Goal: Task Accomplishment & Management: Manage account settings

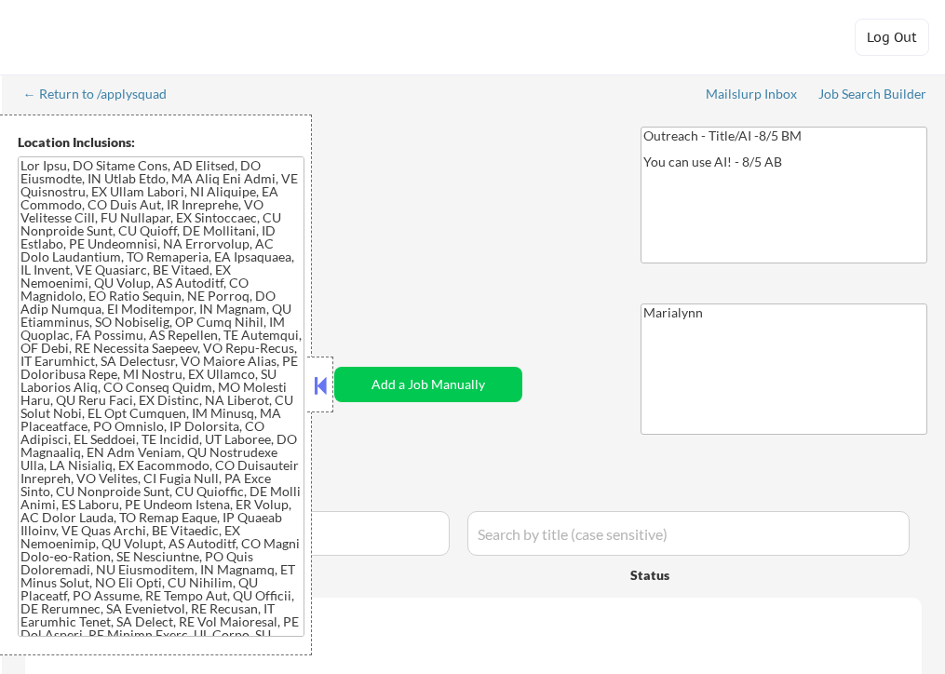
select select ""pending""
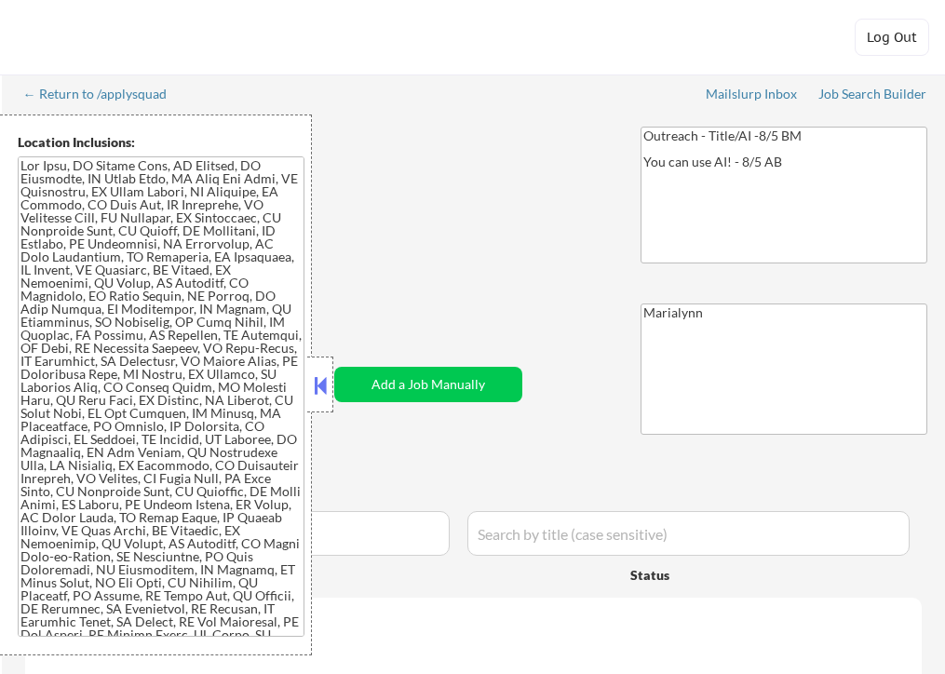
select select ""pending""
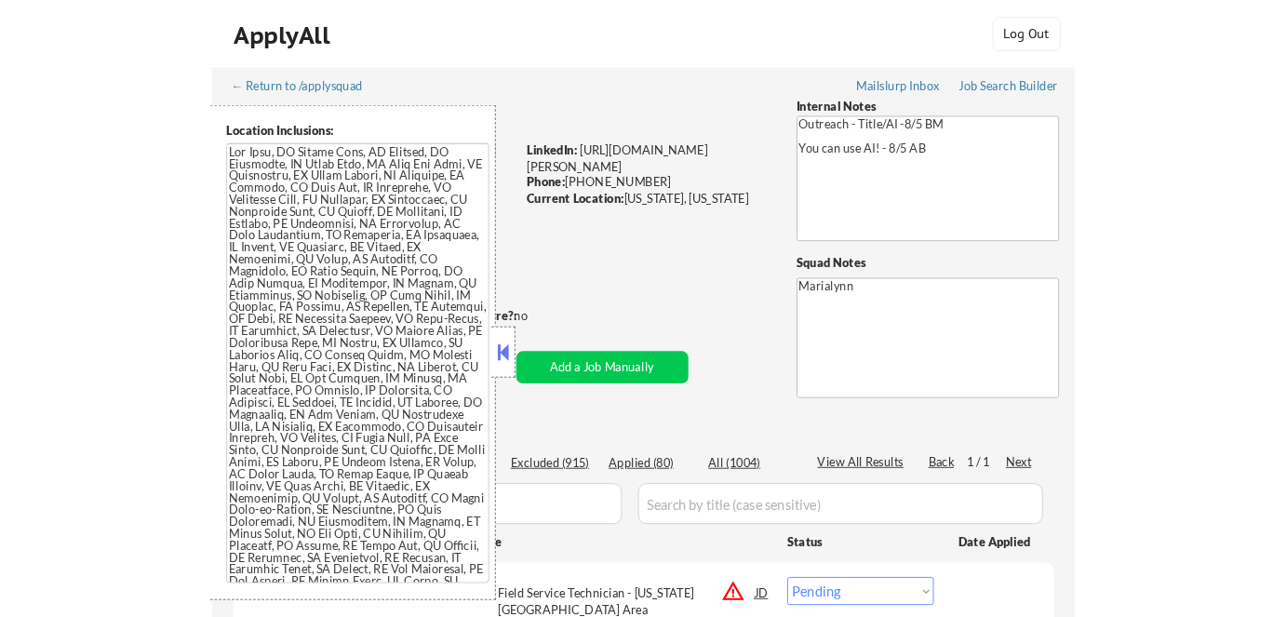
scroll to position [389, 0]
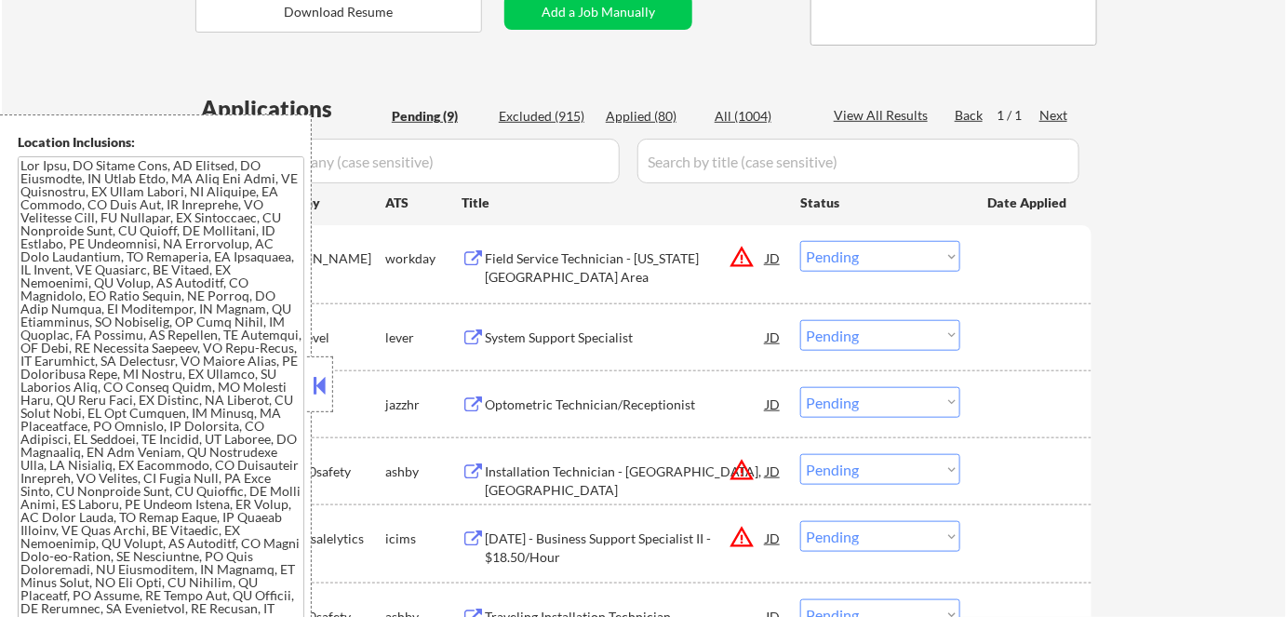
click at [310, 370] on div at bounding box center [320, 384] width 26 height 56
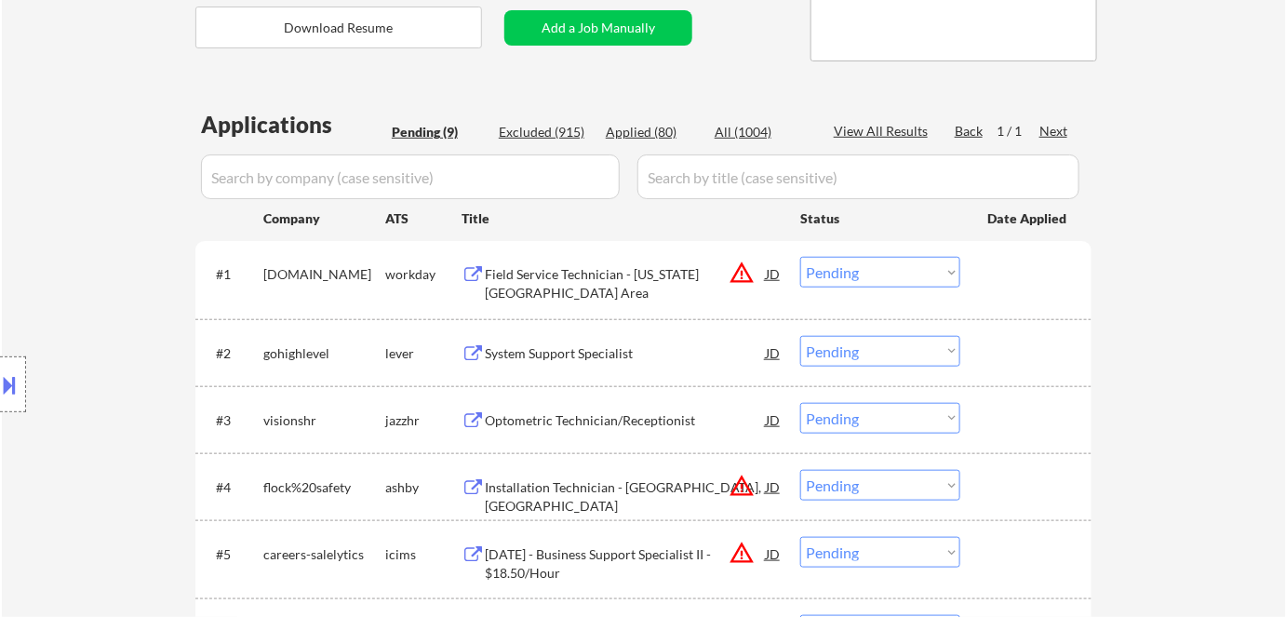
scroll to position [507, 0]
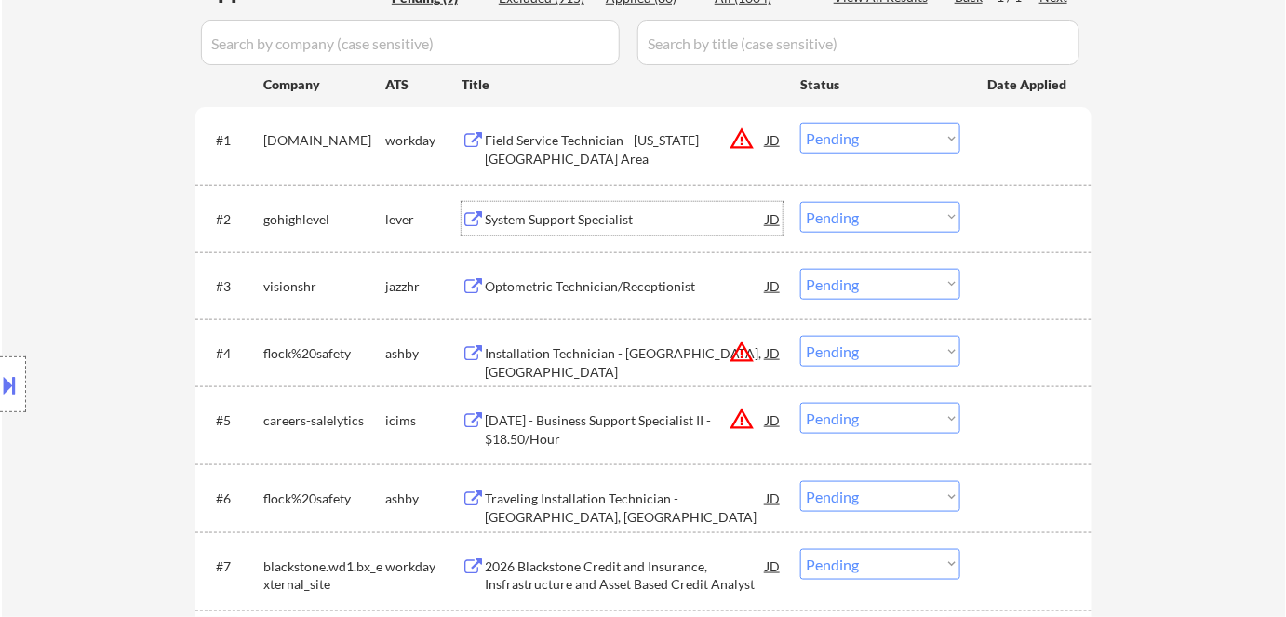
click at [536, 225] on div "System Support Specialist" at bounding box center [625, 219] width 281 height 19
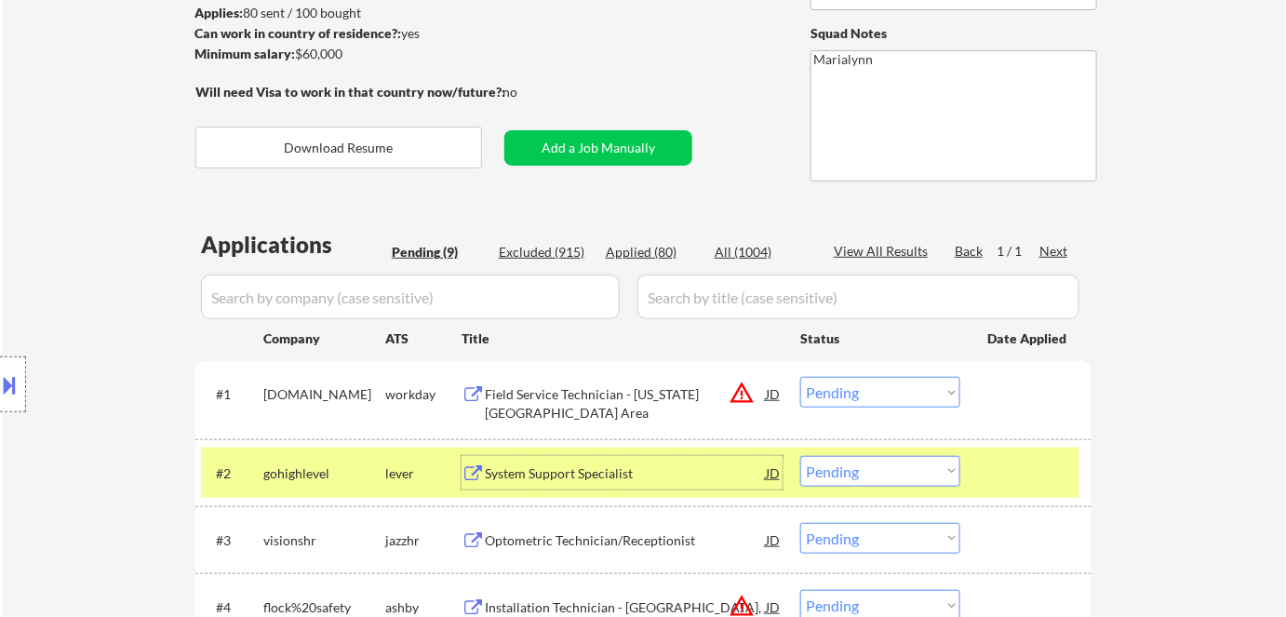
scroll to position [0, 0]
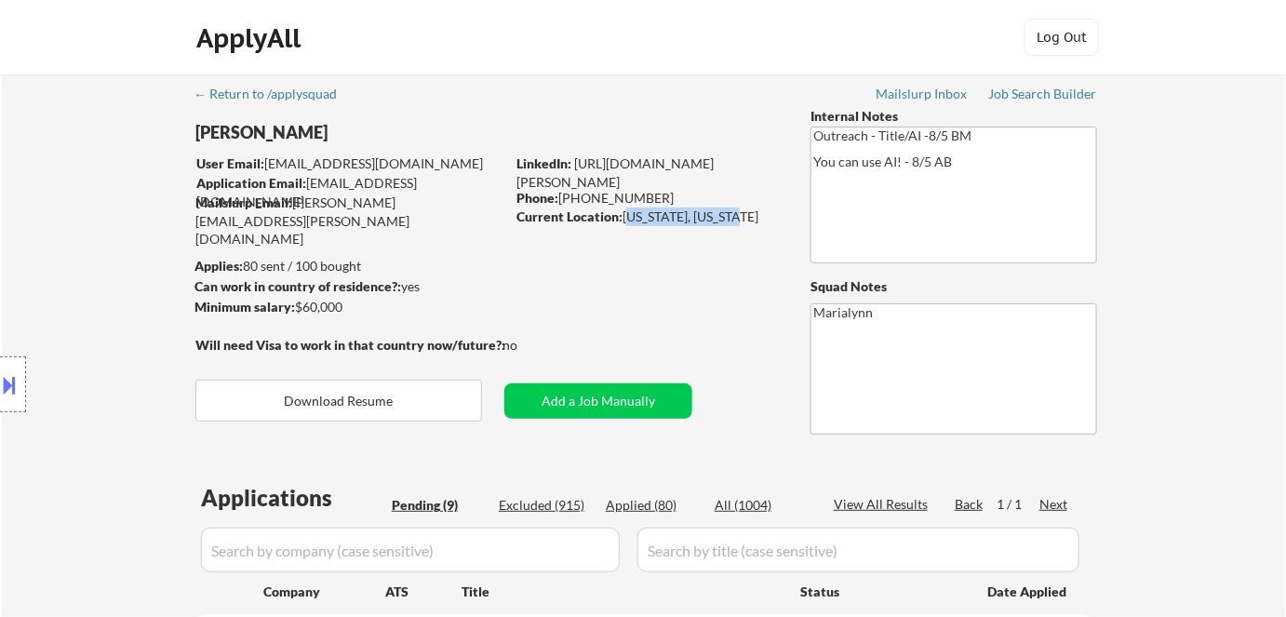
drag, startPoint x: 624, startPoint y: 218, endPoint x: 739, endPoint y: 219, distance: 115.4
click at [739, 219] on div "Current Location: New York, New York" at bounding box center [648, 217] width 263 height 19
copy div "New York, New York"
drag, startPoint x: 560, startPoint y: 192, endPoint x: 652, endPoint y: 200, distance: 91.6
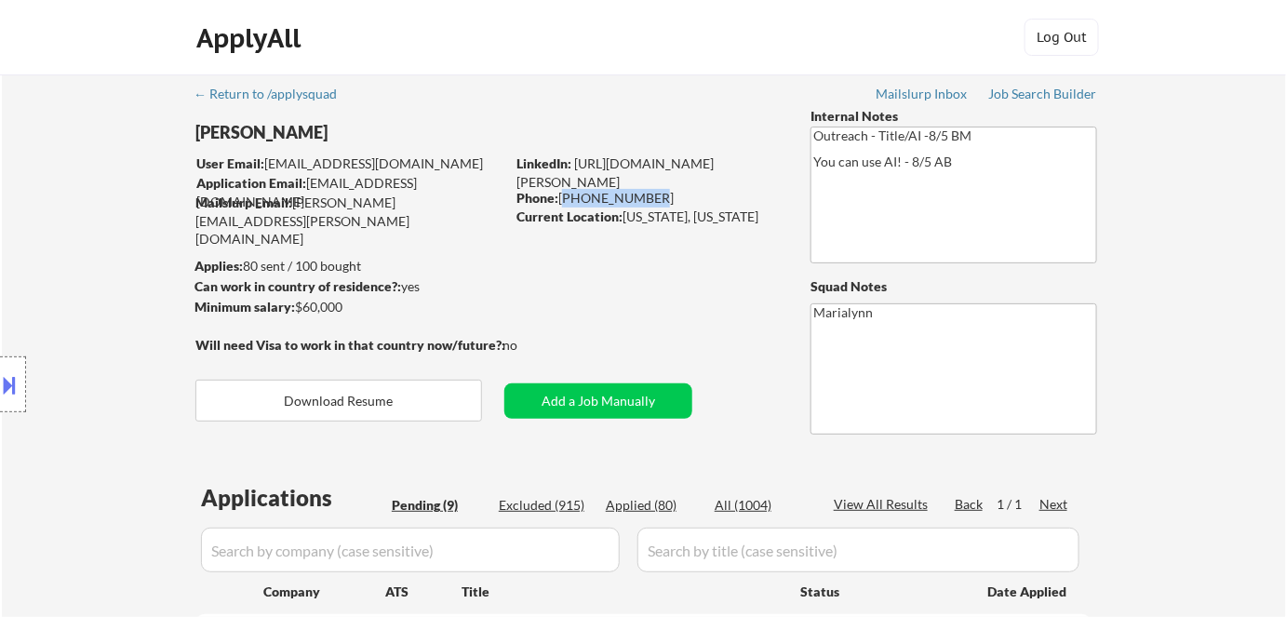
click at [652, 200] on div "Phone: 267 559 4421" at bounding box center [648, 198] width 263 height 19
copy div "267 559 4421"
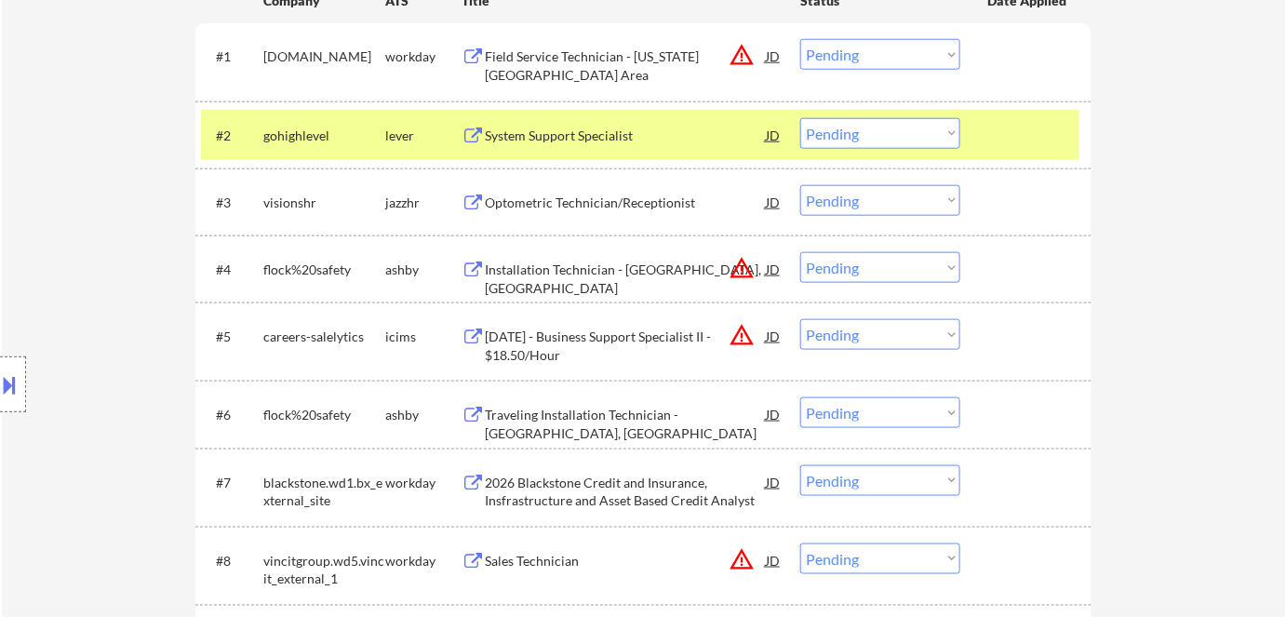
scroll to position [592, 0]
click at [852, 134] on select "Choose an option... Pending Applied Excluded (Questions) Excluded (Expired) Exc…" at bounding box center [880, 132] width 160 height 31
click at [800, 117] on select "Choose an option... Pending Applied Excluded (Questions) Excluded (Expired) Exc…" at bounding box center [880, 132] width 160 height 31
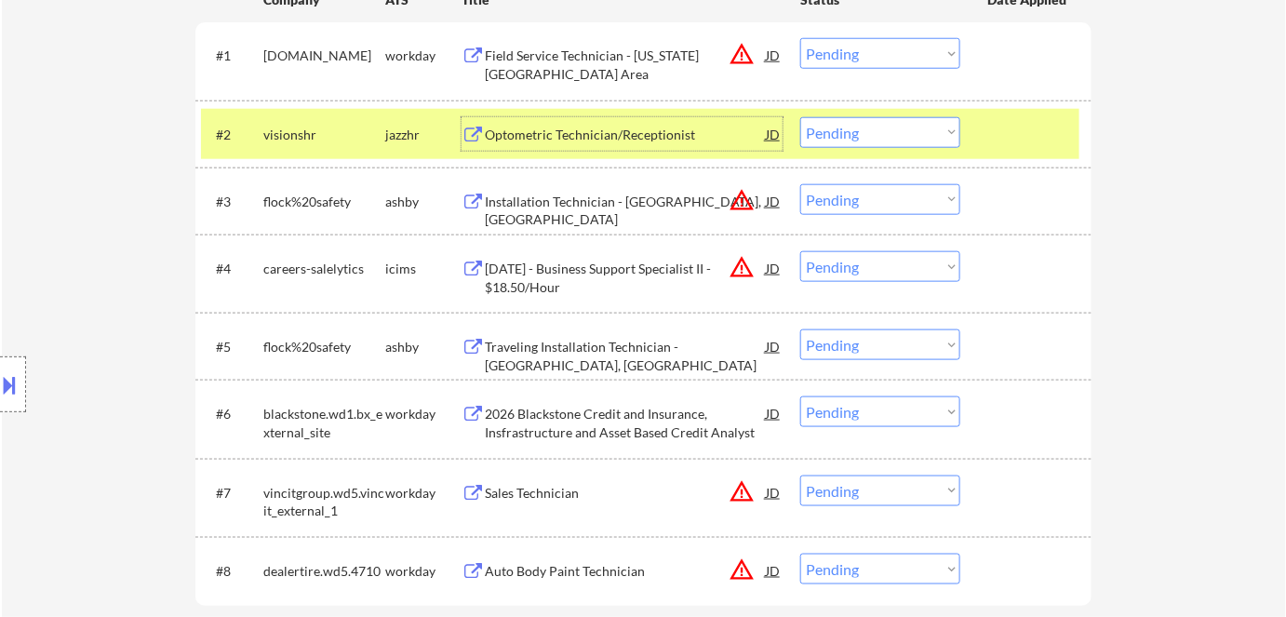
click at [524, 133] on div "Optometric Technician/Receptionist" at bounding box center [625, 135] width 281 height 19
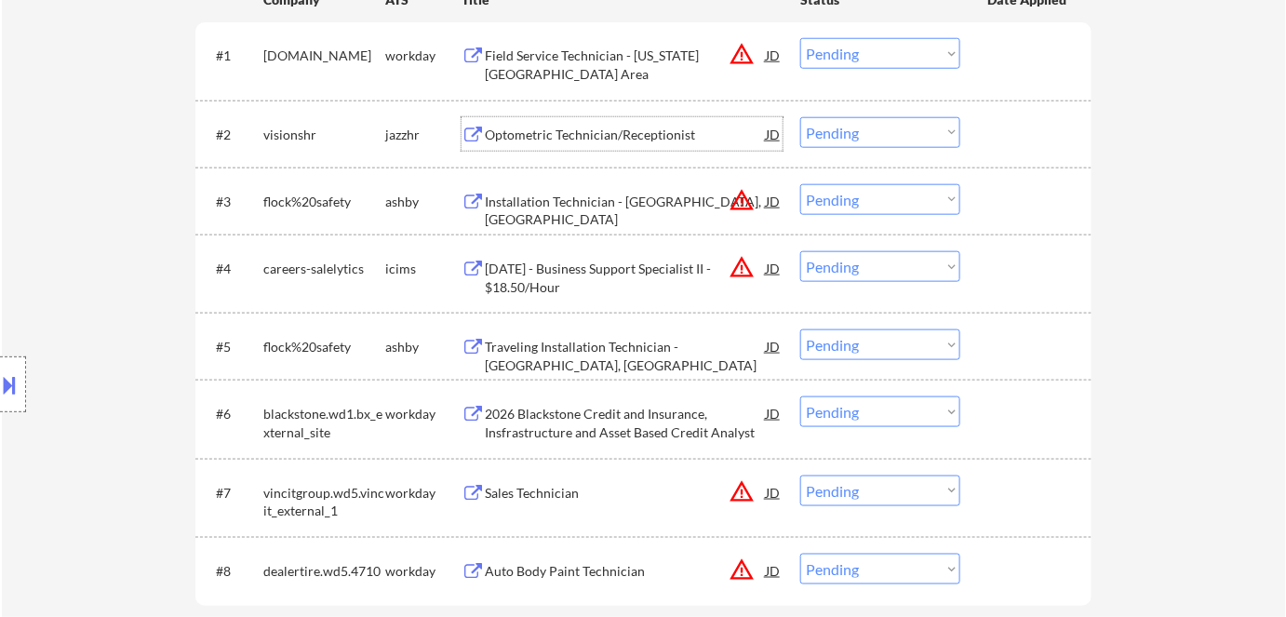
click at [866, 132] on select "Choose an option... Pending Applied Excluded (Questions) Excluded (Expired) Exc…" at bounding box center [880, 132] width 160 height 31
click at [800, 117] on select "Choose an option... Pending Applied Excluded (Questions) Excluded (Expired) Exc…" at bounding box center [880, 132] width 160 height 31
select select ""pending""
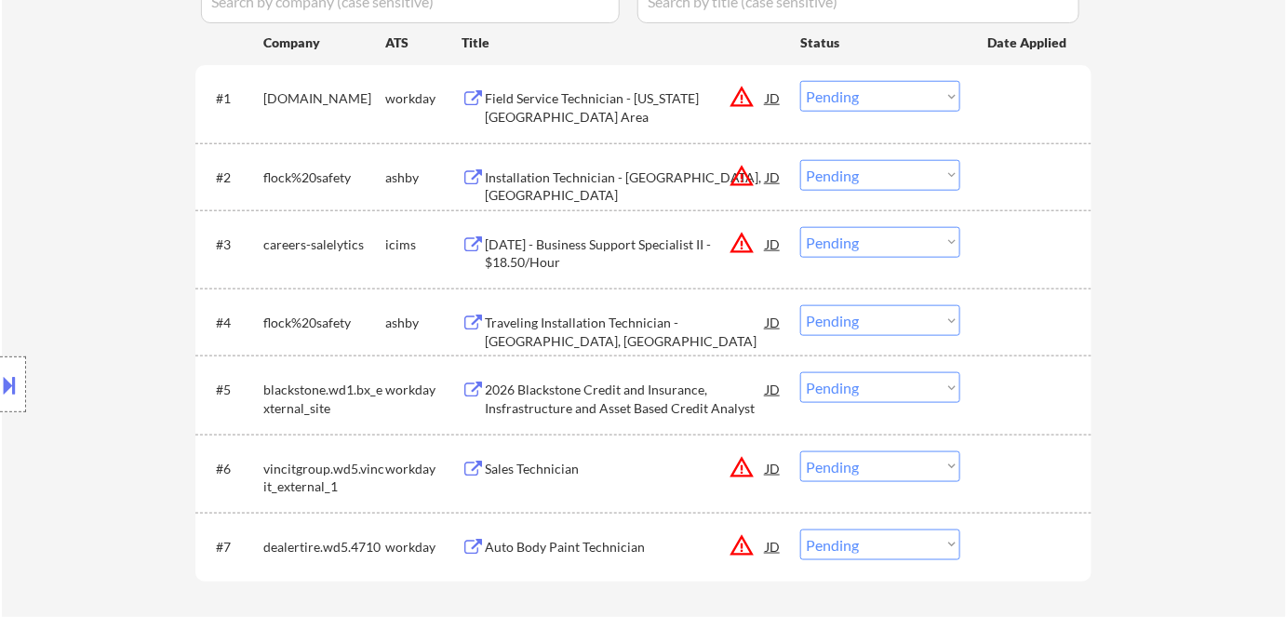
scroll to position [677, 0]
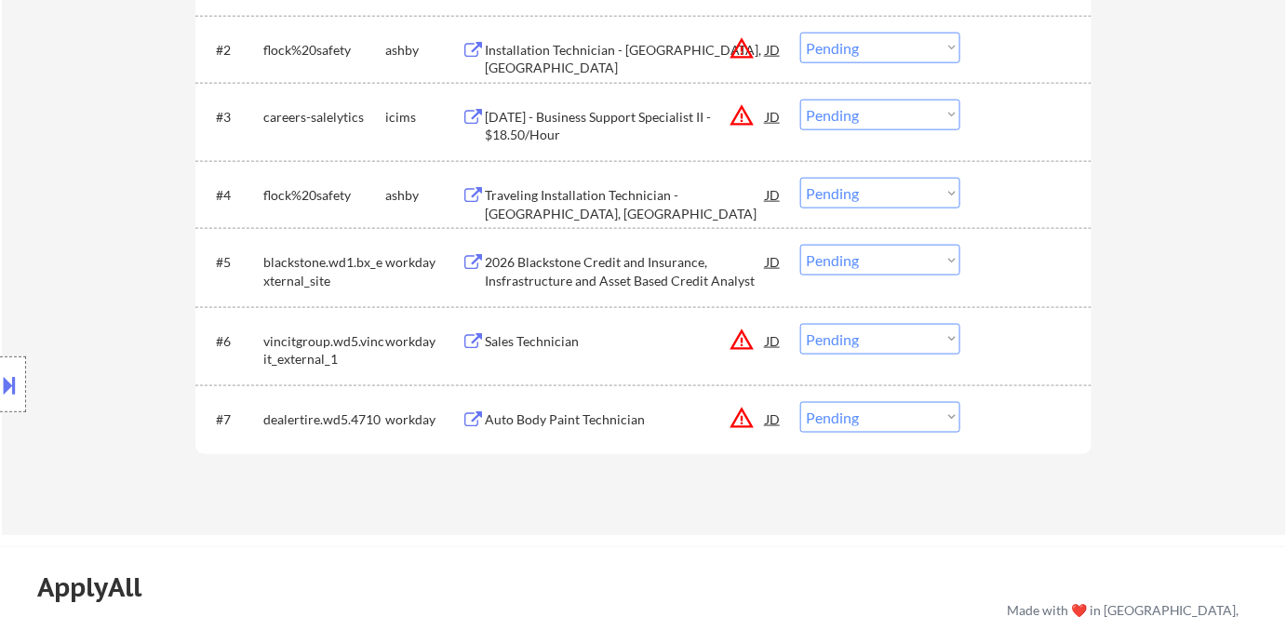
click at [564, 195] on div "Traveling Installation Technician - Phoenix, AZ" at bounding box center [625, 204] width 281 height 36
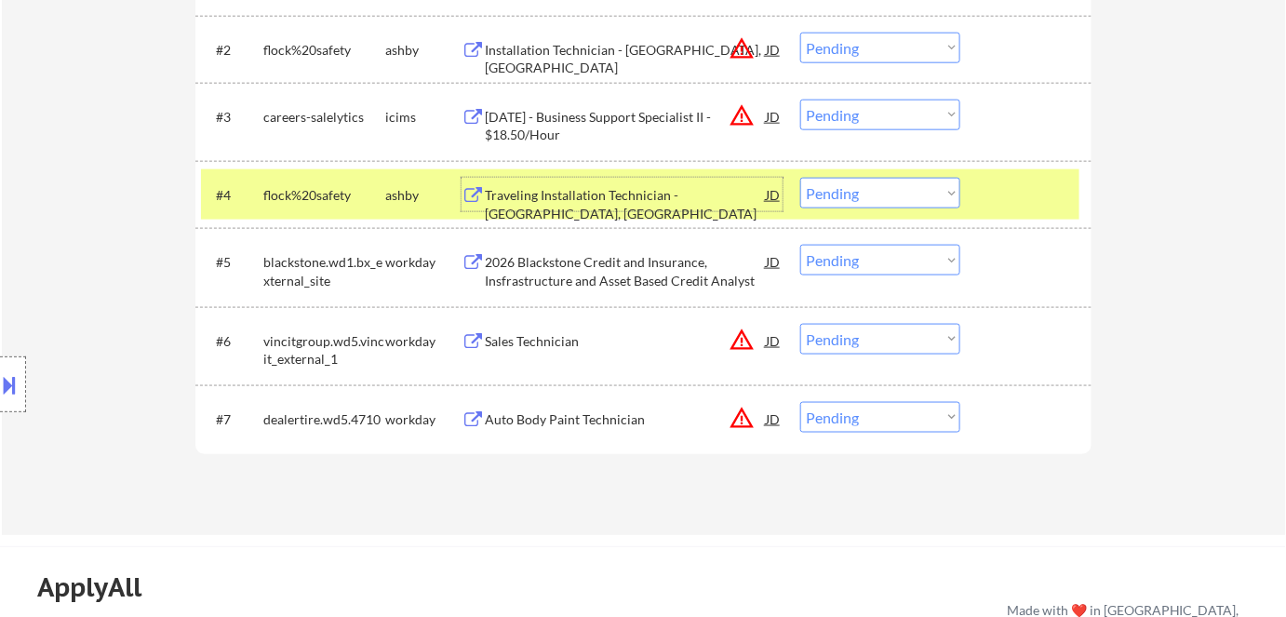
click at [820, 184] on select "Choose an option... Pending Applied Excluded (Questions) Excluded (Expired) Exc…" at bounding box center [880, 193] width 160 height 31
click at [800, 178] on select "Choose an option... Pending Applied Excluded (Questions) Excluded (Expired) Exc…" at bounding box center [880, 193] width 160 height 31
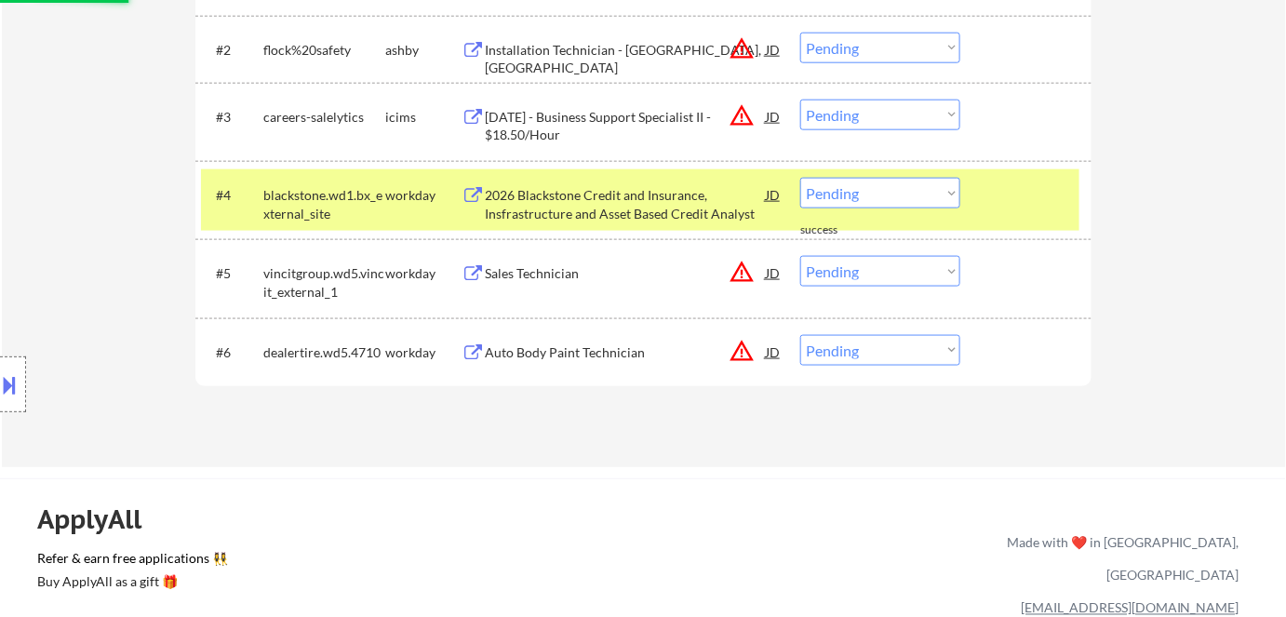
click at [593, 195] on div "2026 Blackstone Credit and Insurance, Insfrastructure and Asset Based Credit An…" at bounding box center [625, 204] width 281 height 36
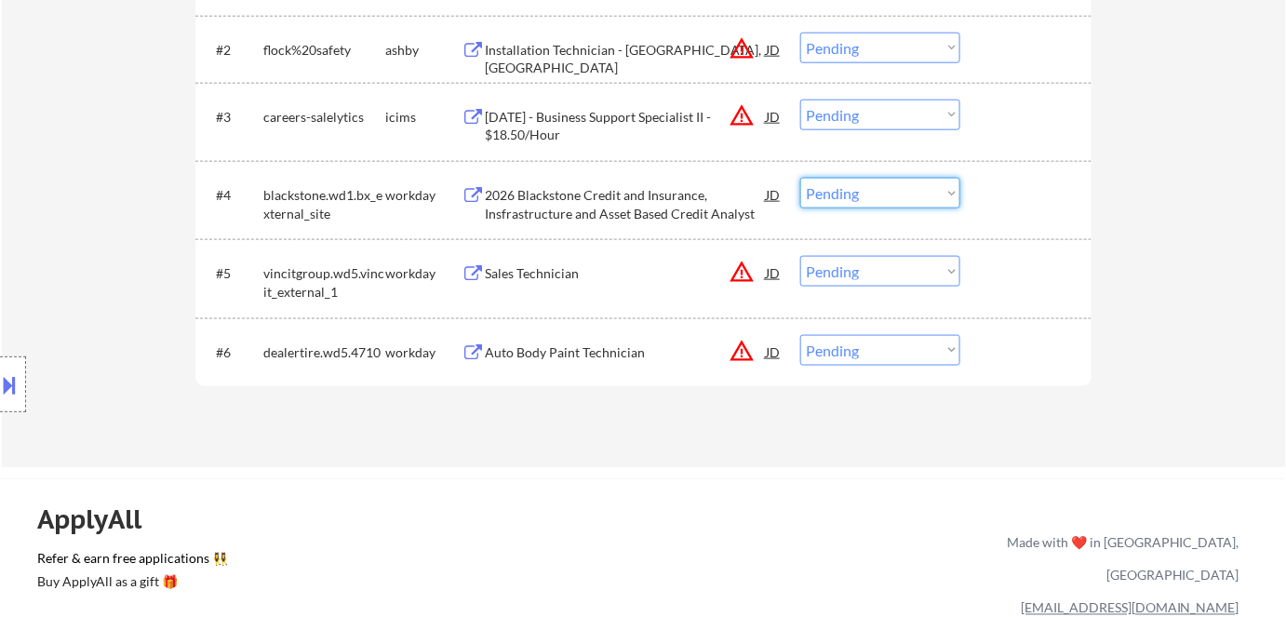
click at [826, 191] on select "Choose an option... Pending Applied Excluded (Questions) Excluded (Expired) Exc…" at bounding box center [880, 193] width 160 height 31
click at [800, 178] on select "Choose an option... Pending Applied Excluded (Questions) Excluded (Expired) Exc…" at bounding box center [880, 193] width 160 height 31
select select ""pending""
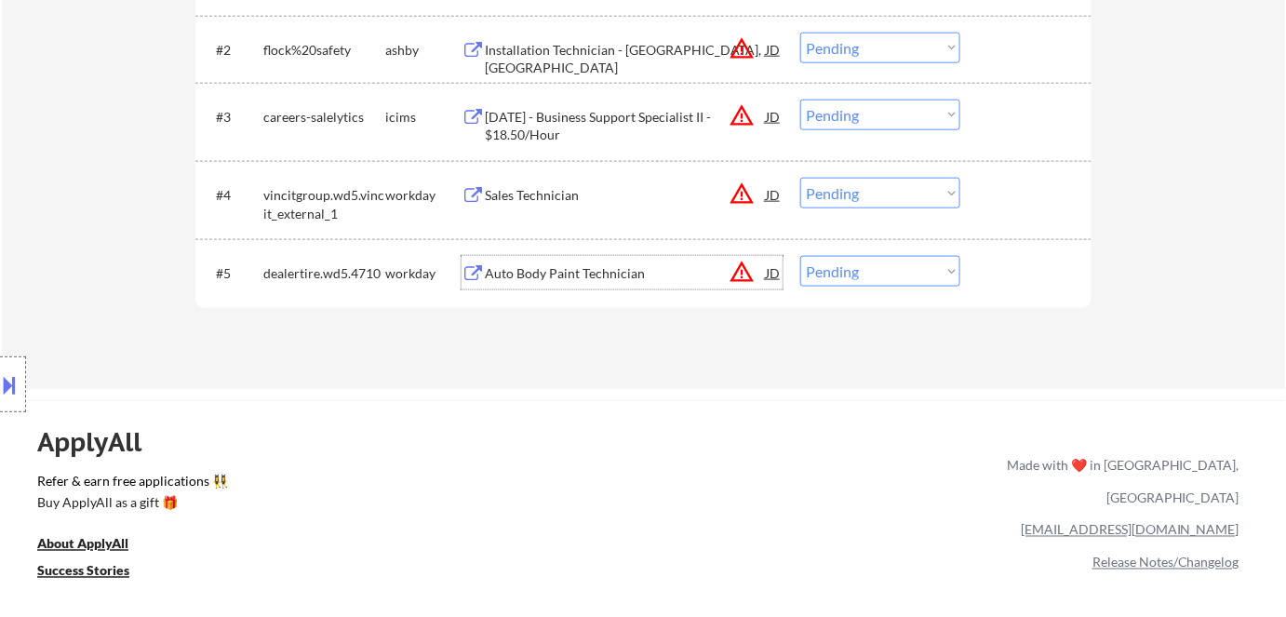
click at [539, 275] on div "Auto Body Paint Technician" at bounding box center [625, 273] width 281 height 19
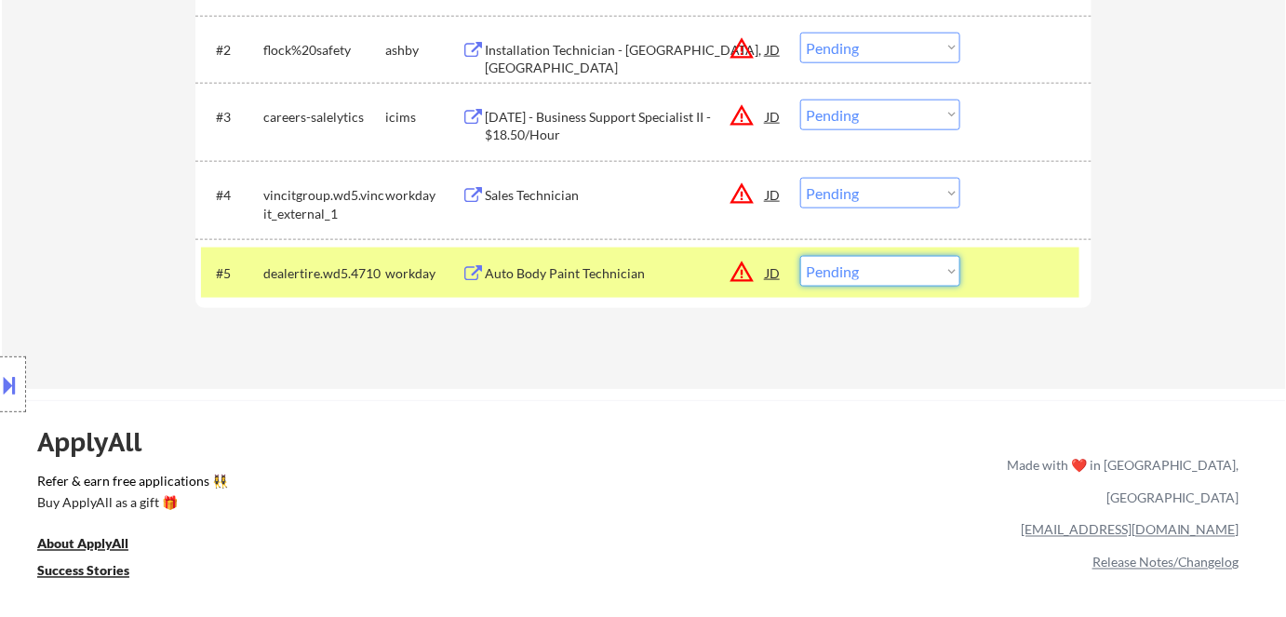
click at [854, 268] on select "Choose an option... Pending Applied Excluded (Questions) Excluded (Expired) Exc…" at bounding box center [880, 271] width 160 height 31
select select ""excluded__expired_""
click at [800, 256] on select "Choose an option... Pending Applied Excluded (Questions) Excluded (Expired) Exc…" at bounding box center [880, 271] width 160 height 31
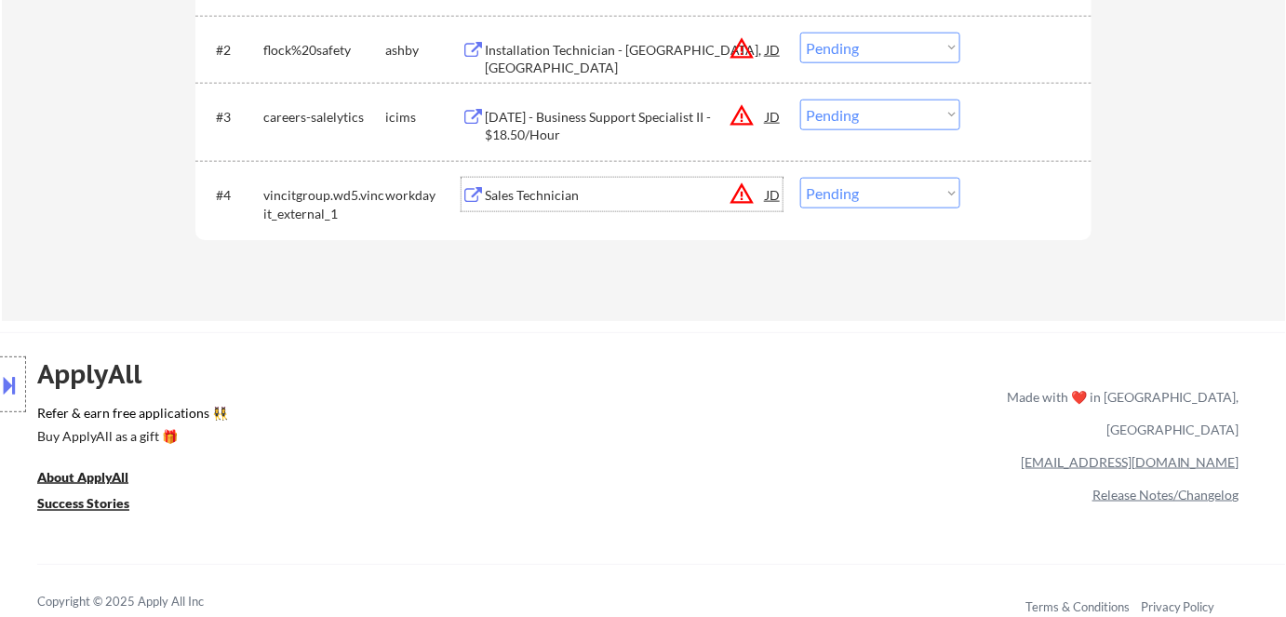
click at [529, 201] on div "Sales Technician" at bounding box center [625, 195] width 281 height 19
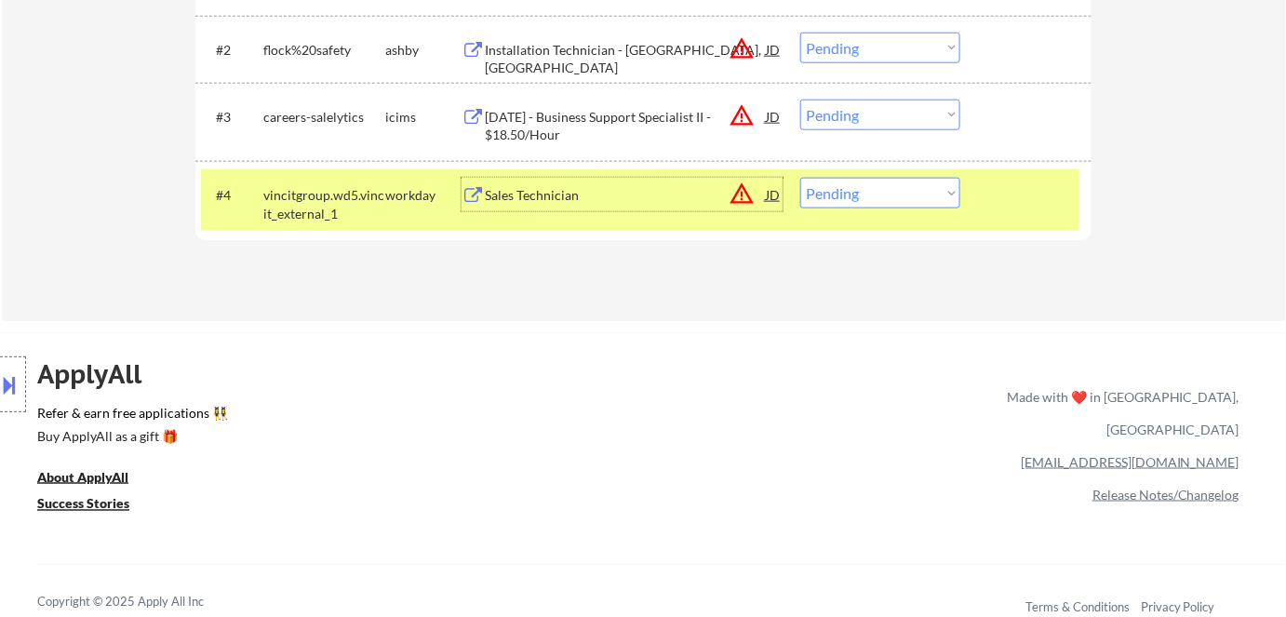
click at [822, 195] on select "Choose an option... Pending Applied Excluded (Questions) Excluded (Expired) Exc…" at bounding box center [880, 193] width 160 height 31
select select ""excluded__expired_""
click at [800, 178] on select "Choose an option... Pending Applied Excluded (Questions) Excluded (Expired) Exc…" at bounding box center [880, 193] width 160 height 31
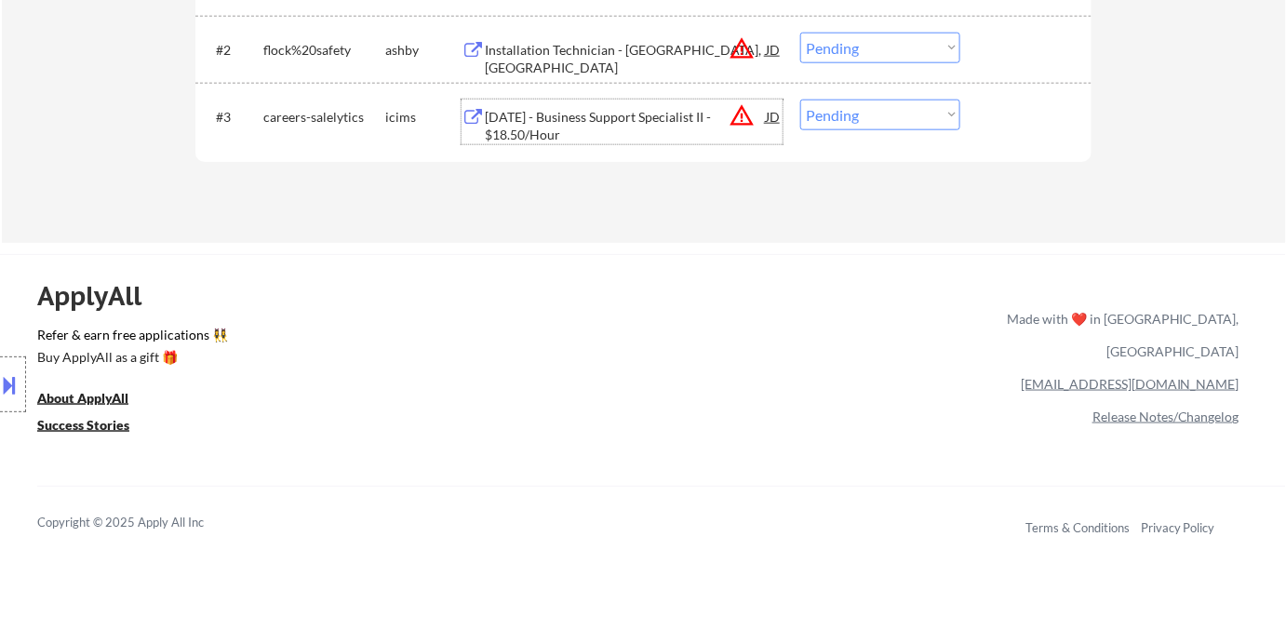
click at [568, 120] on div "9/22/25 - Business Support Specialist II - $18.50/Hour" at bounding box center [625, 126] width 281 height 36
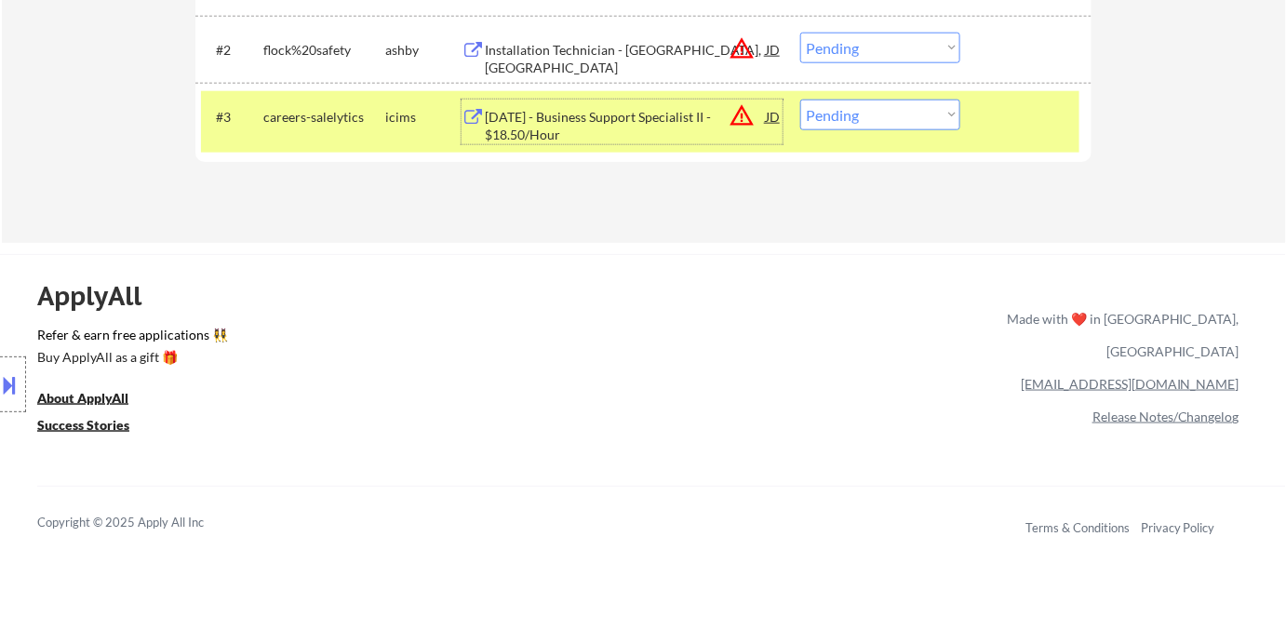
click at [831, 122] on select "Choose an option... Pending Applied Excluded (Questions) Excluded (Expired) Exc…" at bounding box center [880, 115] width 160 height 31
select select ""excluded__bad_match_""
click at [800, 100] on select "Choose an option... Pending Applied Excluded (Questions) Excluded (Expired) Exc…" at bounding box center [880, 115] width 160 height 31
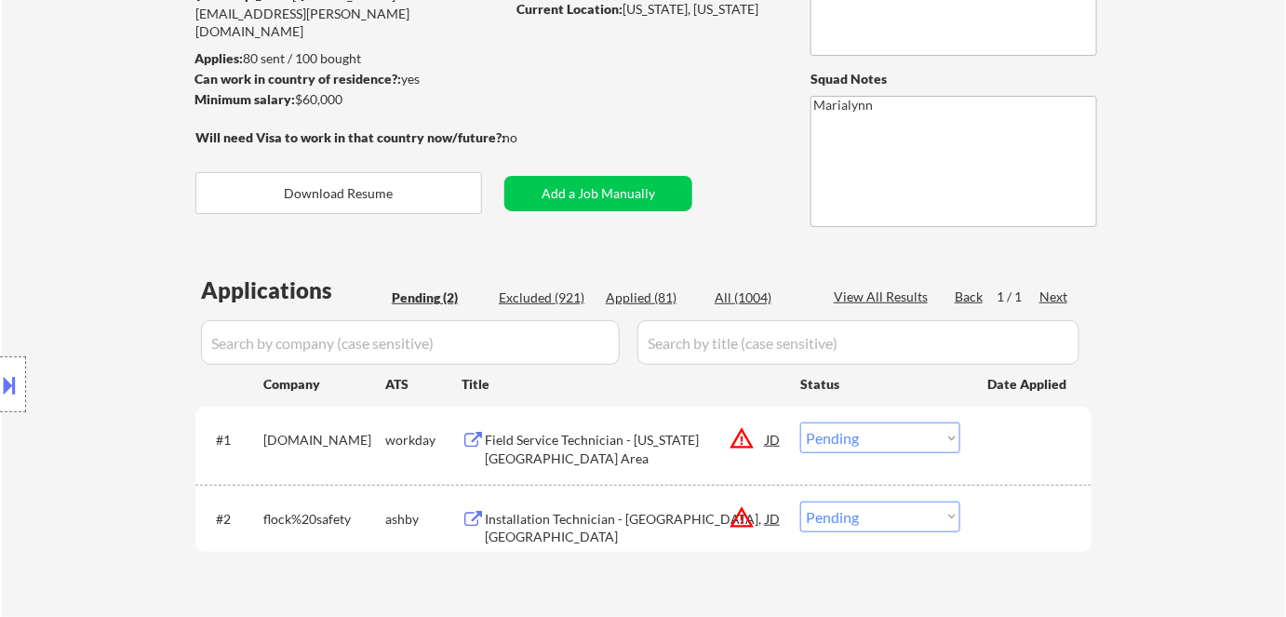
scroll to position [338, 0]
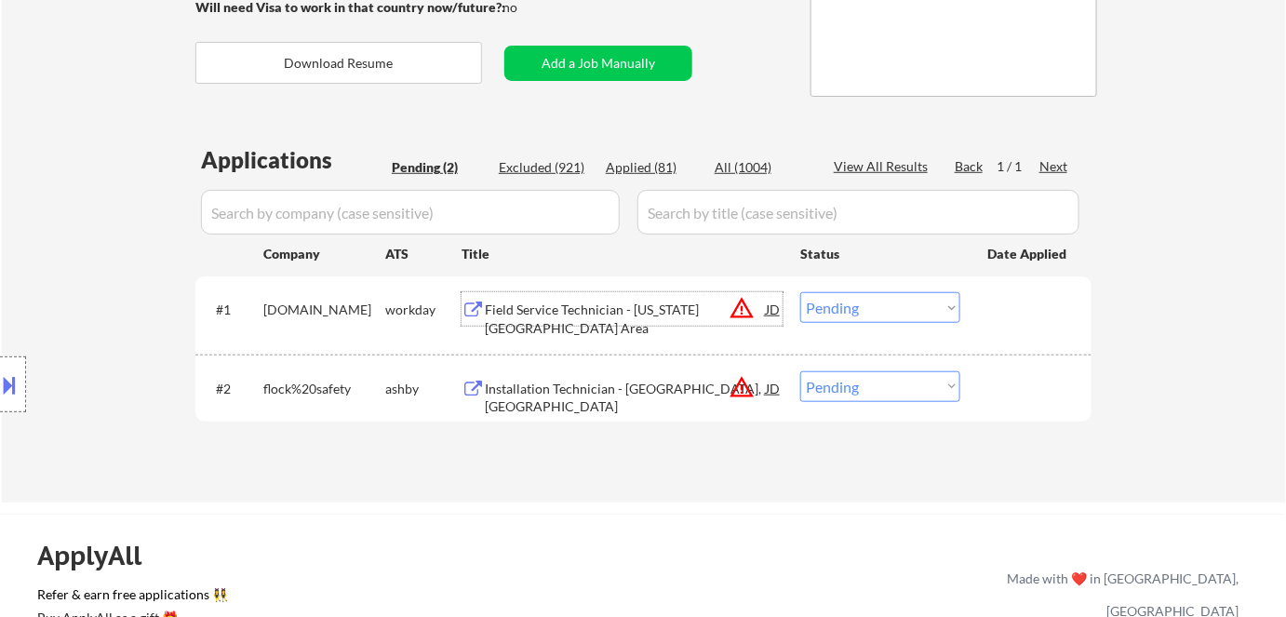
click at [608, 316] on div "Field Service Technician - Kansas City Area" at bounding box center [625, 319] width 281 height 36
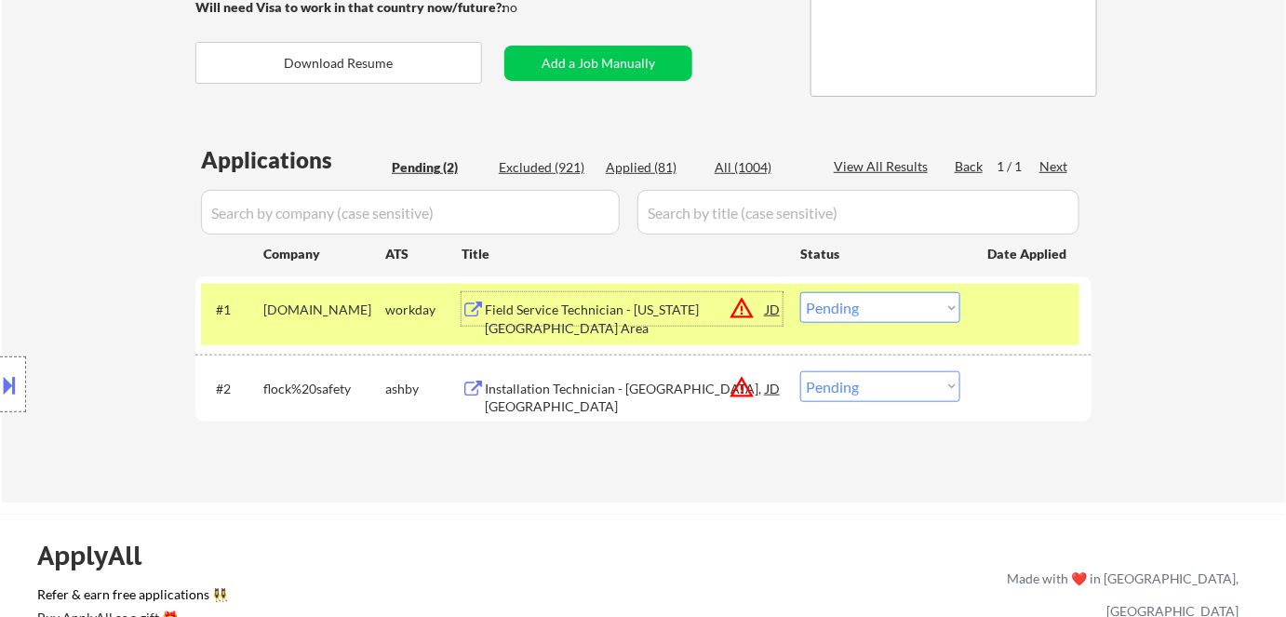
click at [858, 315] on select "Choose an option... Pending Applied Excluded (Questions) Excluded (Expired) Exc…" at bounding box center [880, 307] width 160 height 31
click at [800, 292] on select "Choose an option... Pending Applied Excluded (Questions) Excluded (Expired) Exc…" at bounding box center [880, 307] width 160 height 31
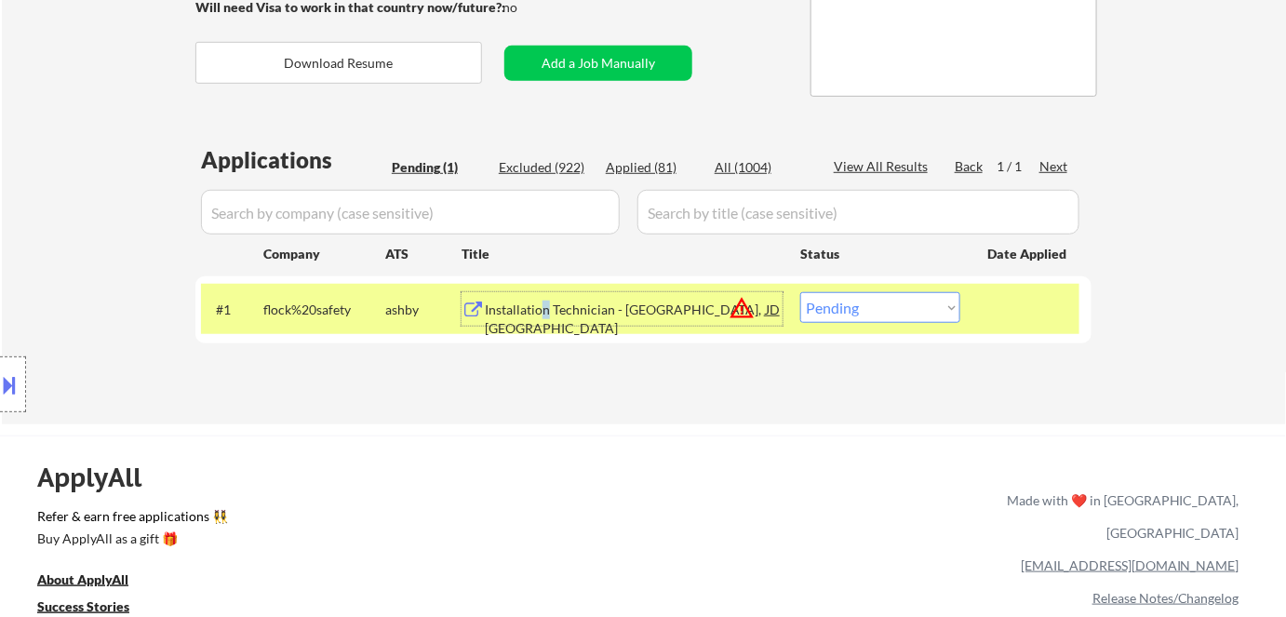
click at [546, 311] on div "Installation Technician - Rockford, IL" at bounding box center [625, 319] width 281 height 36
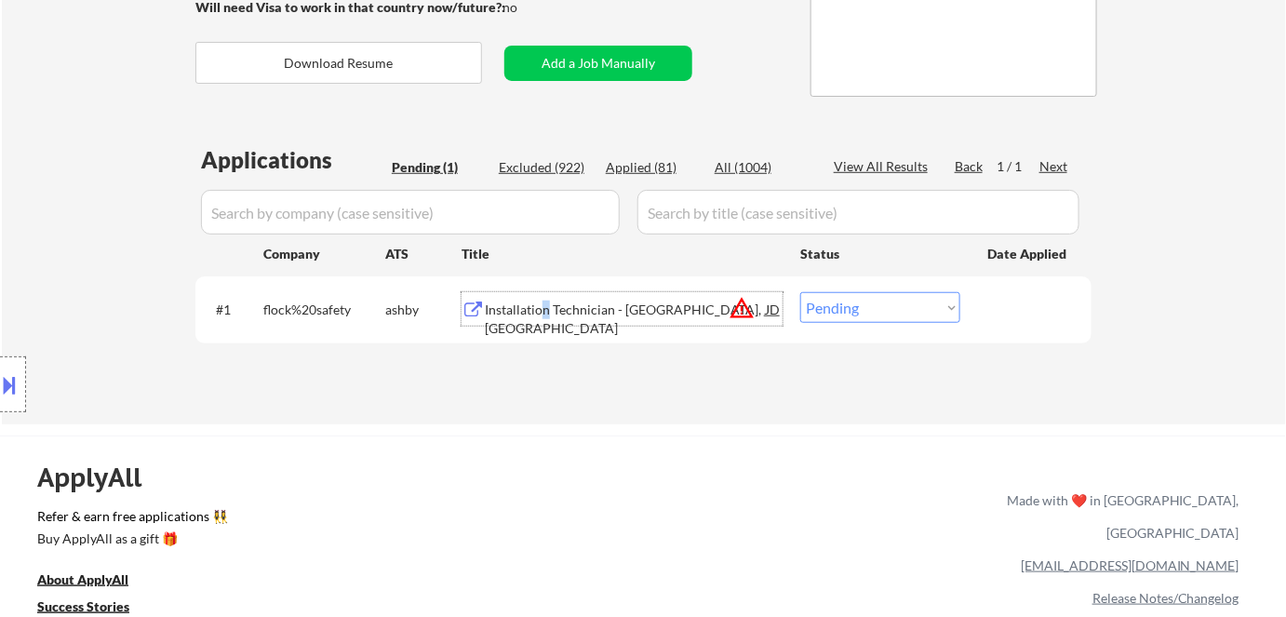
click at [856, 310] on select "Choose an option... Pending Applied Excluded (Questions) Excluded (Expired) Exc…" at bounding box center [880, 307] width 160 height 31
click at [800, 292] on select "Choose an option... Pending Applied Excluded (Questions) Excluded (Expired) Exc…" at bounding box center [880, 307] width 160 height 31
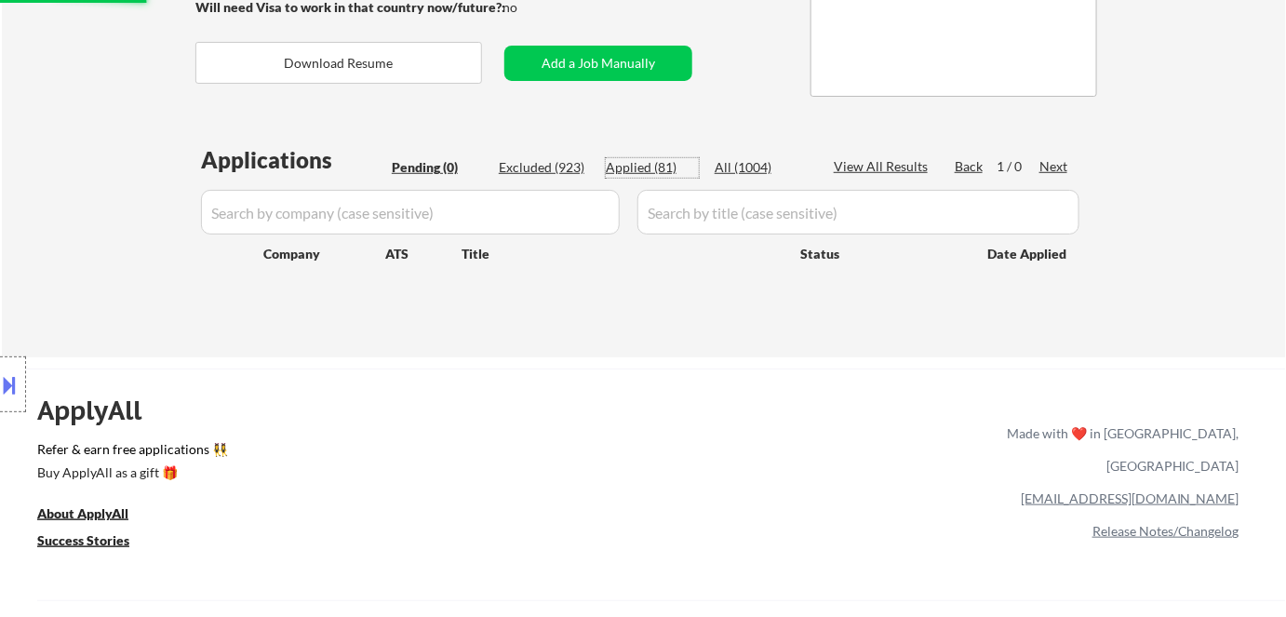
click at [642, 167] on div "Applied (81)" at bounding box center [652, 167] width 93 height 19
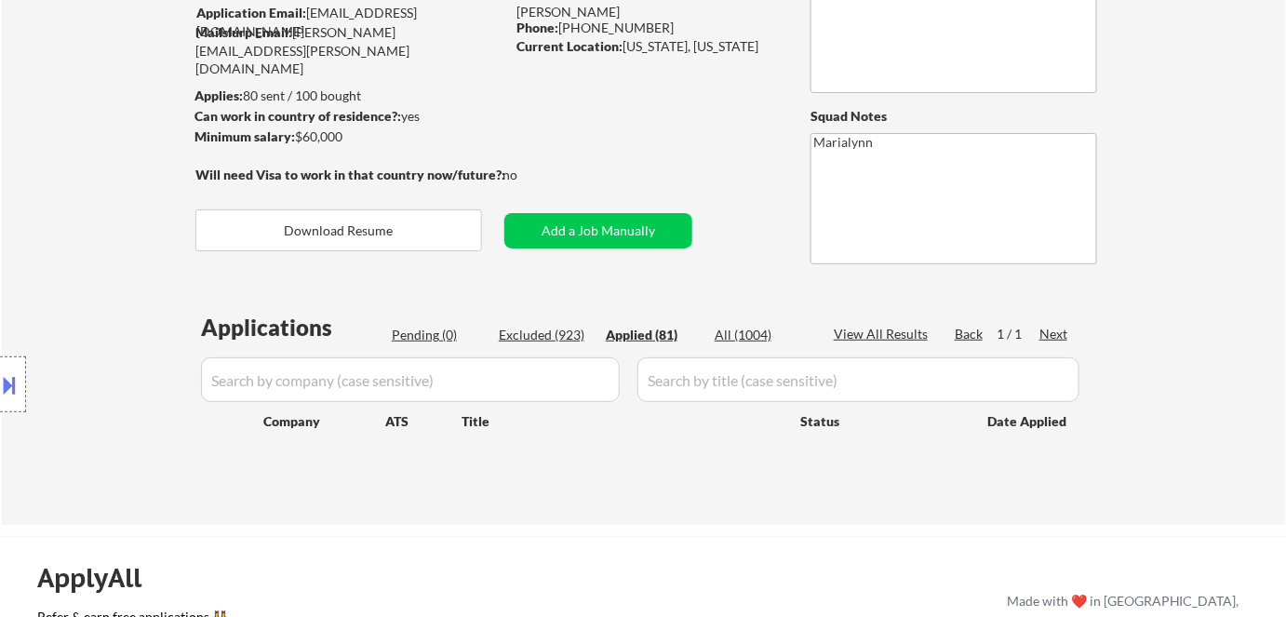
scroll to position [168, 0]
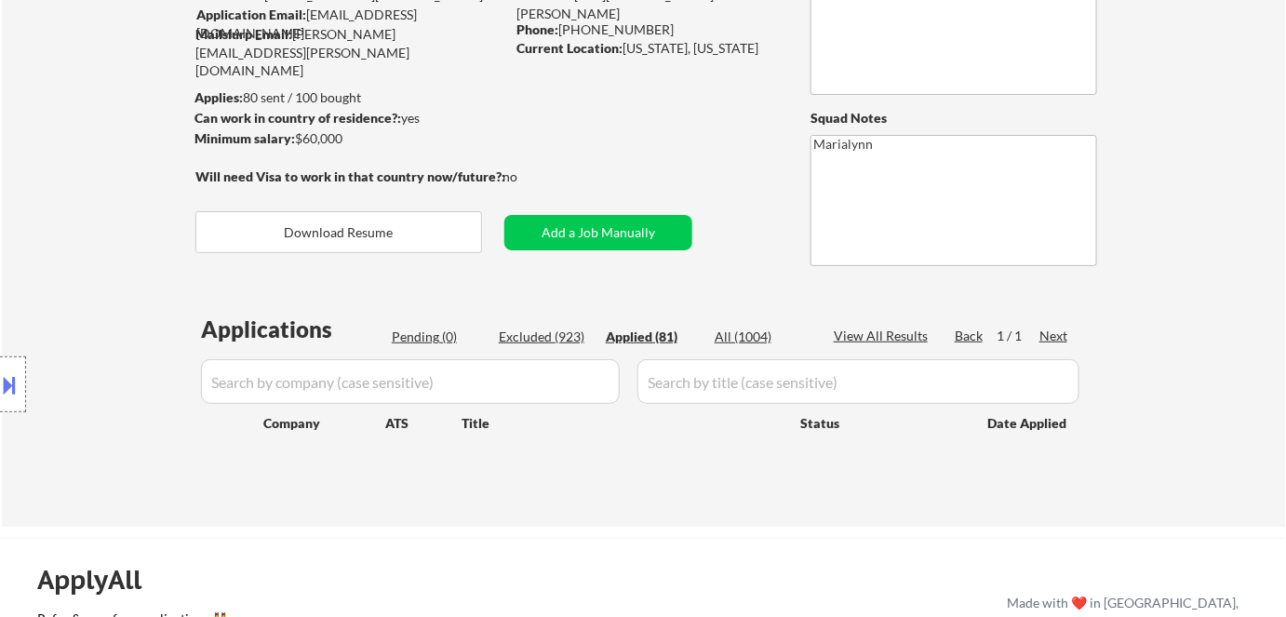
select select ""applied""
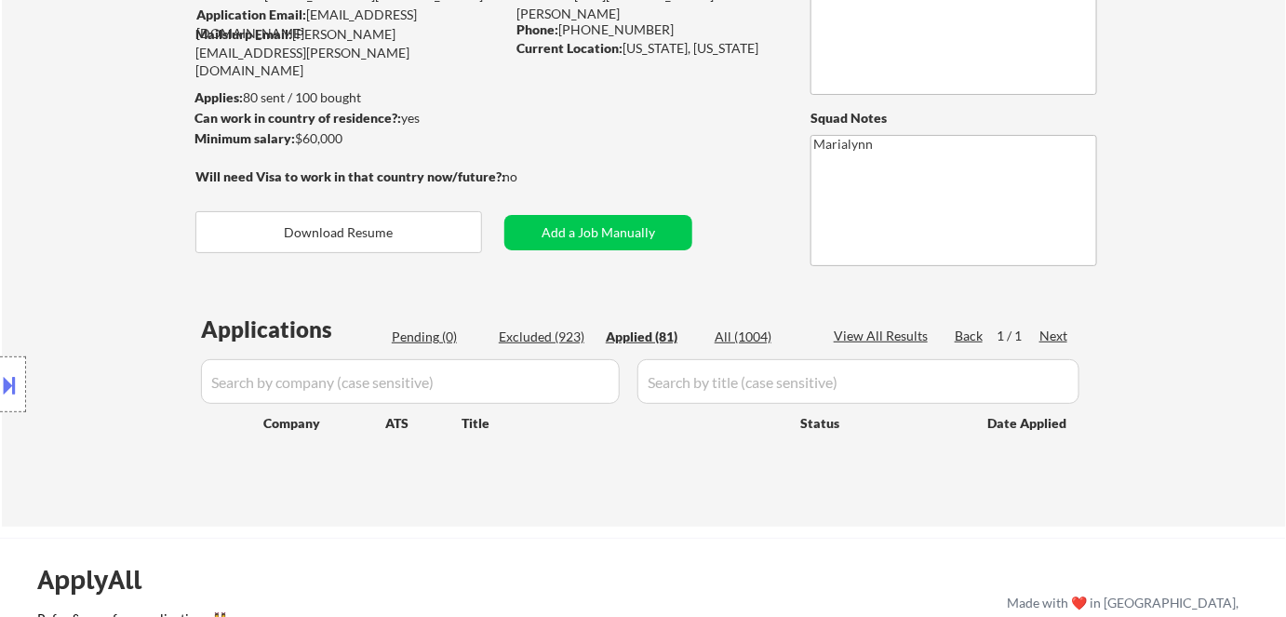
select select ""applied""
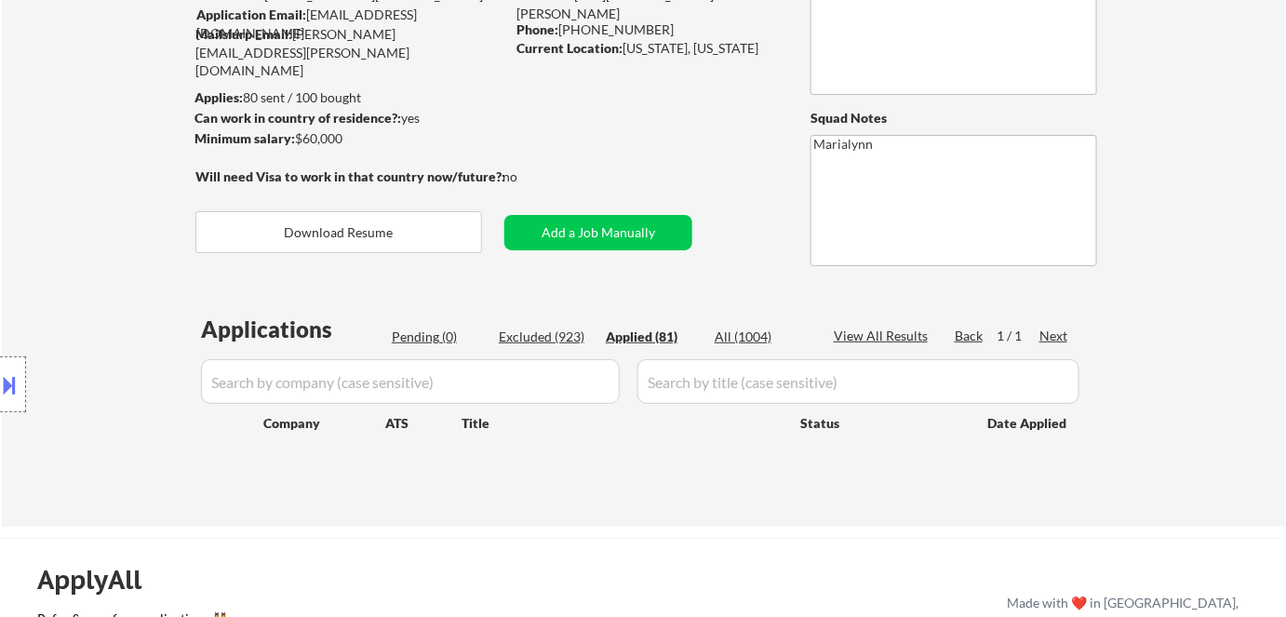
select select ""applied""
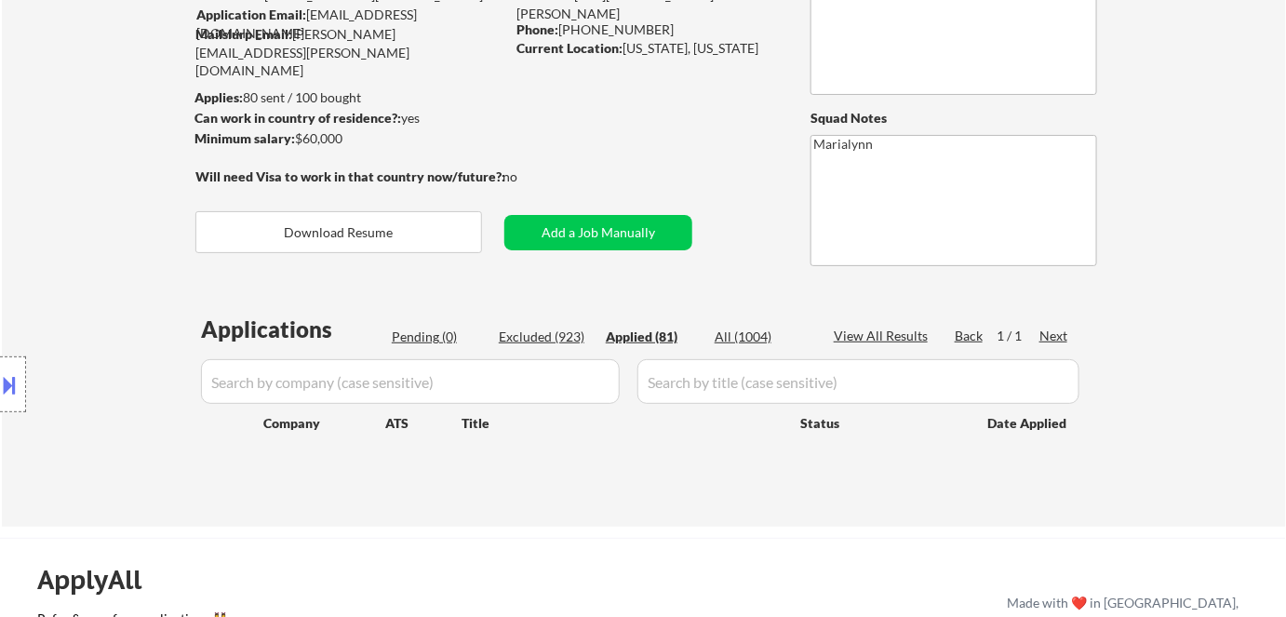
select select ""applied""
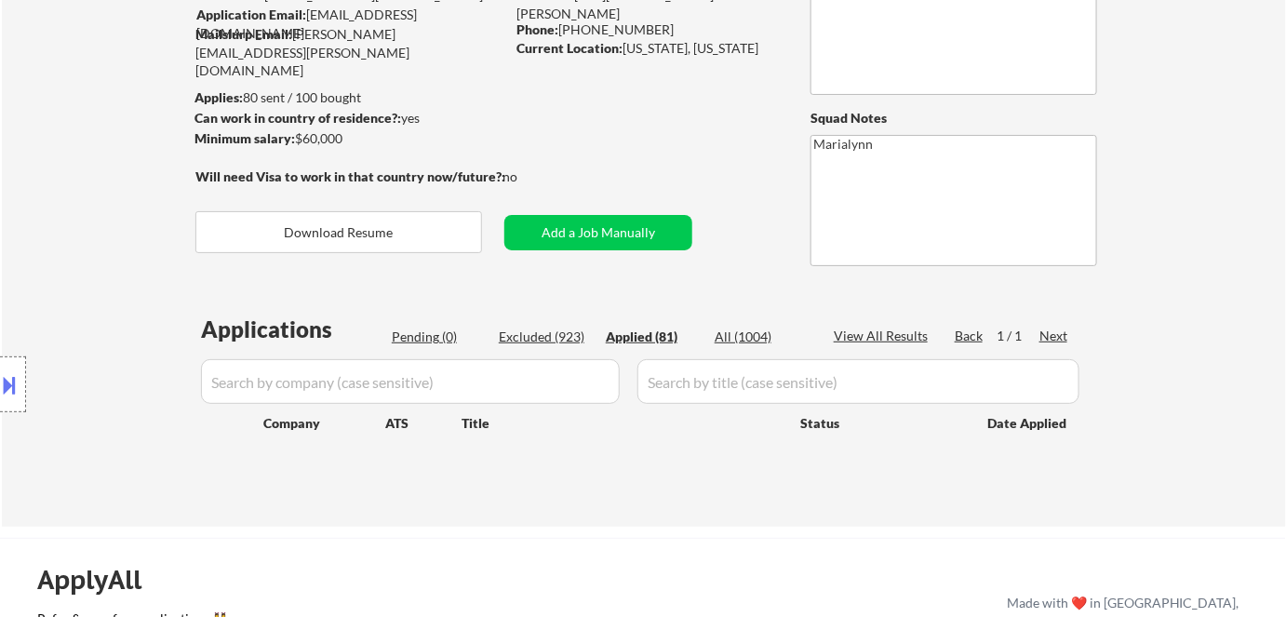
select select ""applied""
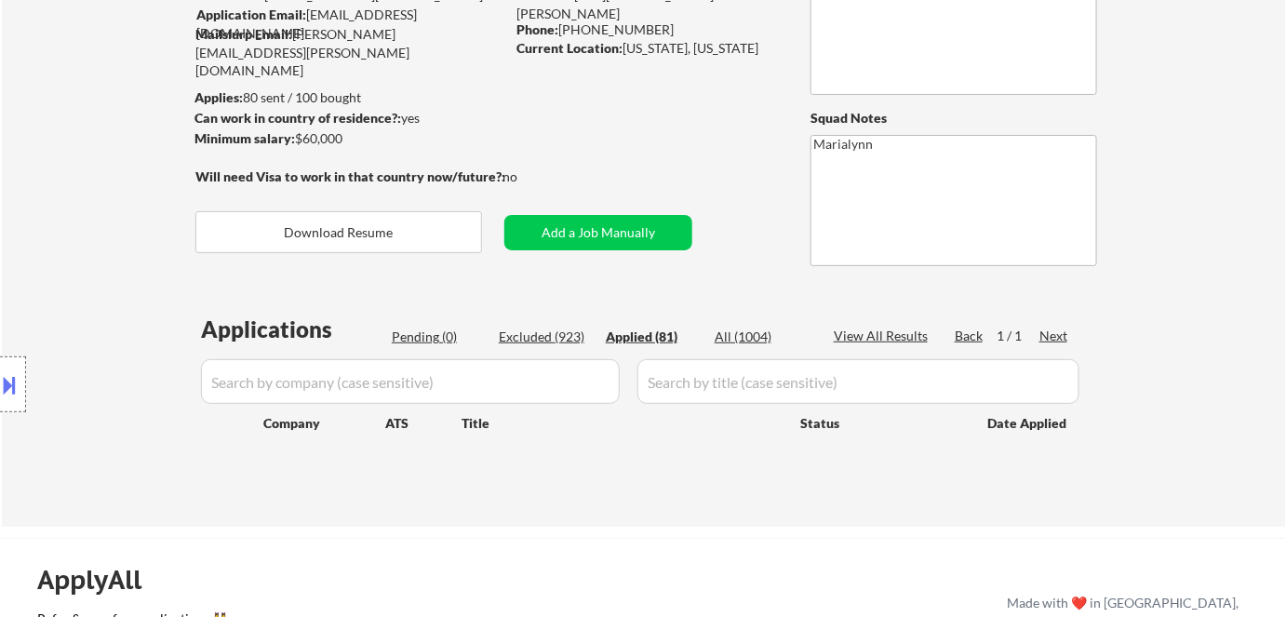
select select ""applied""
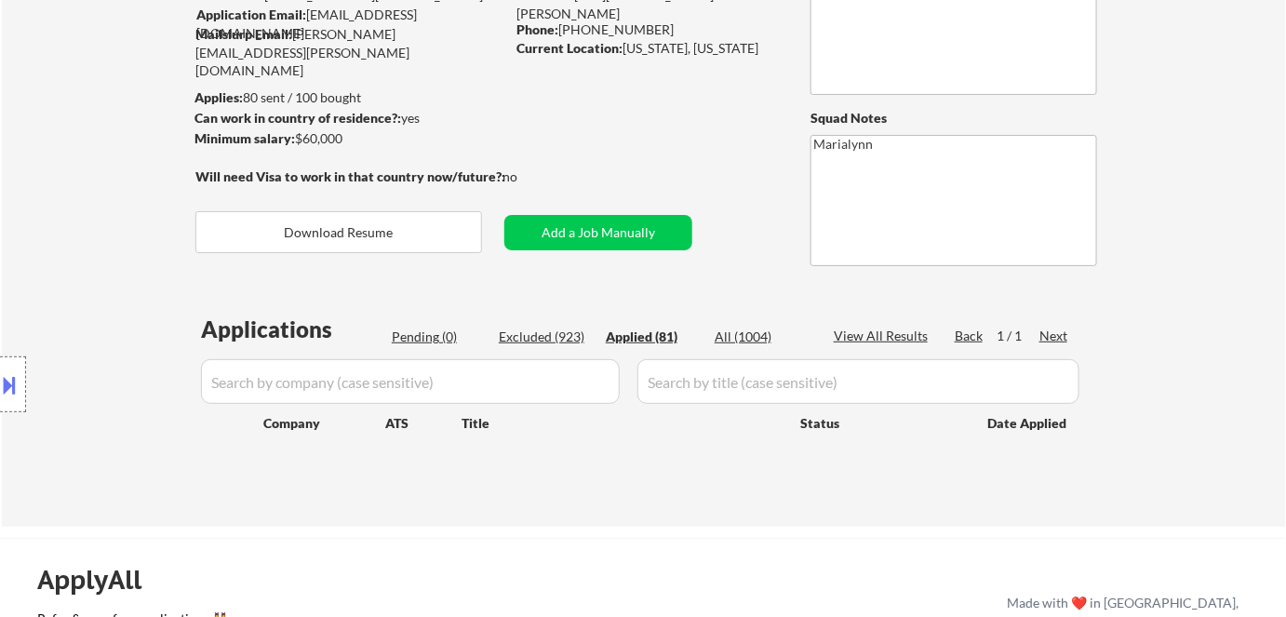
select select ""applied""
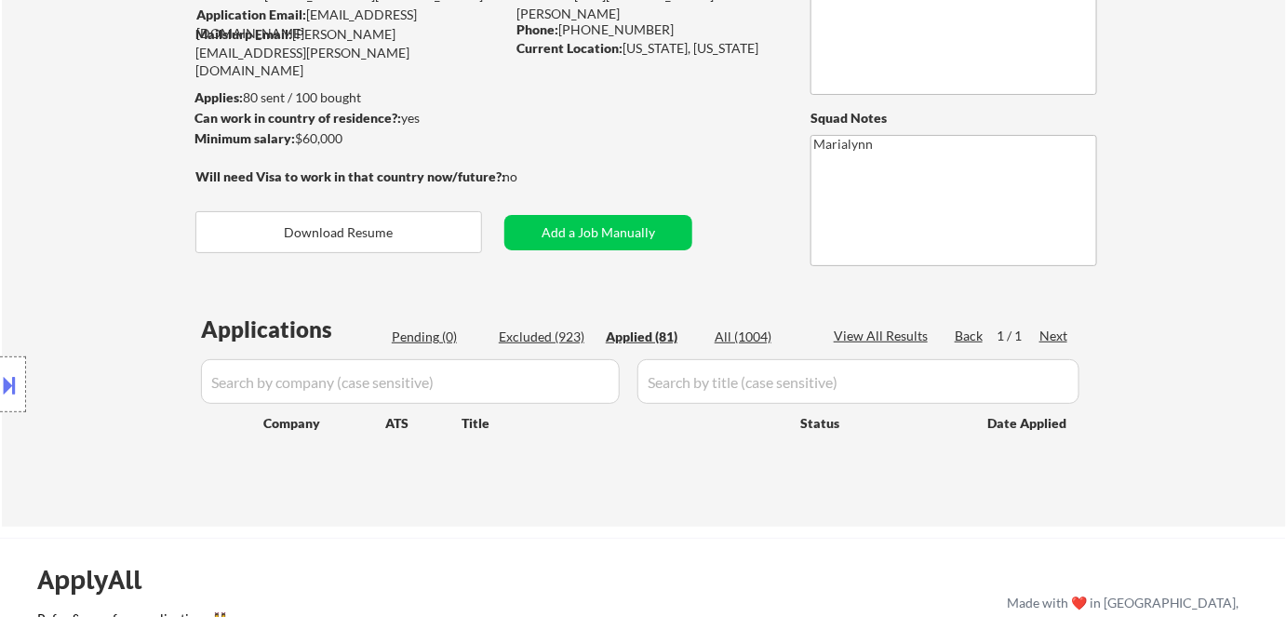
select select ""applied""
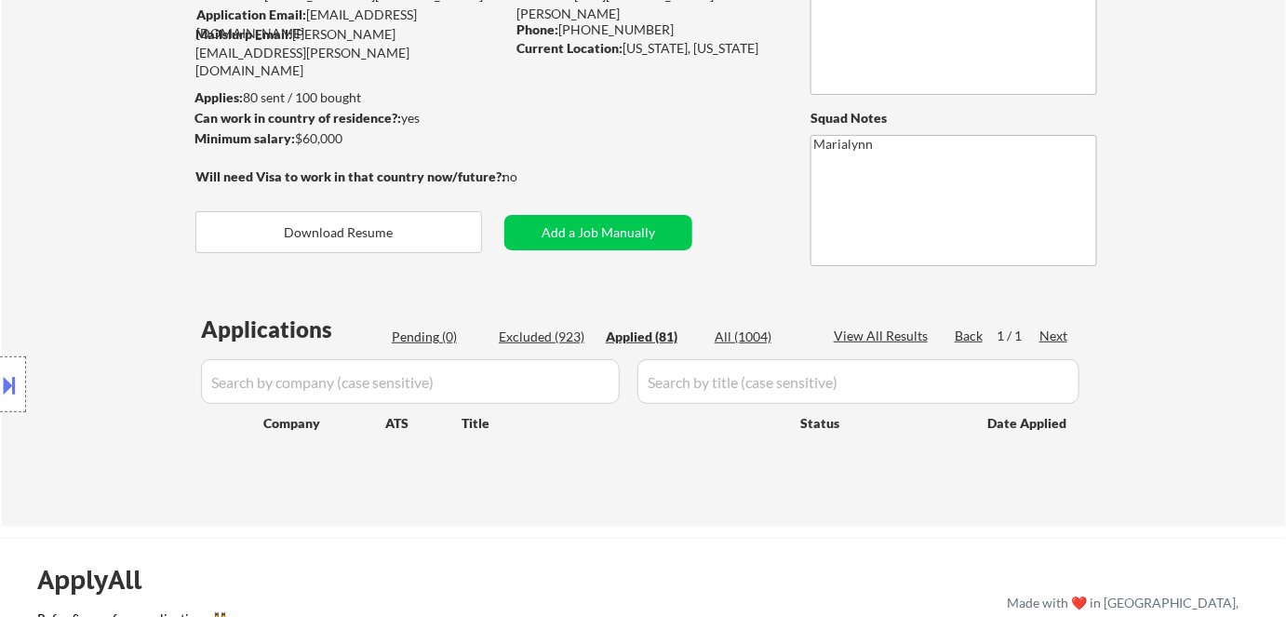
select select ""applied""
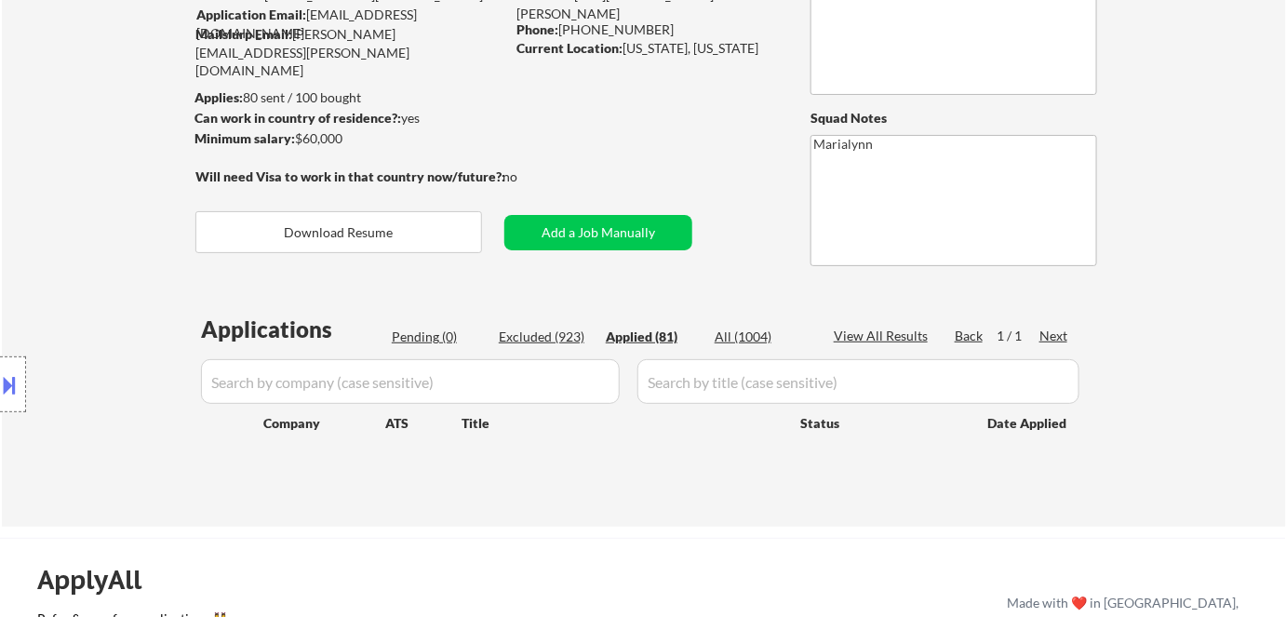
select select ""applied""
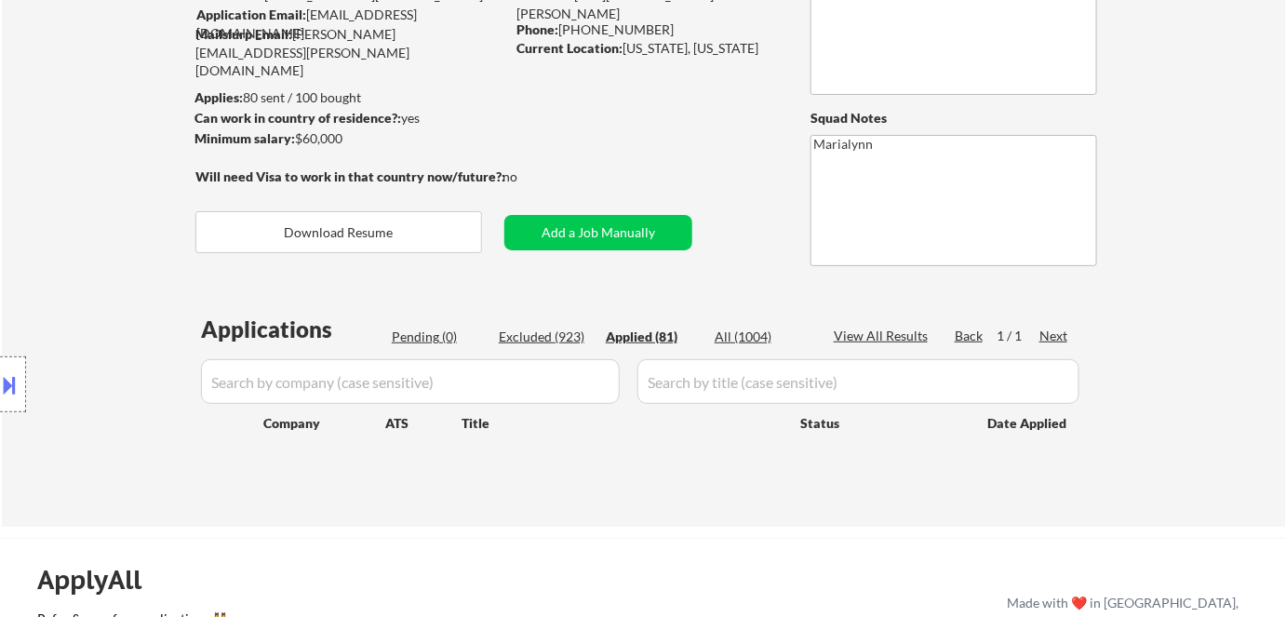
select select ""applied""
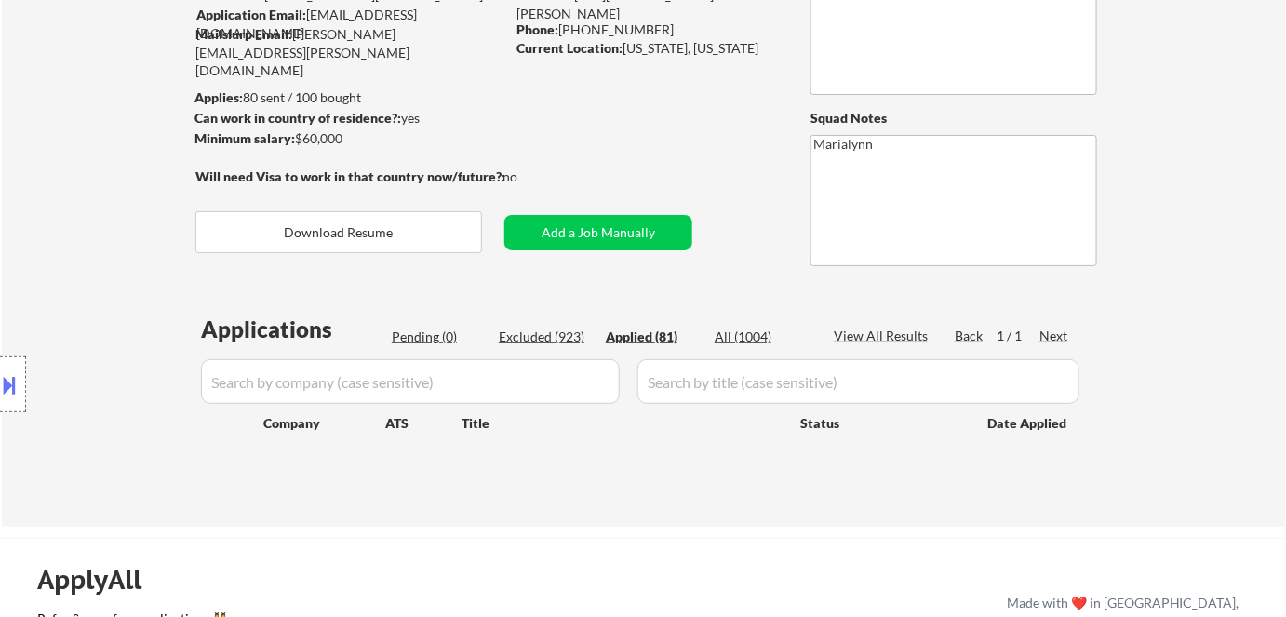
select select ""applied""
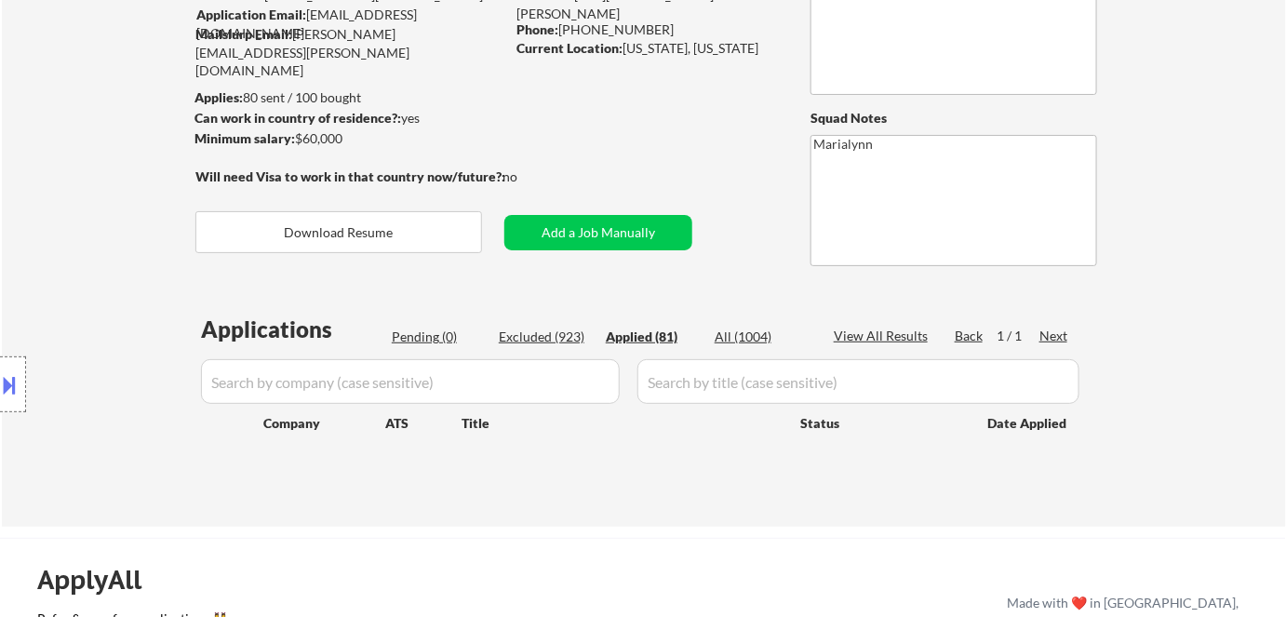
select select ""applied""
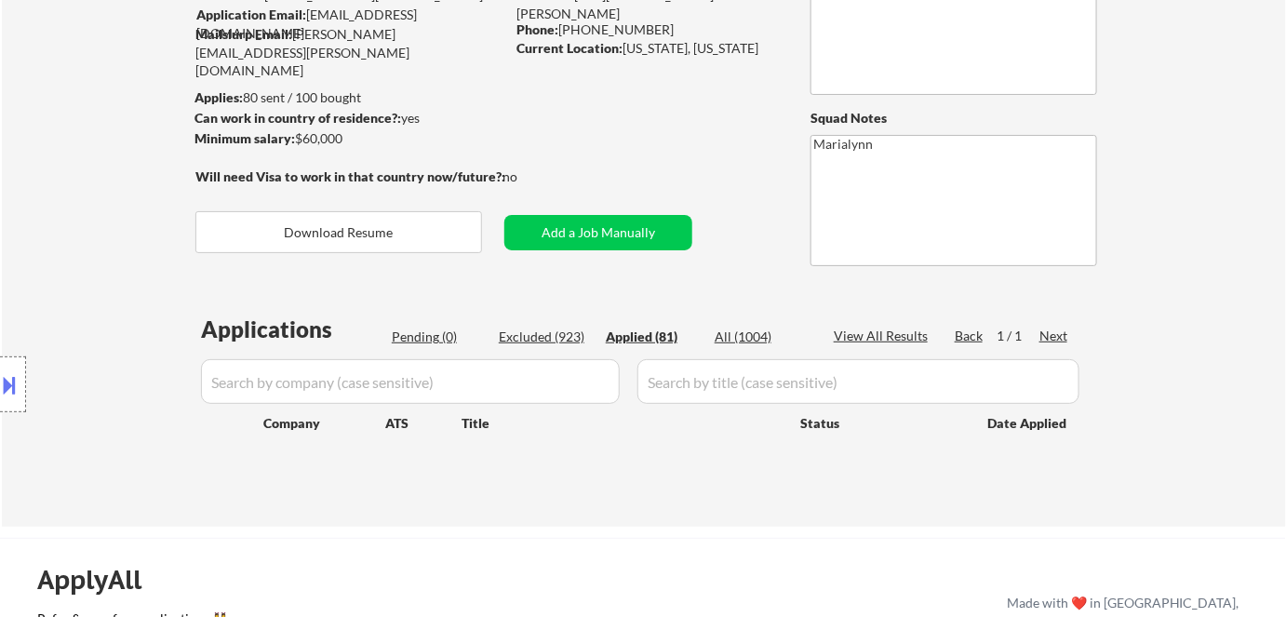
select select ""applied""
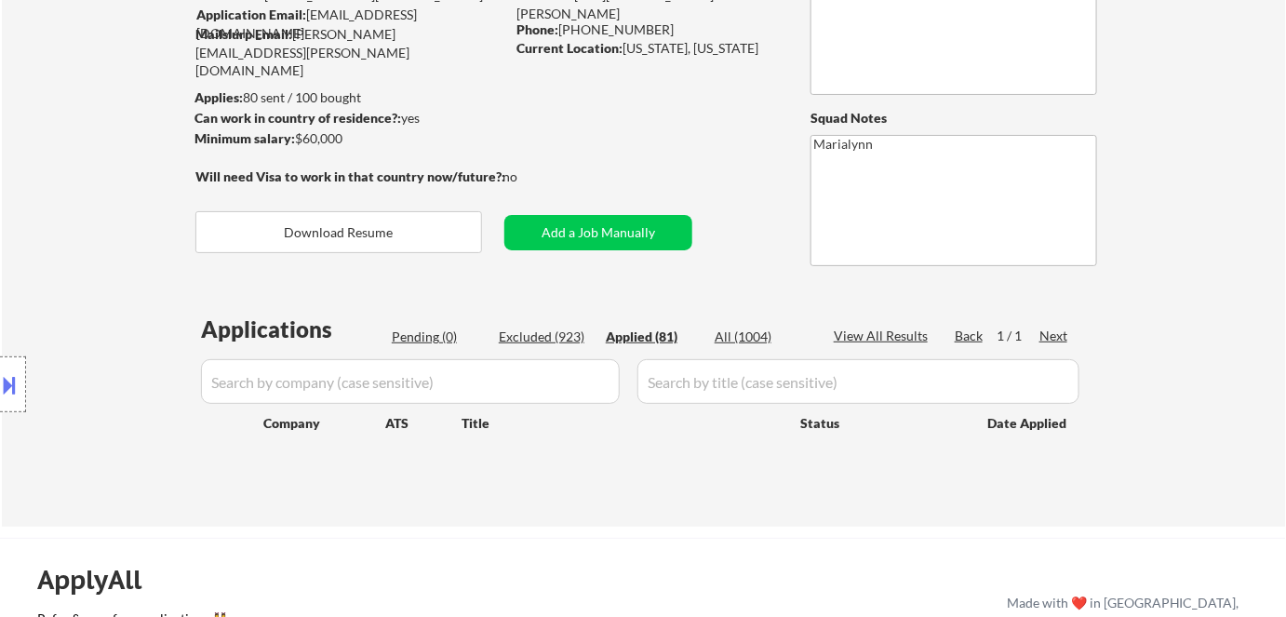
select select ""applied""
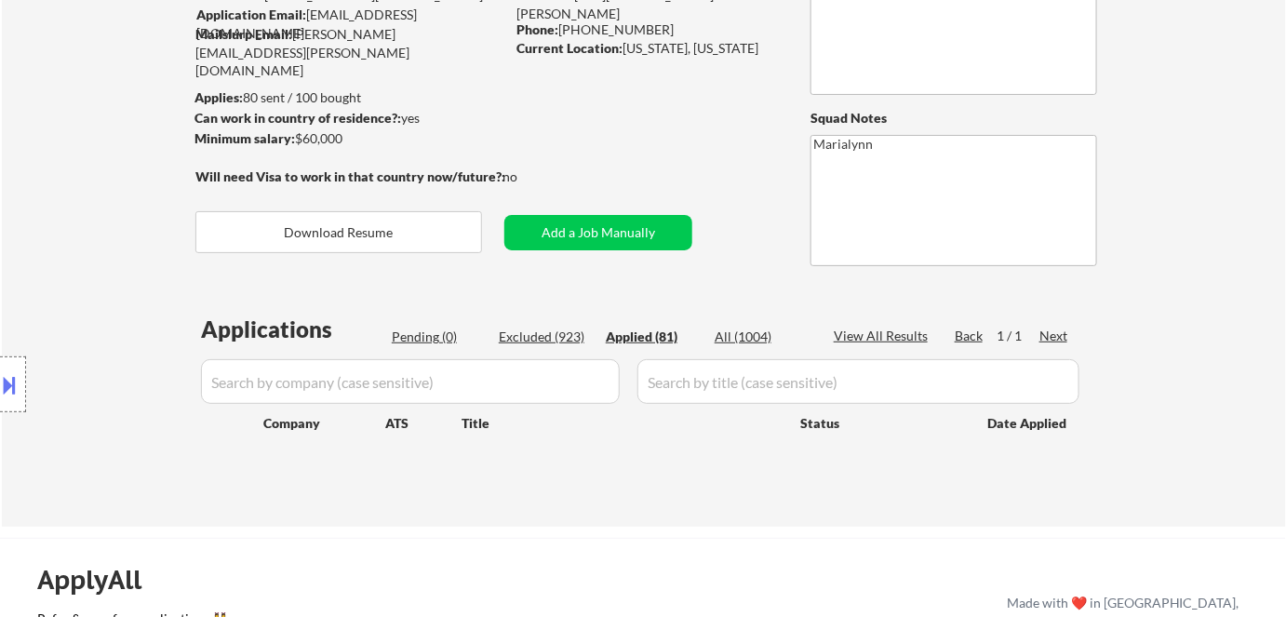
select select ""applied""
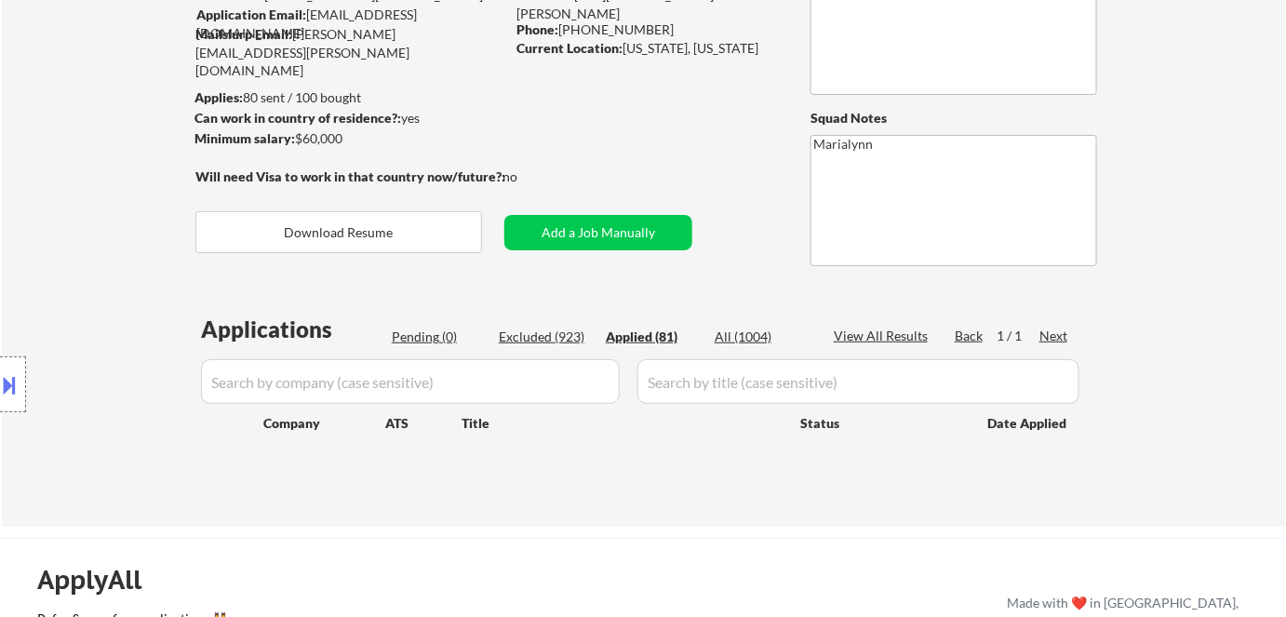
select select ""applied""
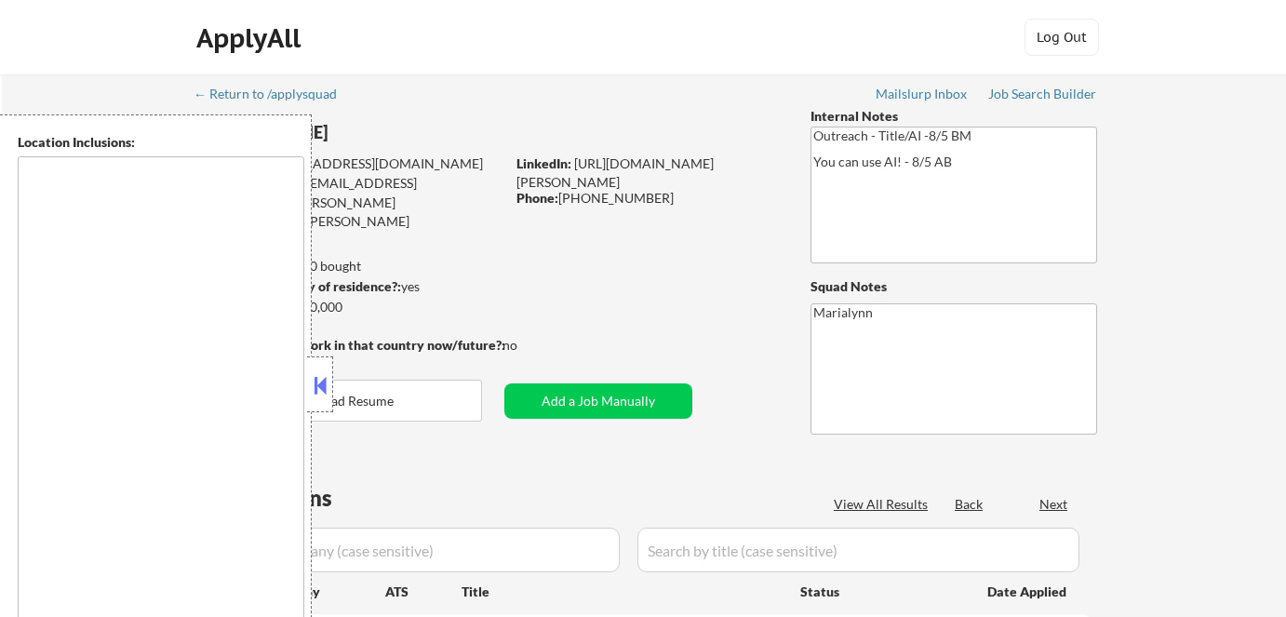
type textarea "[US_STATE], [GEOGRAPHIC_DATA] [GEOGRAPHIC_DATA], [GEOGRAPHIC_DATA] [GEOGRAPHIC_…"
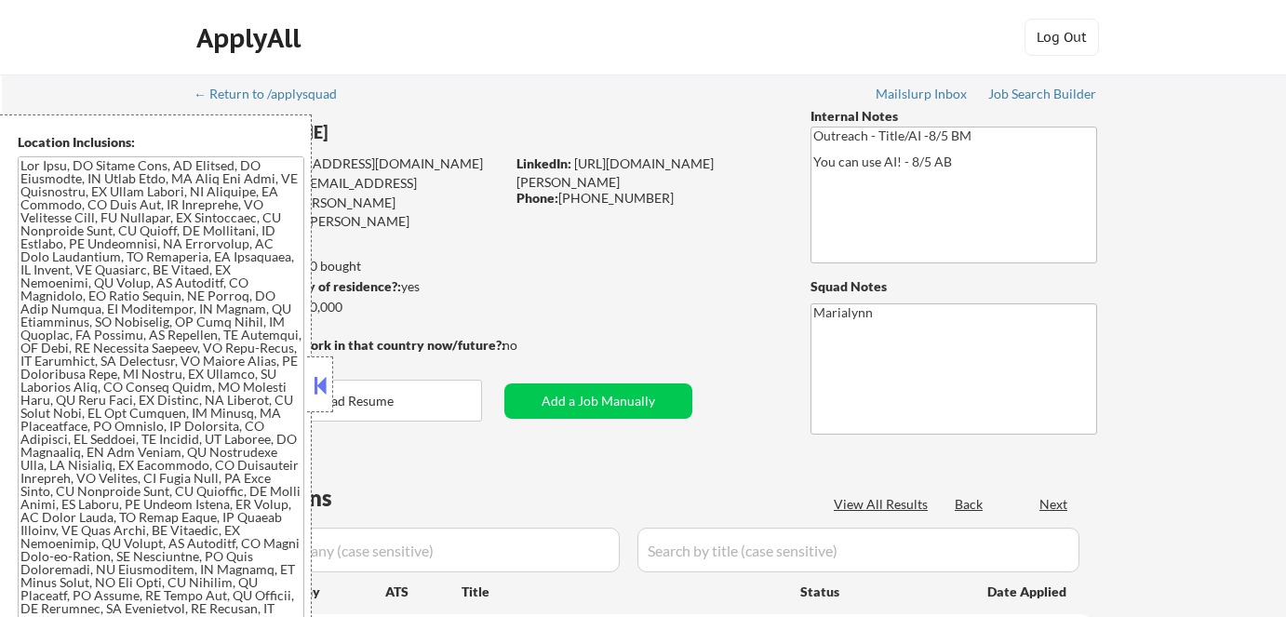
select select ""pending""
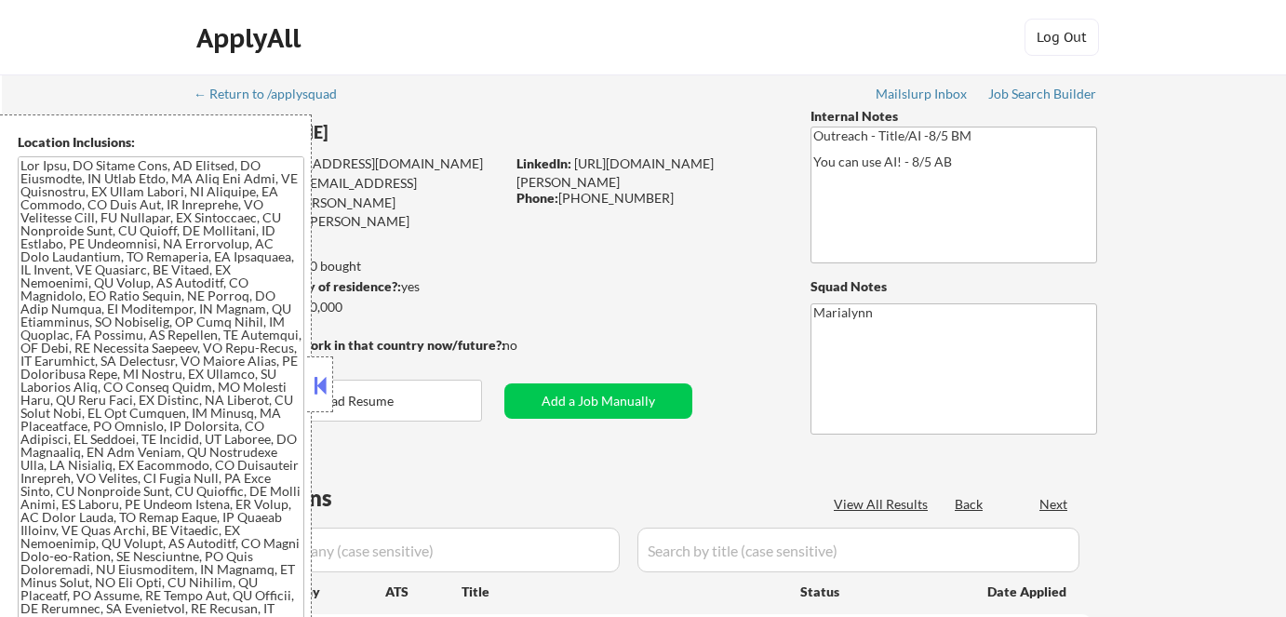
select select ""pending""
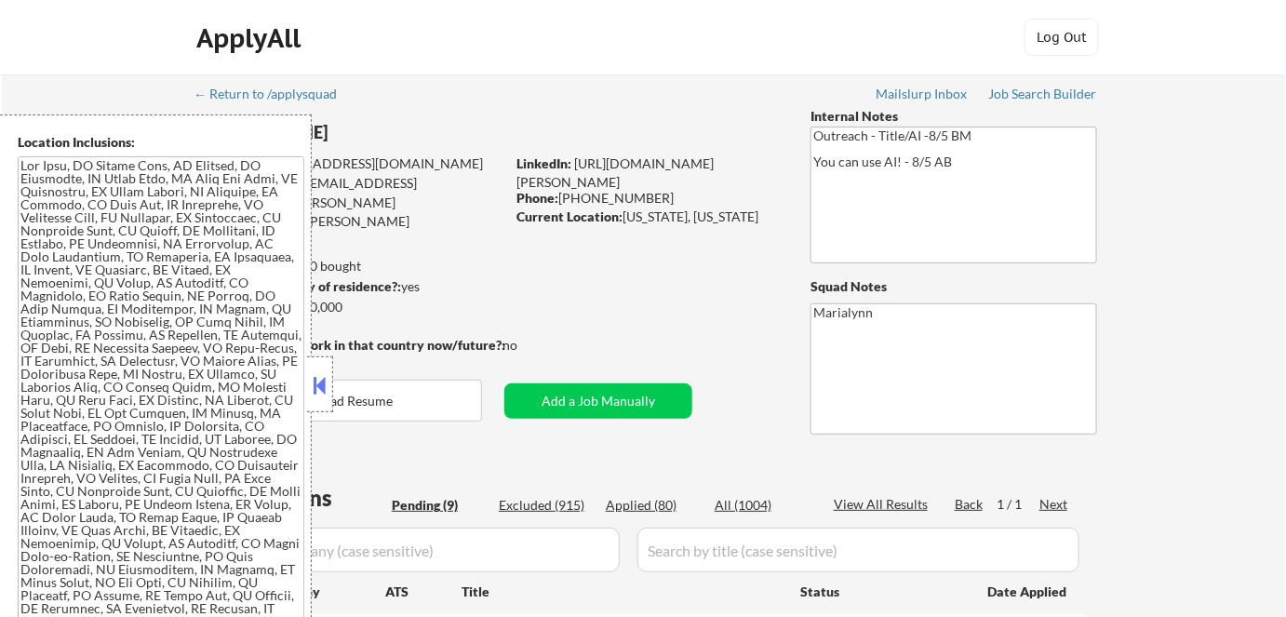
click at [322, 380] on button at bounding box center [320, 385] width 20 height 28
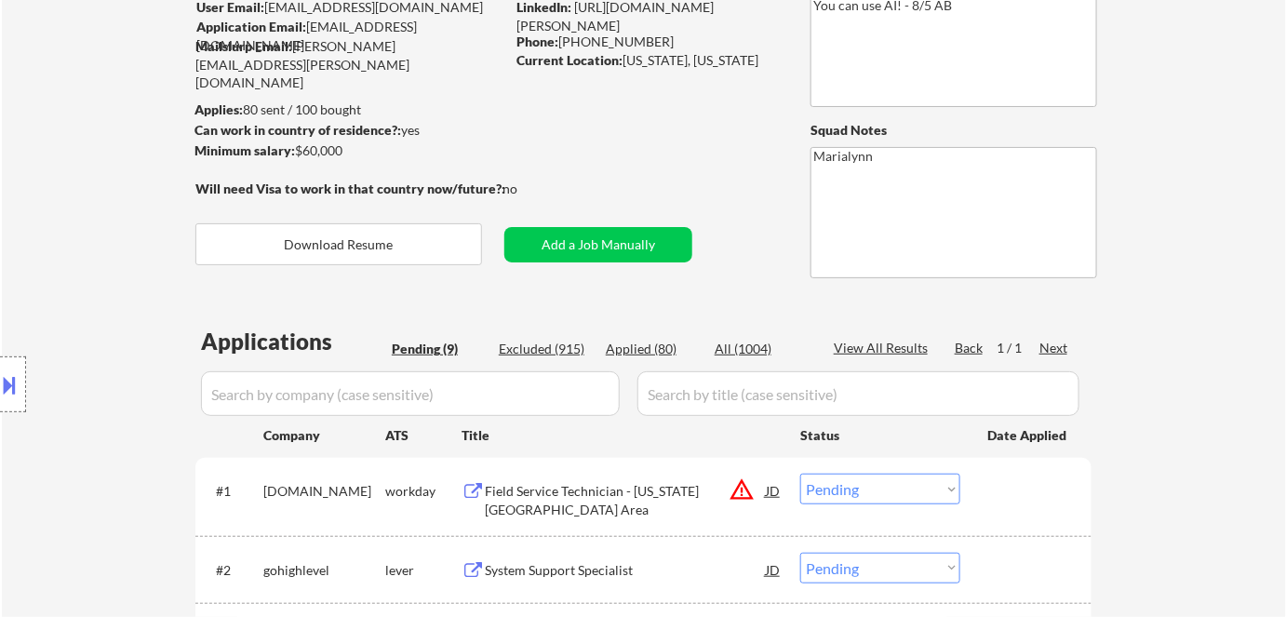
scroll to position [338, 0]
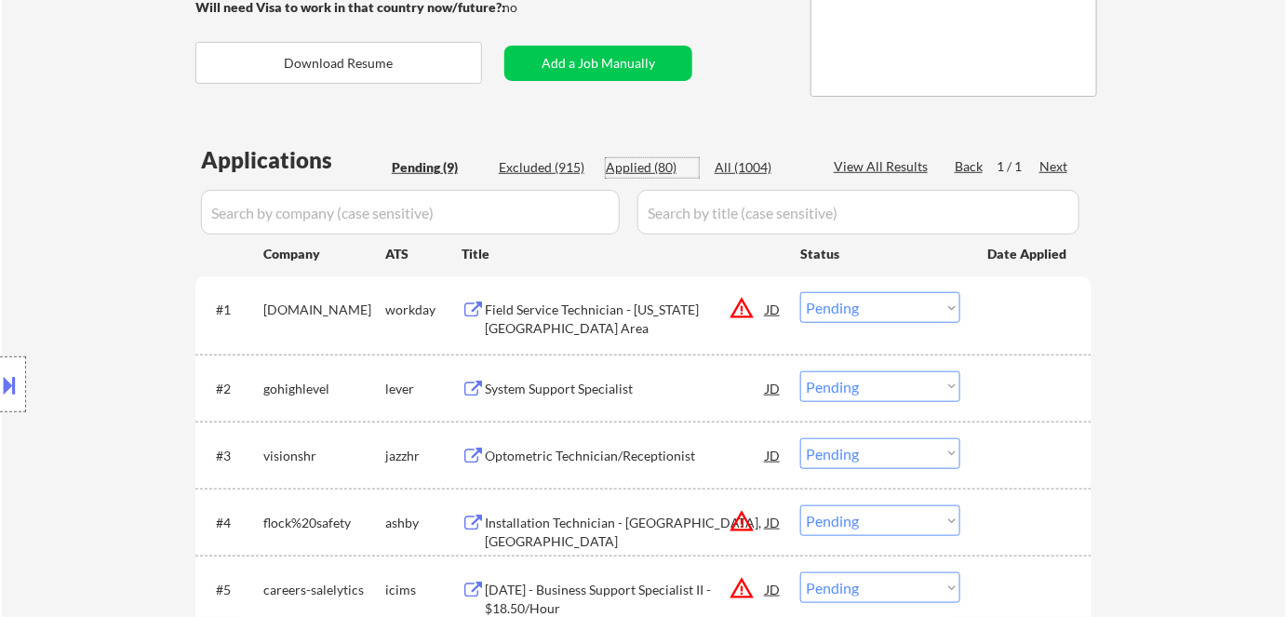
click at [642, 170] on div "Applied (80)" at bounding box center [652, 167] width 93 height 19
select select ""applied""
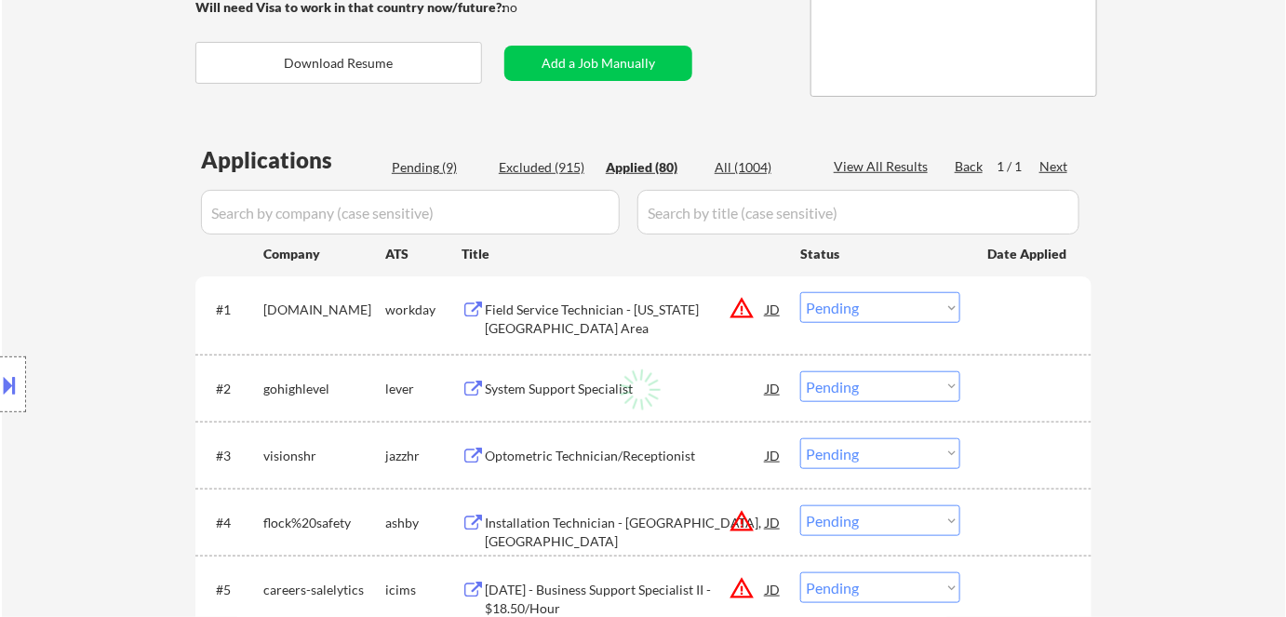
select select ""applied""
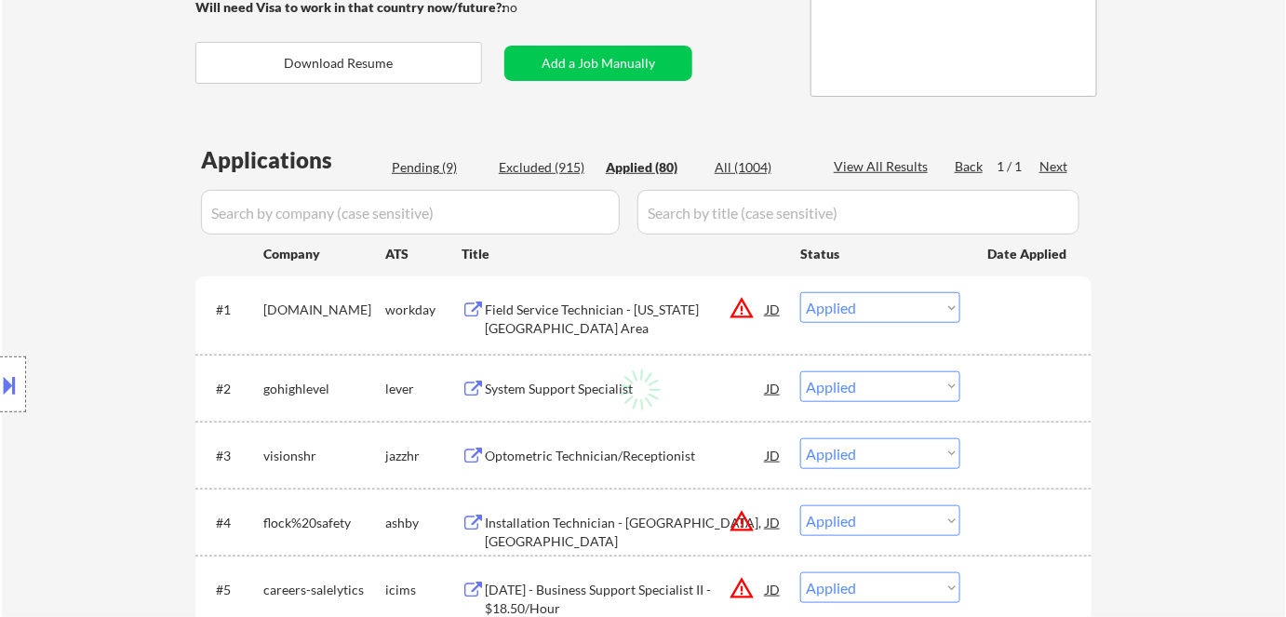
select select ""applied""
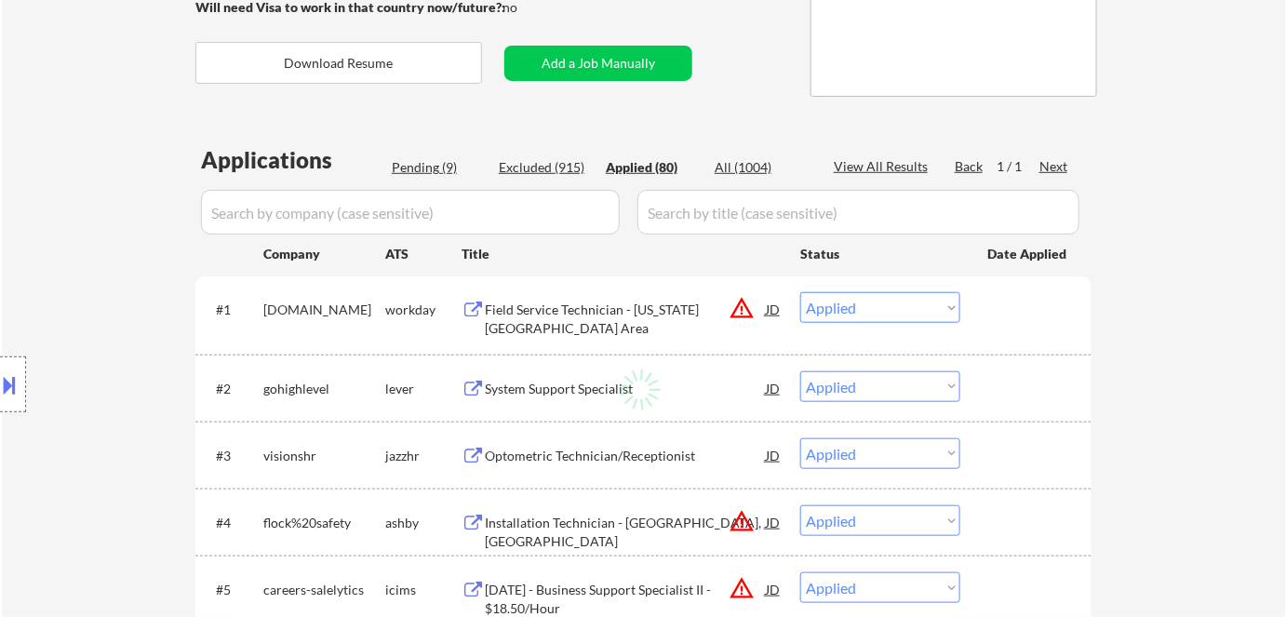
select select ""applied""
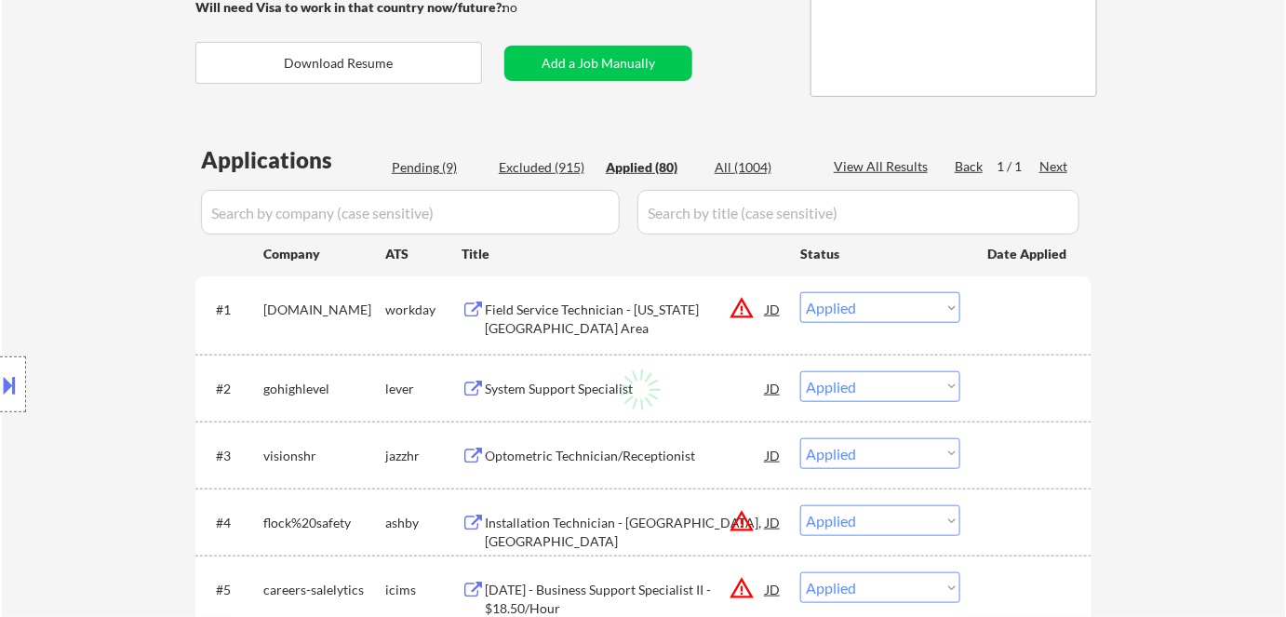
select select ""applied""
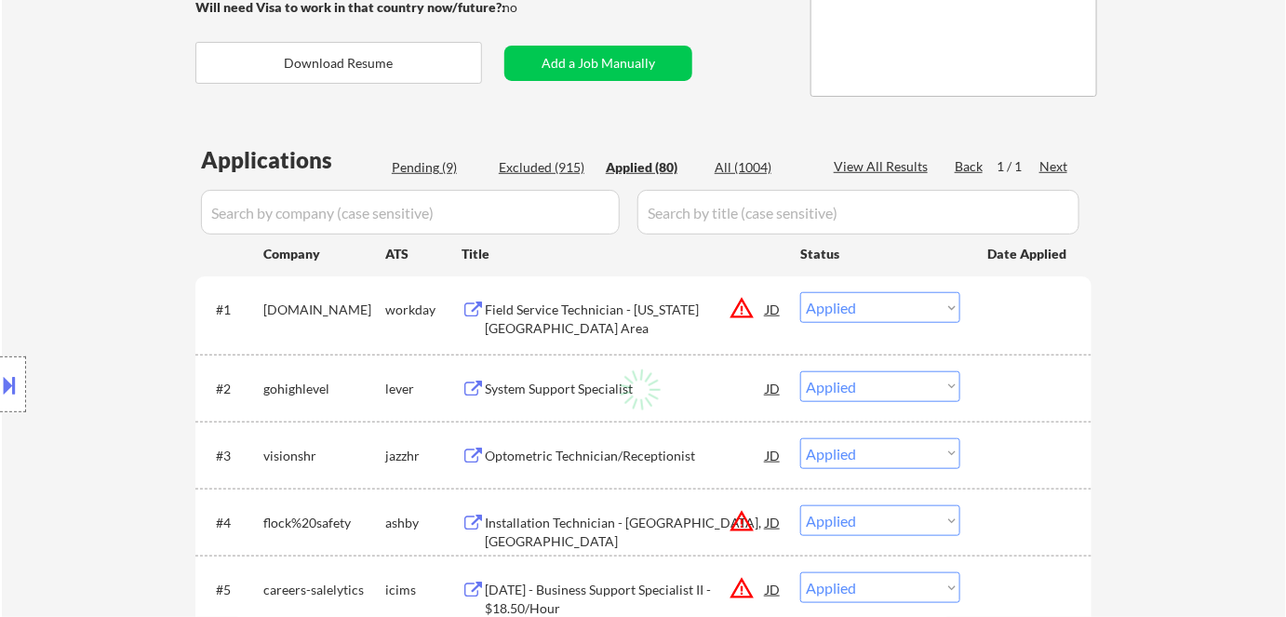
select select ""applied""
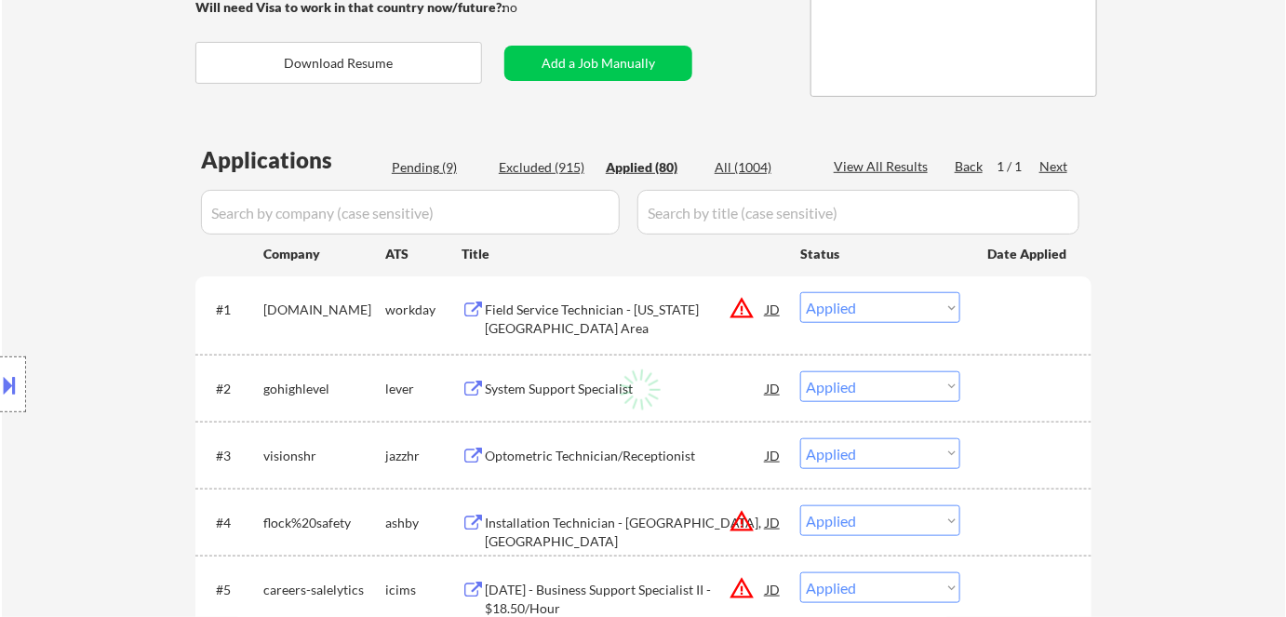
select select ""applied""
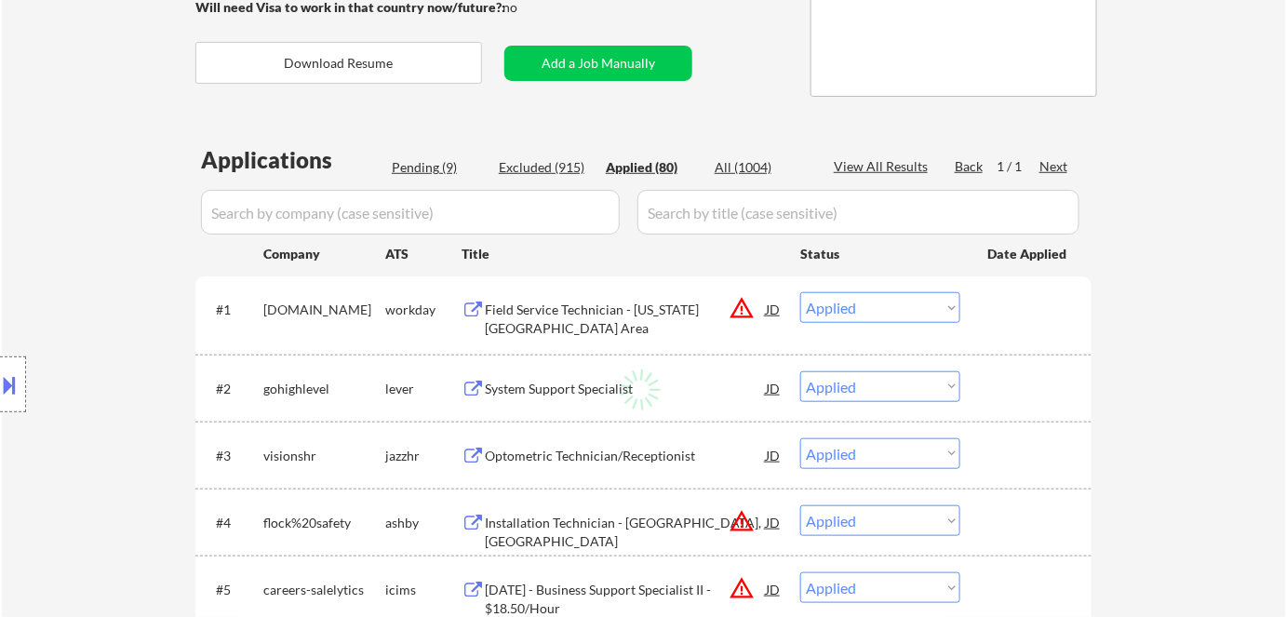
select select ""applied""
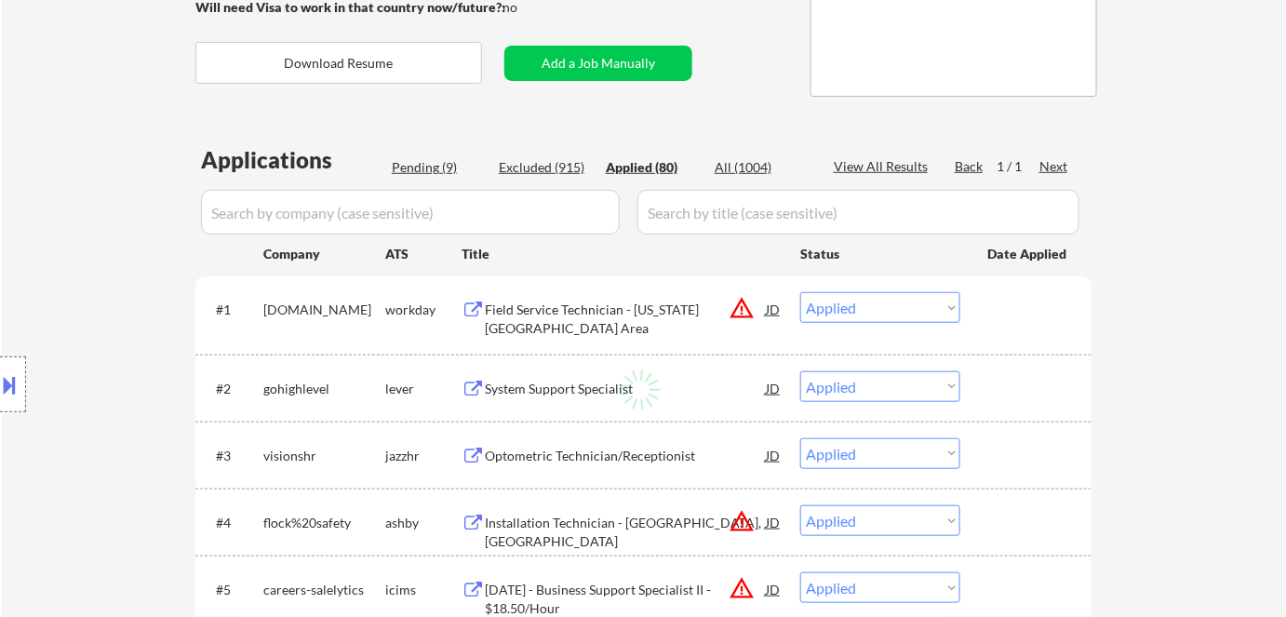
select select ""applied""
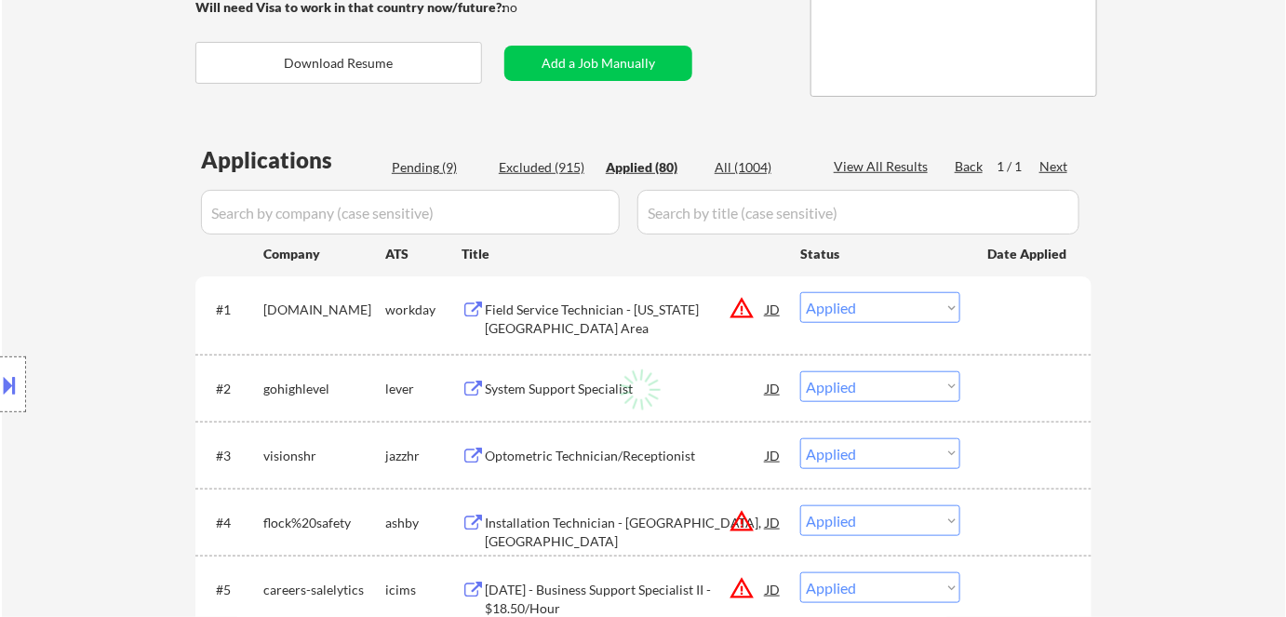
select select ""applied""
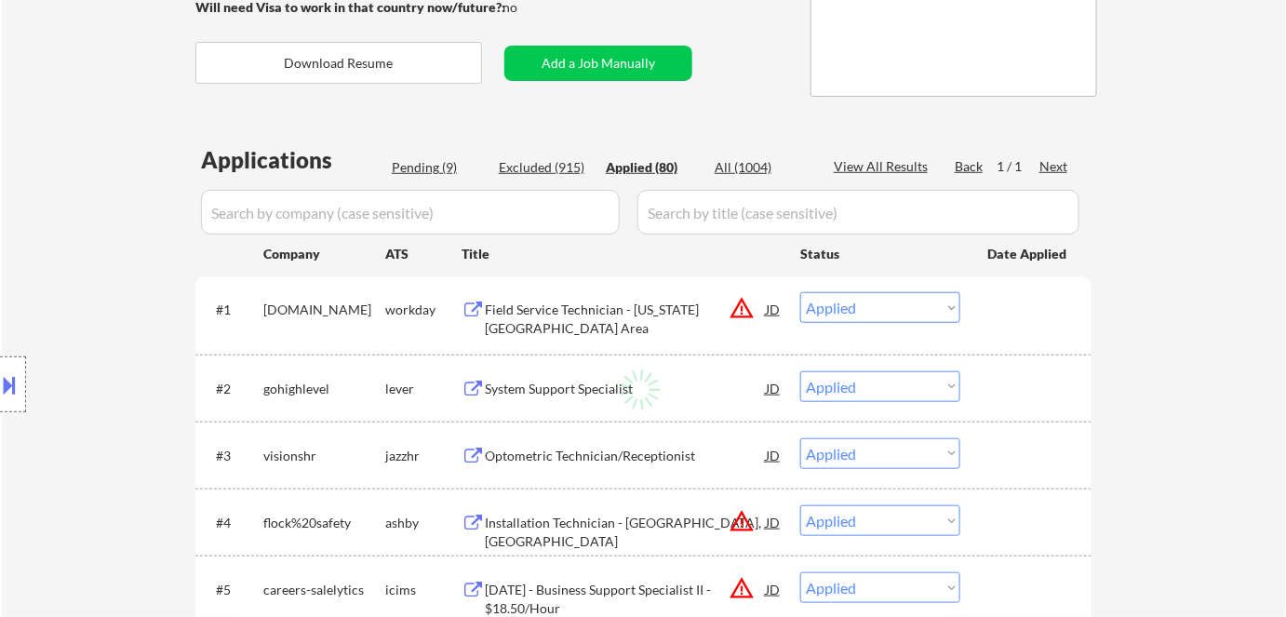
select select ""applied""
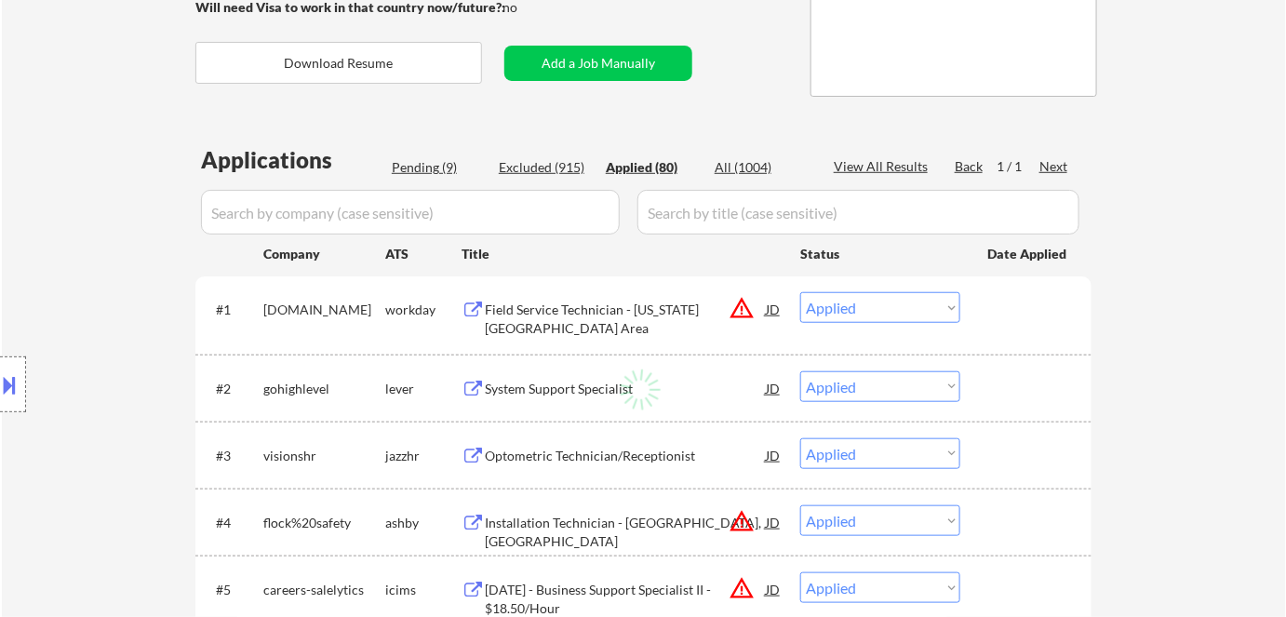
select select ""applied""
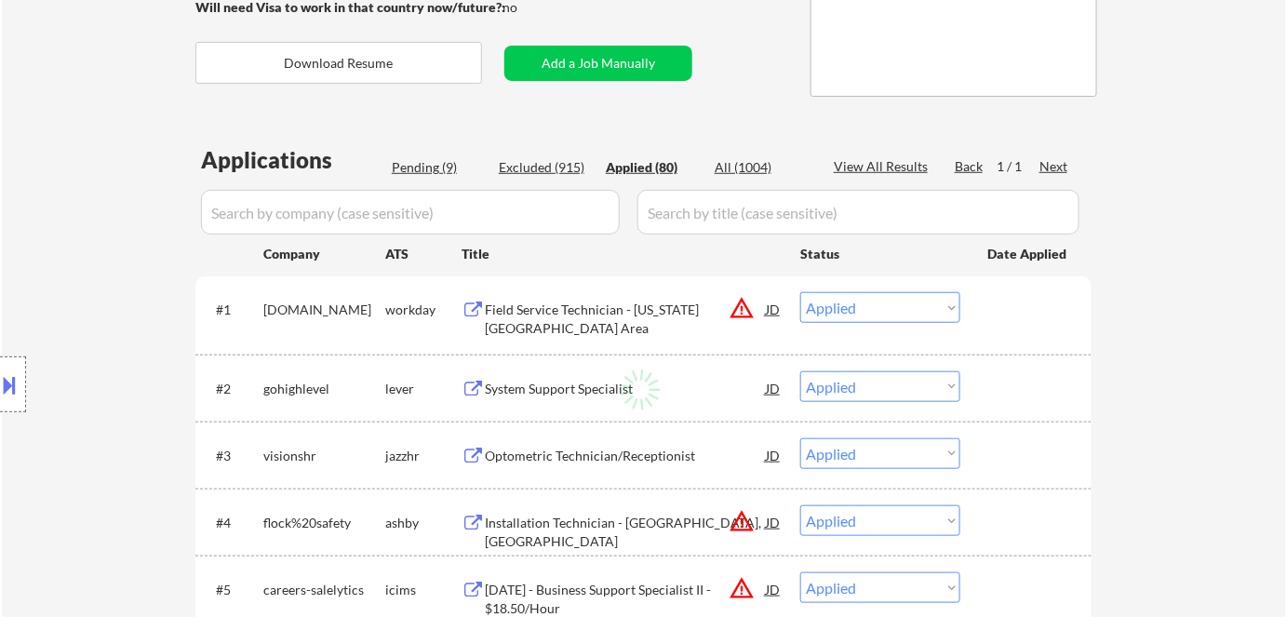
select select ""applied""
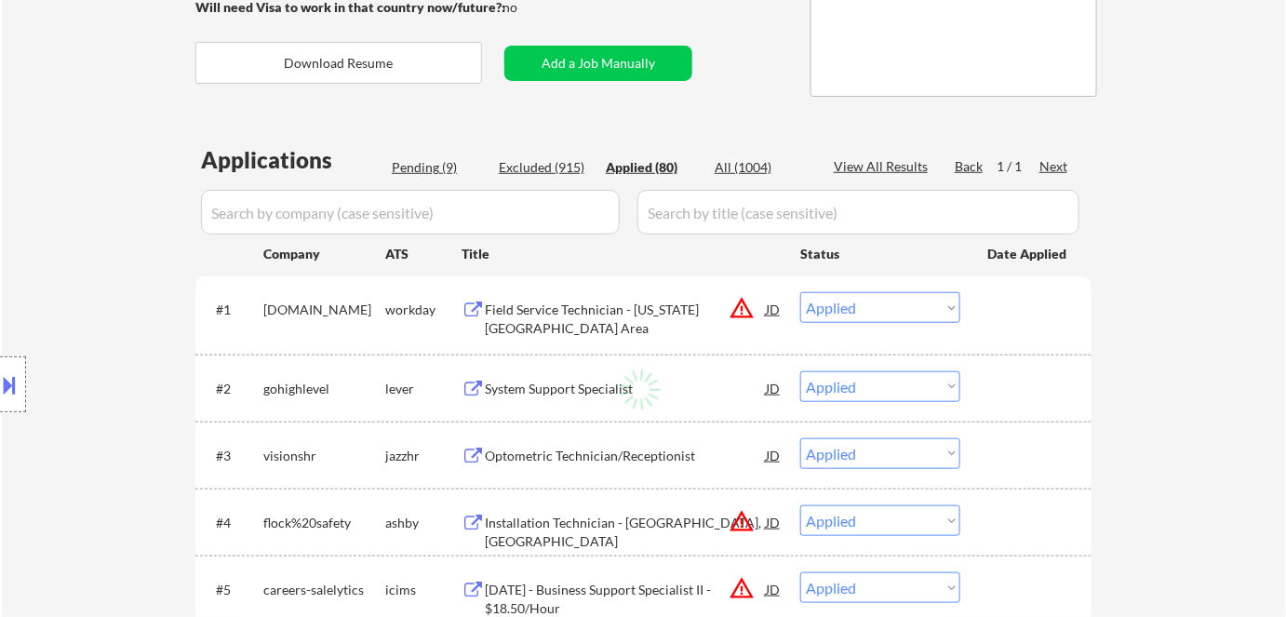
select select ""applied""
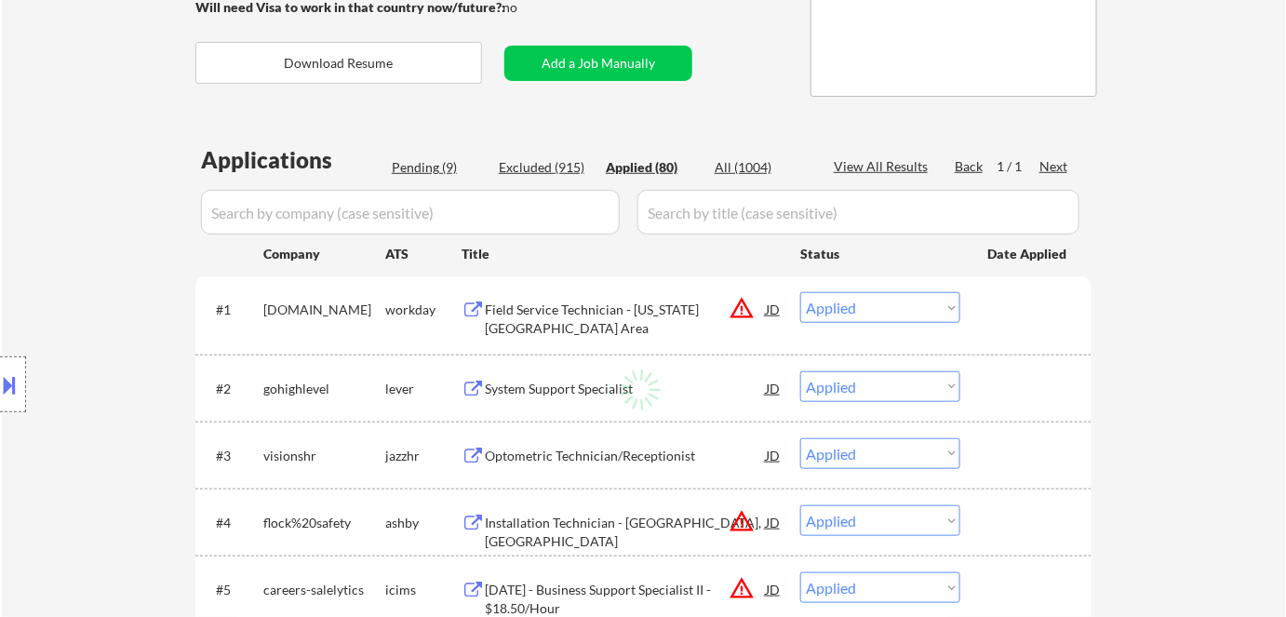
select select ""applied""
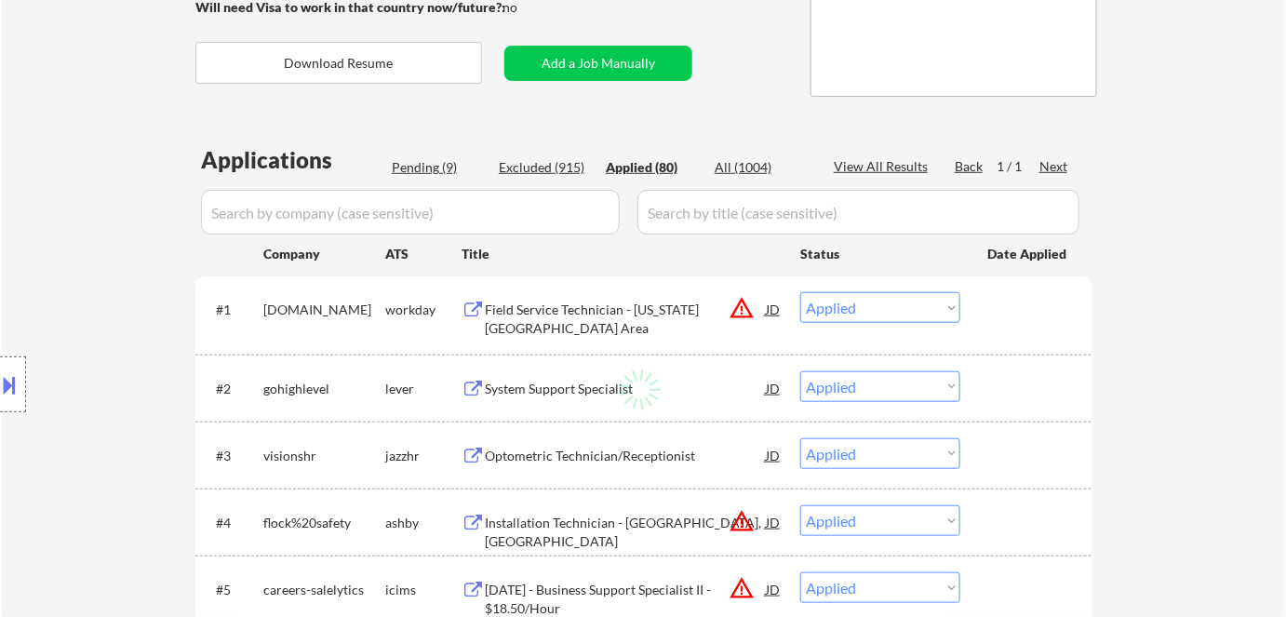
select select ""applied""
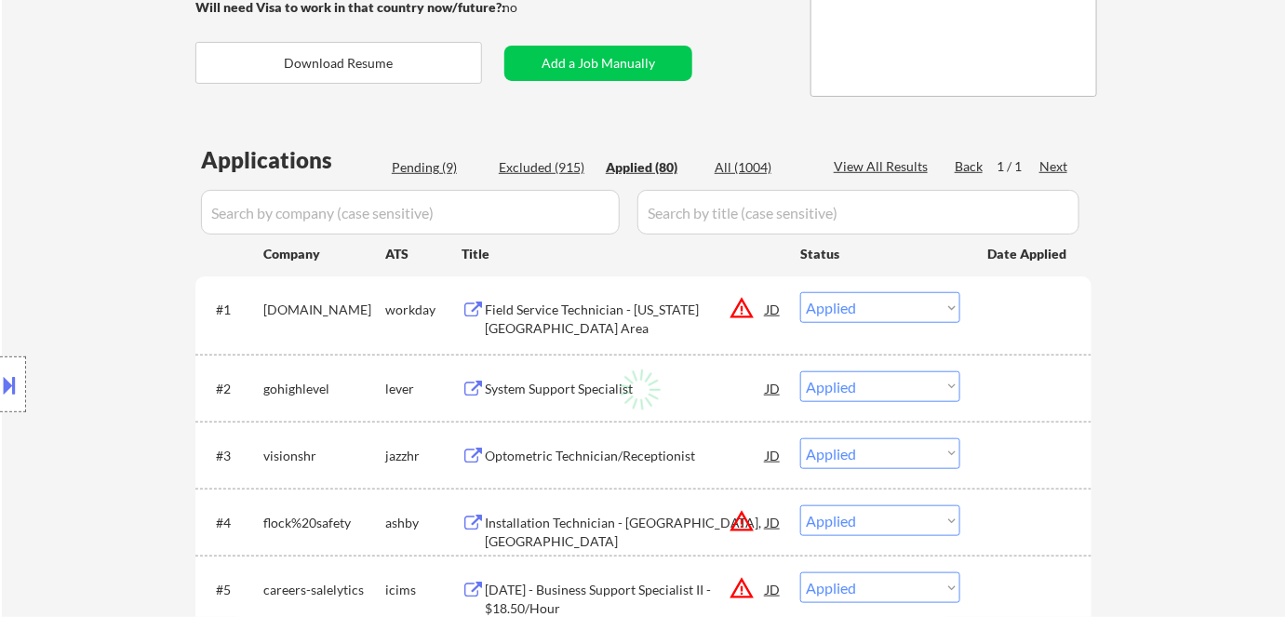
select select ""applied""
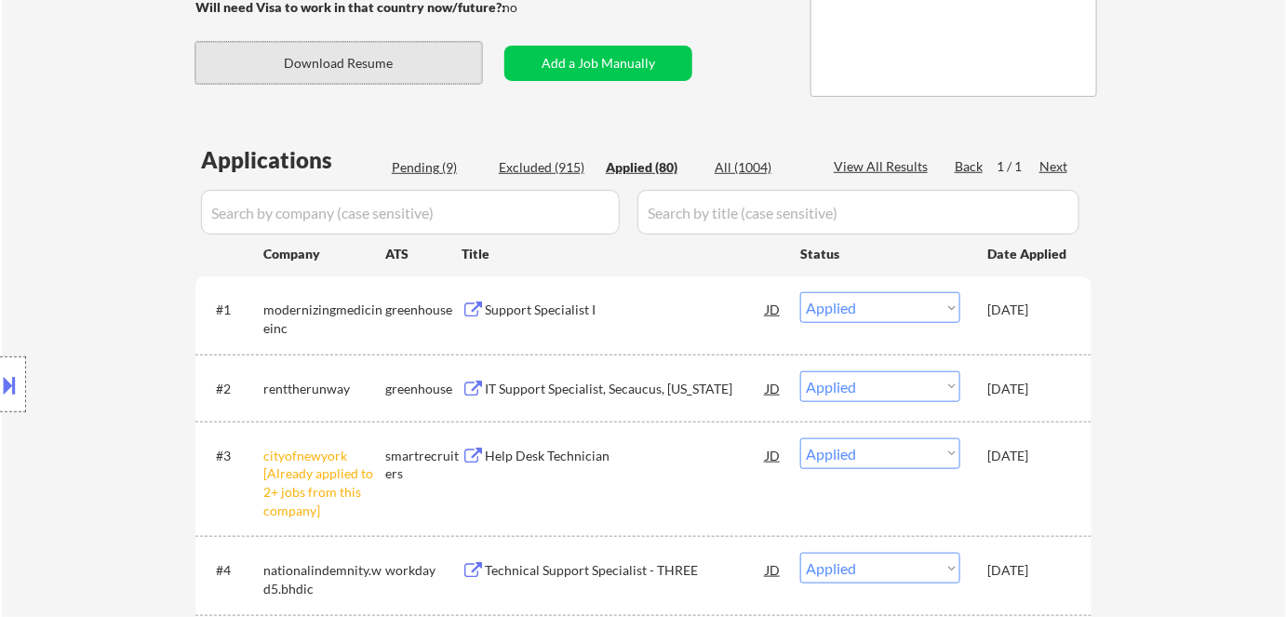
click at [368, 73] on button "Download Resume" at bounding box center [338, 63] width 287 height 42
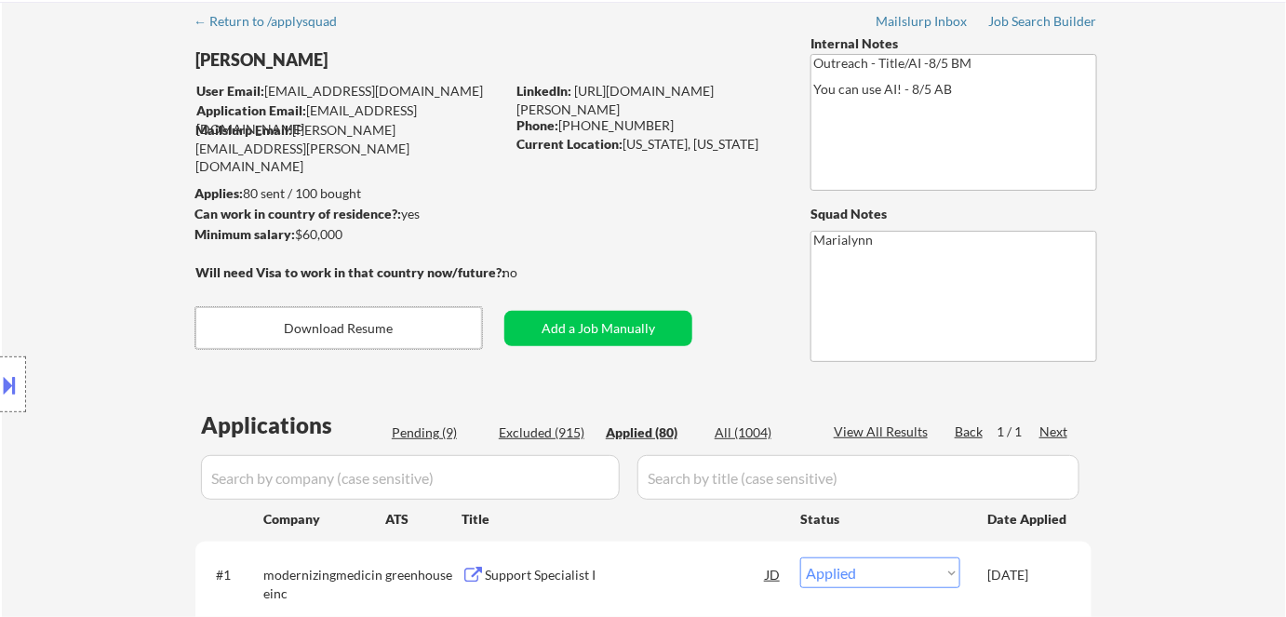
scroll to position [0, 0]
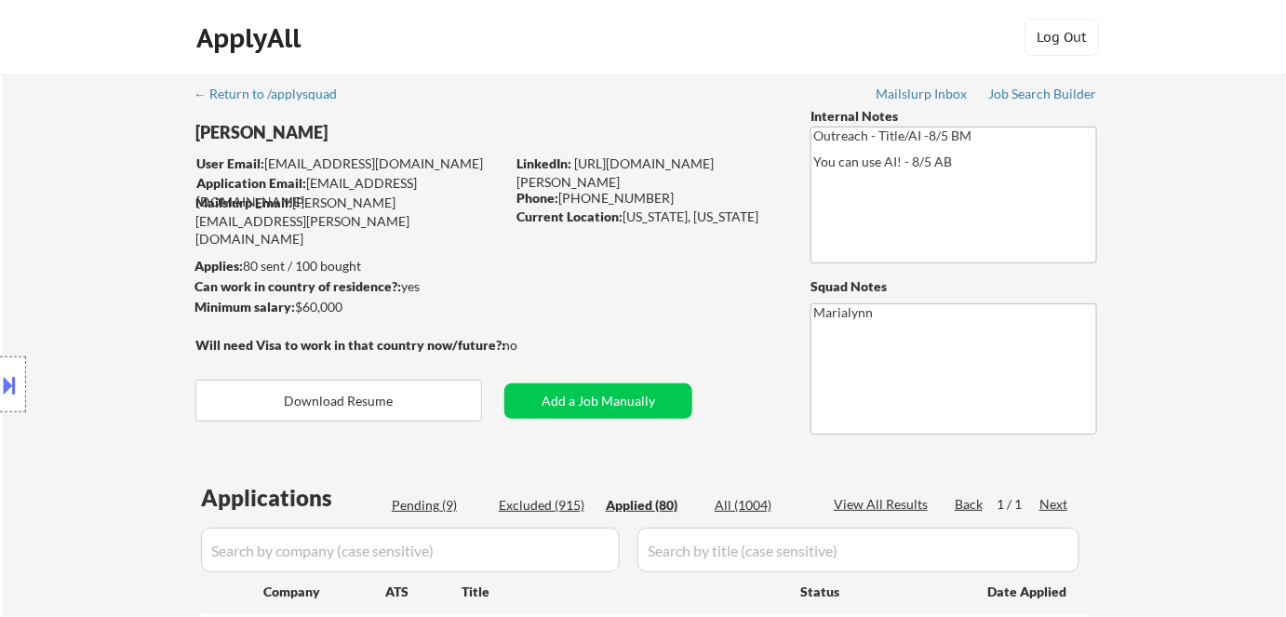
select select ""applied""
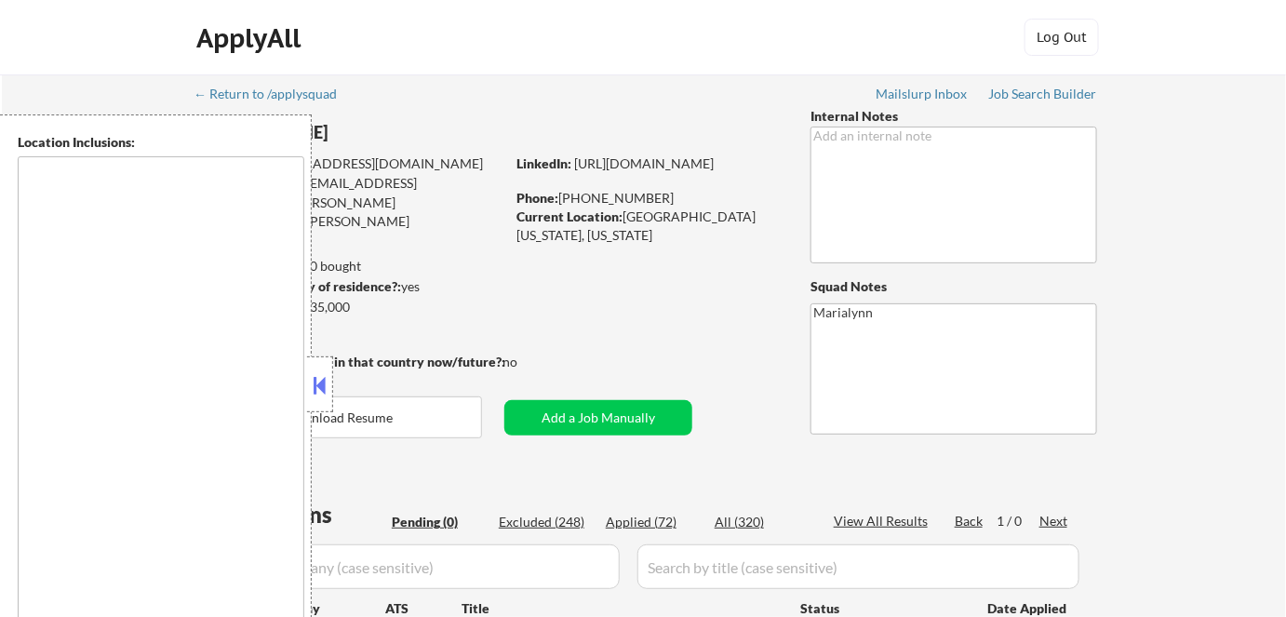
click at [319, 371] on button at bounding box center [320, 385] width 20 height 28
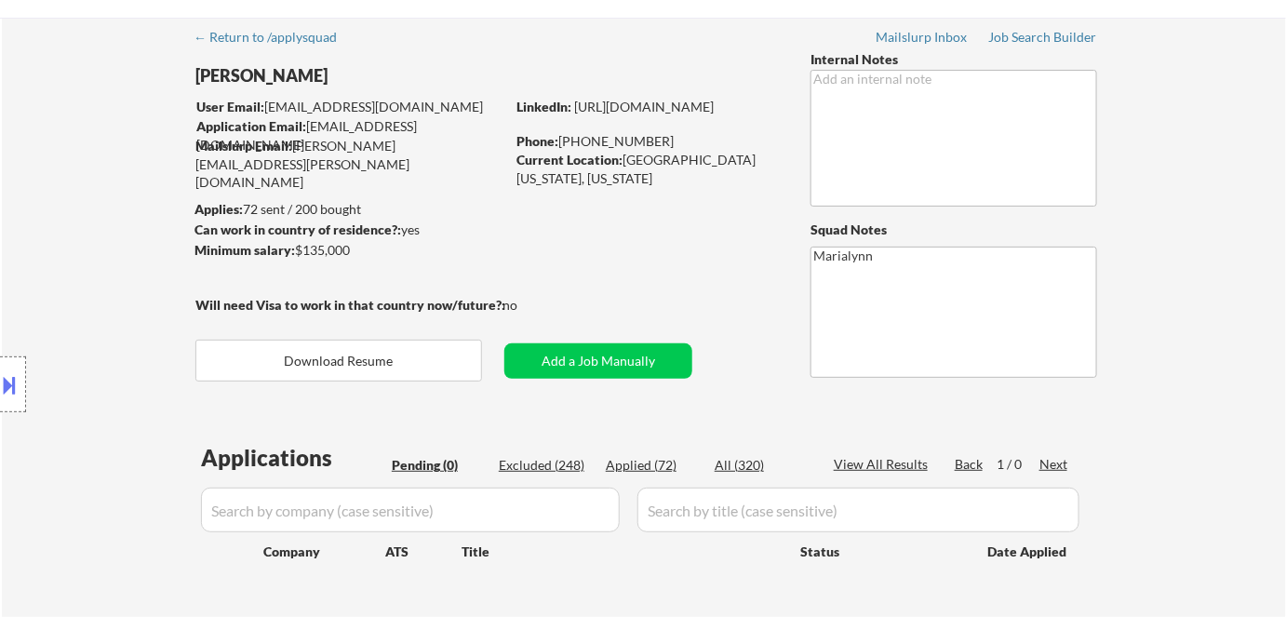
scroll to position [168, 0]
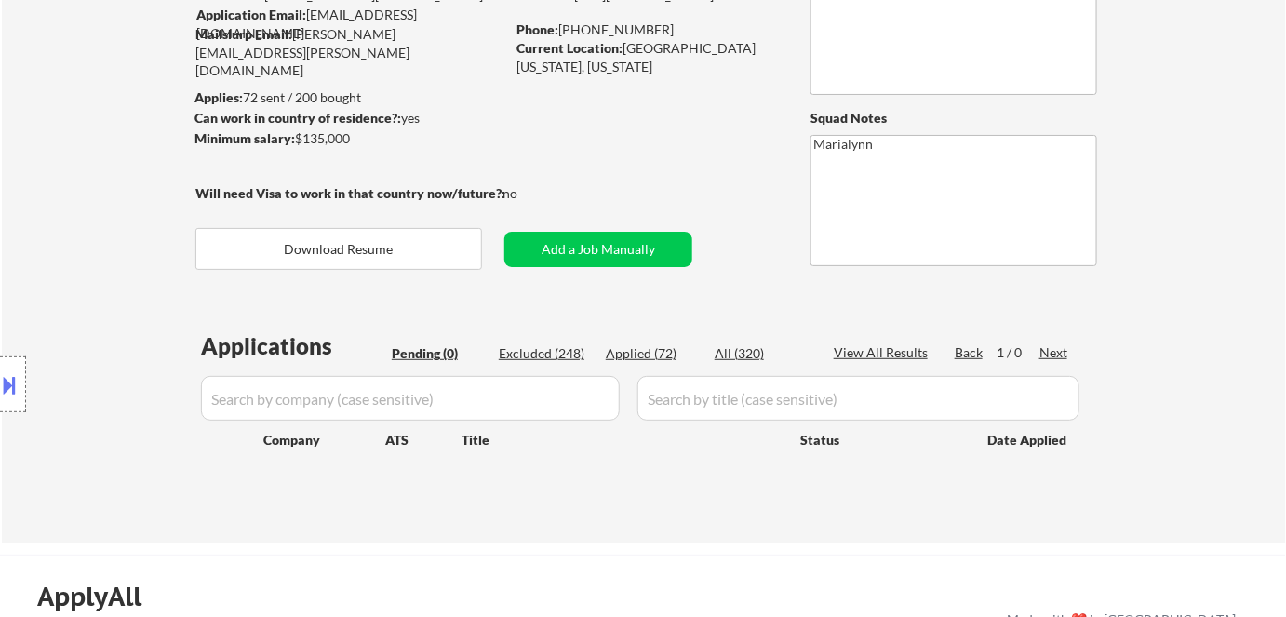
click at [625, 353] on div "Applied (72)" at bounding box center [652, 353] width 93 height 19
select select ""applied""
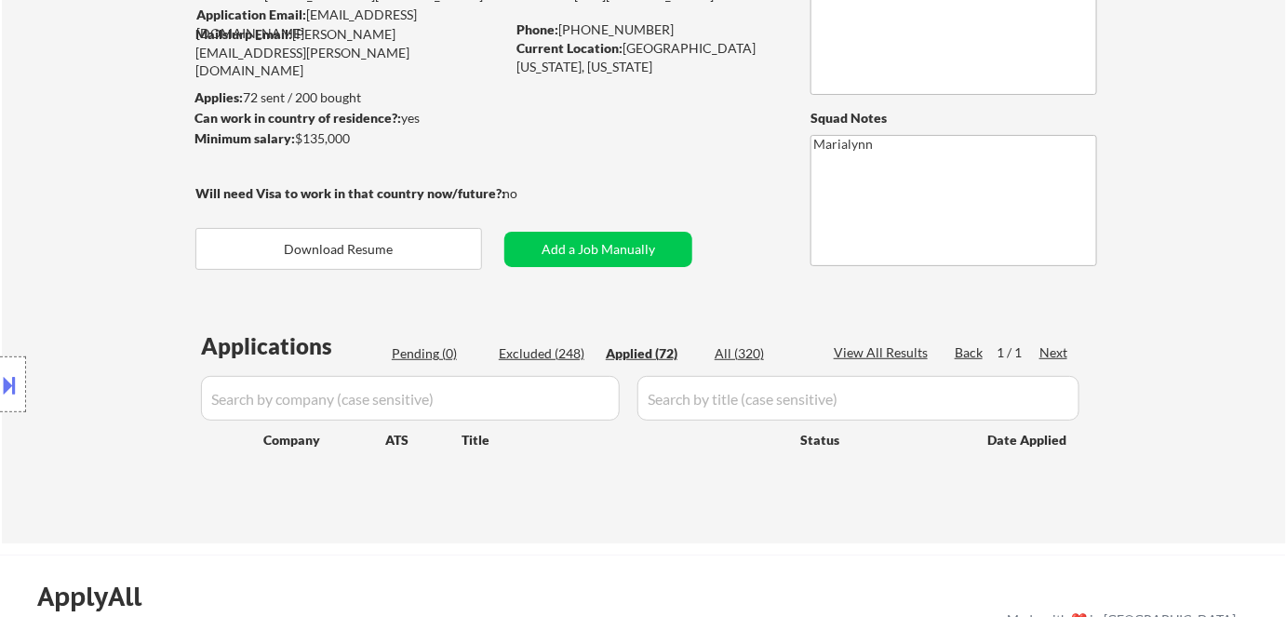
select select ""applied""
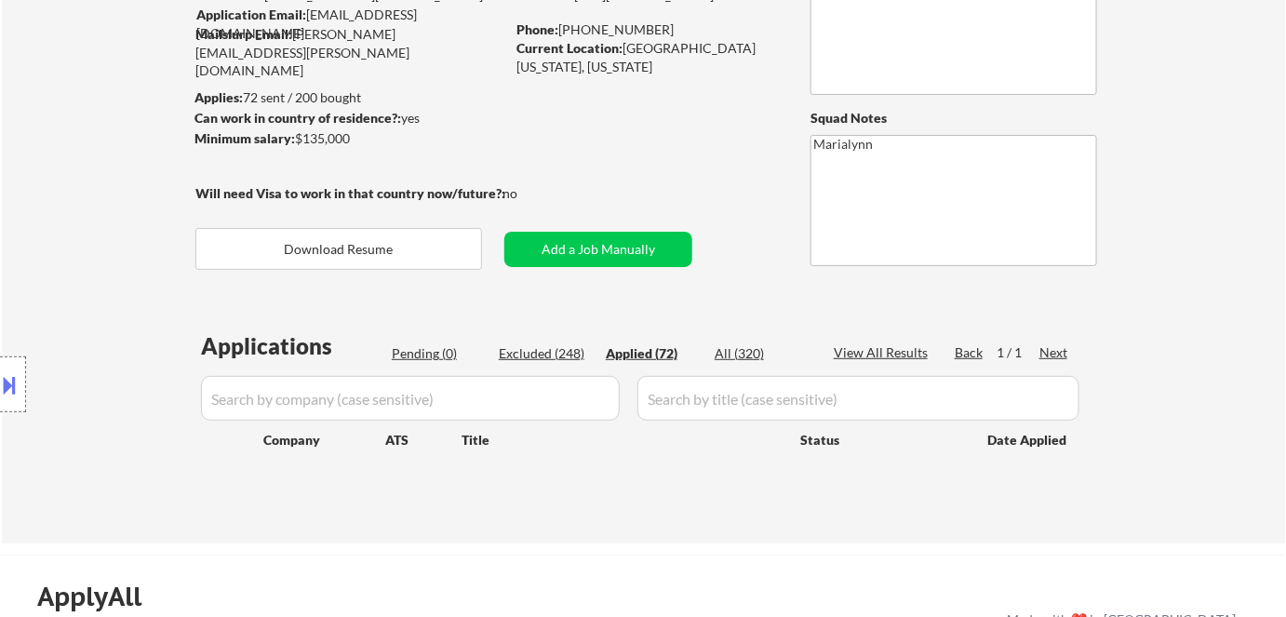
select select ""applied""
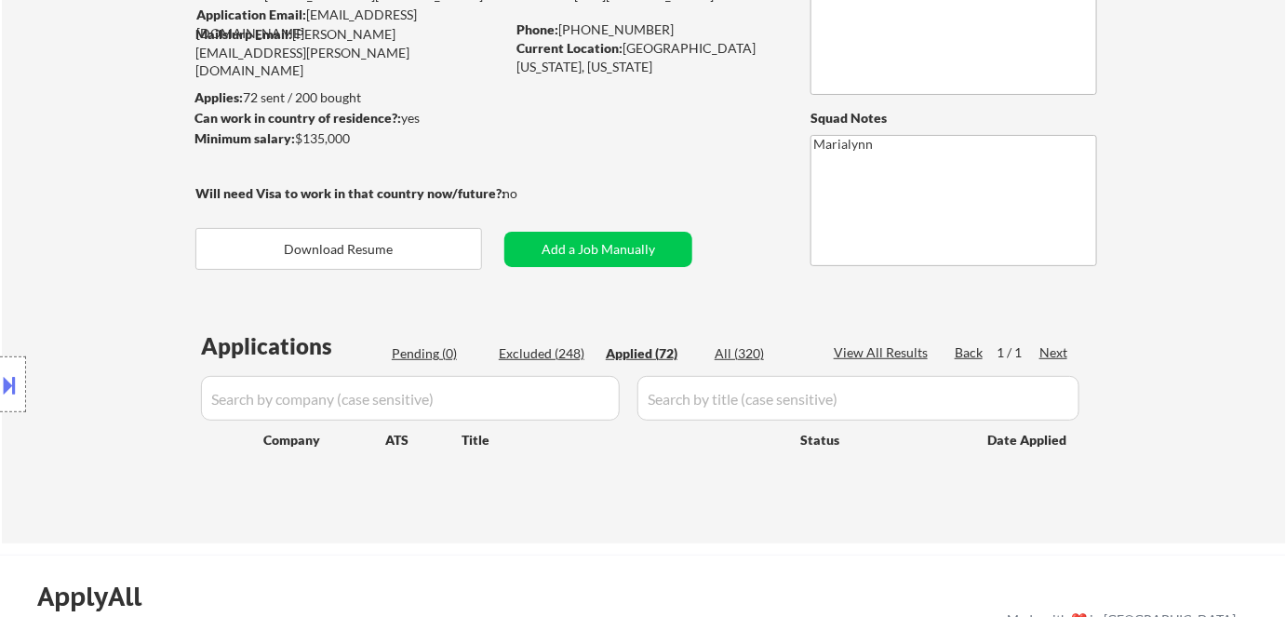
select select ""applied""
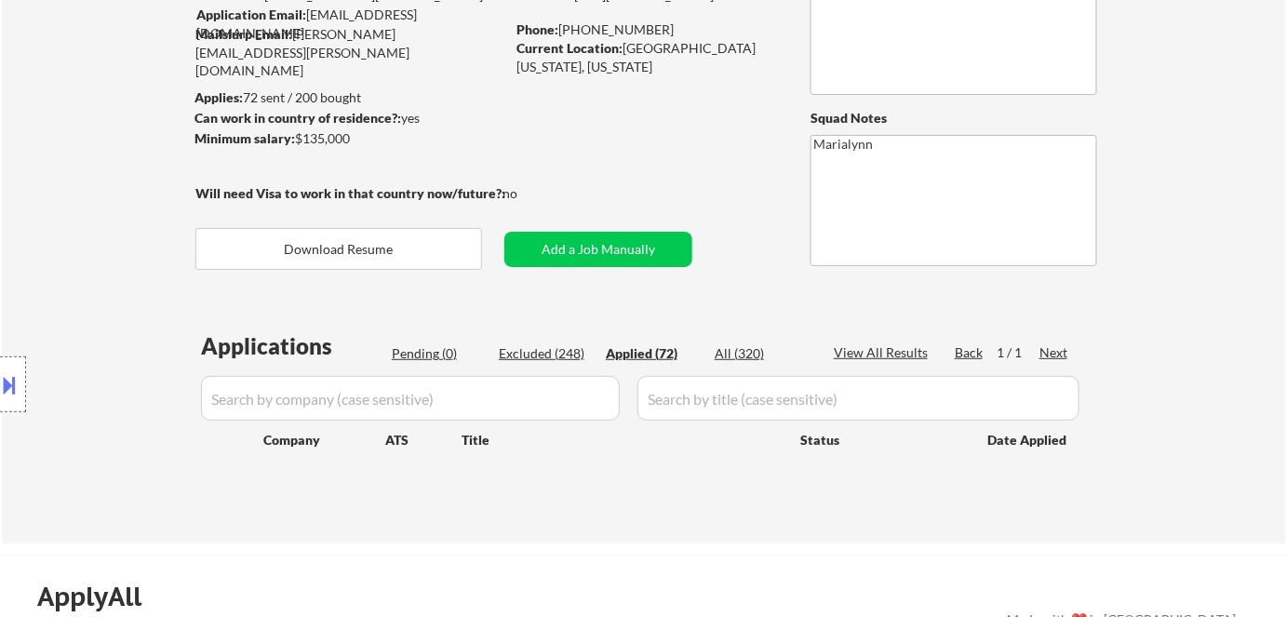
select select ""applied""
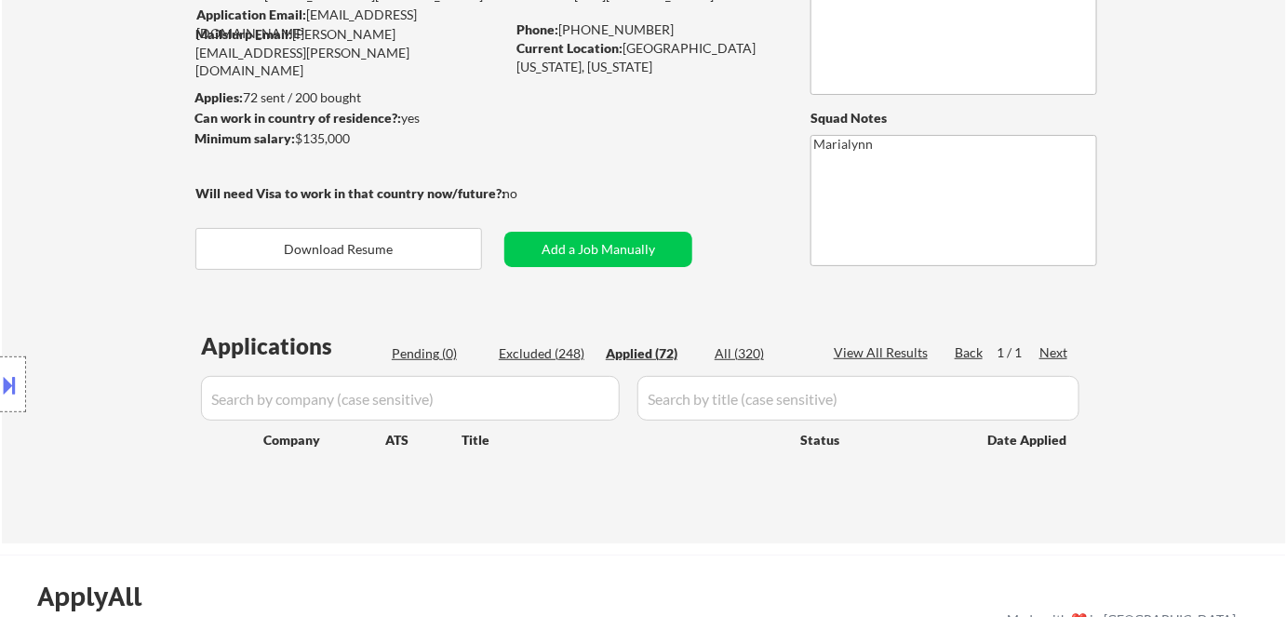
select select ""applied""
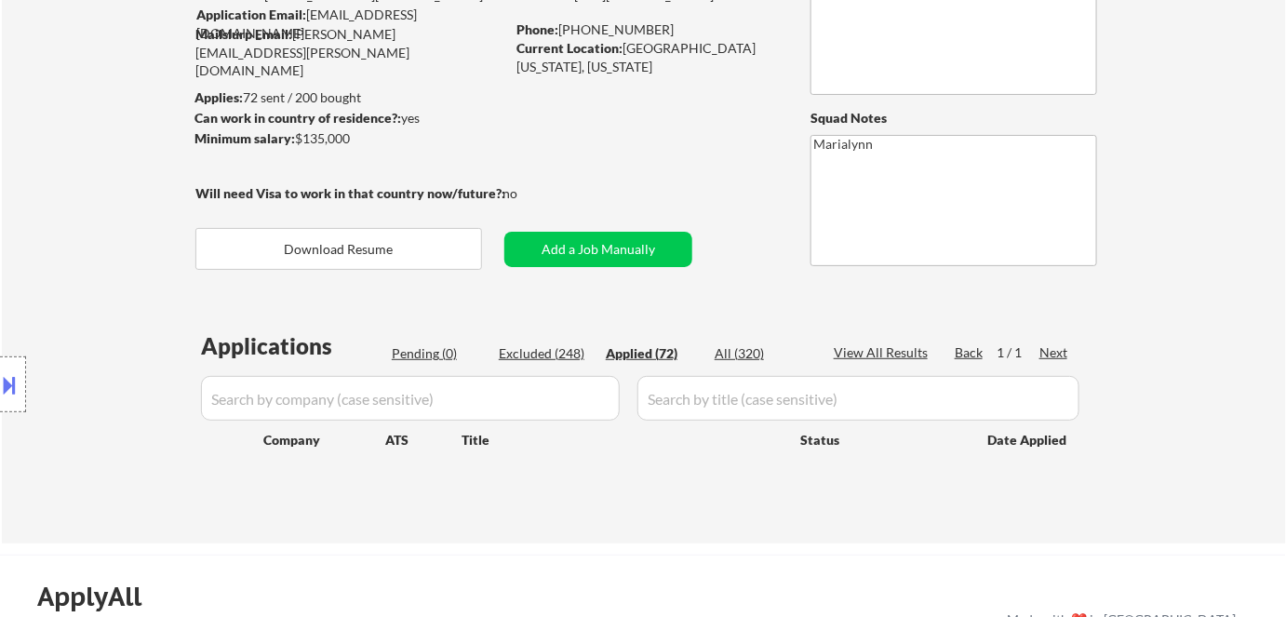
select select ""applied""
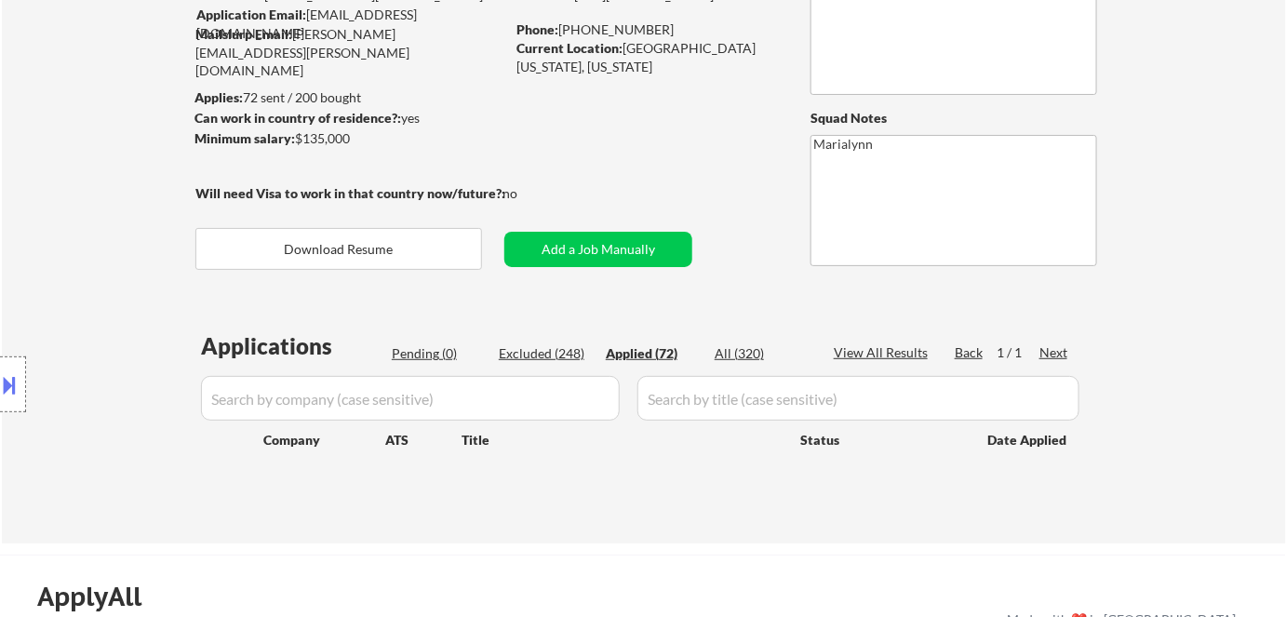
select select ""applied""
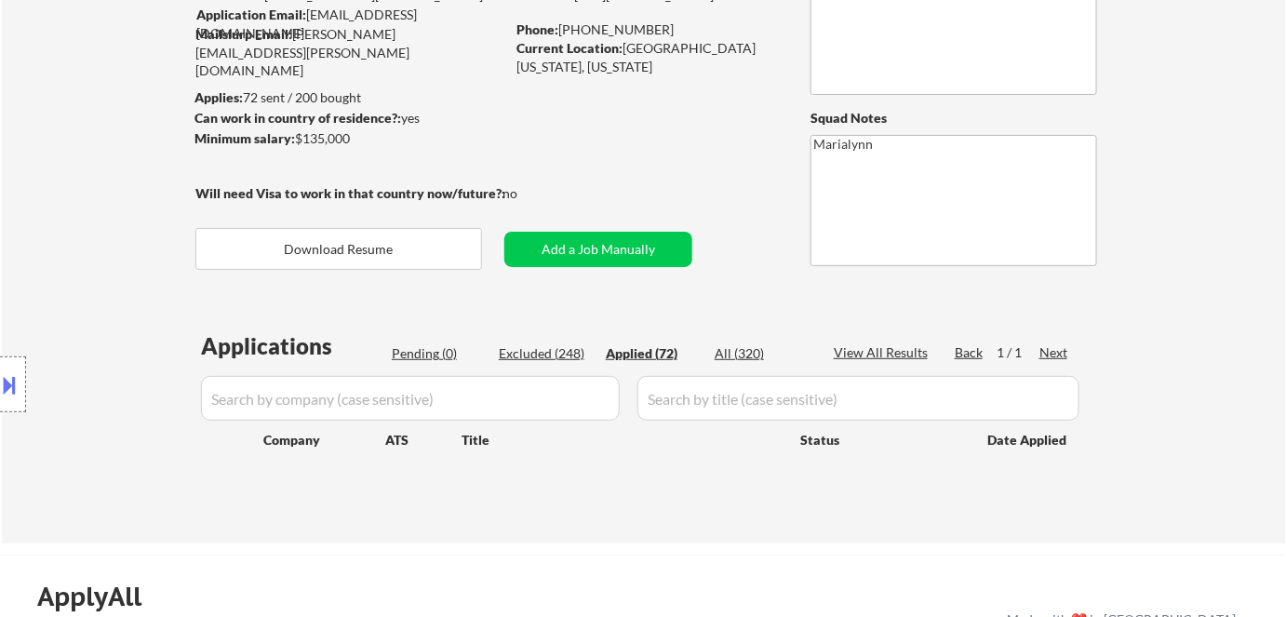
select select ""applied""
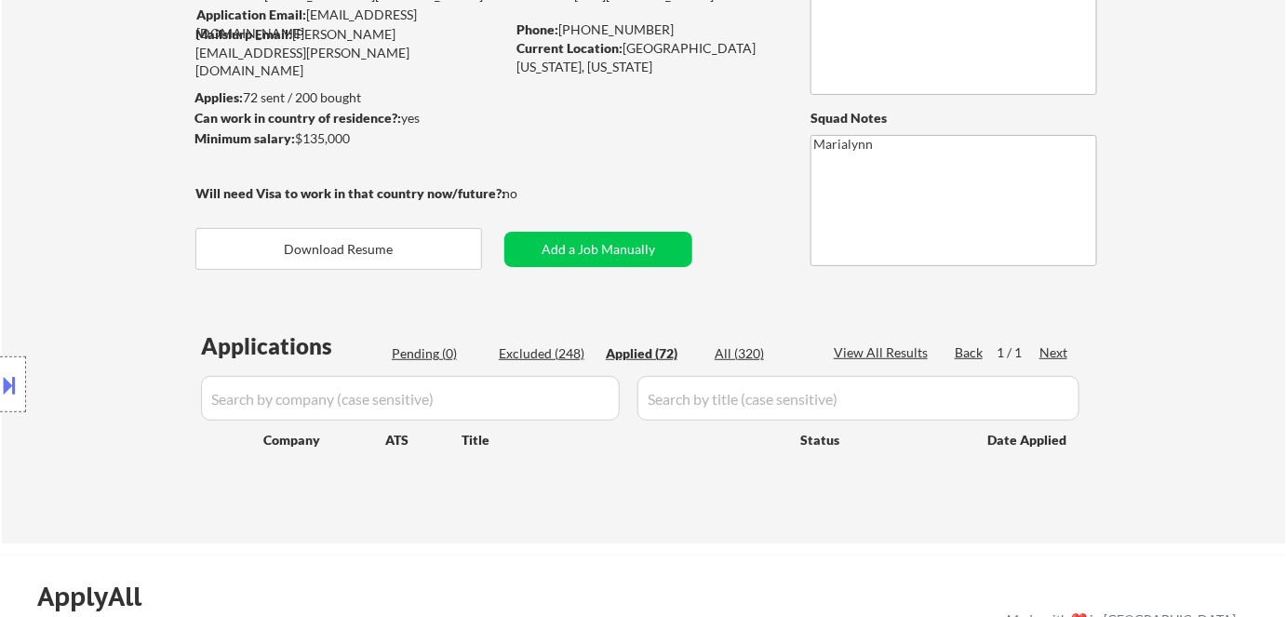
select select ""applied""
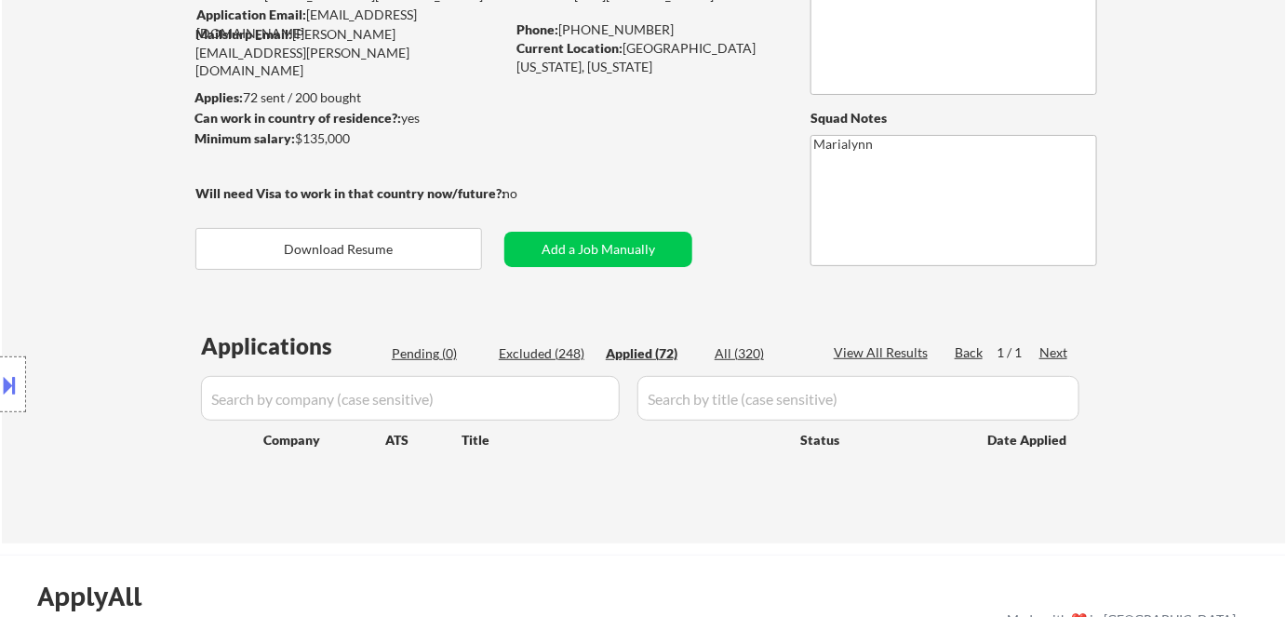
select select ""applied""
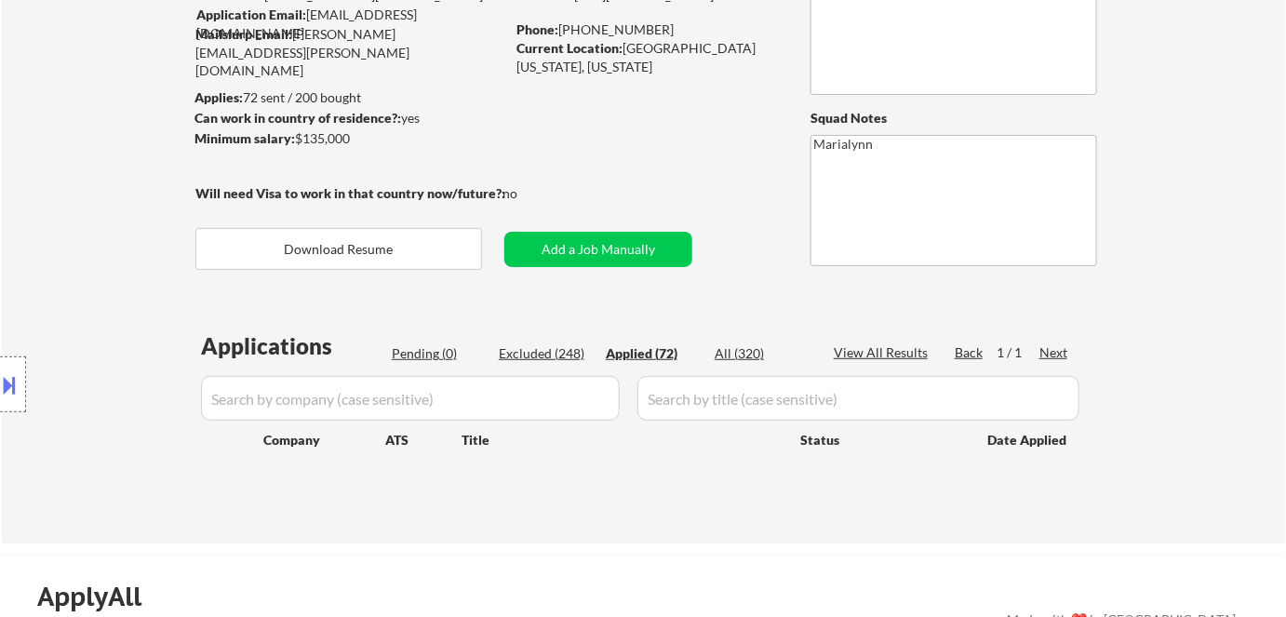
select select ""applied""
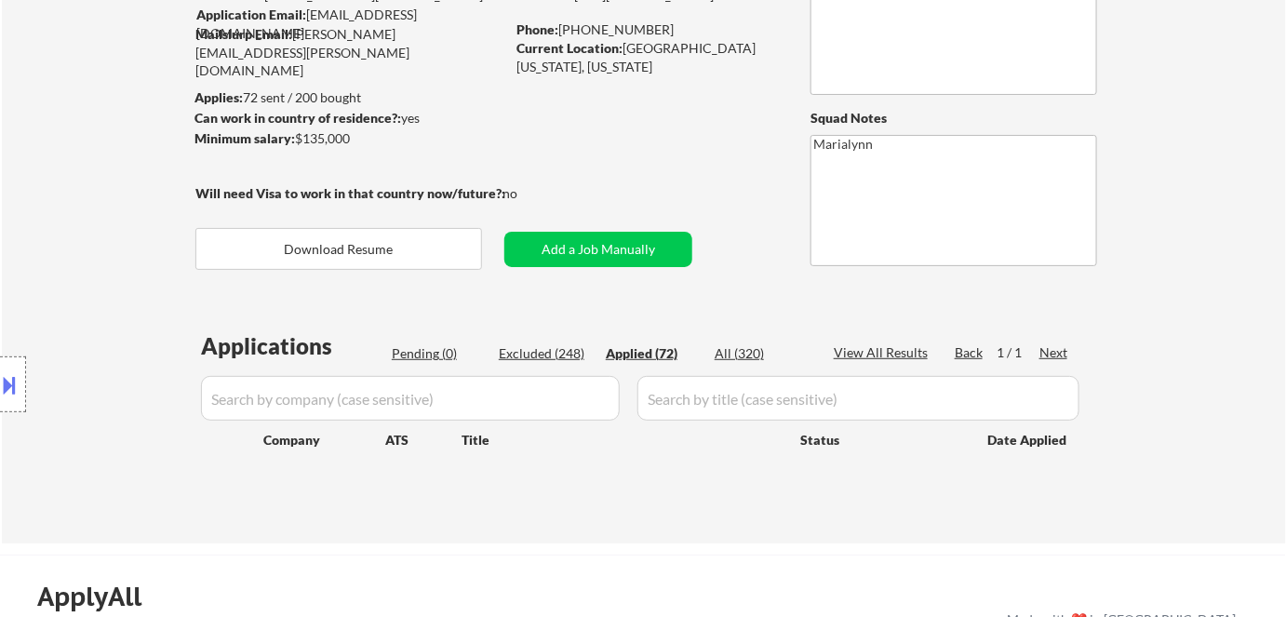
select select ""applied""
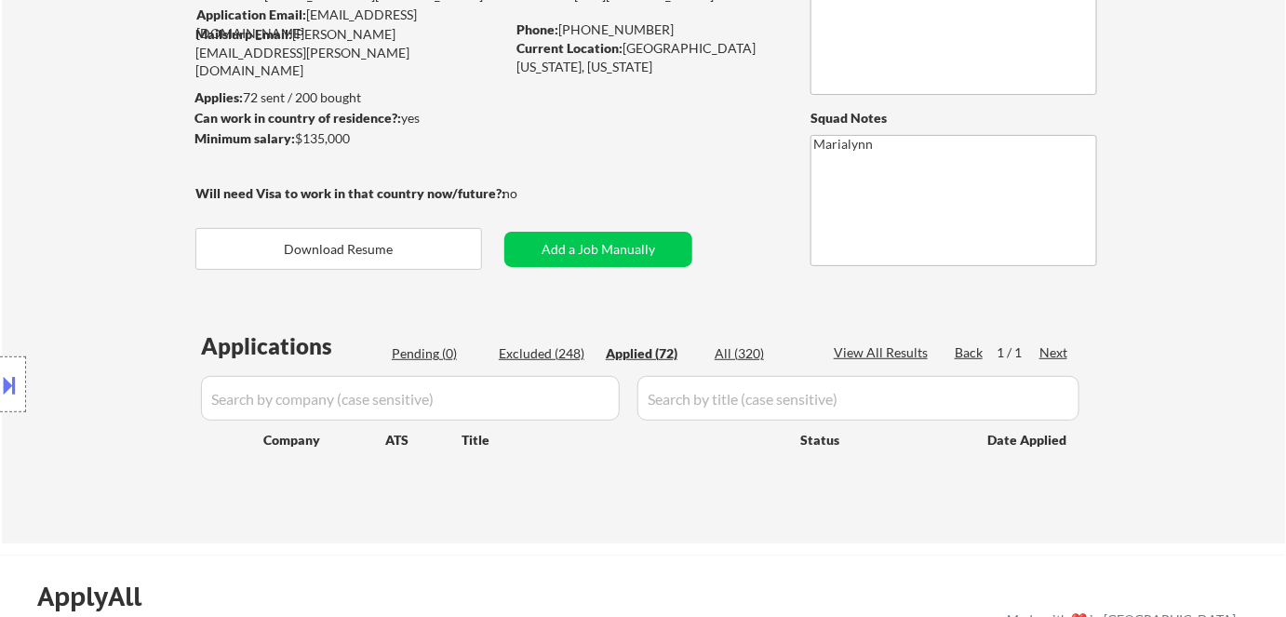
select select ""applied""
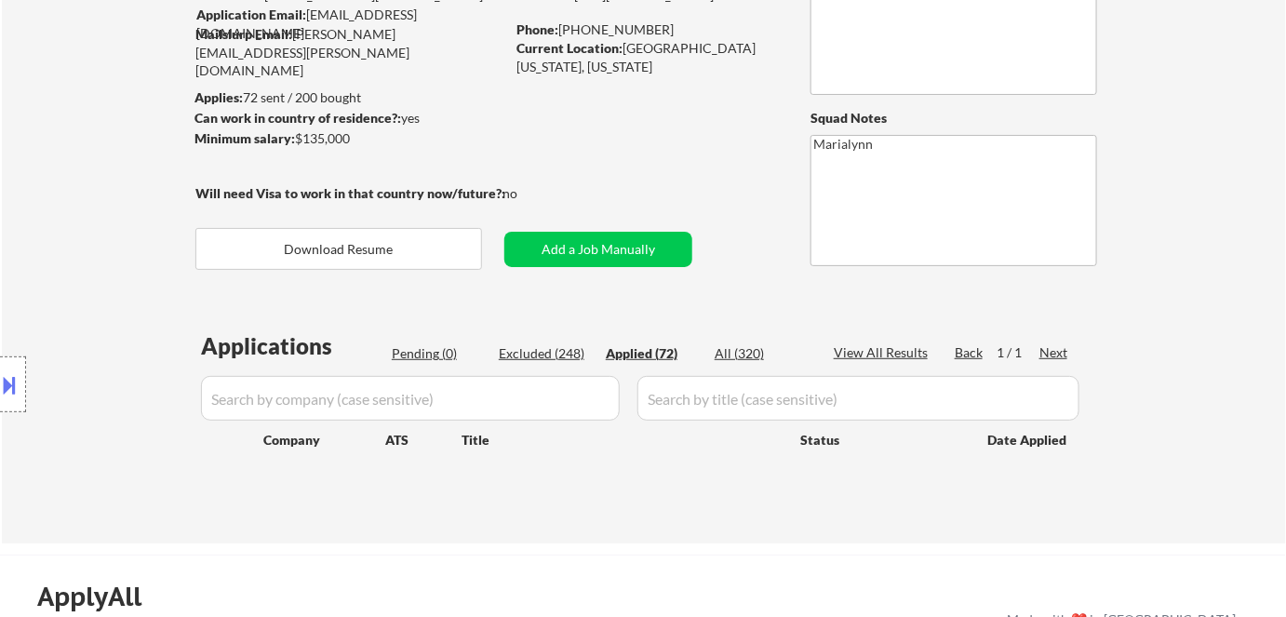
select select ""applied""
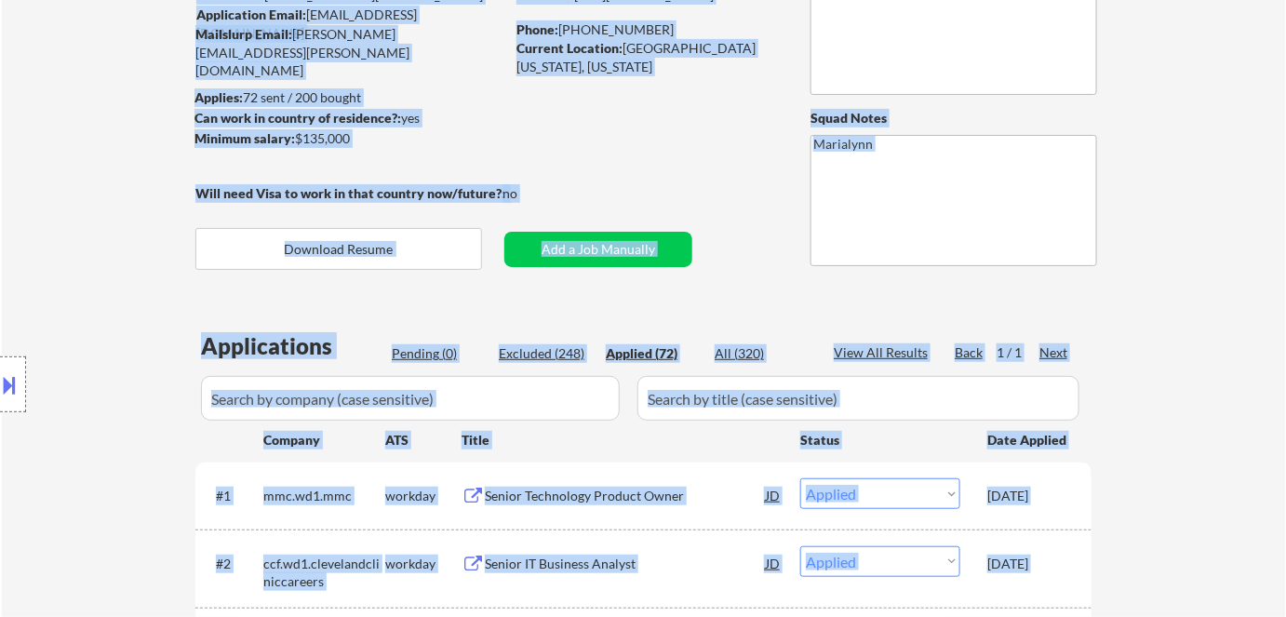
scroll to position [544, 0]
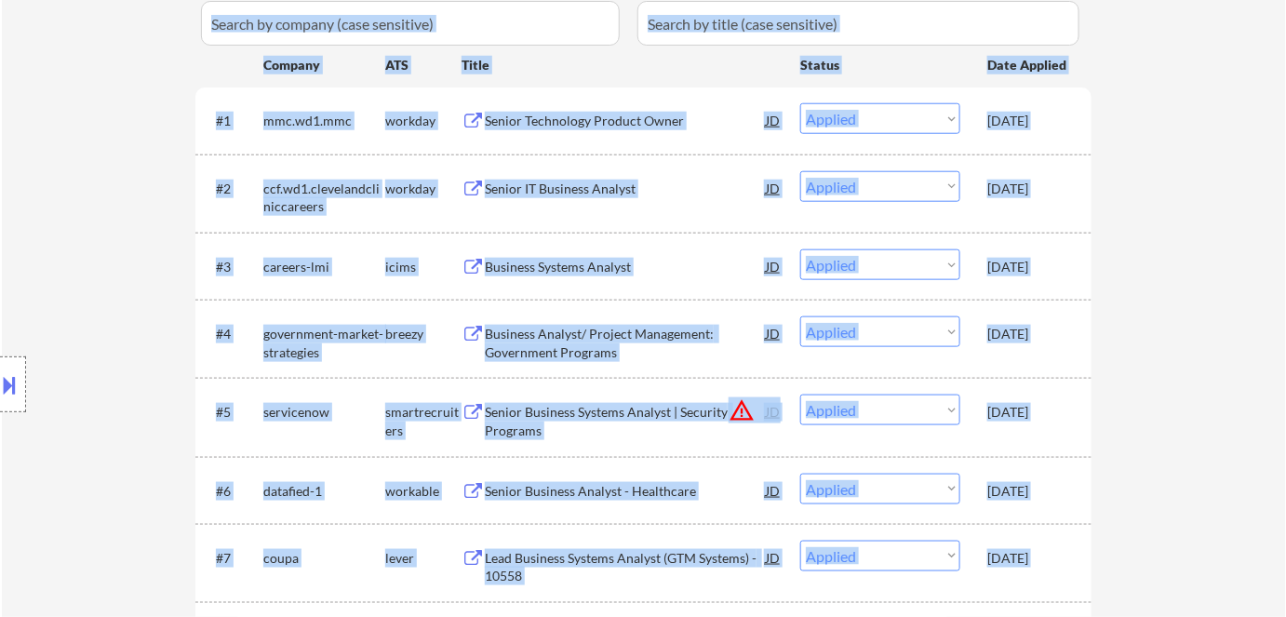
drag, startPoint x: 686, startPoint y: 144, endPoint x: 1298, endPoint y: 656, distance: 798.2
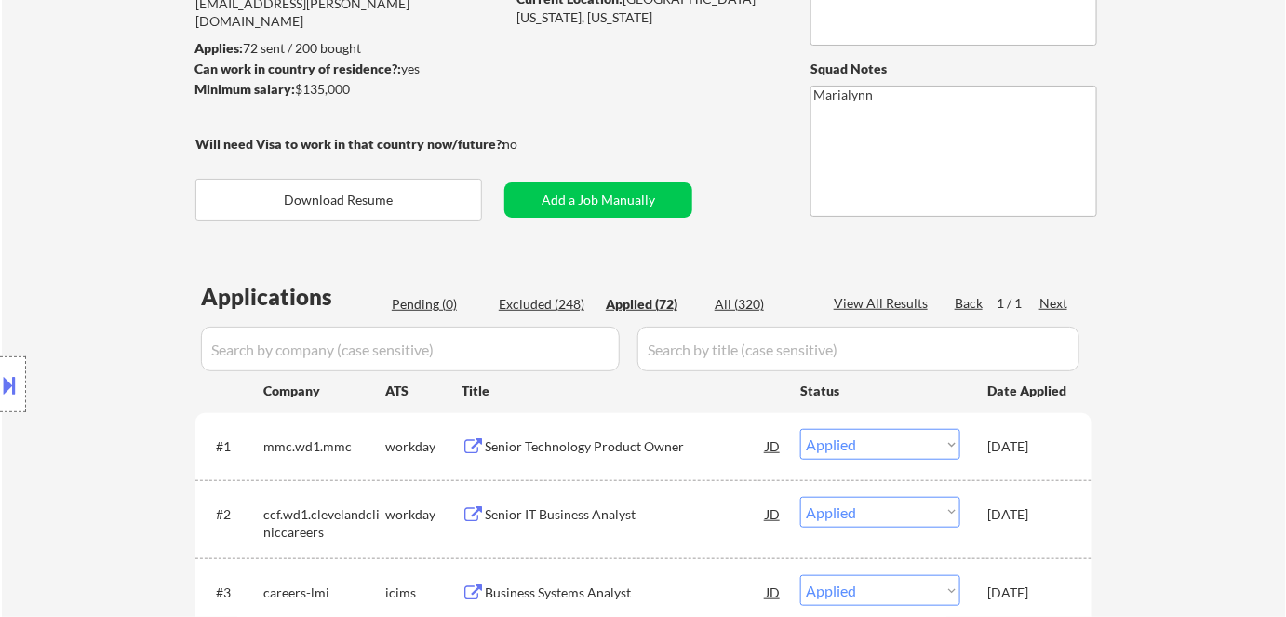
scroll to position [35, 0]
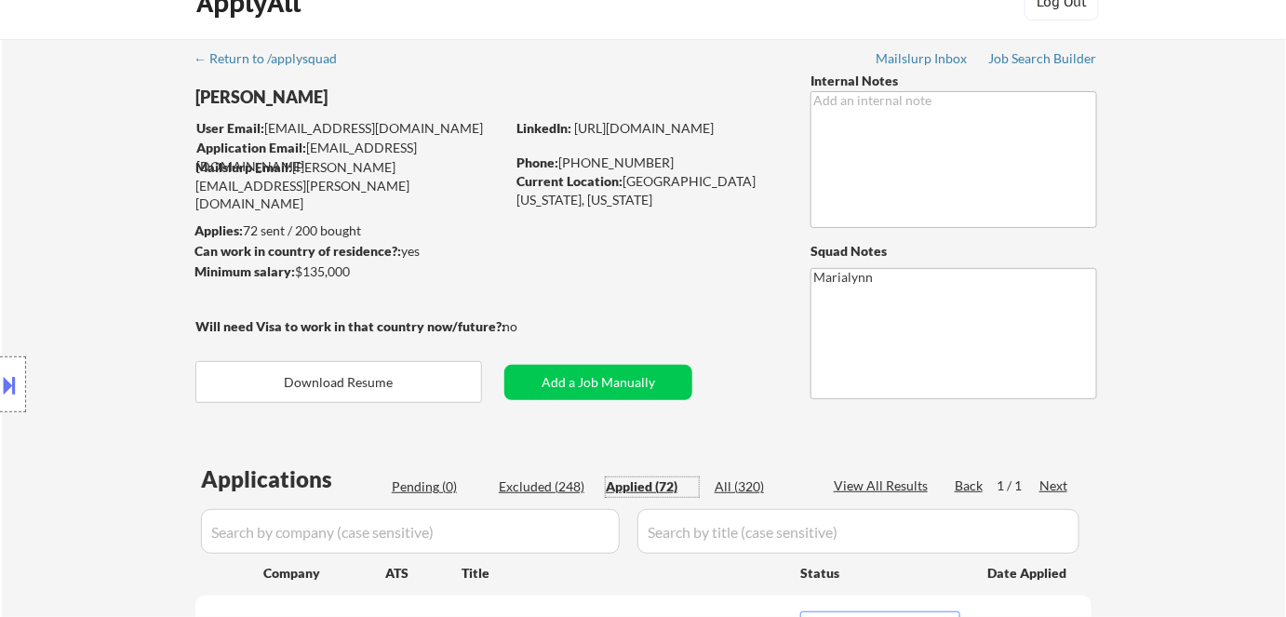
click at [640, 483] on div "Applied (72)" at bounding box center [652, 486] width 93 height 19
click at [640, 484] on div "Applied (72)" at bounding box center [652, 486] width 93 height 19
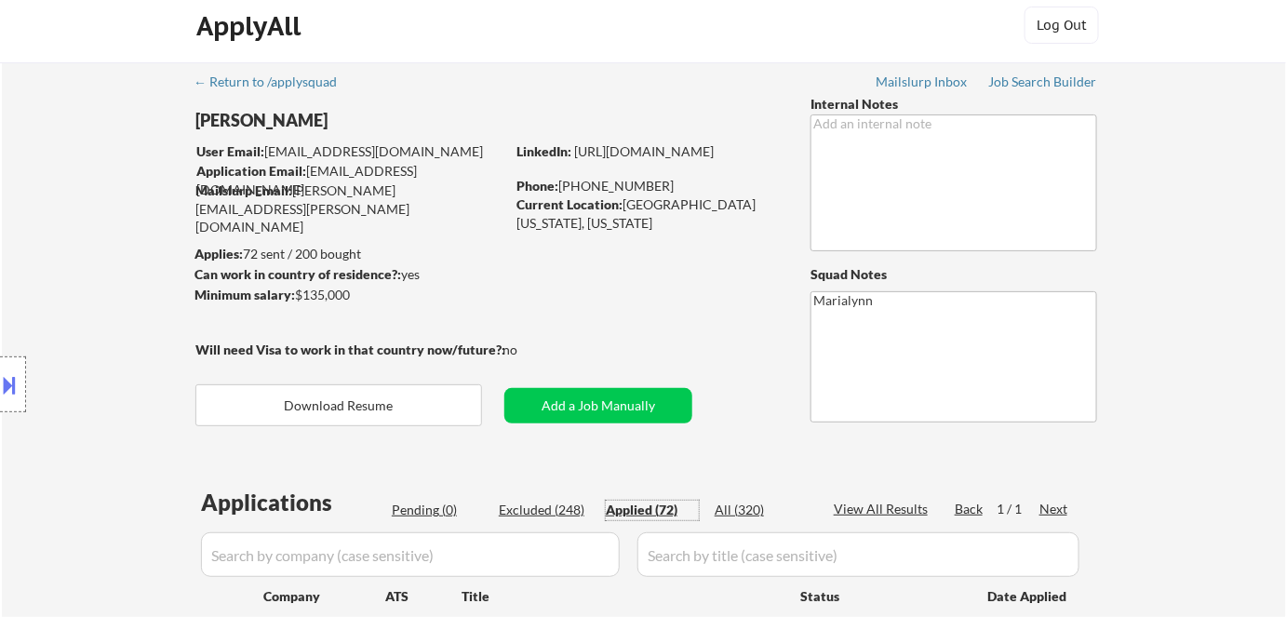
scroll to position [0, 0]
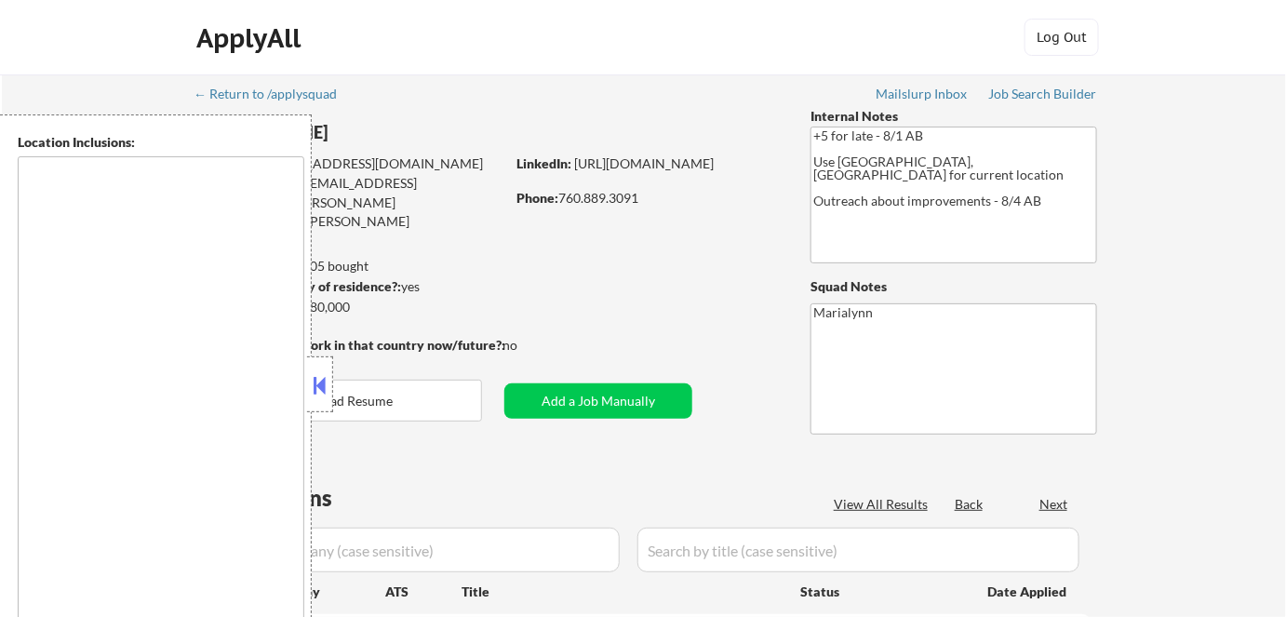
type textarea "[GEOGRAPHIC_DATA], [GEOGRAPHIC_DATA] [GEOGRAPHIC_DATA], [GEOGRAPHIC_DATA] [GEOG…"
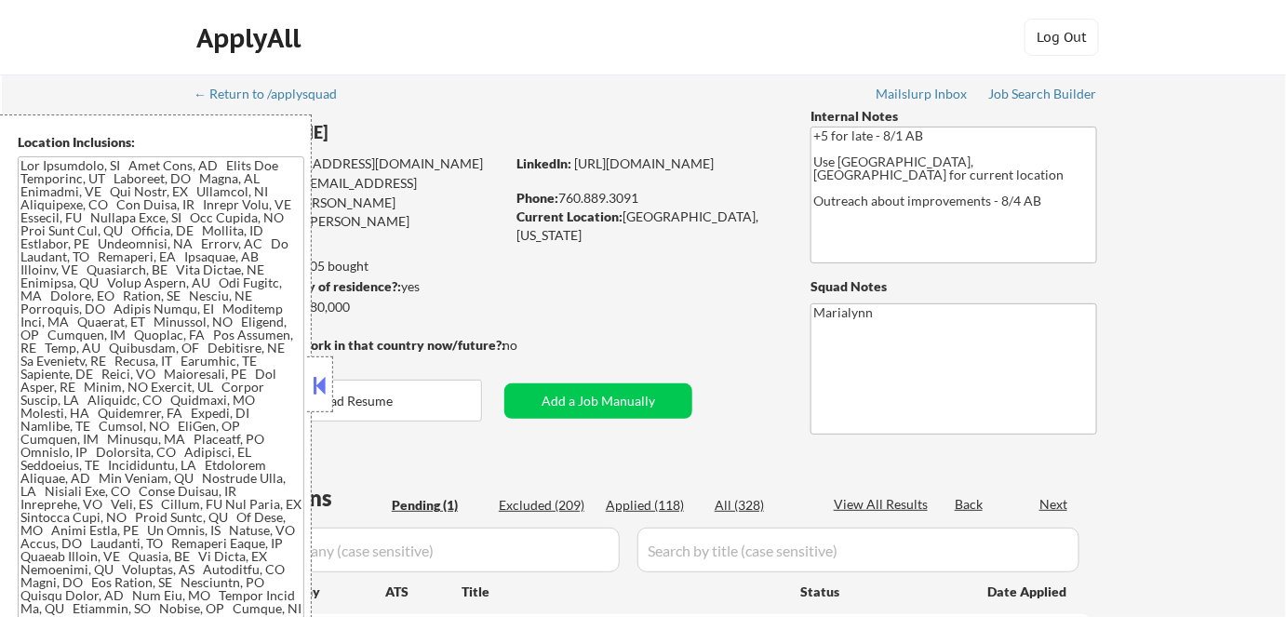
drag, startPoint x: 309, startPoint y: 390, endPoint x: 417, endPoint y: 318, distance: 129.6
click at [310, 389] on button at bounding box center [320, 385] width 20 height 28
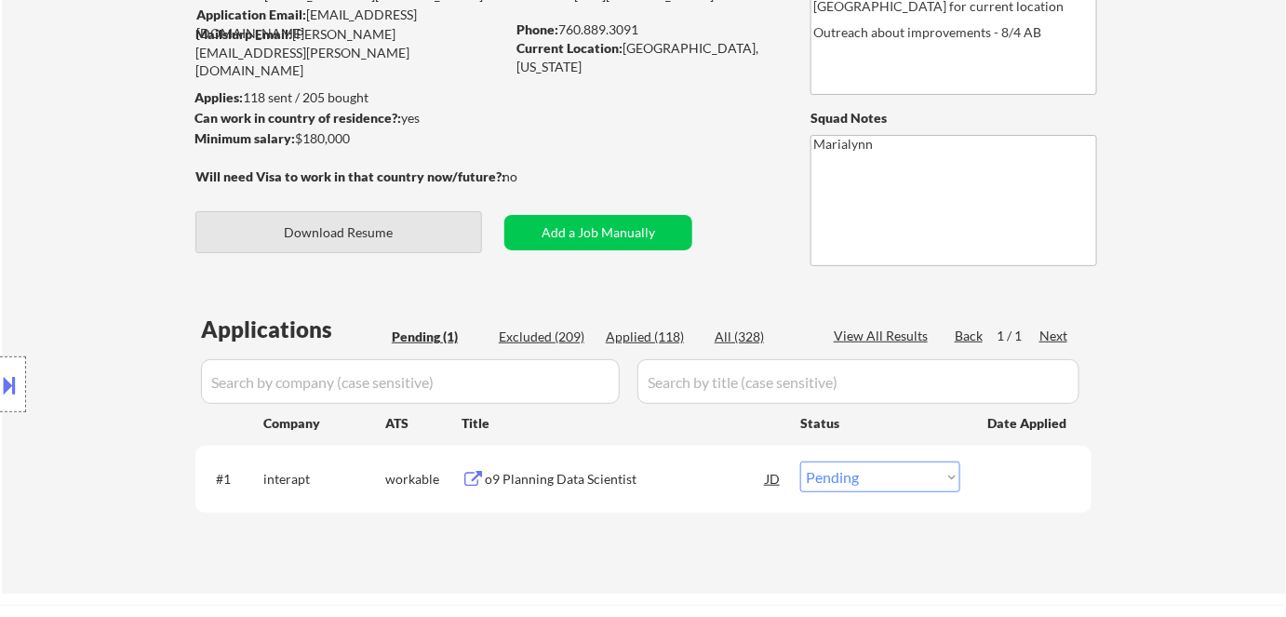
click at [406, 241] on button "Download Resume" at bounding box center [338, 232] width 287 height 42
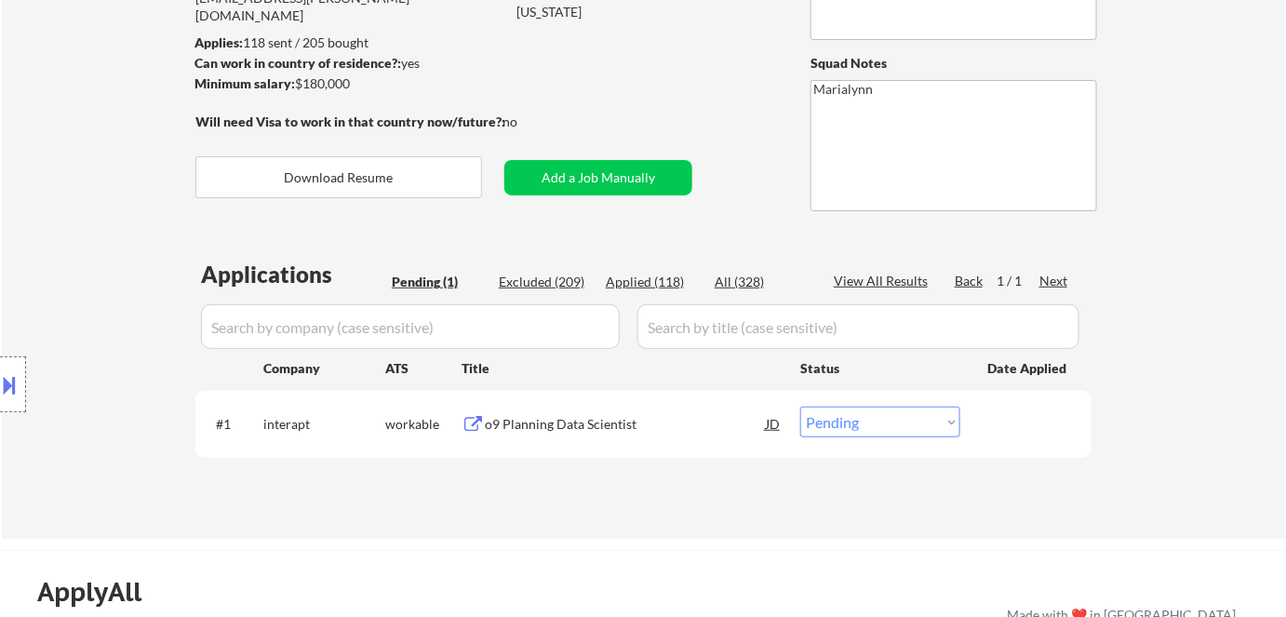
scroll to position [338, 0]
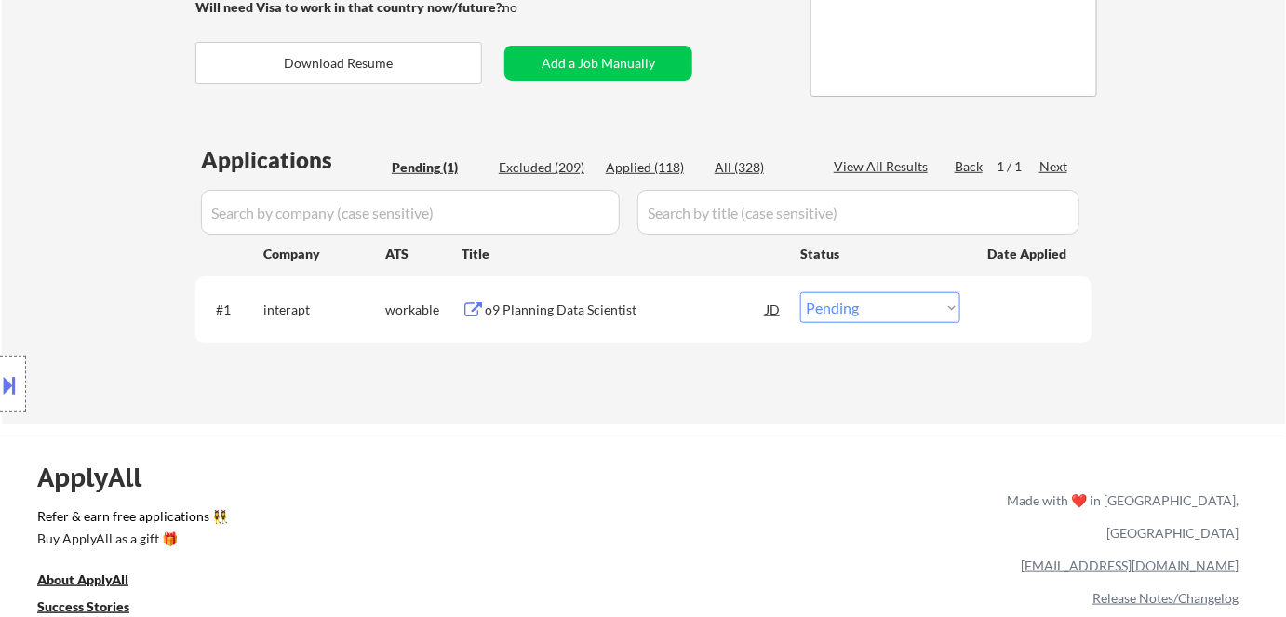
click at [565, 305] on div "o9 Planning Data Scientist" at bounding box center [625, 310] width 281 height 19
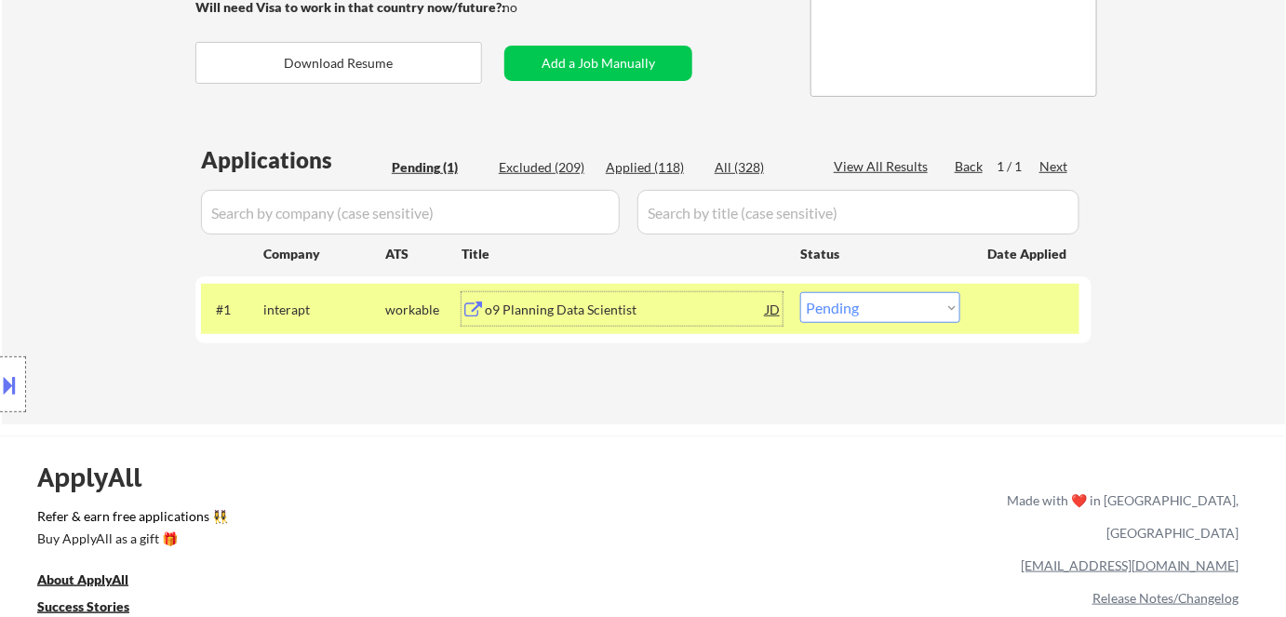
click at [861, 315] on select "Choose an option... Pending Applied Excluded (Questions) Excluded (Expired) Exc…" at bounding box center [880, 307] width 160 height 31
click at [854, 308] on select "Choose an option... Pending Applied Excluded (Questions) Excluded (Expired) Exc…" at bounding box center [880, 307] width 160 height 31
select select ""excluded__bad_match_""
click at [800, 292] on select "Choose an option... Pending Applied Excluded (Questions) Excluded (Expired) Exc…" at bounding box center [880, 307] width 160 height 31
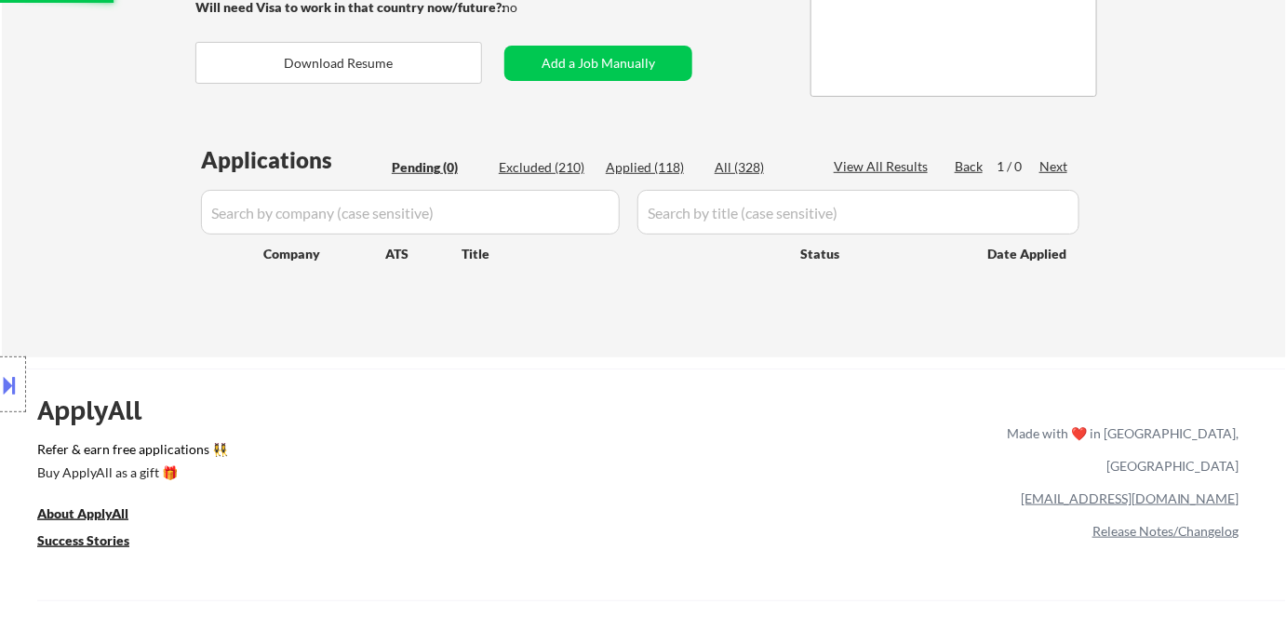
click at [541, 168] on div "Excluded (210)" at bounding box center [545, 167] width 93 height 19
click at [638, 165] on div "Applied (118)" at bounding box center [652, 167] width 93 height 19
select select ""applied""
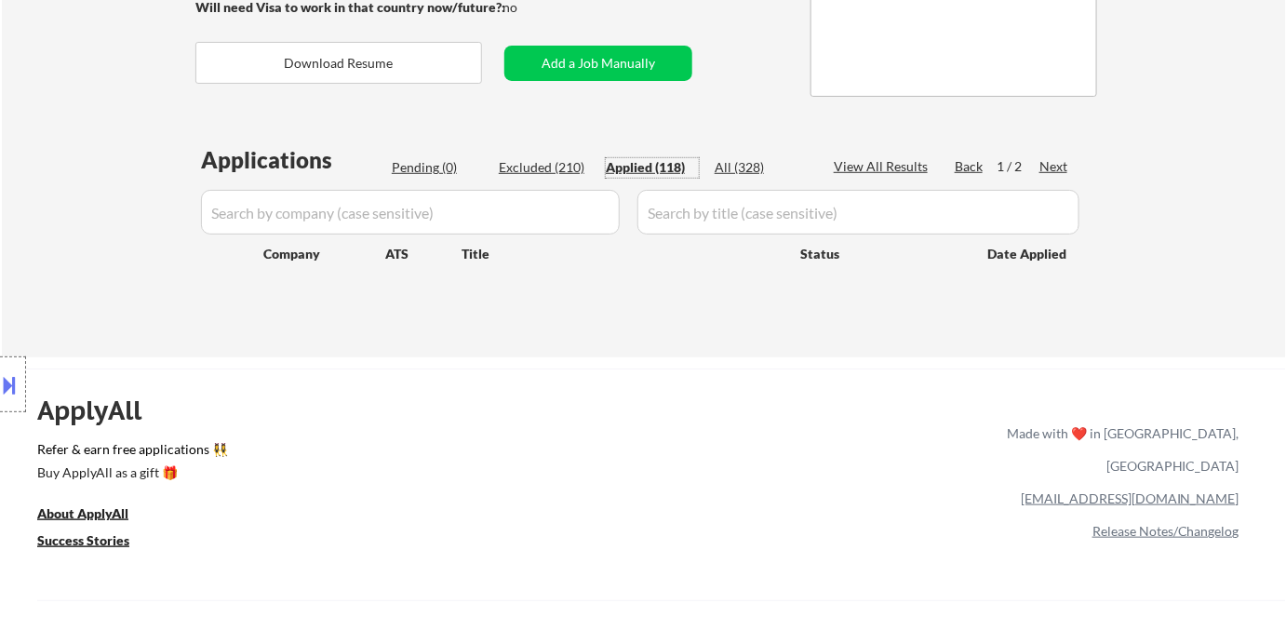
select select ""applied""
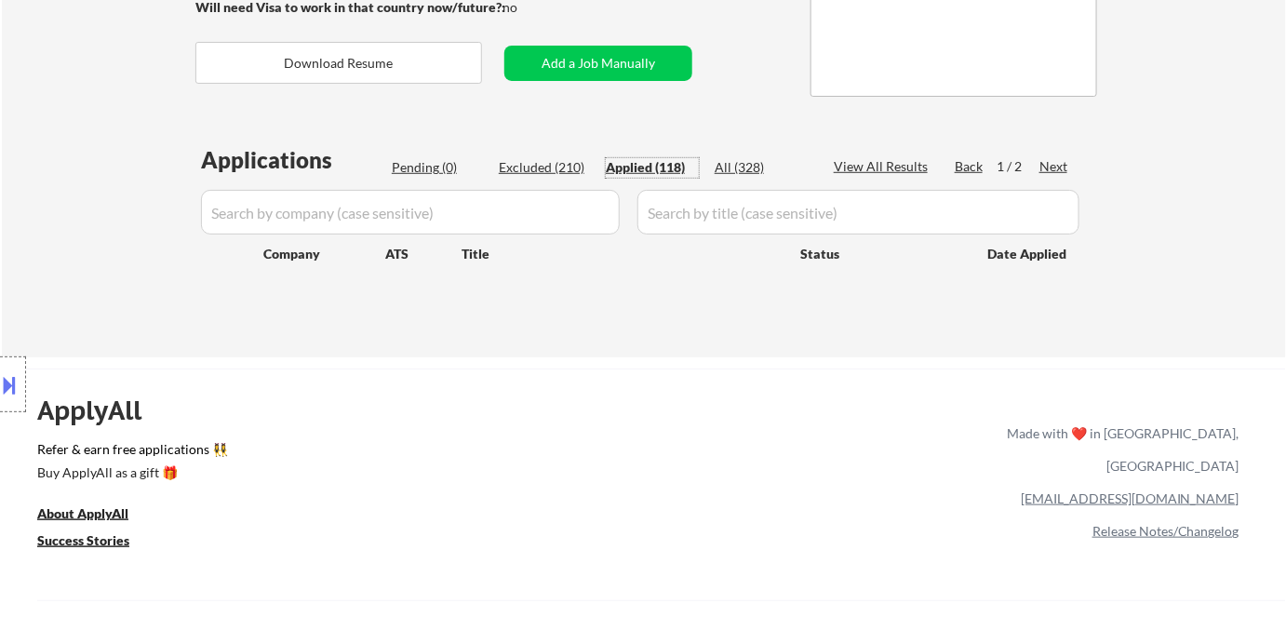
select select ""applied""
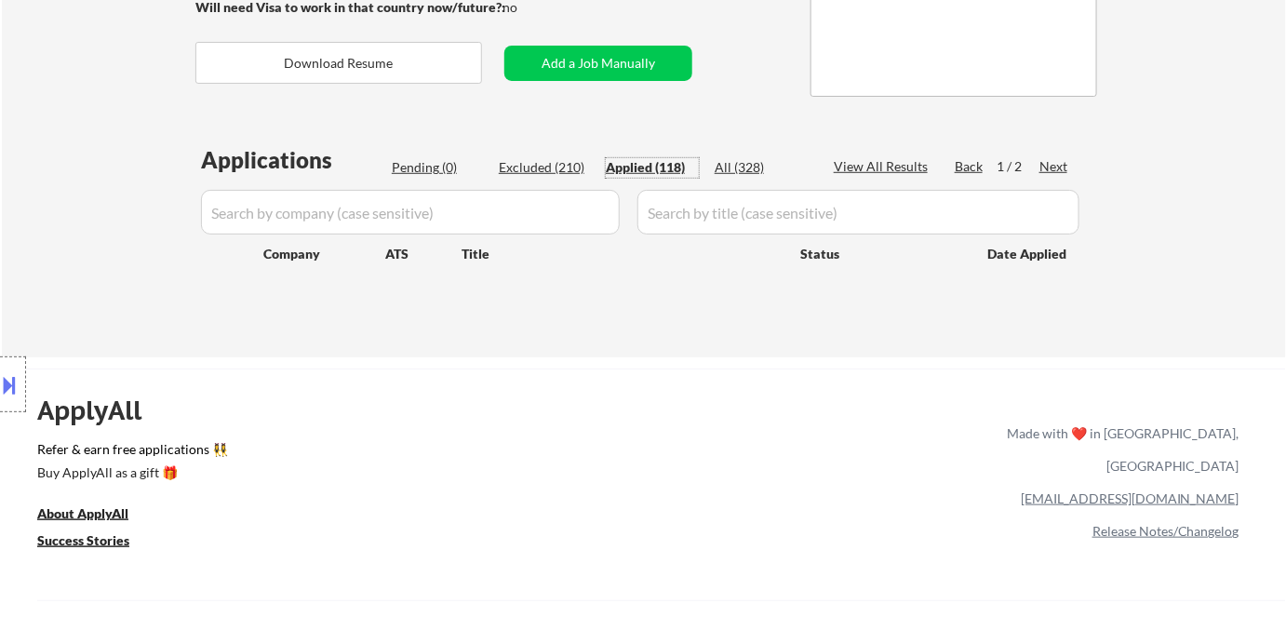
select select ""applied""
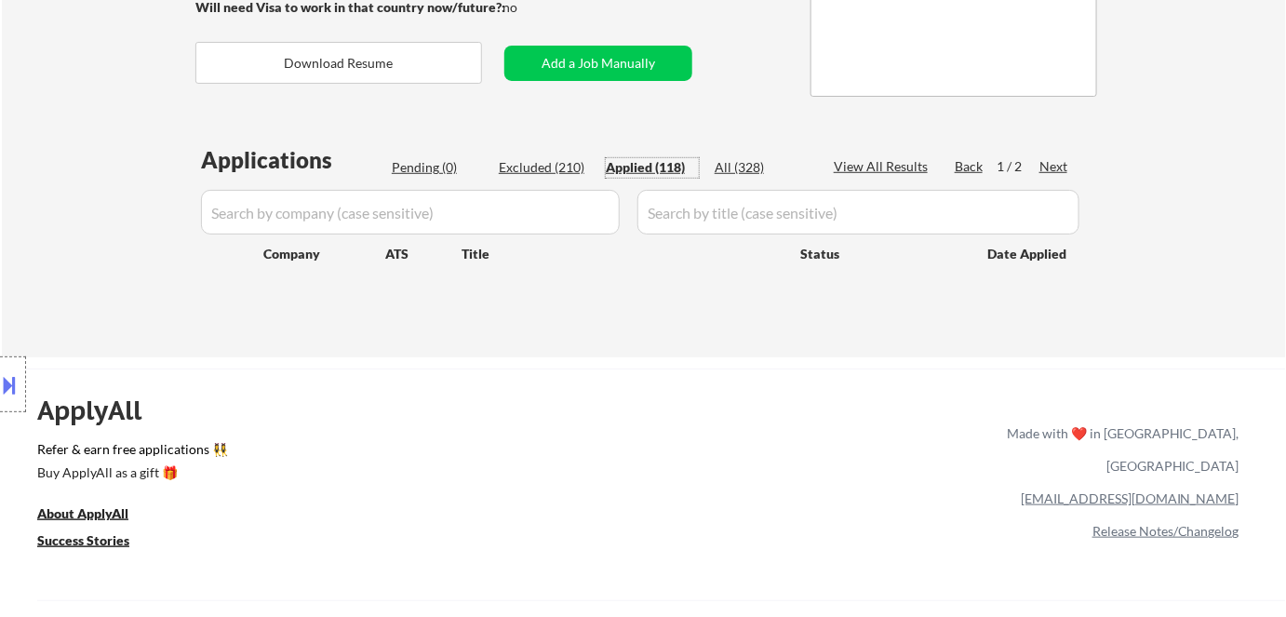
select select ""applied""
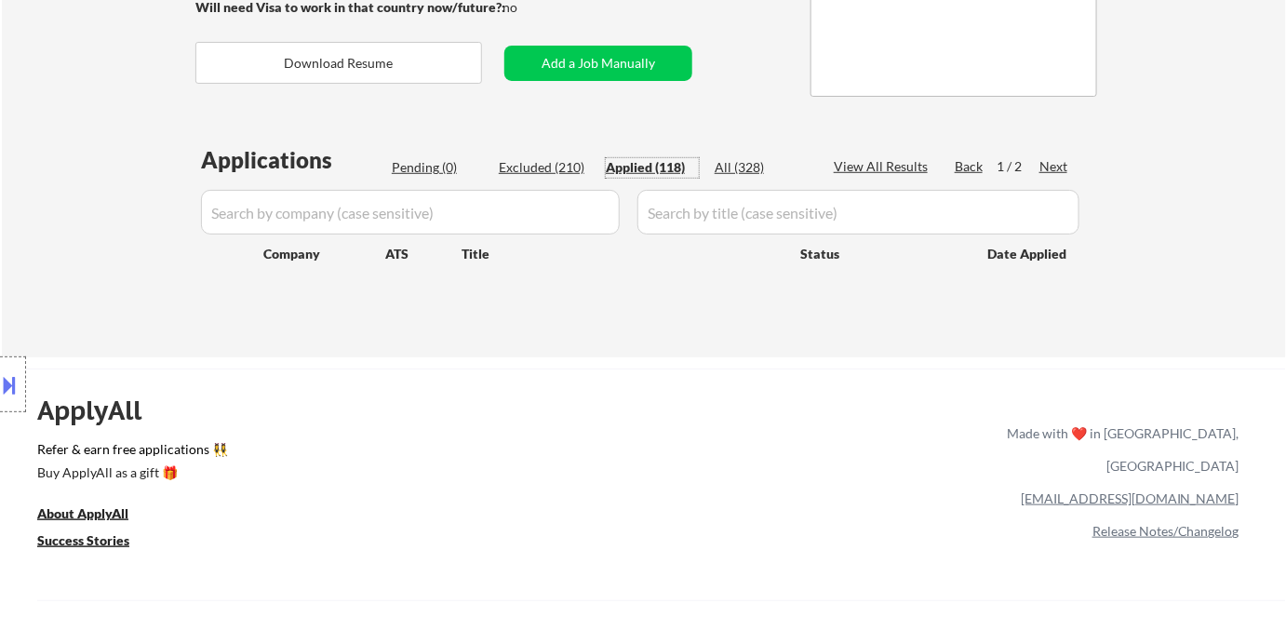
select select ""applied""
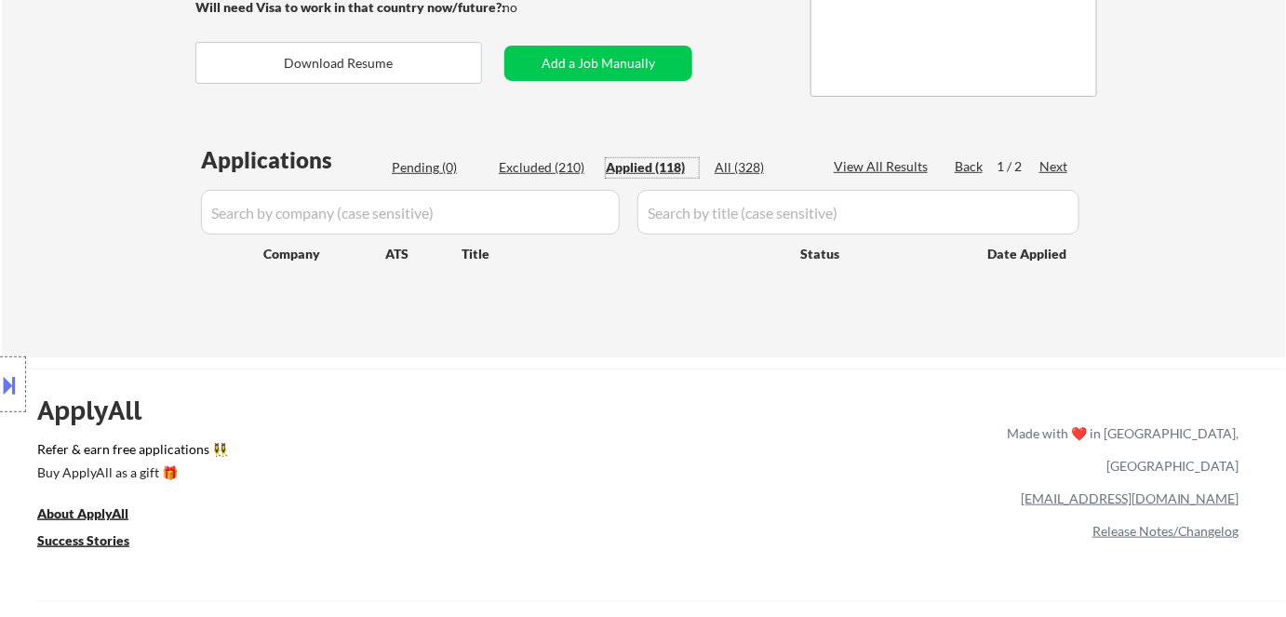
select select ""applied""
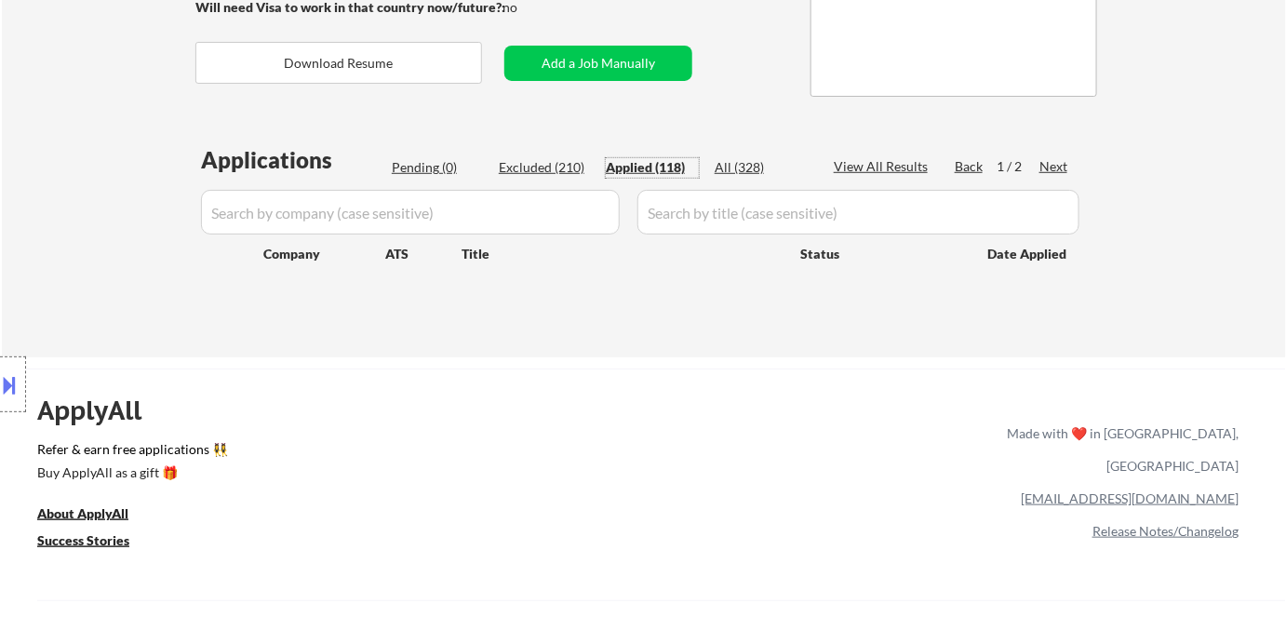
select select ""applied""
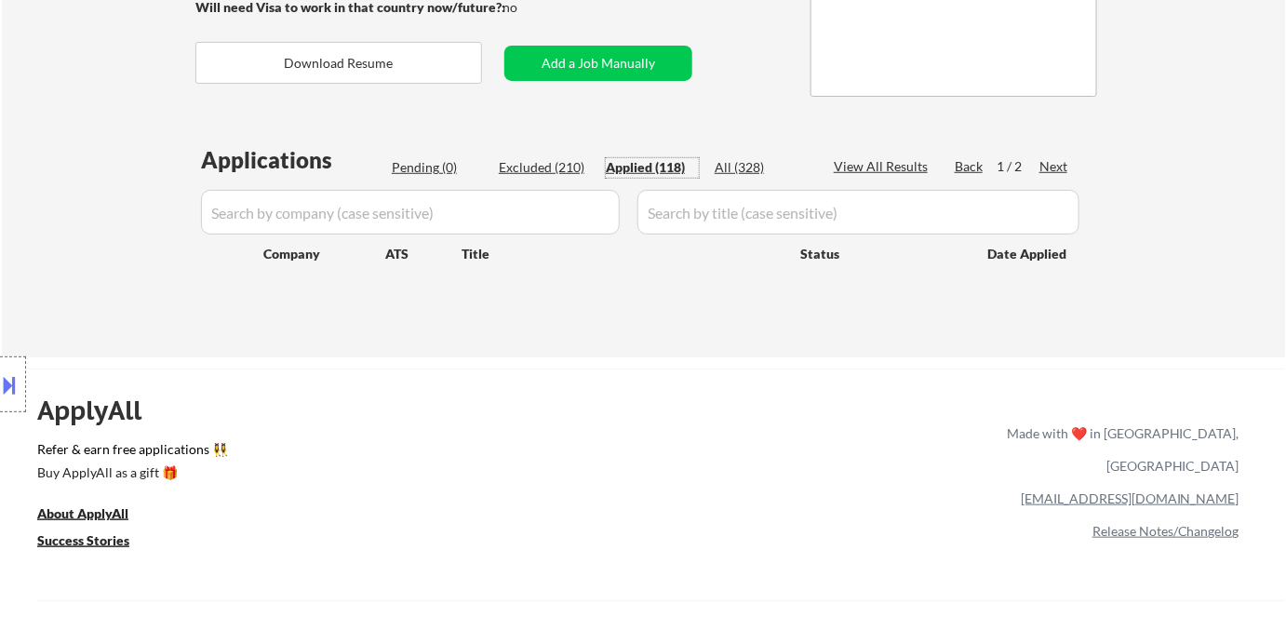
select select ""applied""
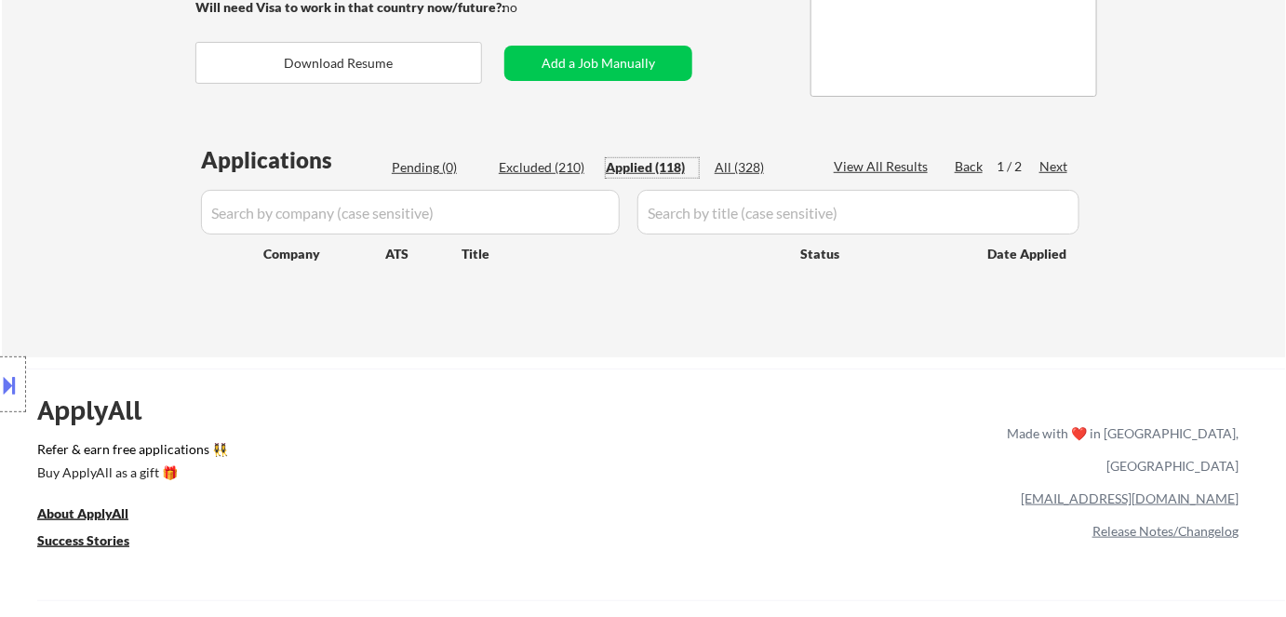
select select ""applied""
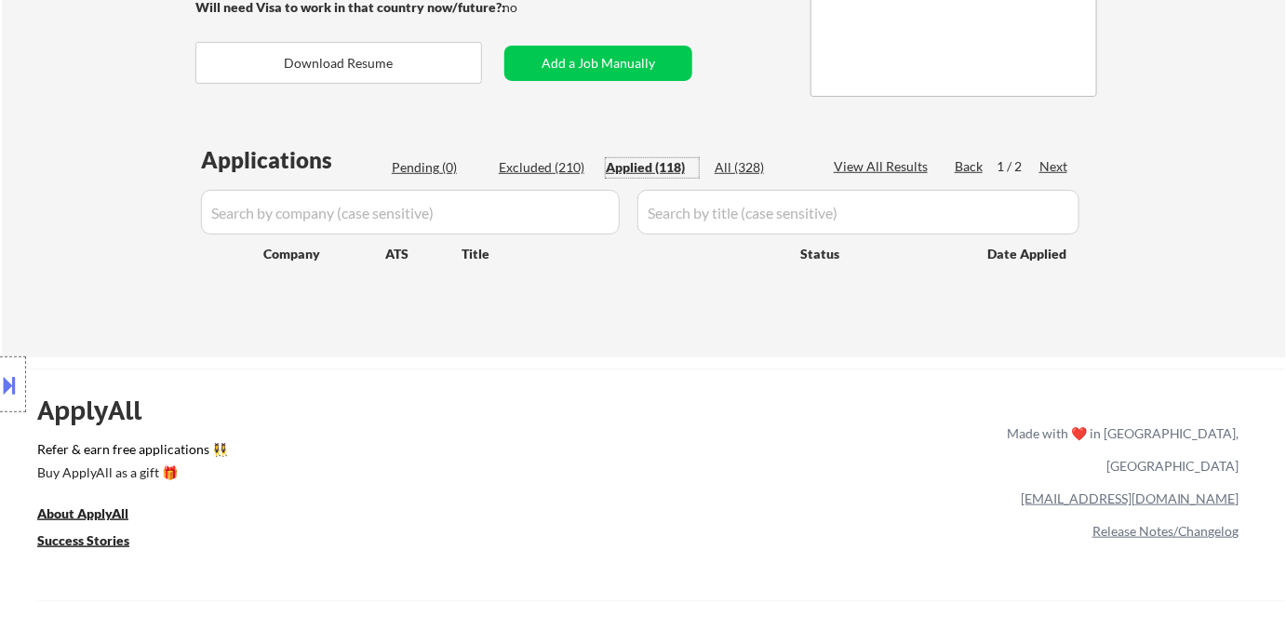
select select ""applied""
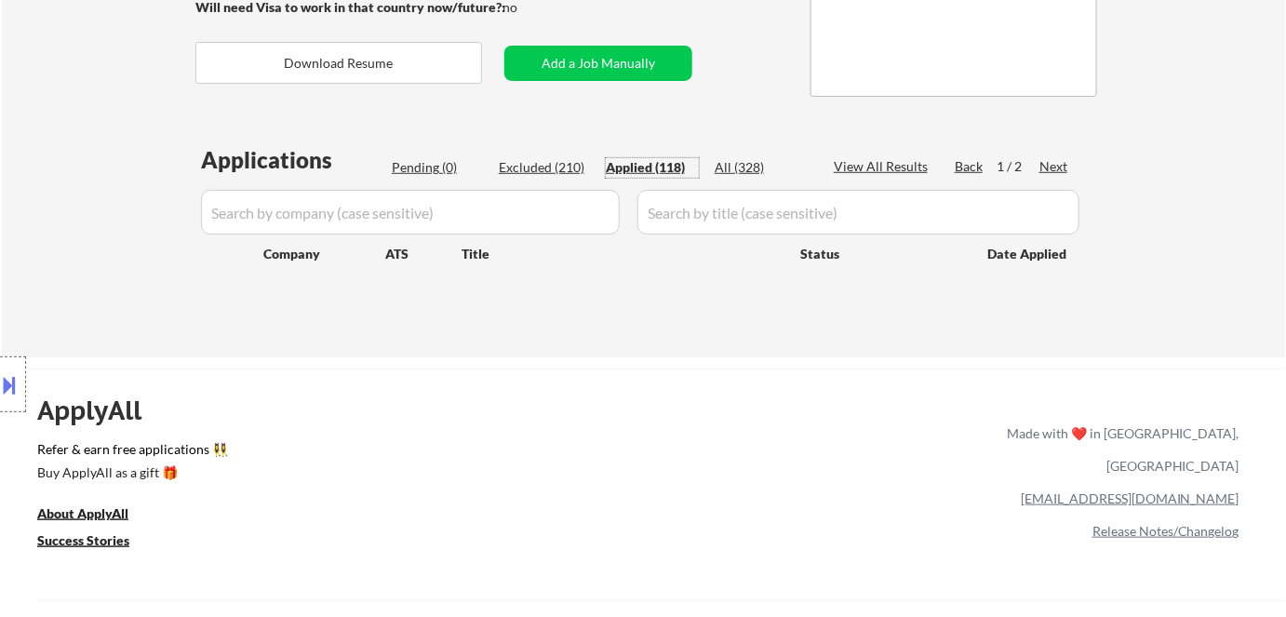
select select ""applied""
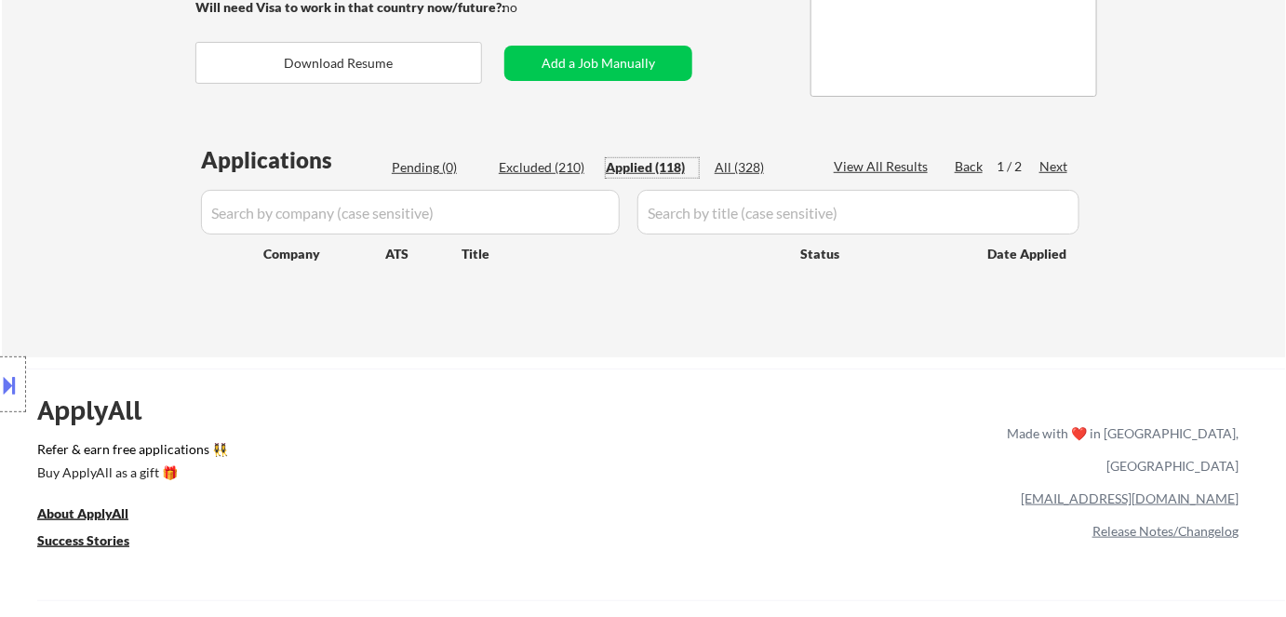
select select ""applied""
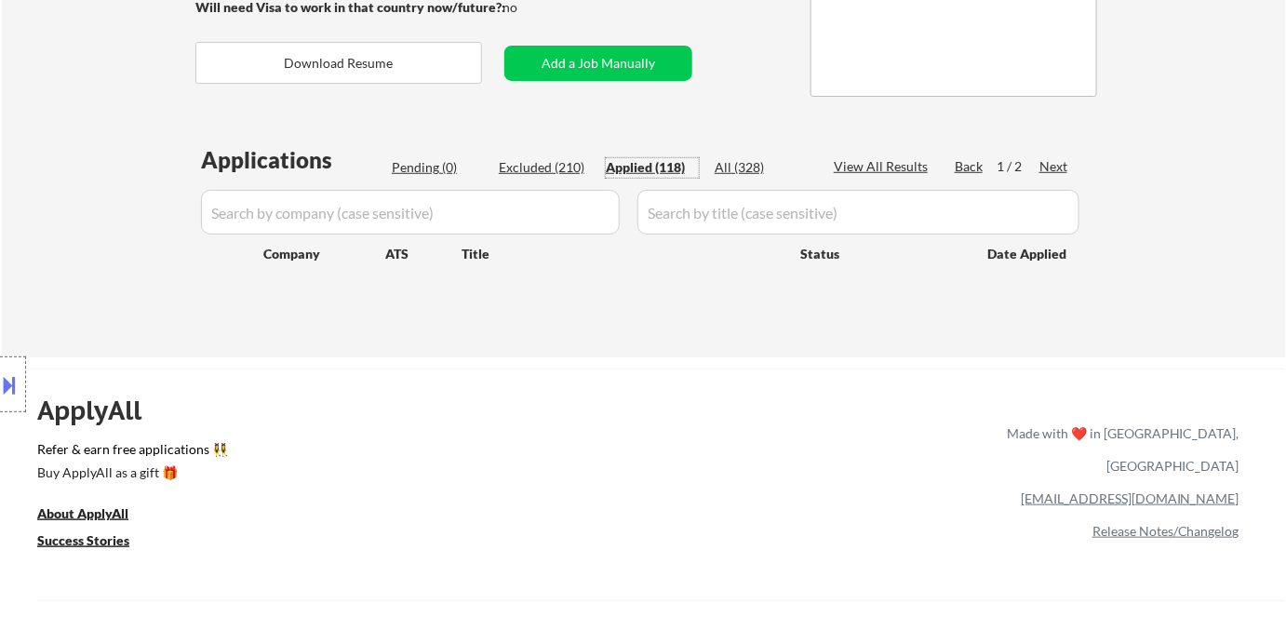
select select ""applied""
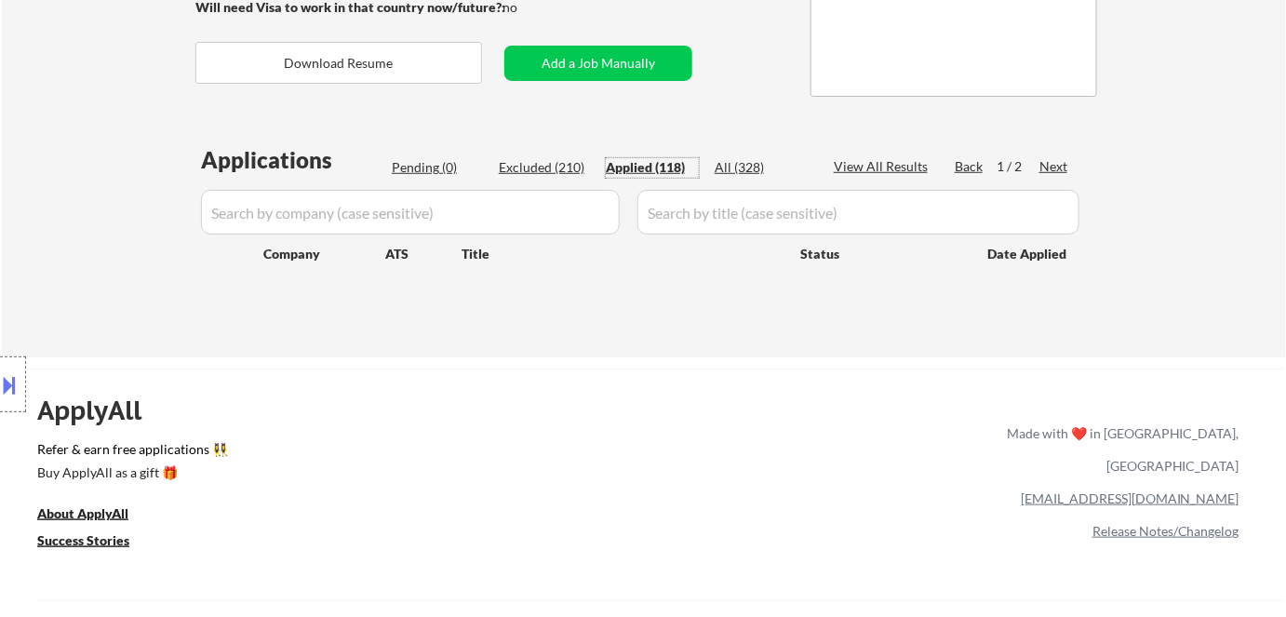
select select ""applied""
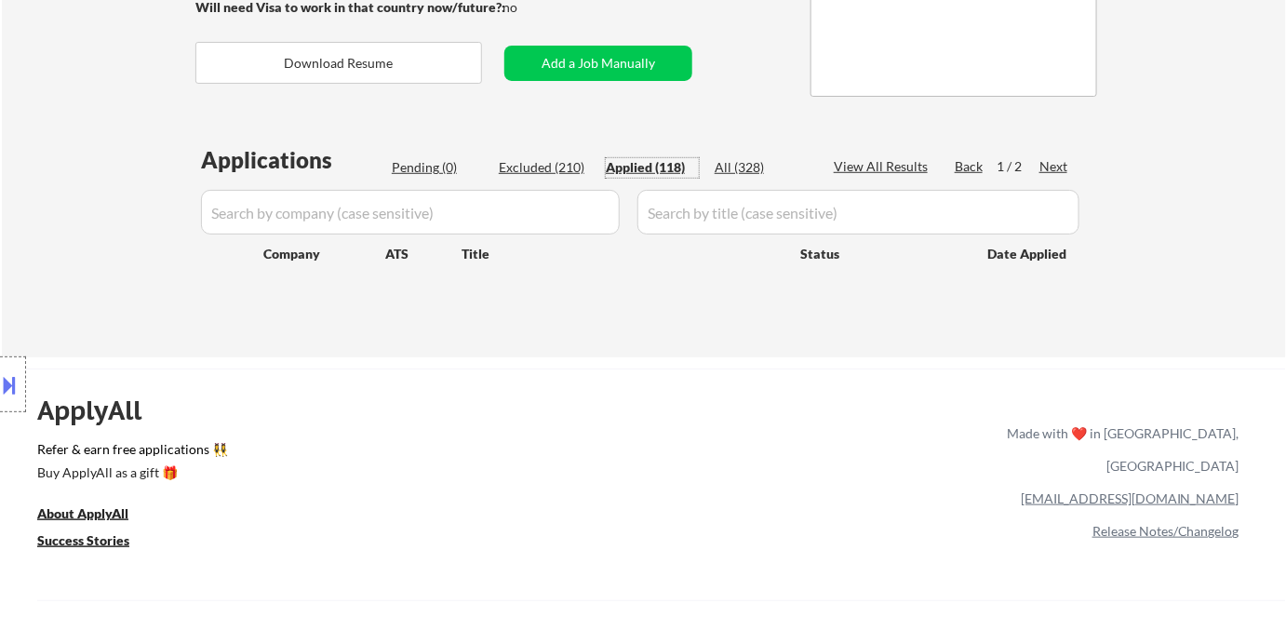
select select ""applied""
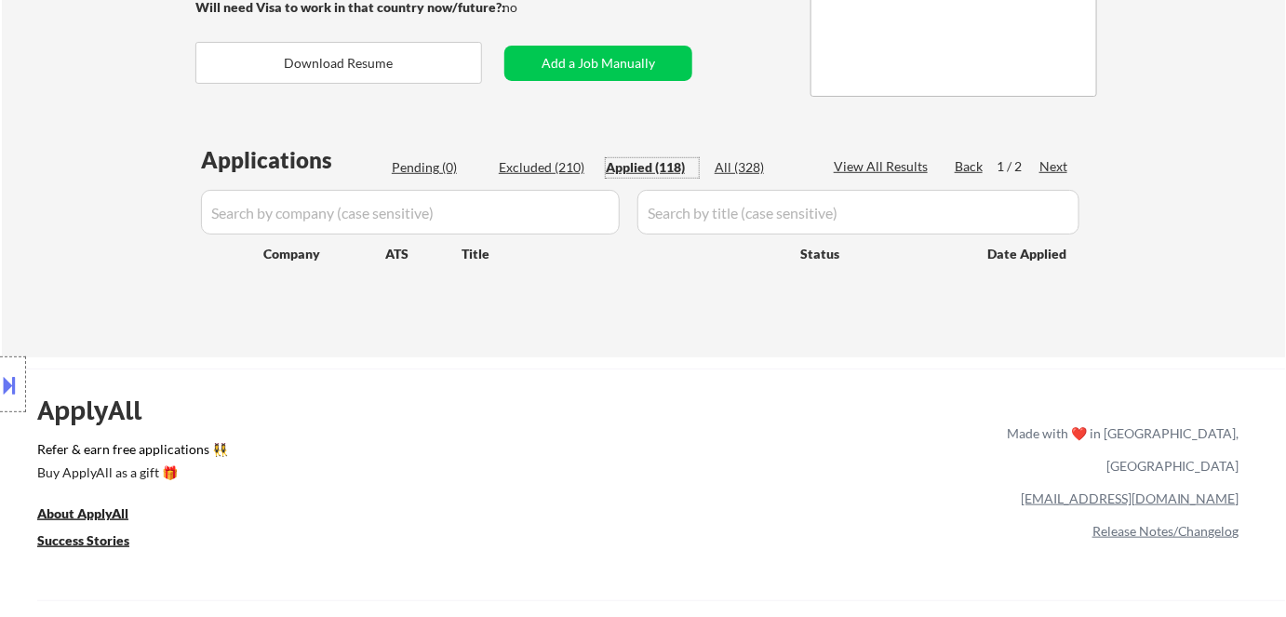
select select ""applied""
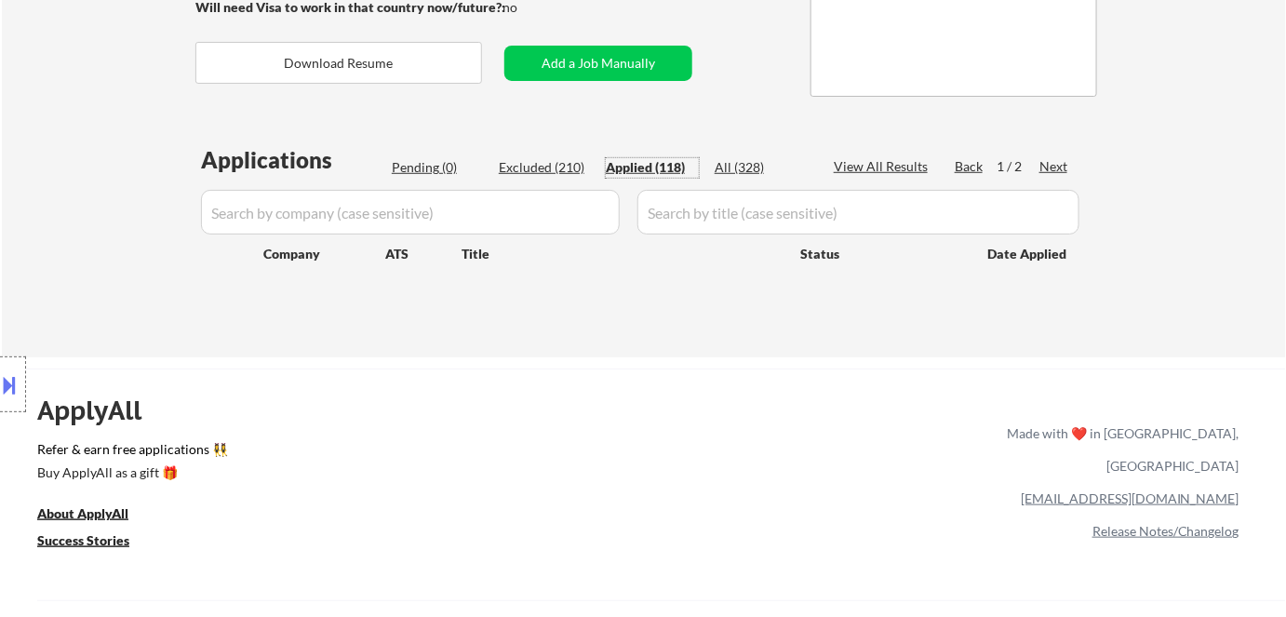
select select ""applied""
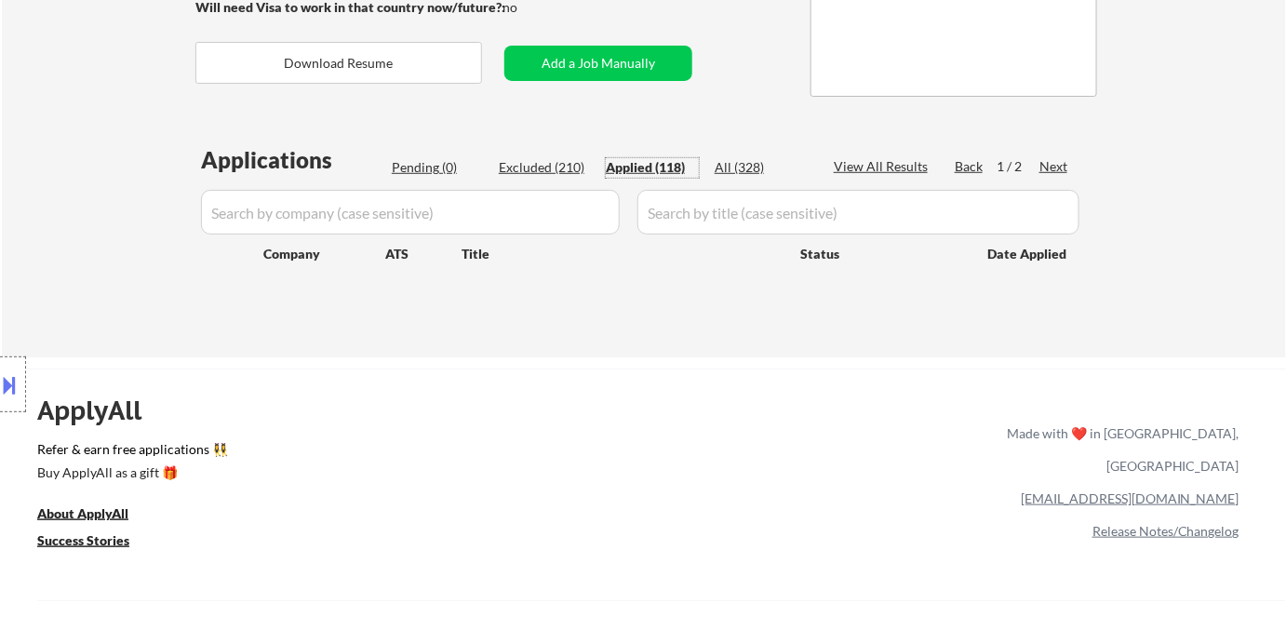
select select ""applied""
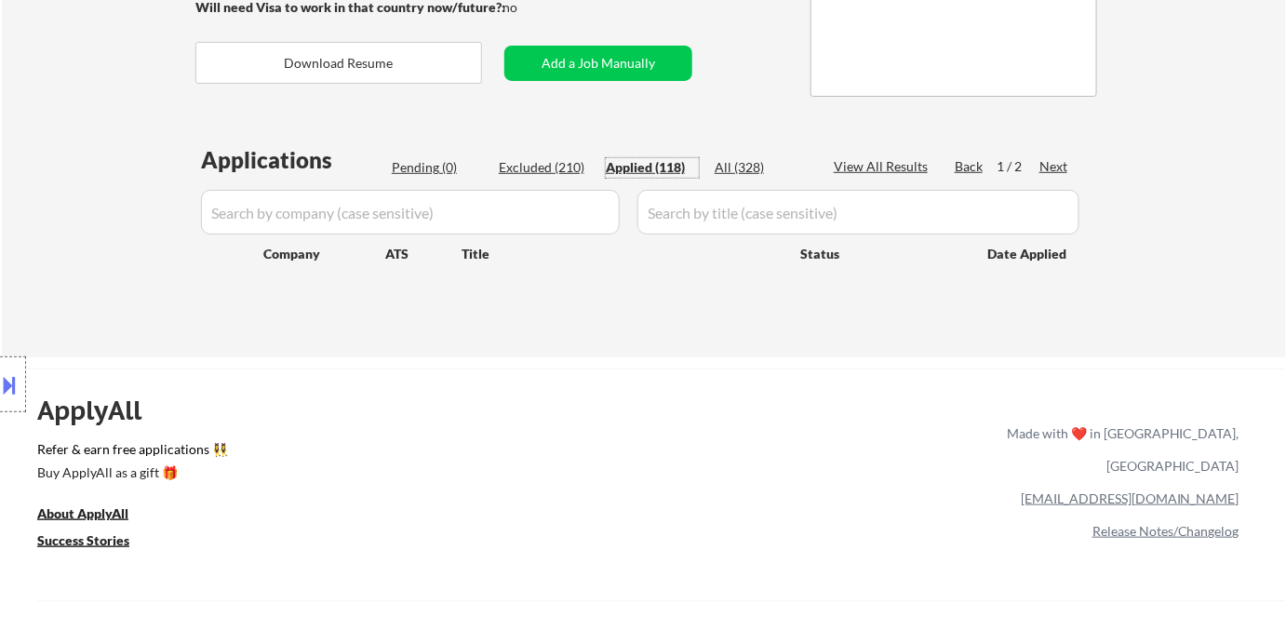
select select ""applied""
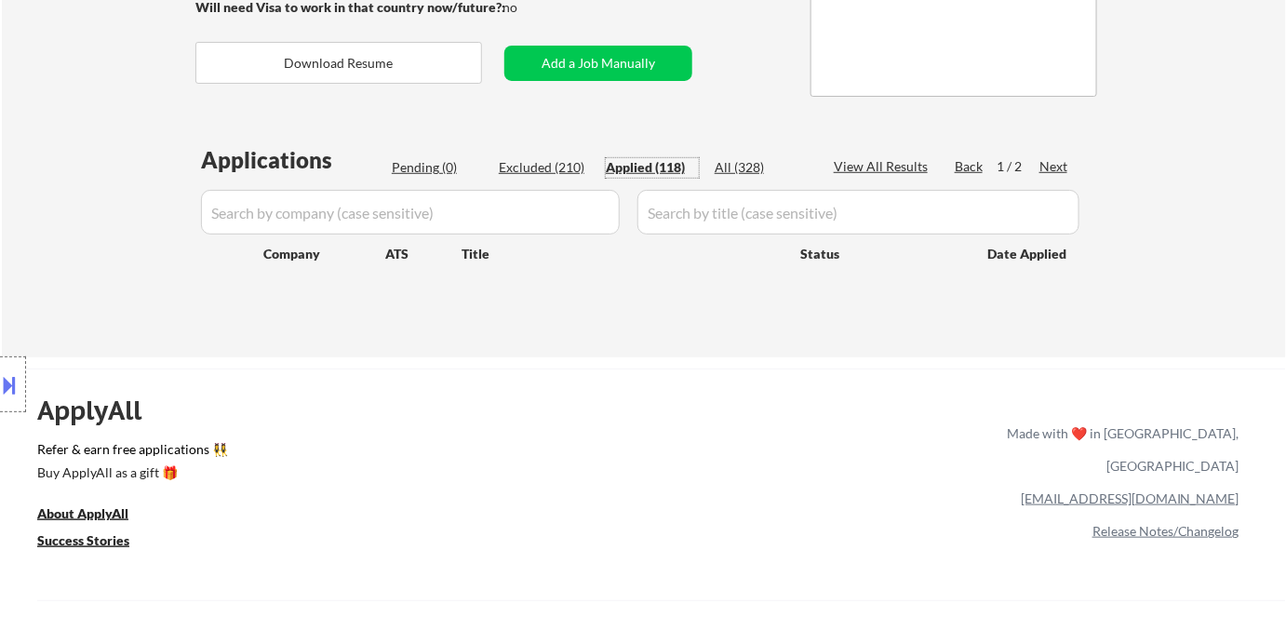
select select ""applied""
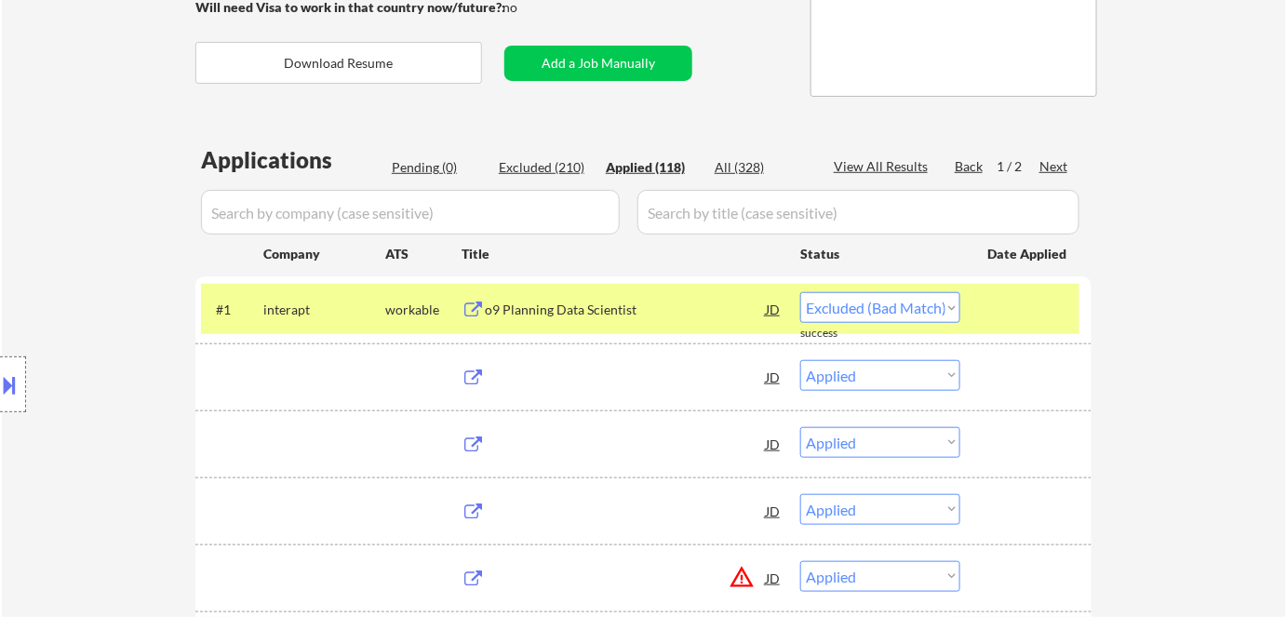
select select ""applied""
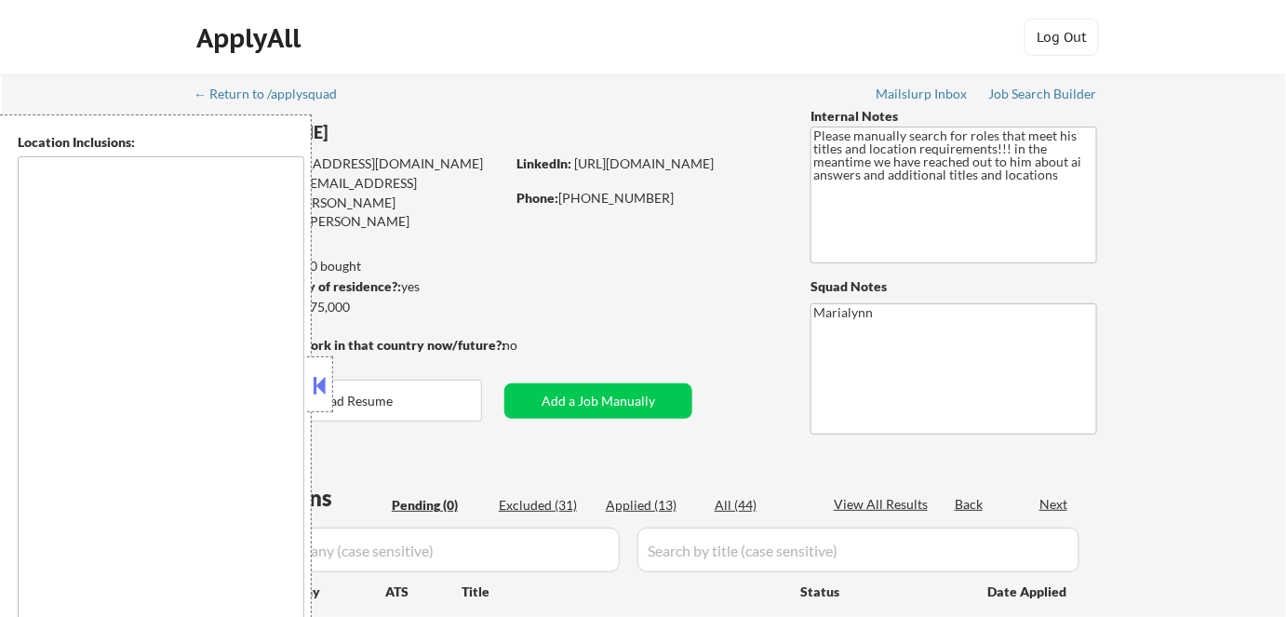
type textarea "[GEOGRAPHIC_DATA], [GEOGRAPHIC_DATA] [GEOGRAPHIC_DATA], [GEOGRAPHIC_DATA] [GEOG…"
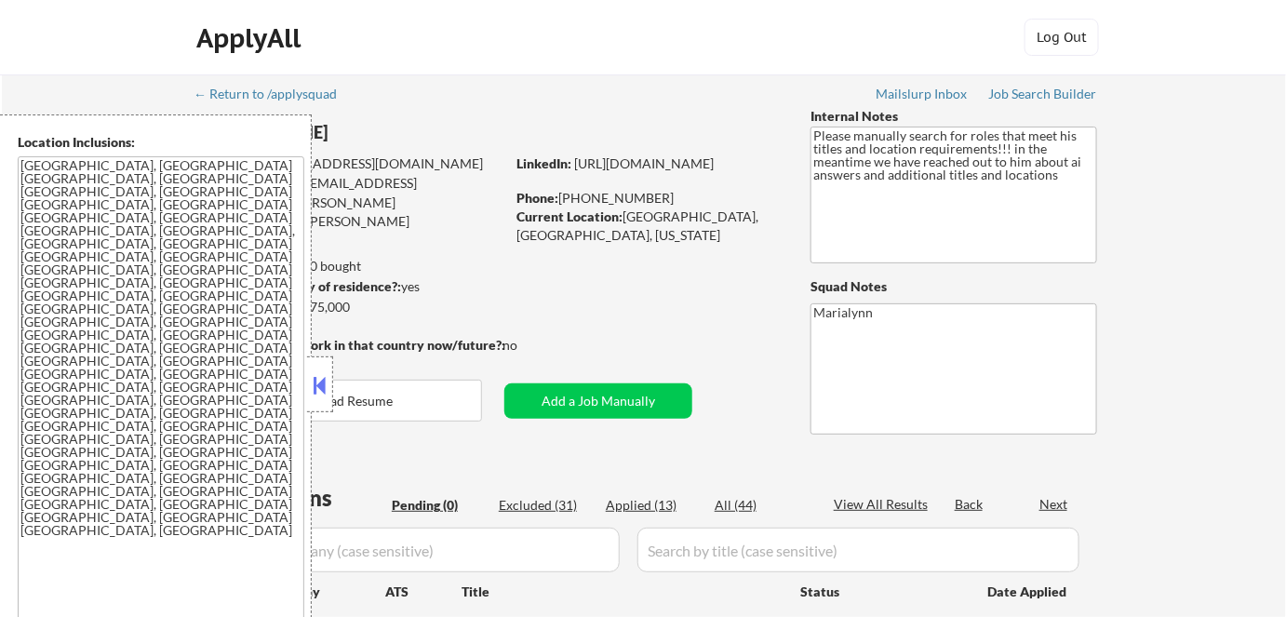
click at [318, 392] on button at bounding box center [320, 385] width 20 height 28
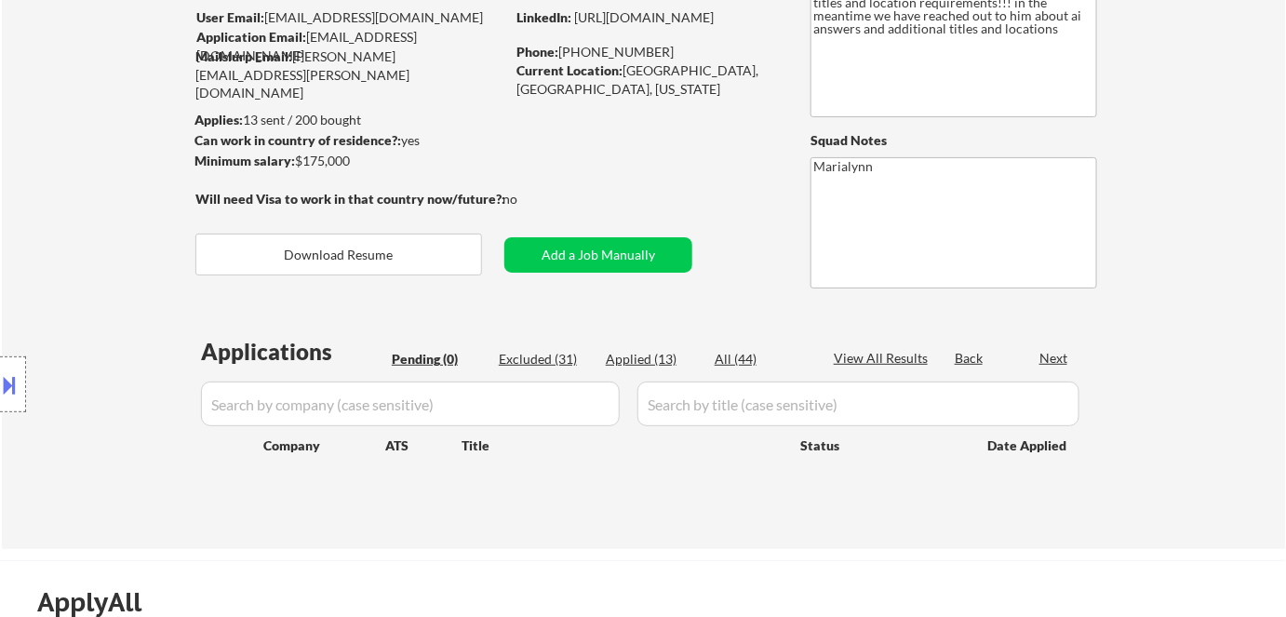
scroll to position [338, 0]
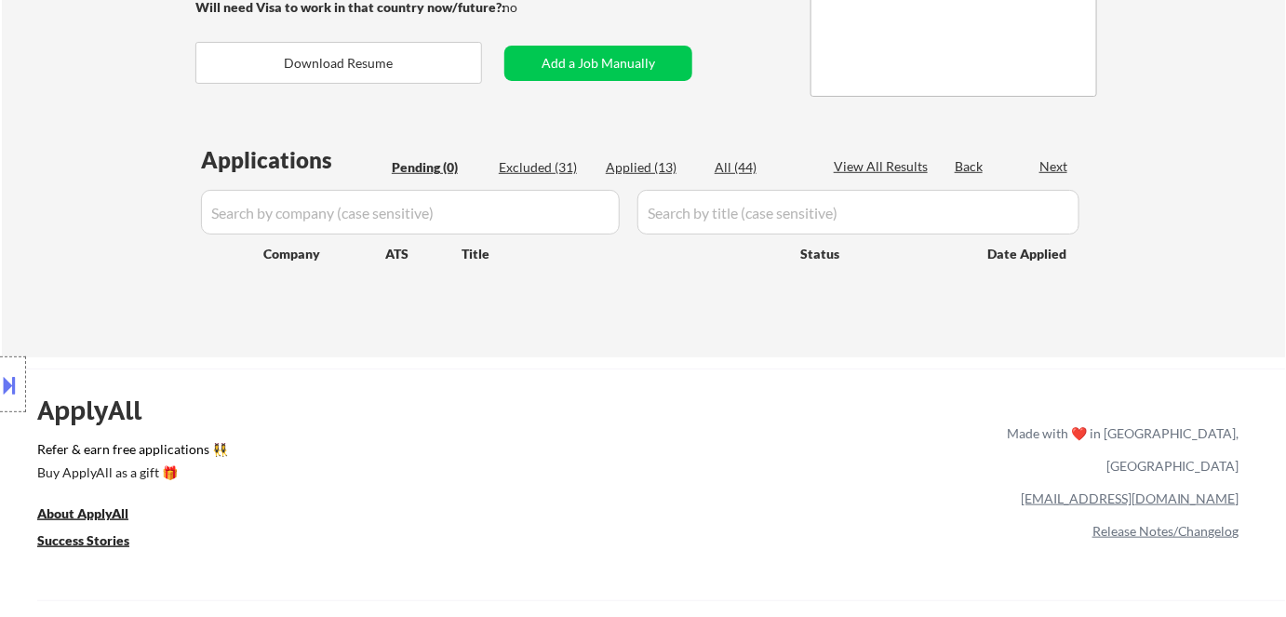
click at [634, 171] on div "Applied (13)" at bounding box center [652, 167] width 93 height 19
select select ""applied""
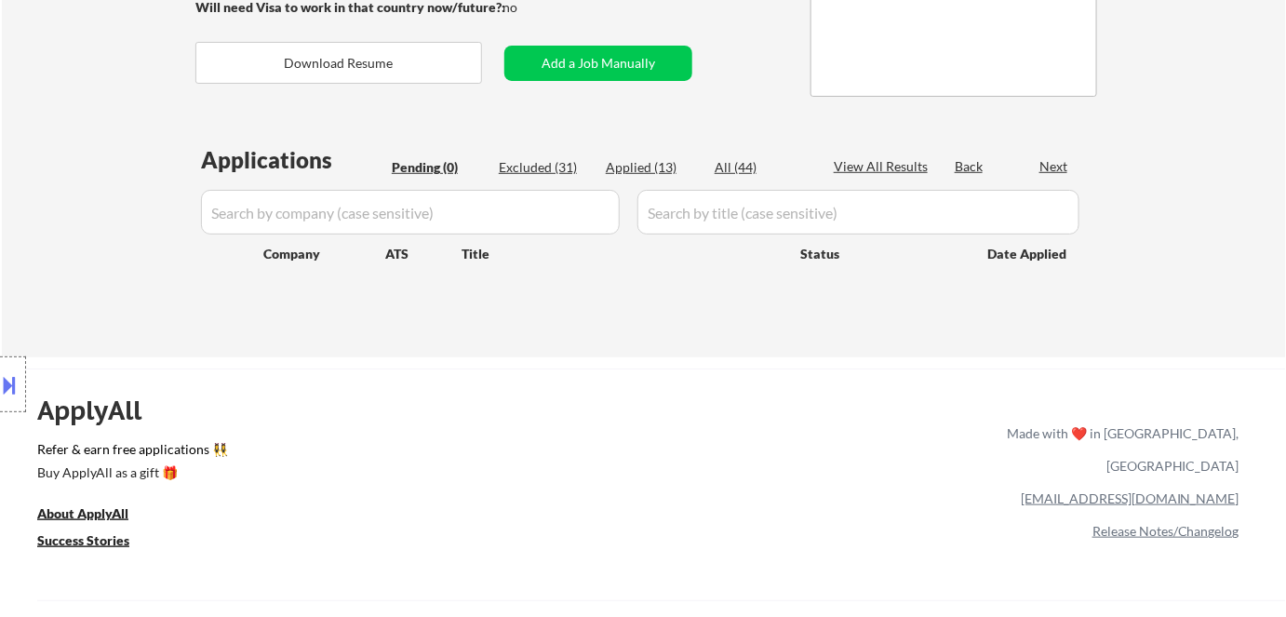
select select ""applied""
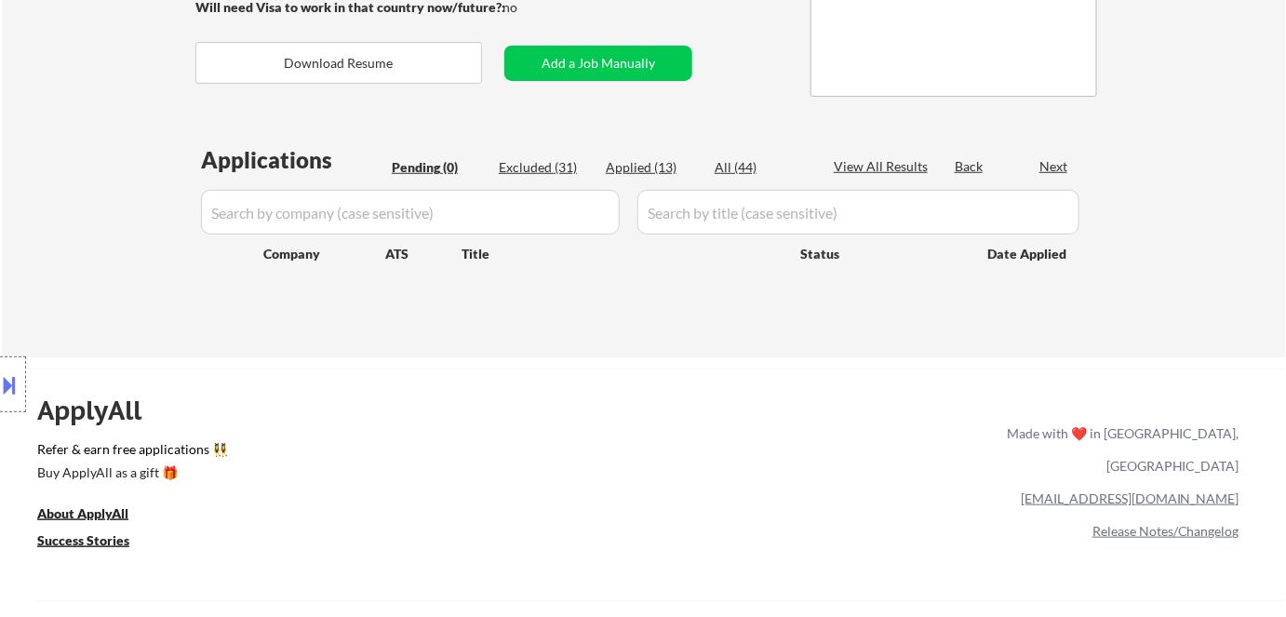
select select ""applied""
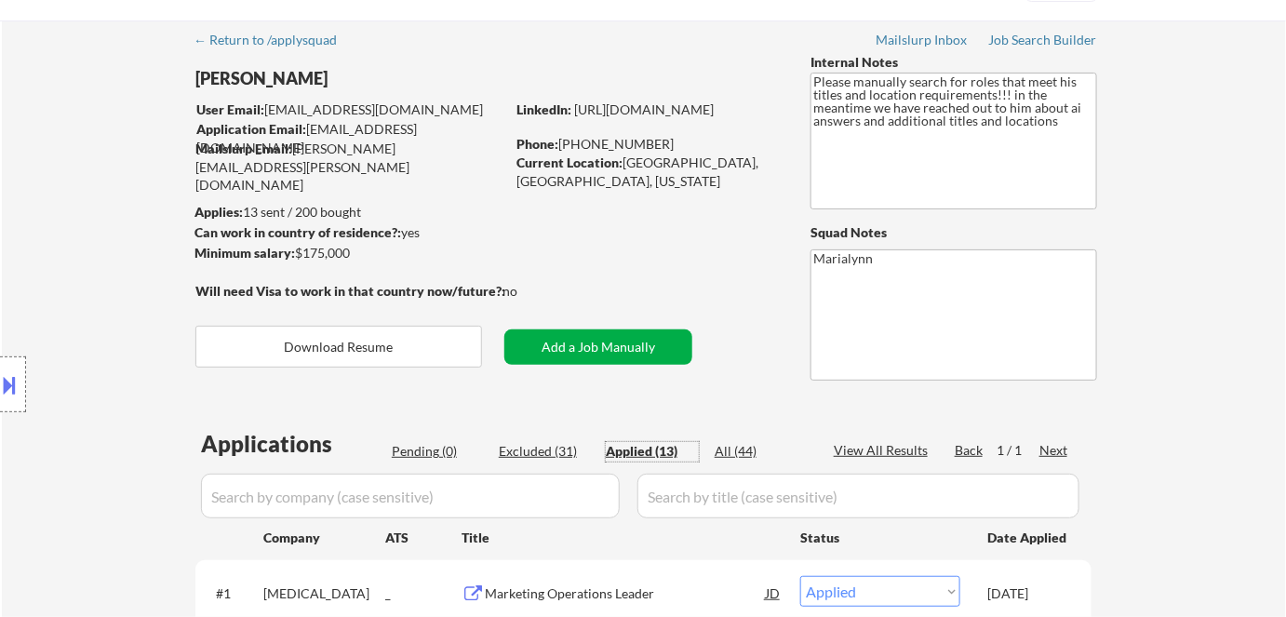
scroll to position [0, 0]
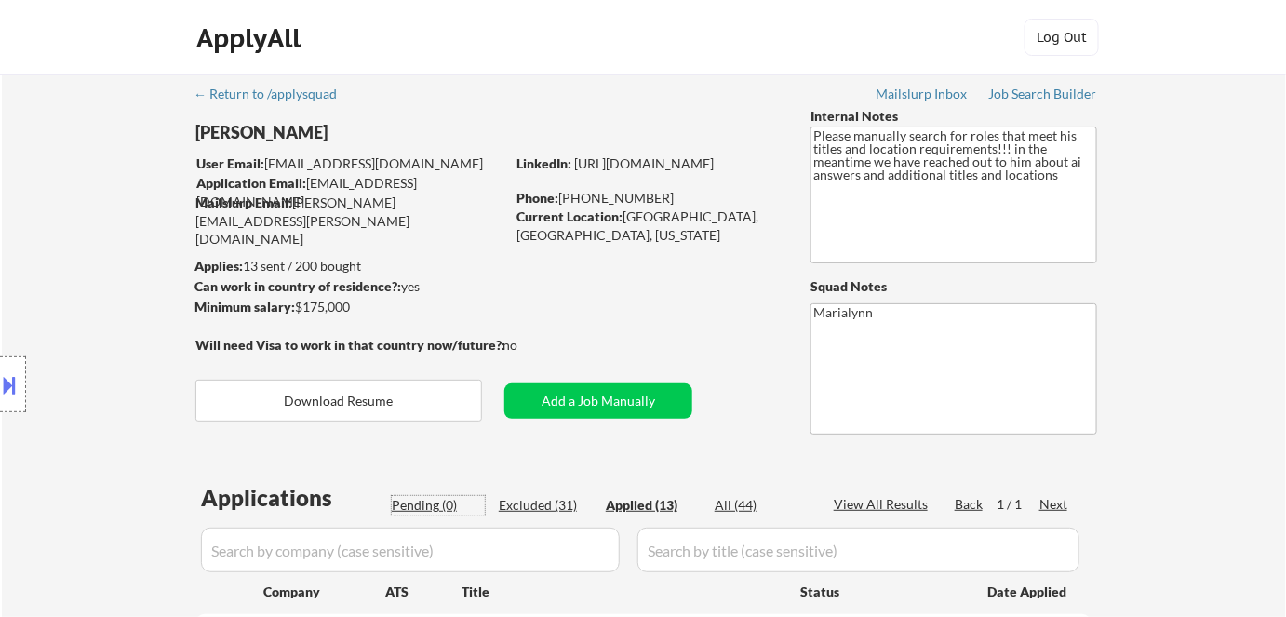
click at [422, 509] on div "Pending (0)" at bounding box center [438, 505] width 93 height 19
click at [14, 395] on button at bounding box center [10, 384] width 20 height 31
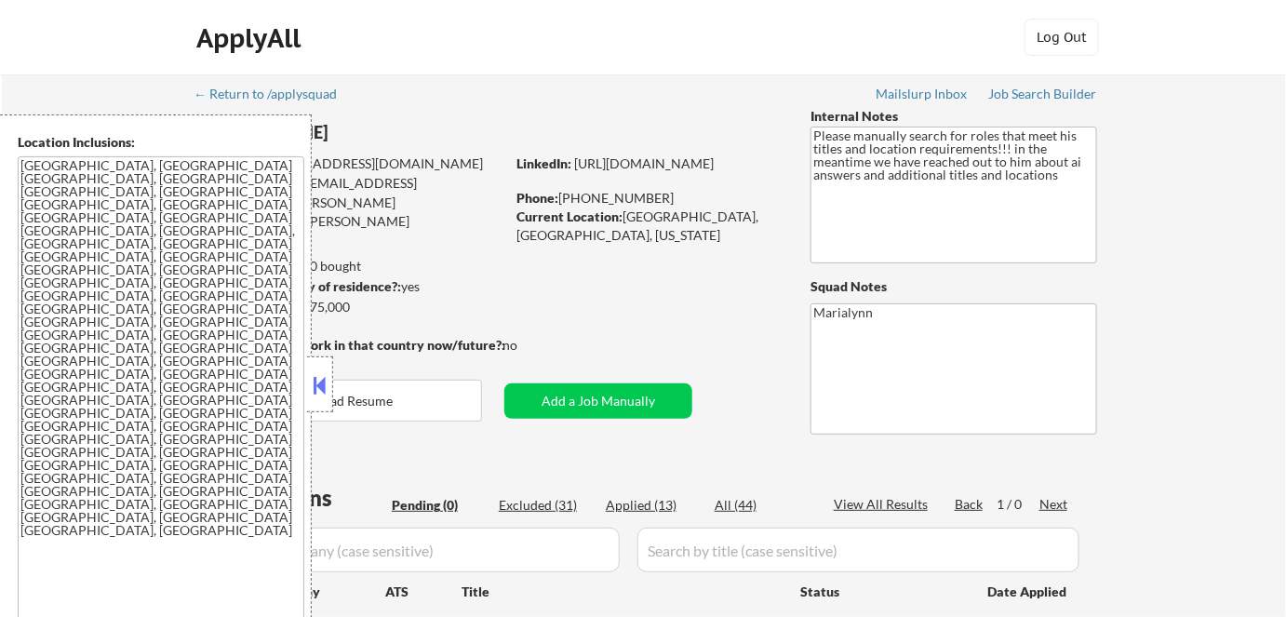
click at [696, 296] on div "← Return to /applysquad Mailslurp Inbox Job Search Builder Steve Bassler User E…" at bounding box center [644, 377] width 929 height 606
click at [310, 361] on div at bounding box center [320, 384] width 26 height 56
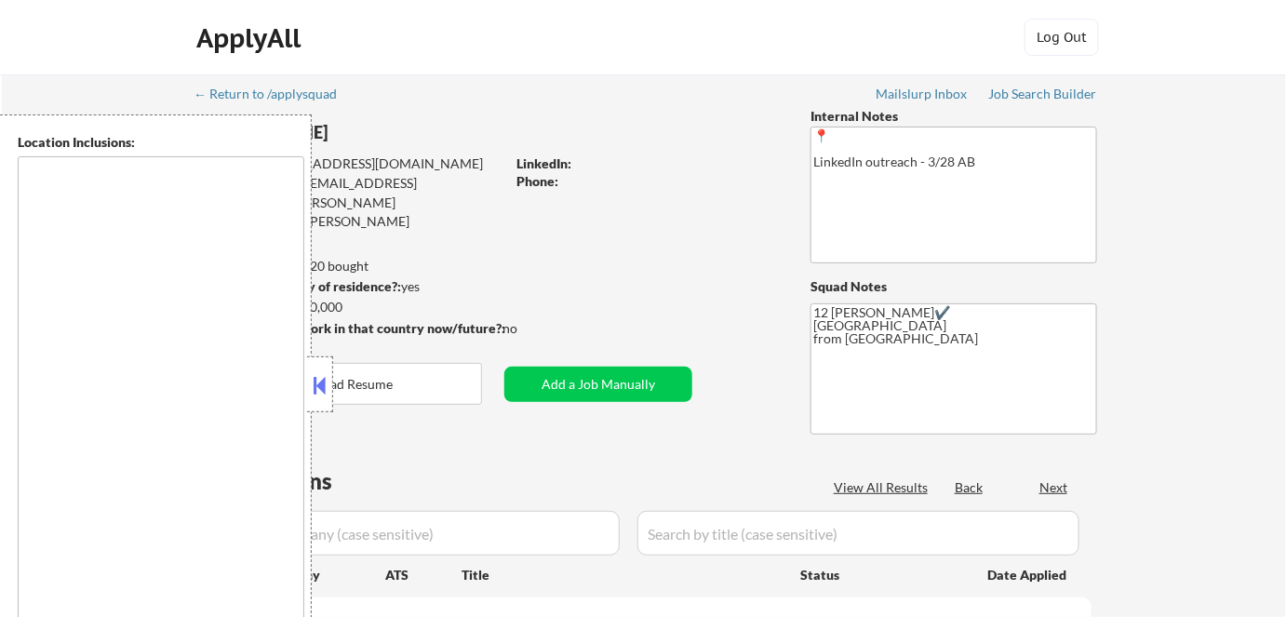
type textarea "Remote US Anywhere in [GEOGRAPHIC_DATA] [GEOGRAPHIC_DATA], [GEOGRAPHIC_DATA] [G…"
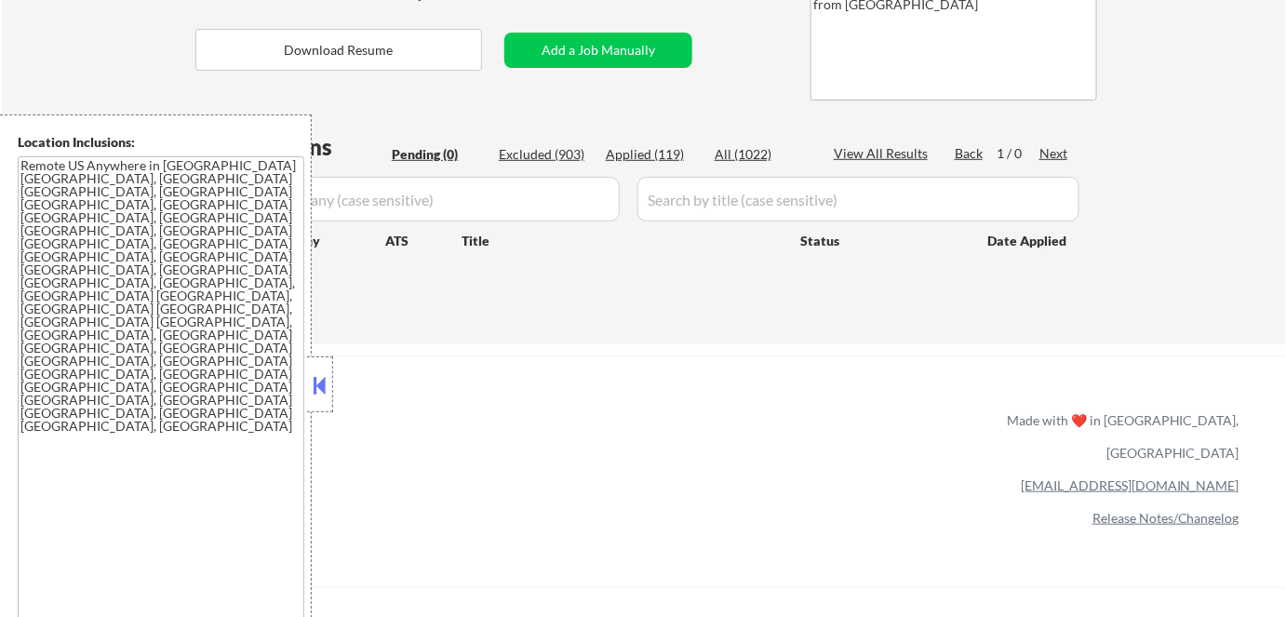
scroll to position [338, 0]
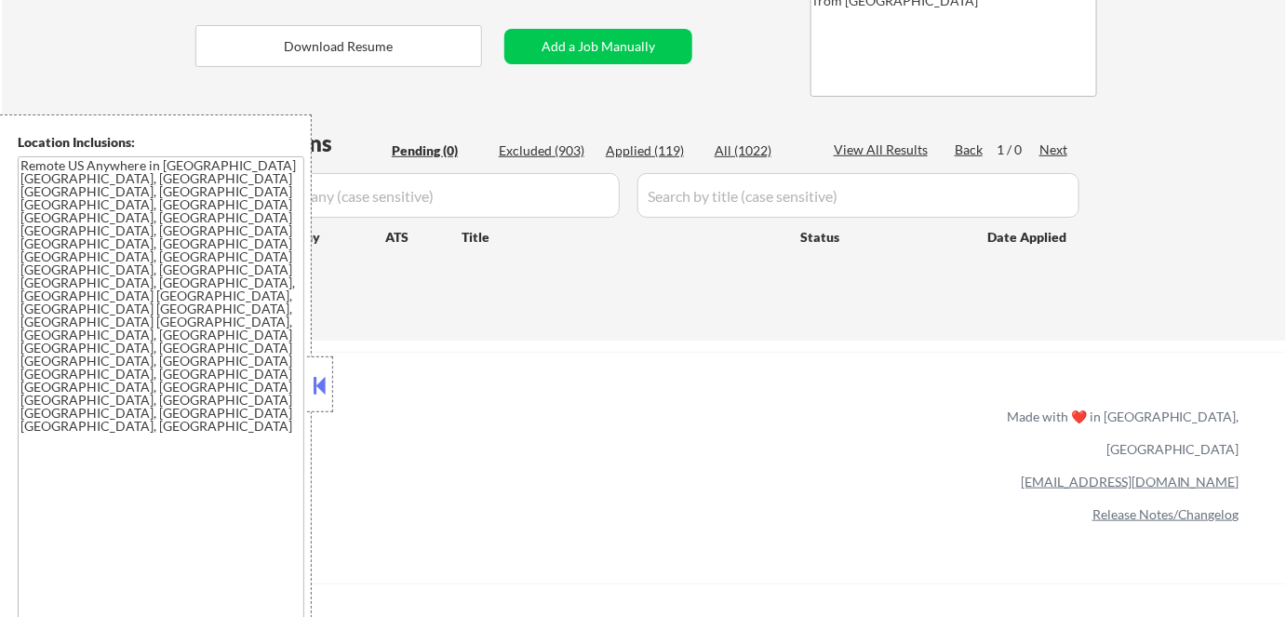
click at [323, 387] on button at bounding box center [320, 385] width 20 height 28
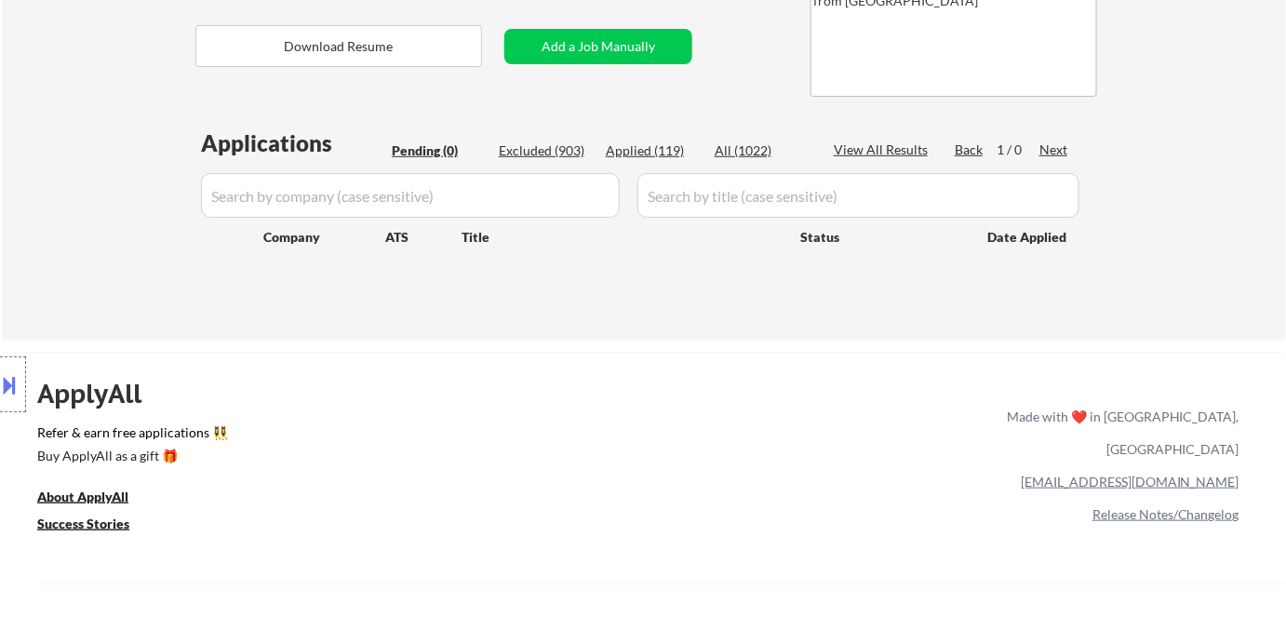
click at [513, 415] on div "ApplyAll Refer & earn free applications 👯‍♀️ Buy ApplyAll as a gift 🎁 About App…" at bounding box center [643, 512] width 1286 height 295
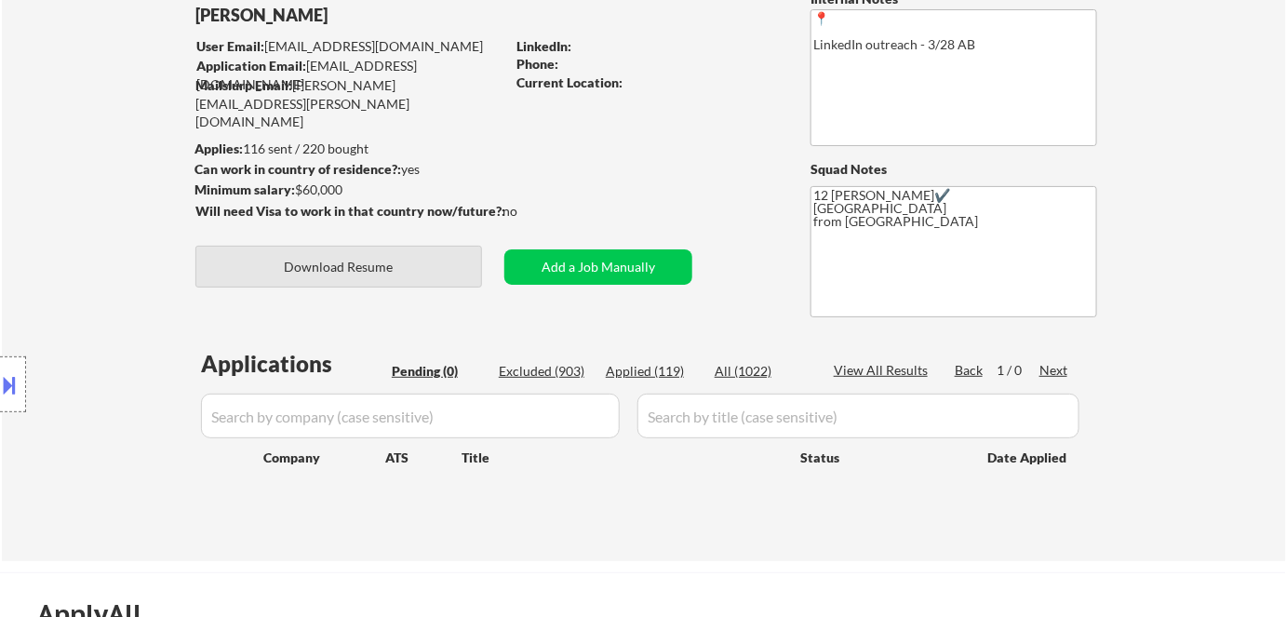
scroll to position [253, 0]
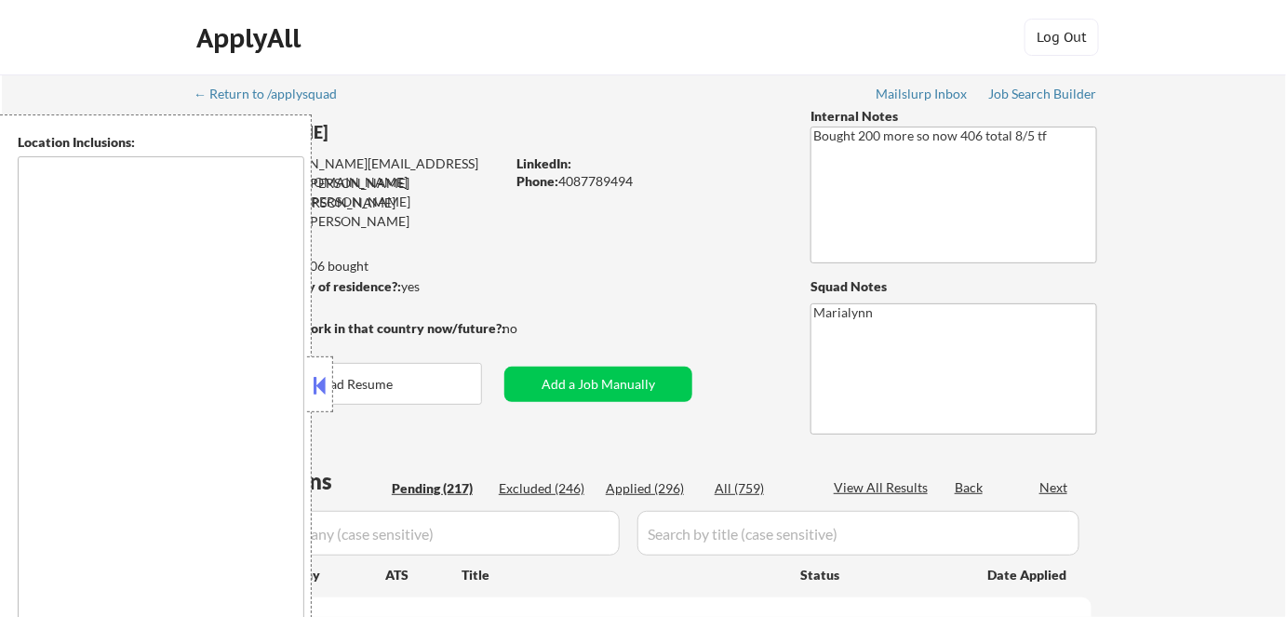
type textarea "[GEOGRAPHIC_DATA], [GEOGRAPHIC_DATA] [GEOGRAPHIC_DATA], [GEOGRAPHIC_DATA] [GEOG…"
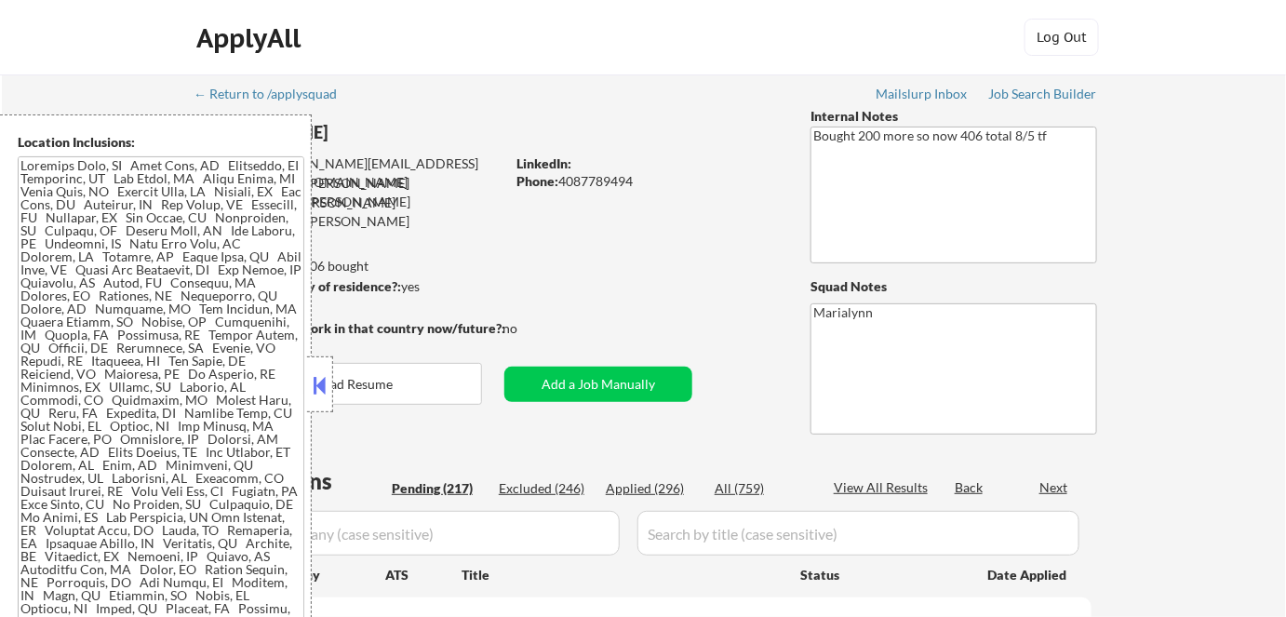
click at [316, 369] on div at bounding box center [320, 384] width 26 height 56
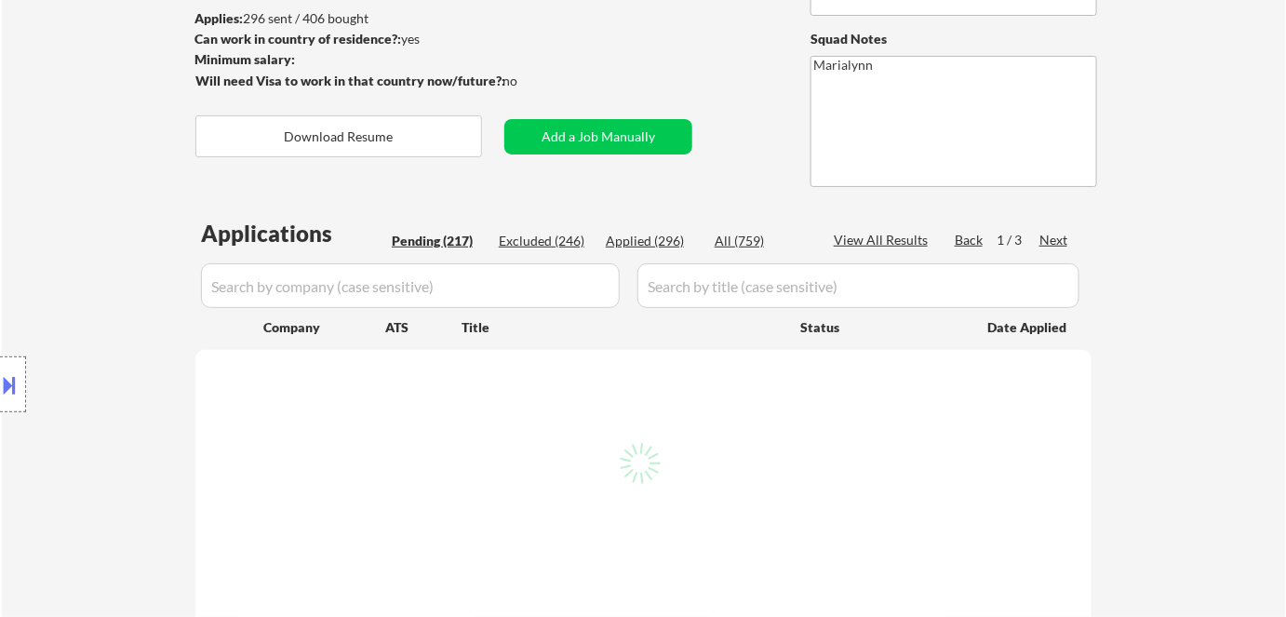
scroll to position [253, 0]
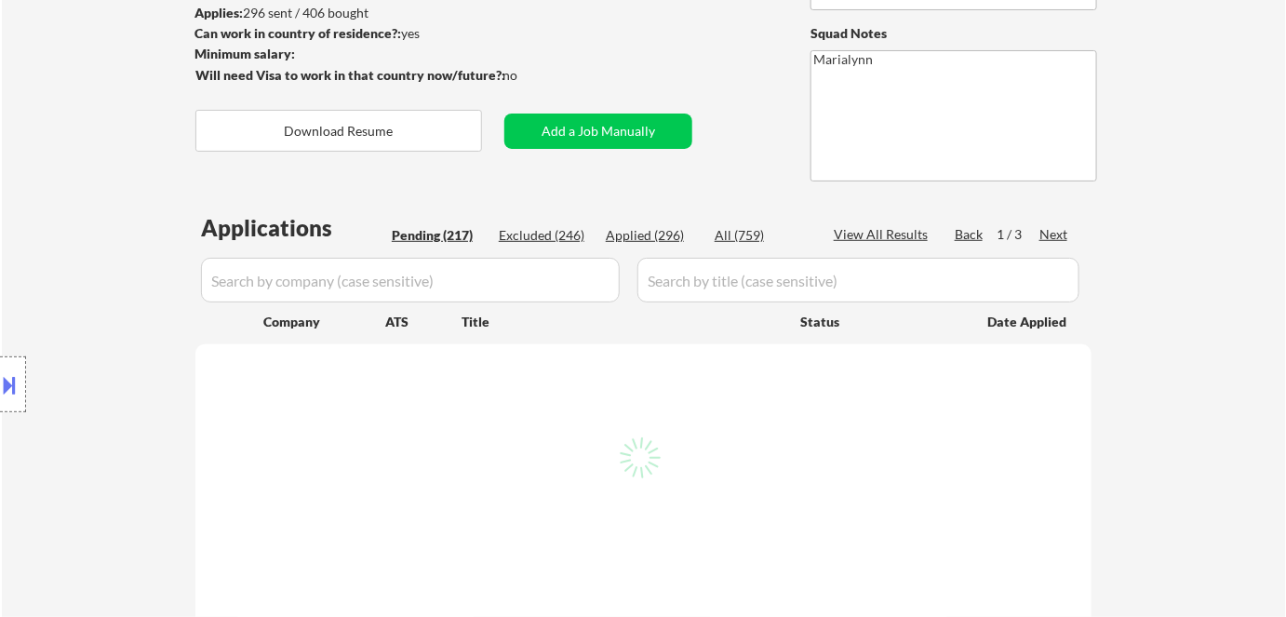
click at [399, 132] on button "Download Resume" at bounding box center [338, 131] width 287 height 42
select select ""pending""
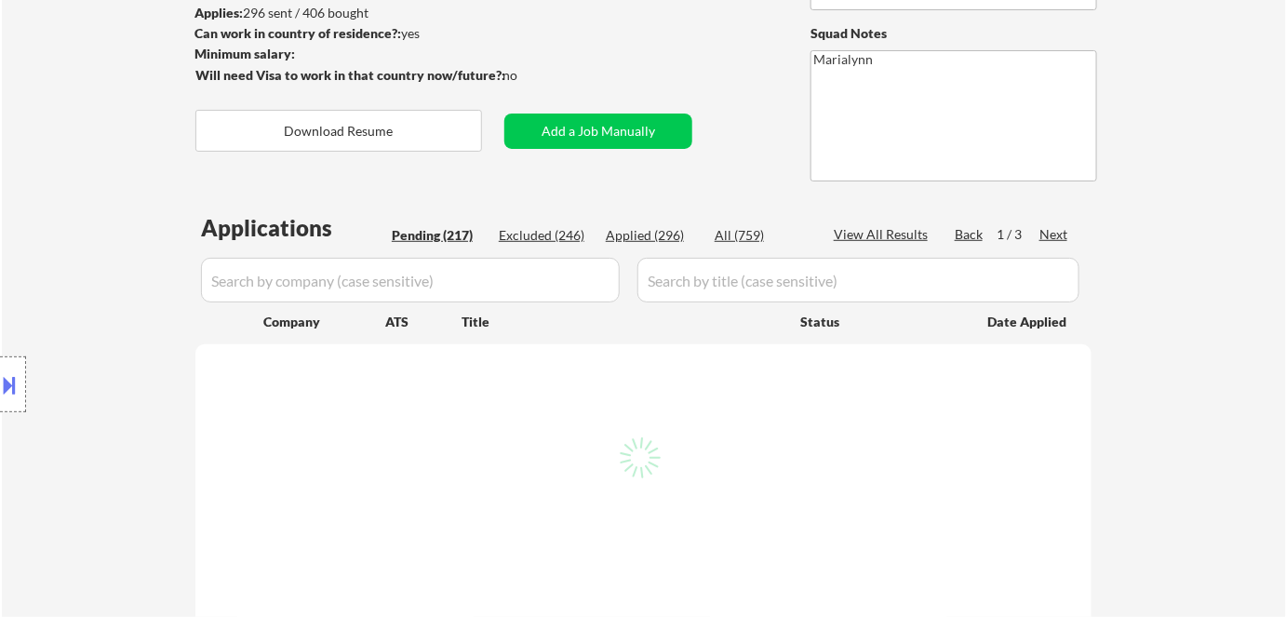
select select ""pending""
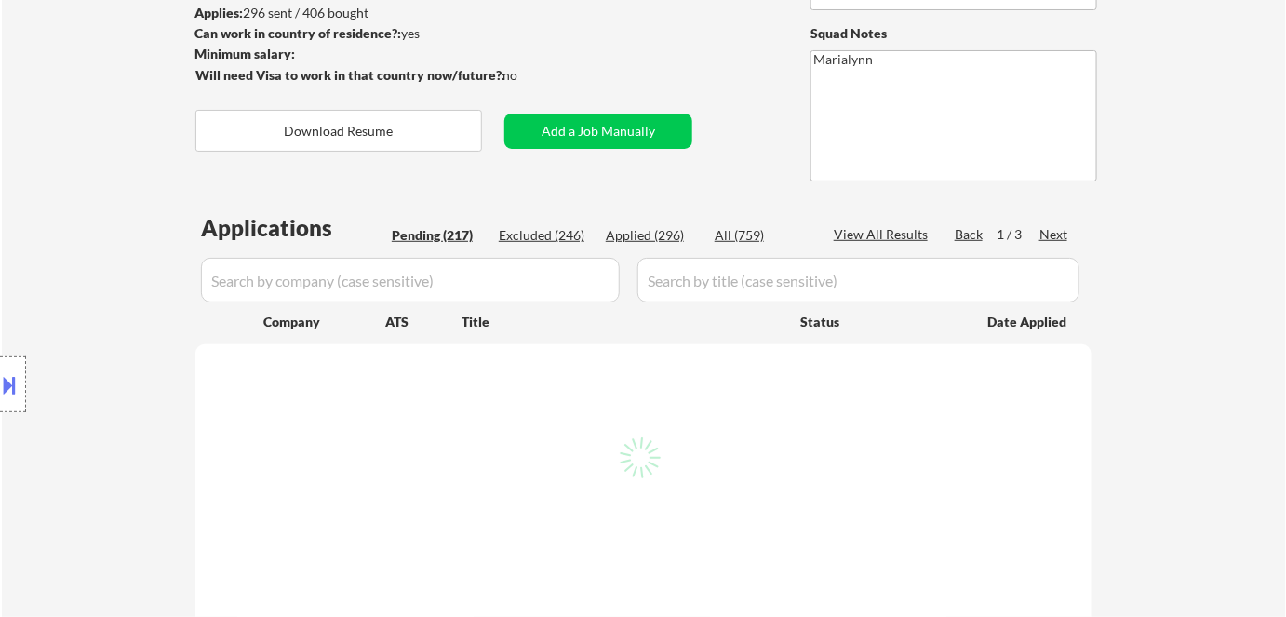
select select ""pending""
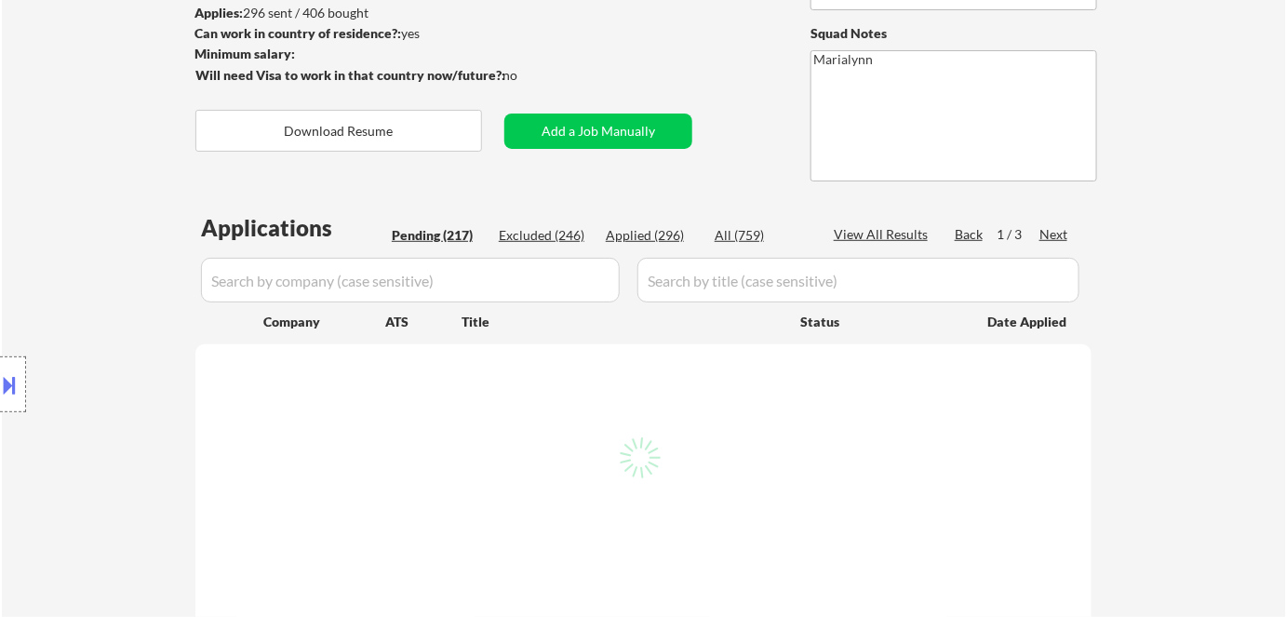
select select ""pending""
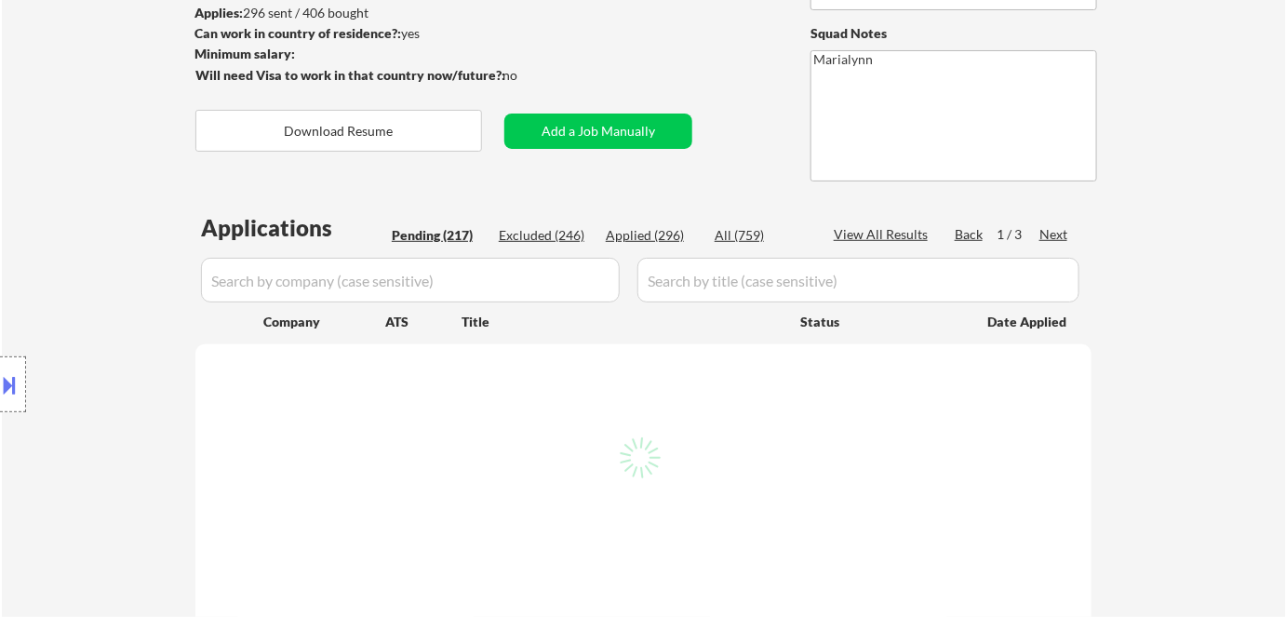
select select ""pending""
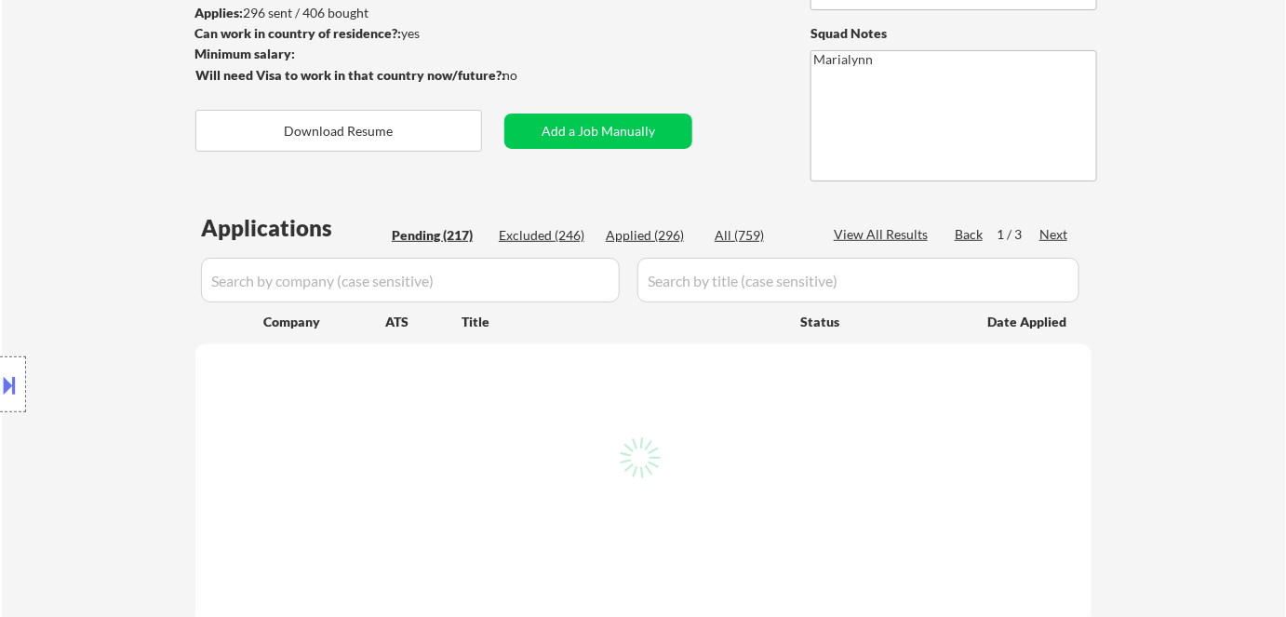
select select ""pending""
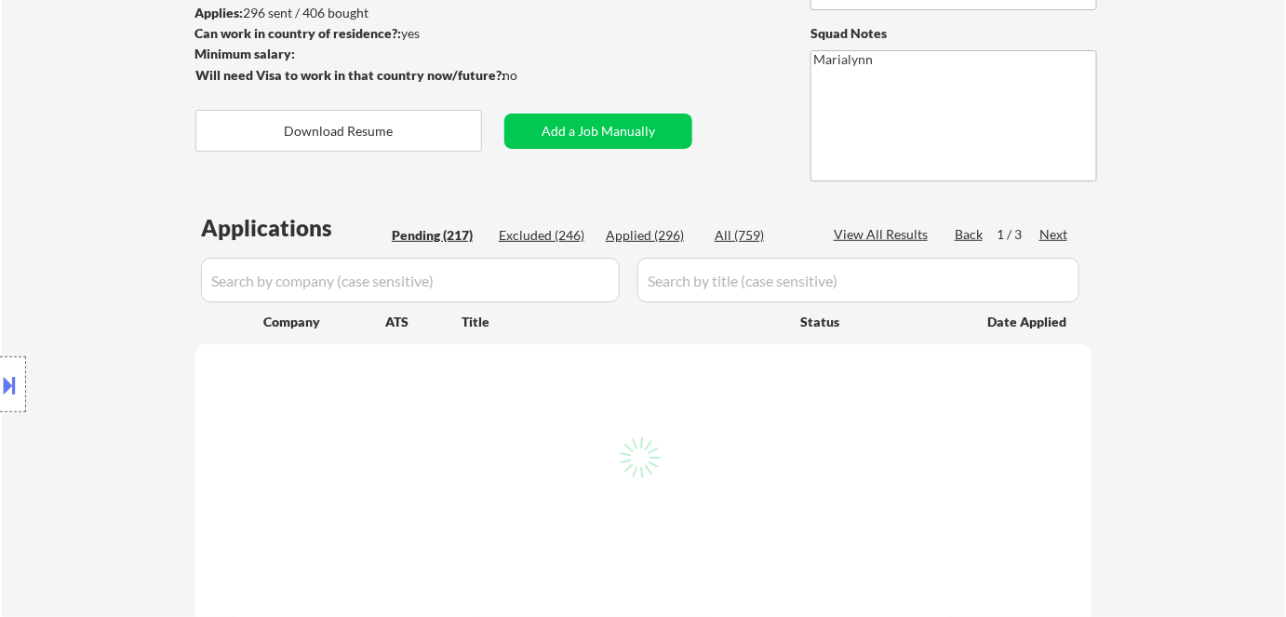
select select ""pending""
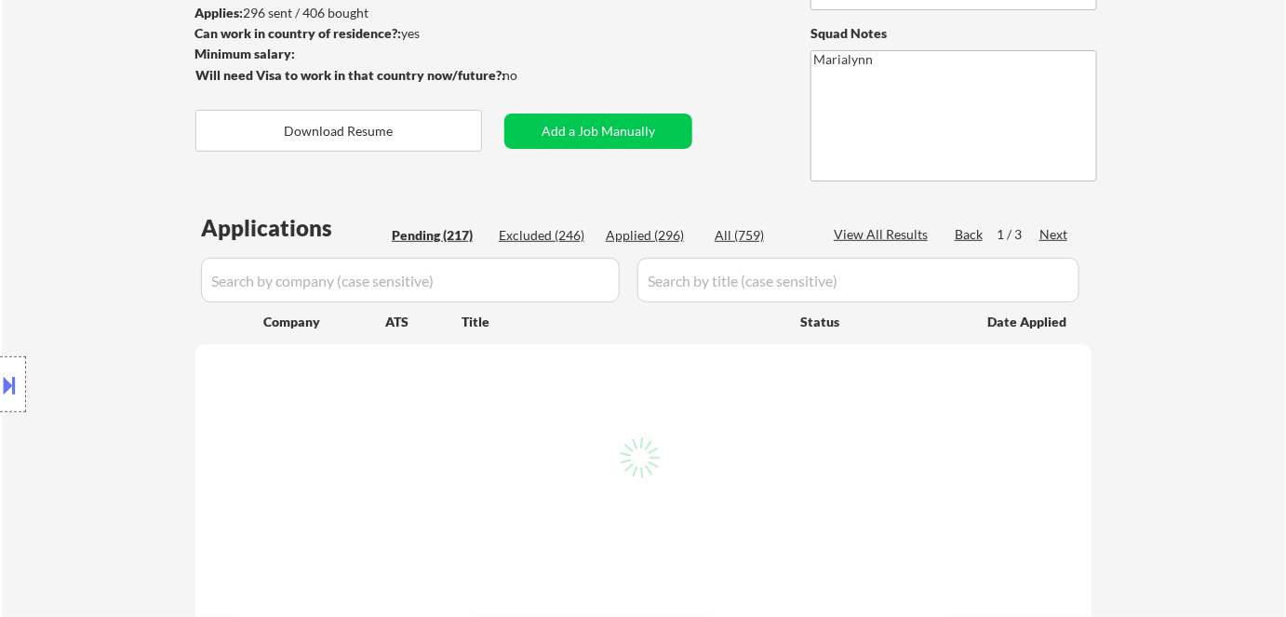
select select ""pending""
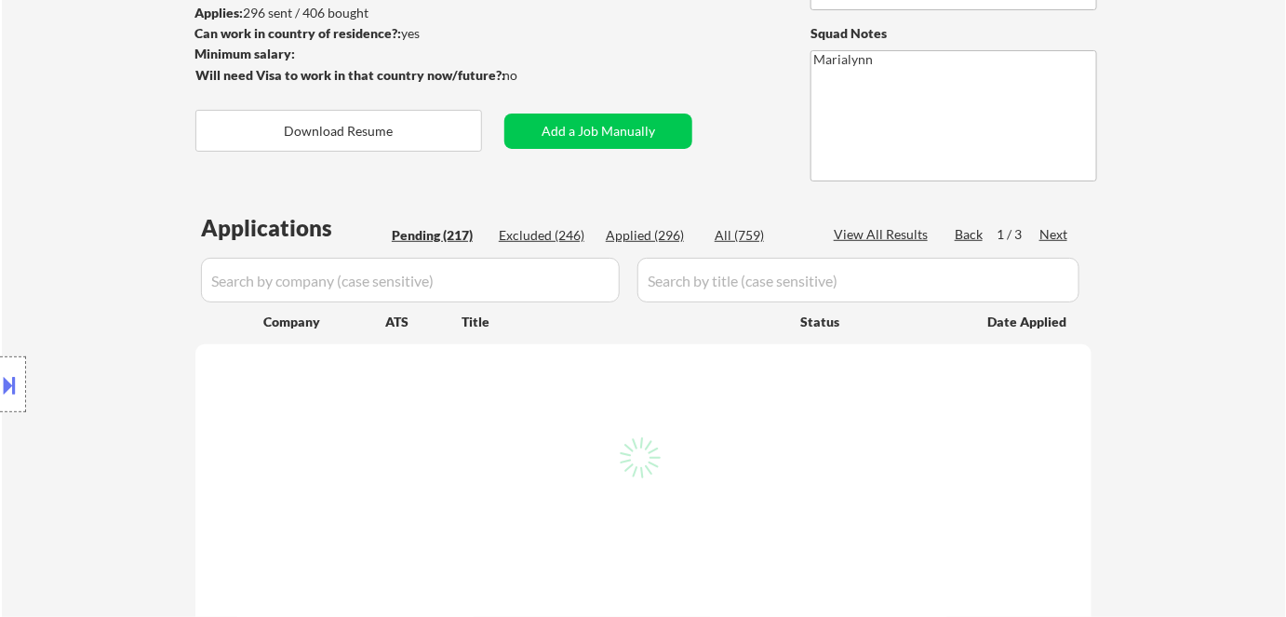
select select ""pending""
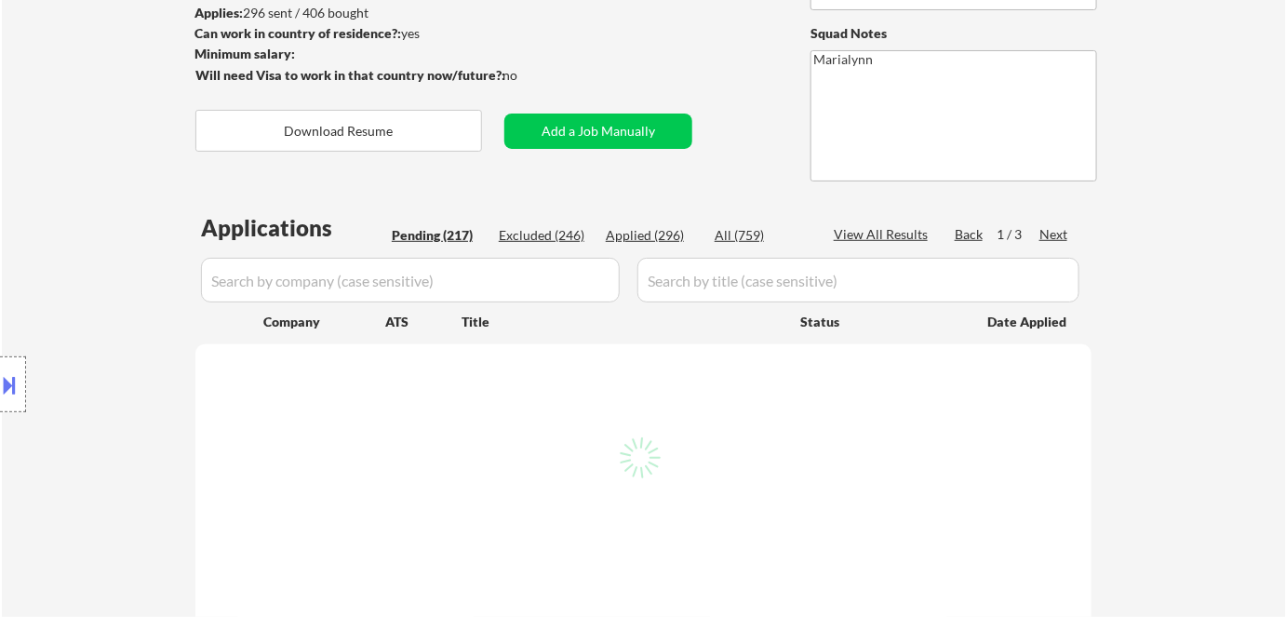
select select ""pending""
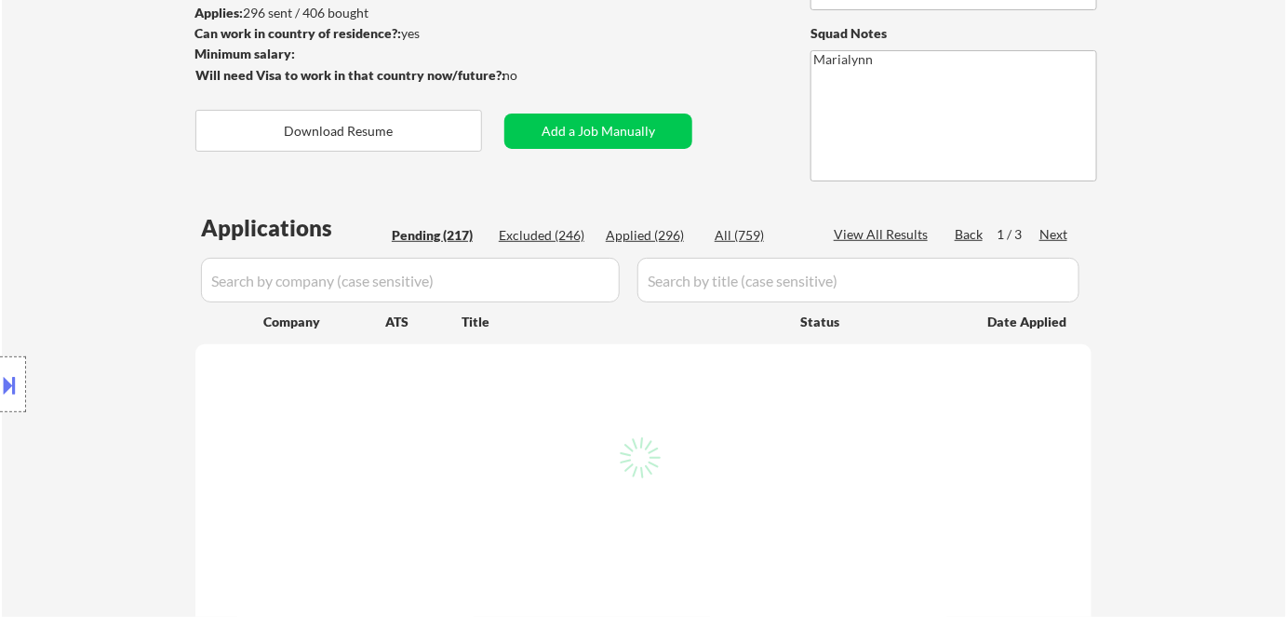
select select ""pending""
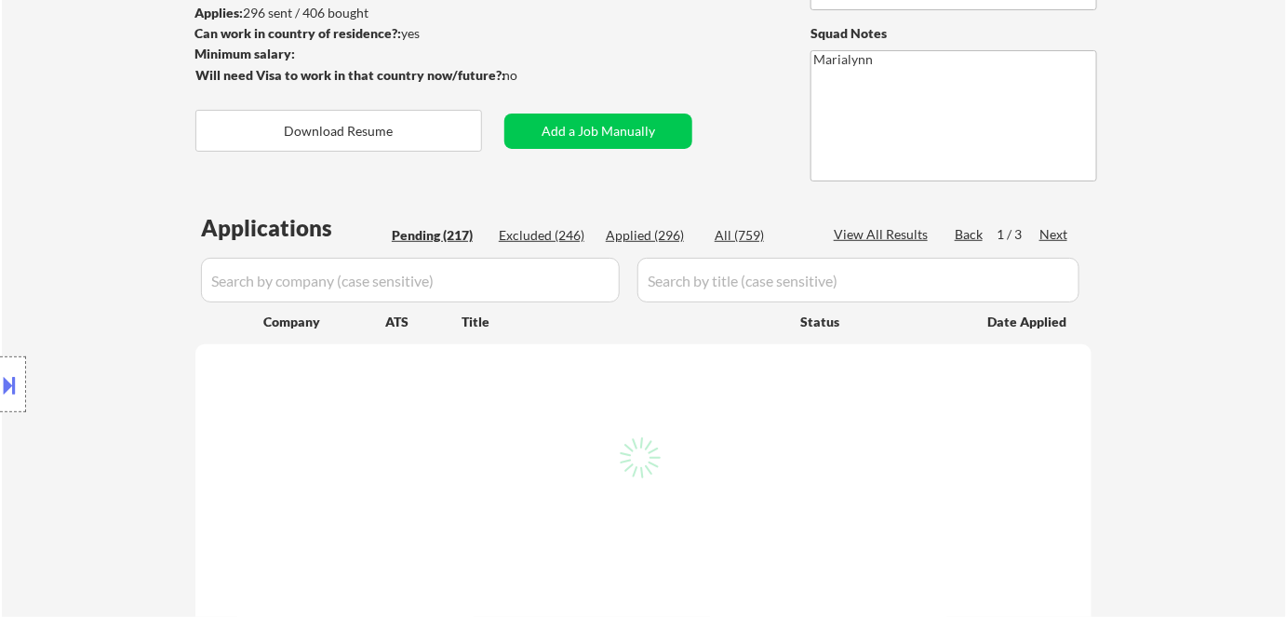
select select ""pending""
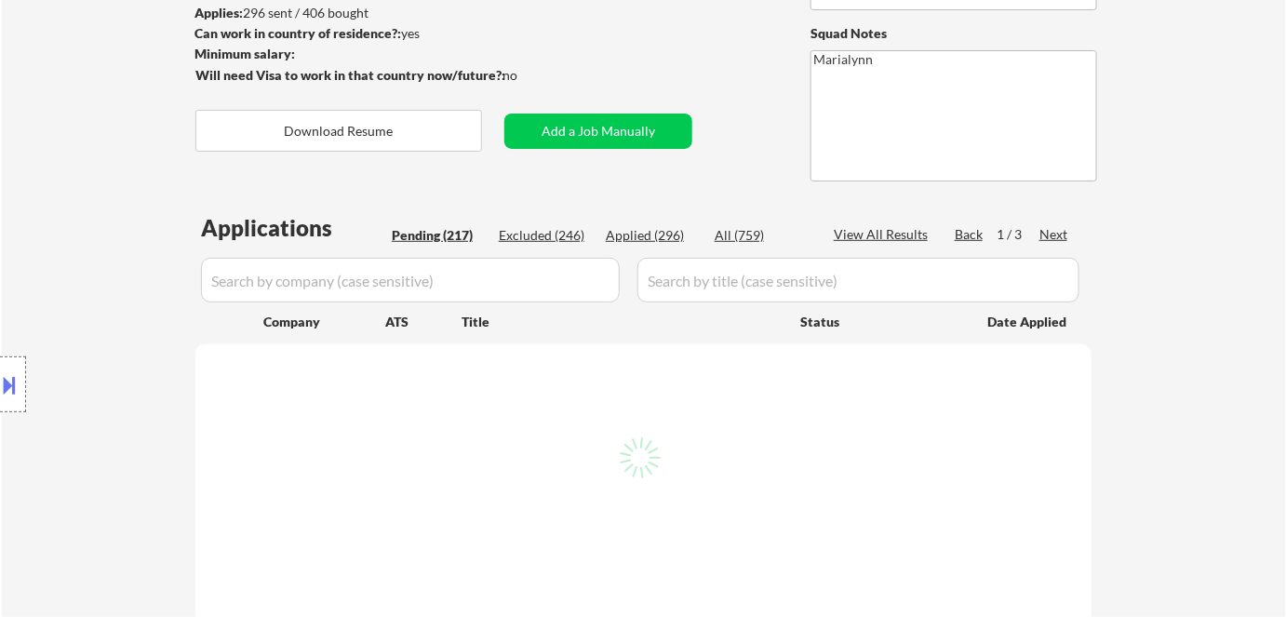
select select ""pending""
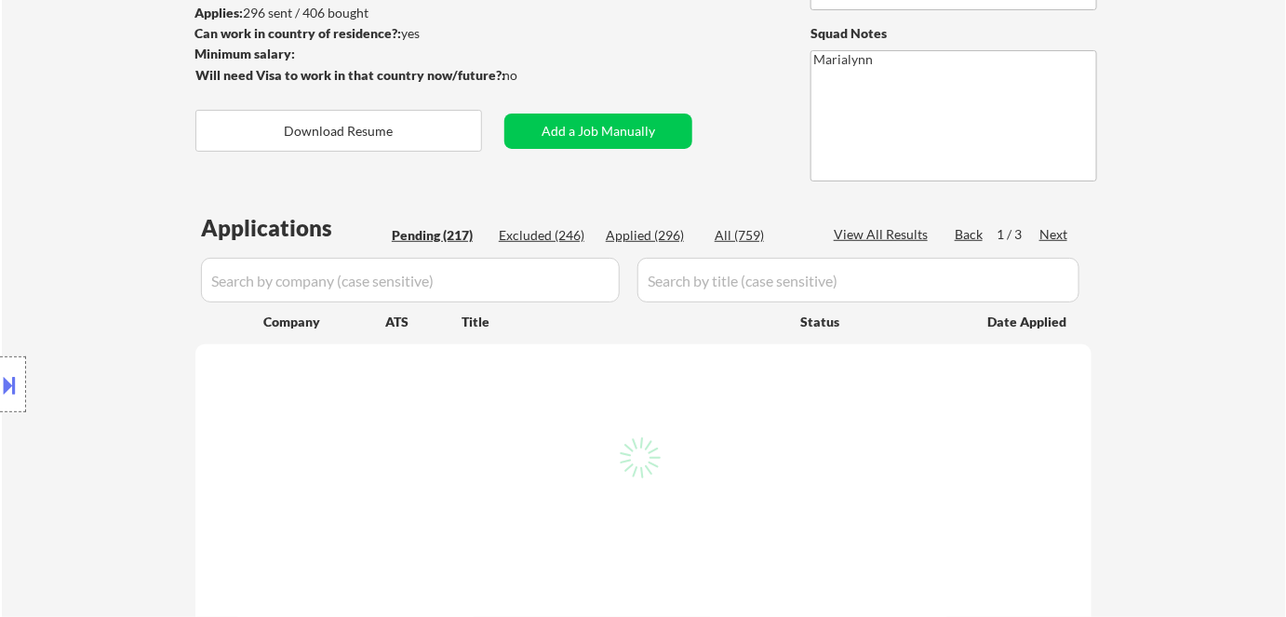
select select ""pending""
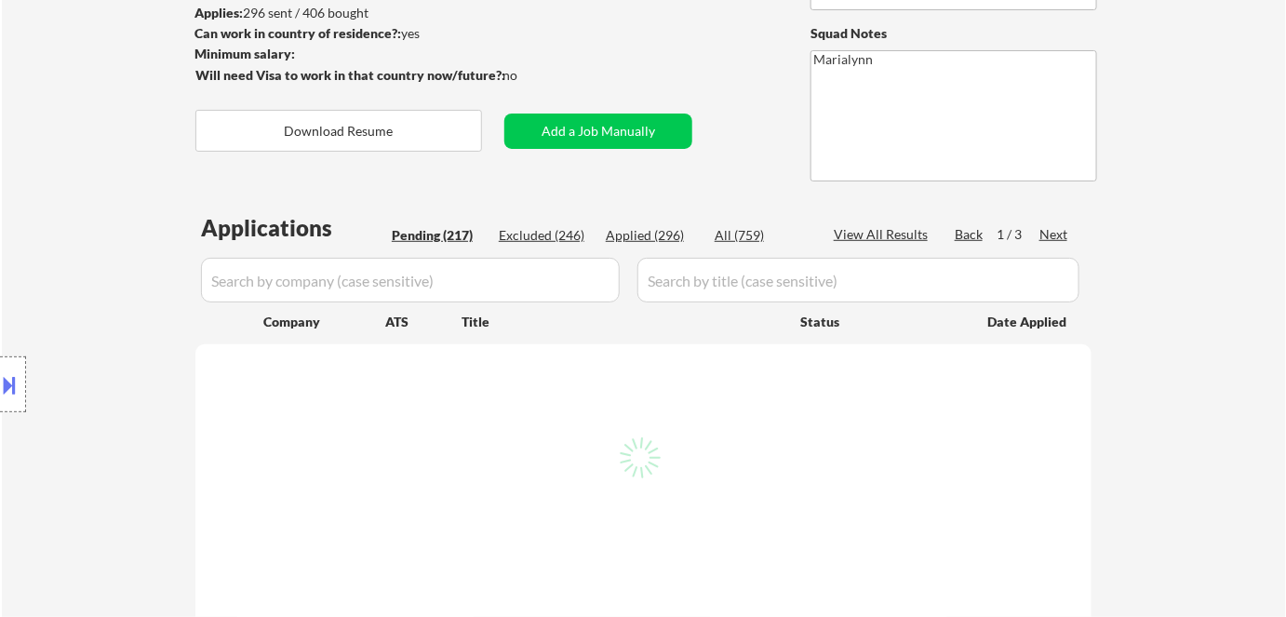
select select ""pending""
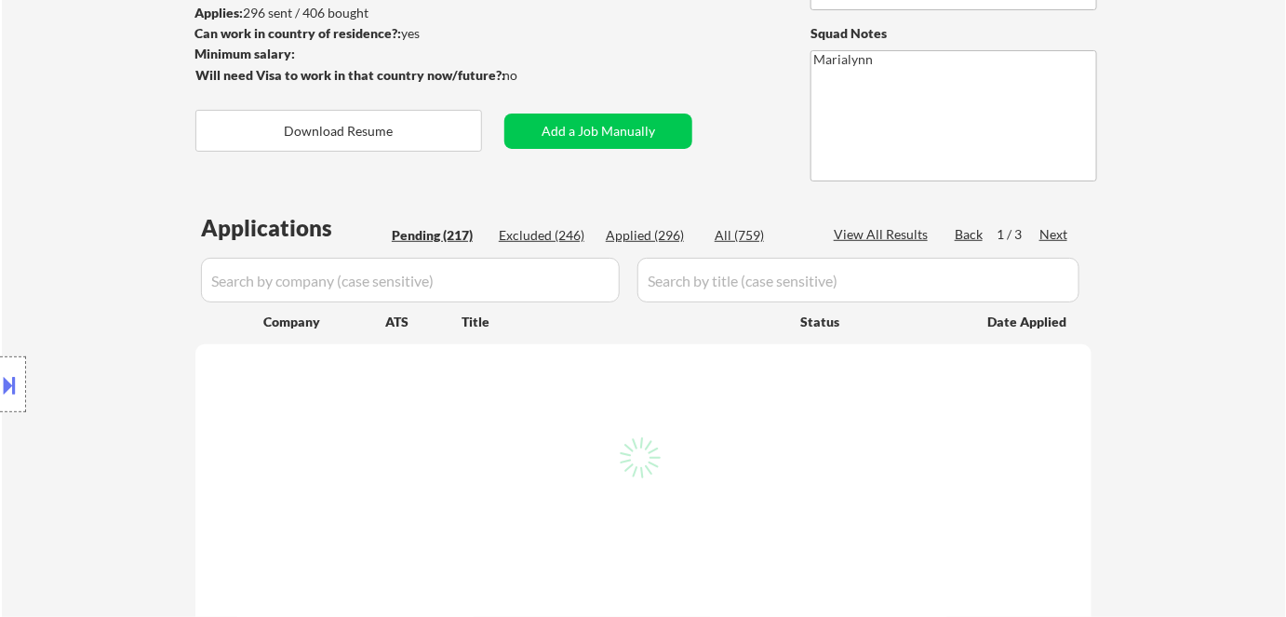
select select ""pending""
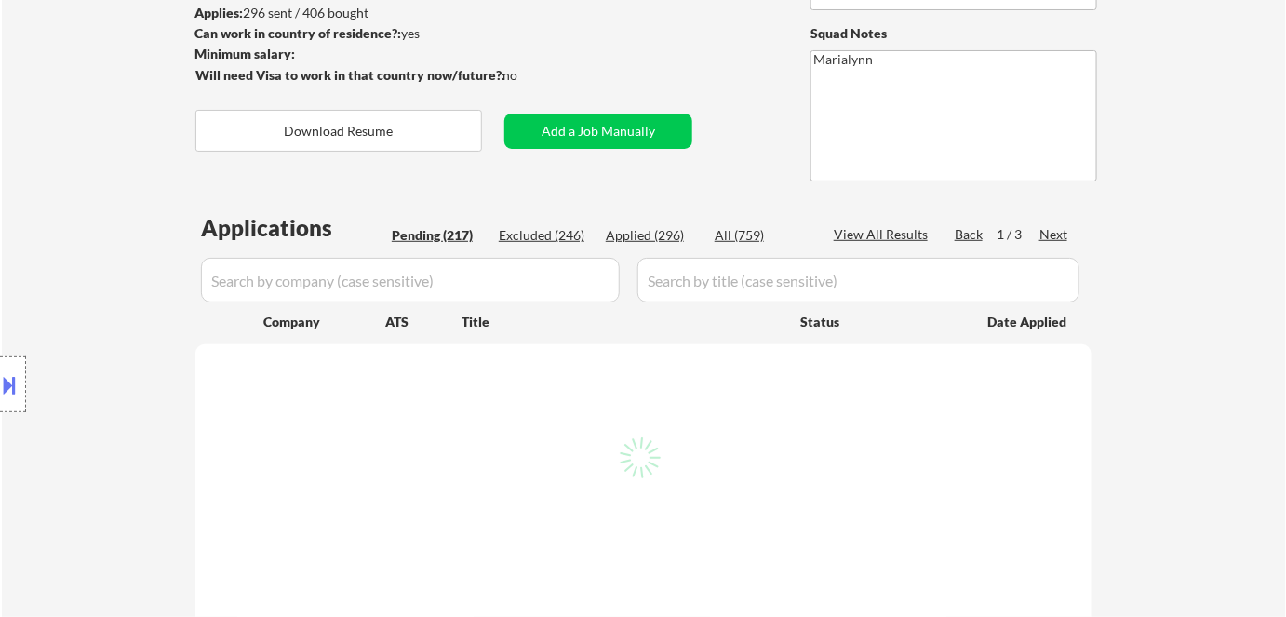
select select ""pending""
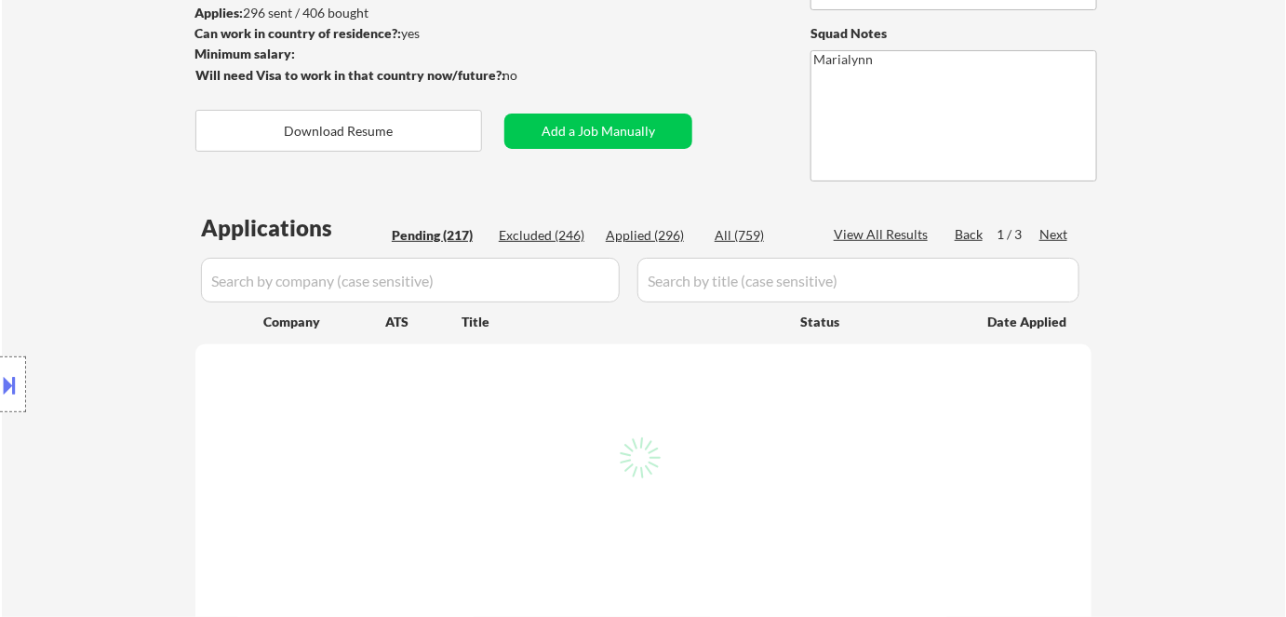
select select ""pending""
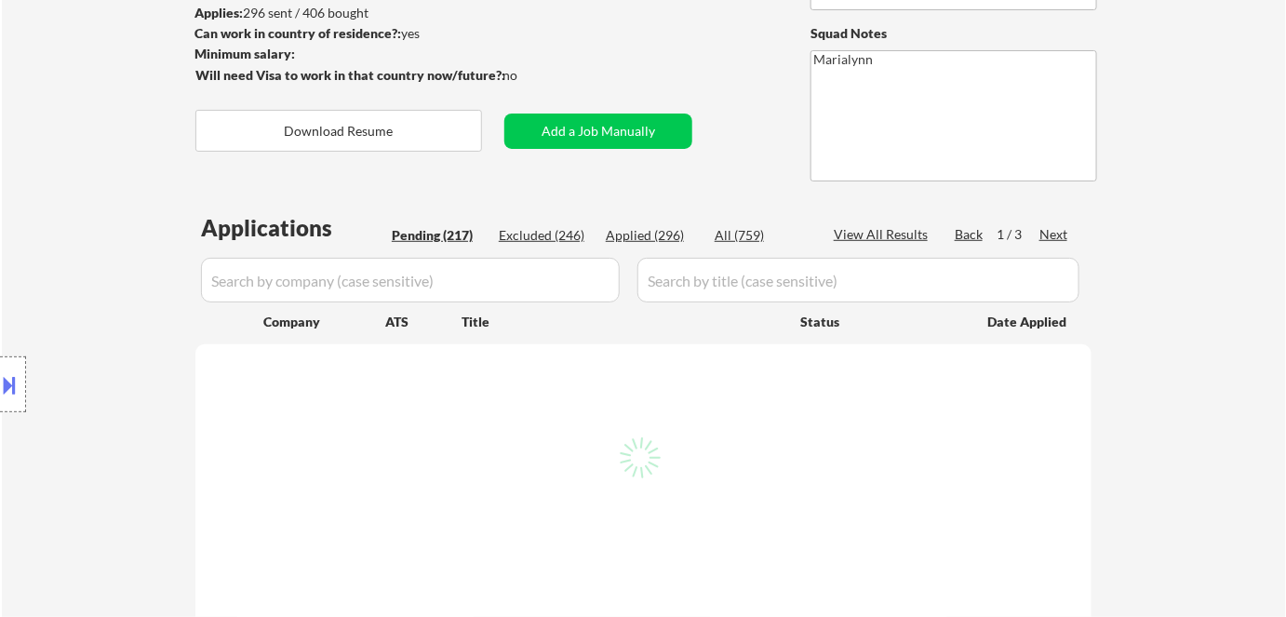
select select ""pending""
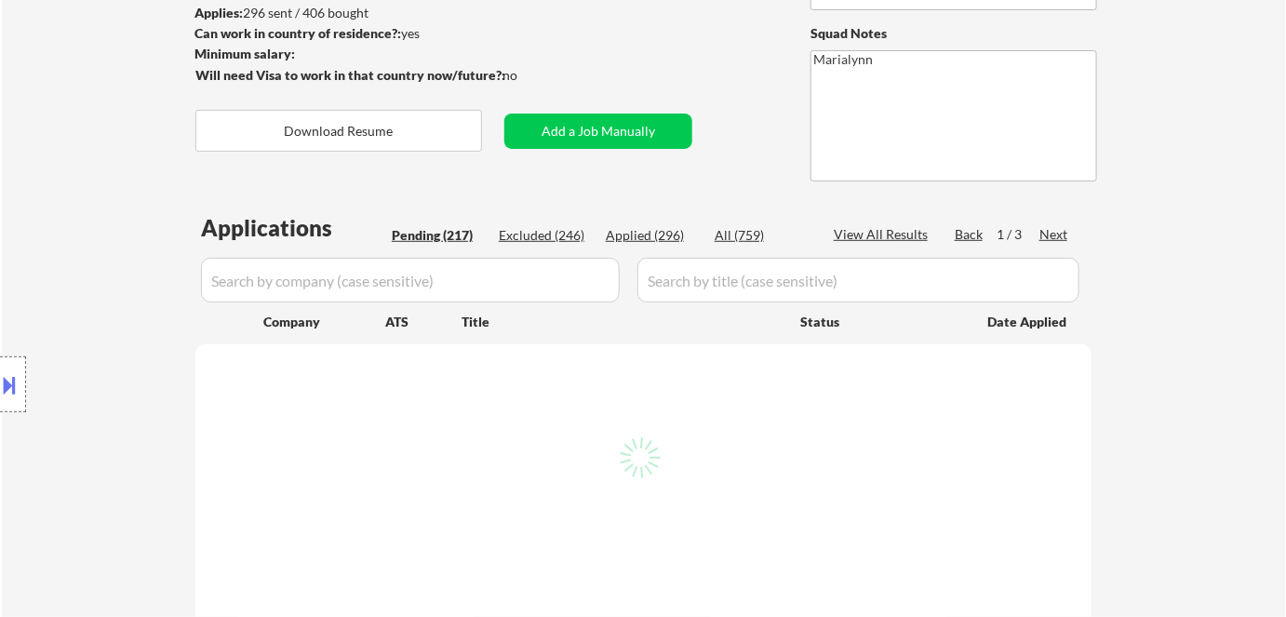
select select ""pending""
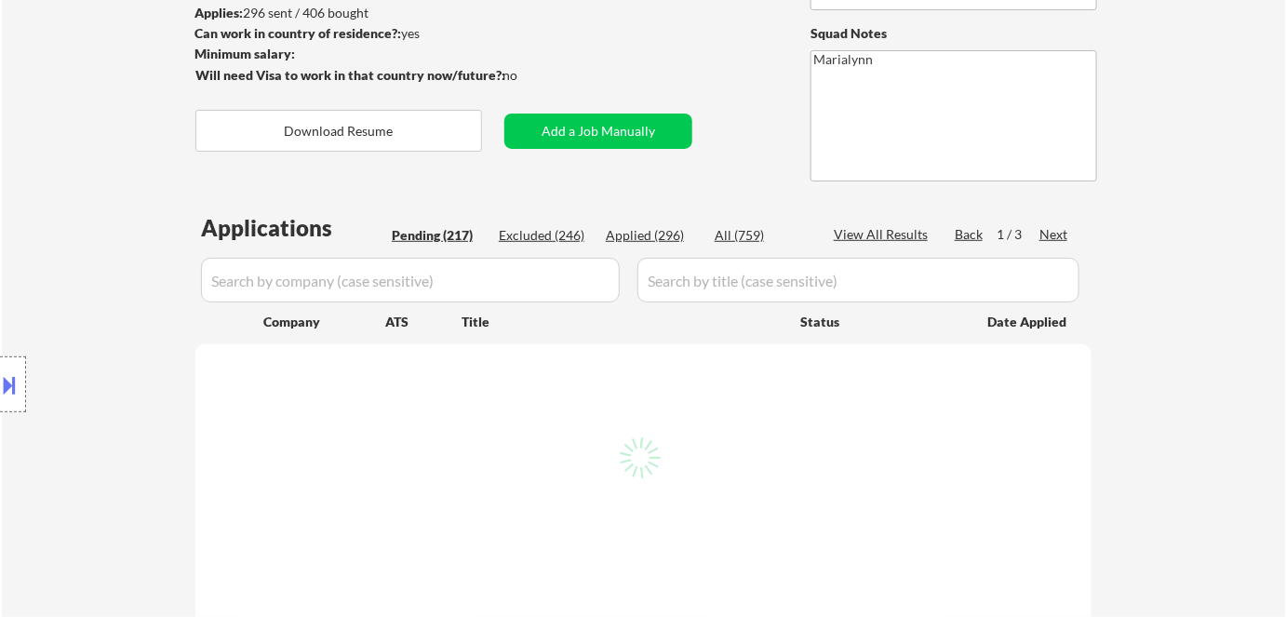
select select ""pending""
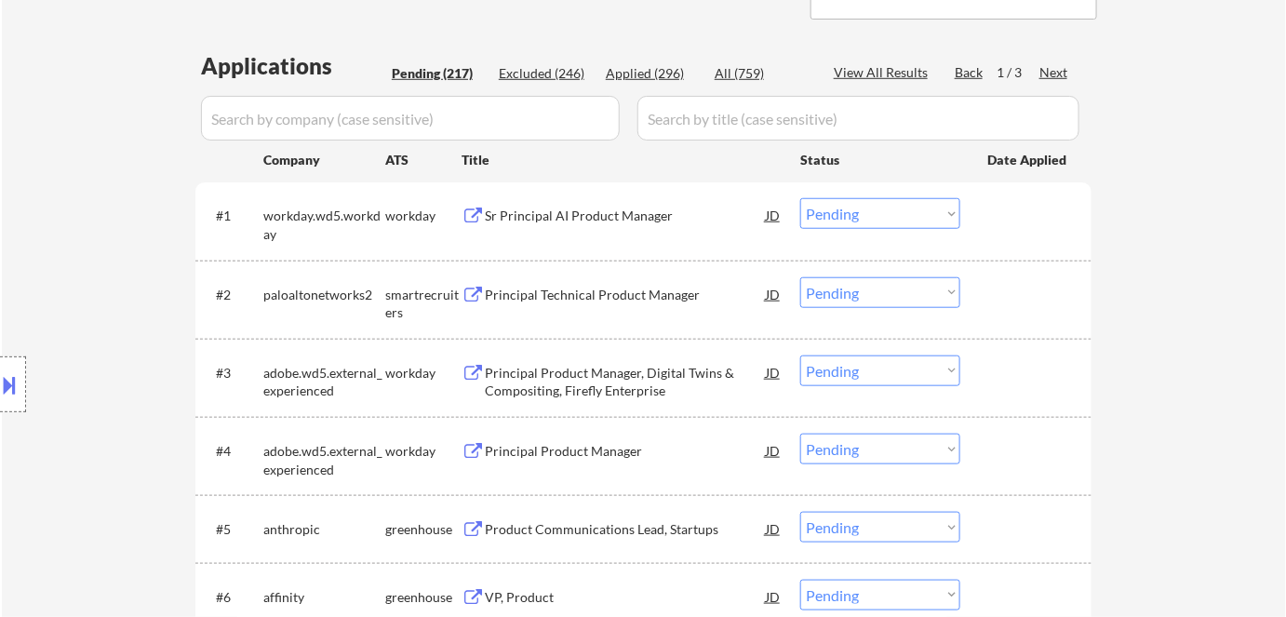
scroll to position [423, 0]
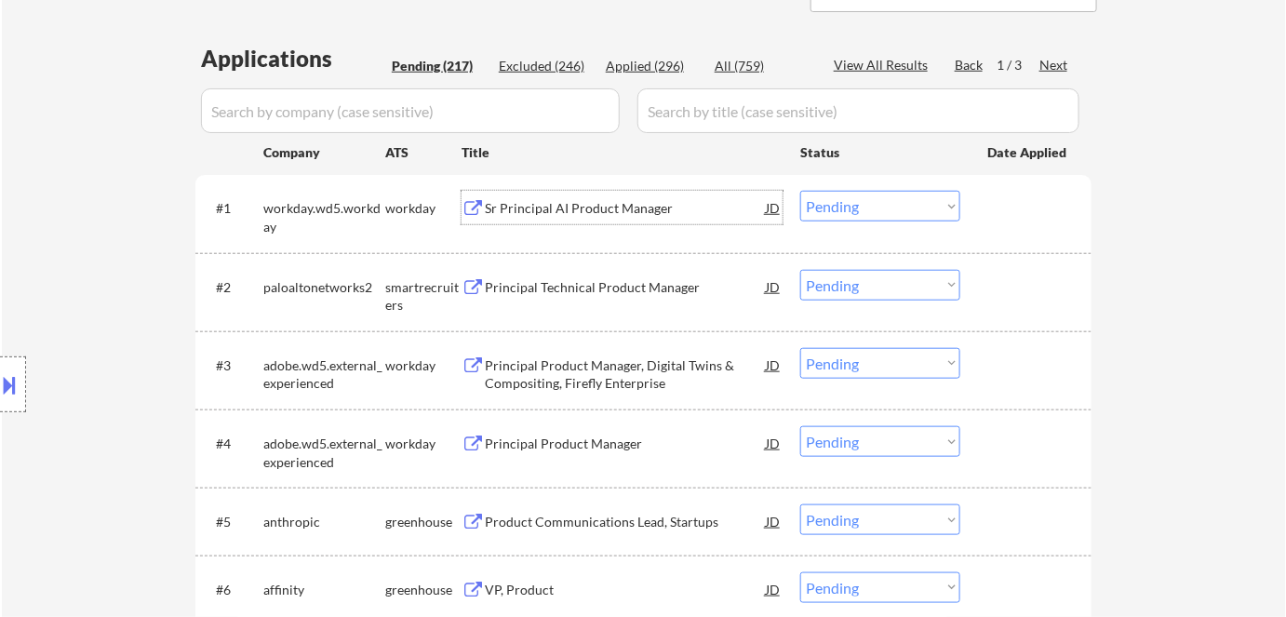
click at [573, 211] on div "Sr Principal AI Product Manager" at bounding box center [625, 208] width 281 height 19
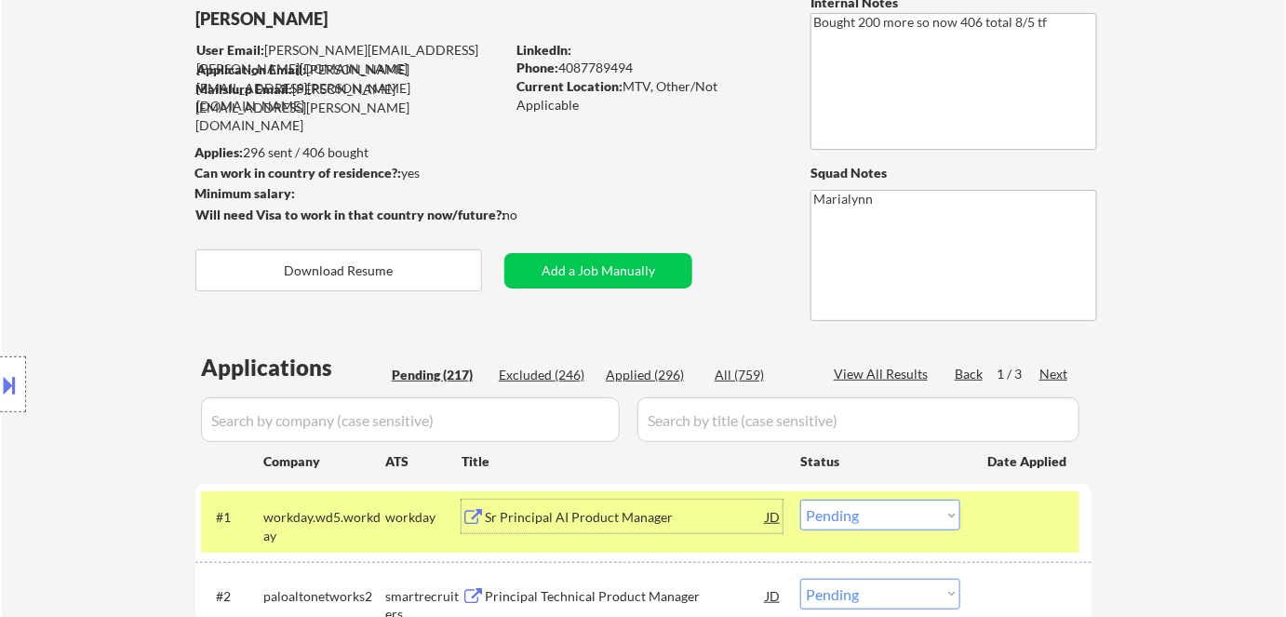
scroll to position [84, 0]
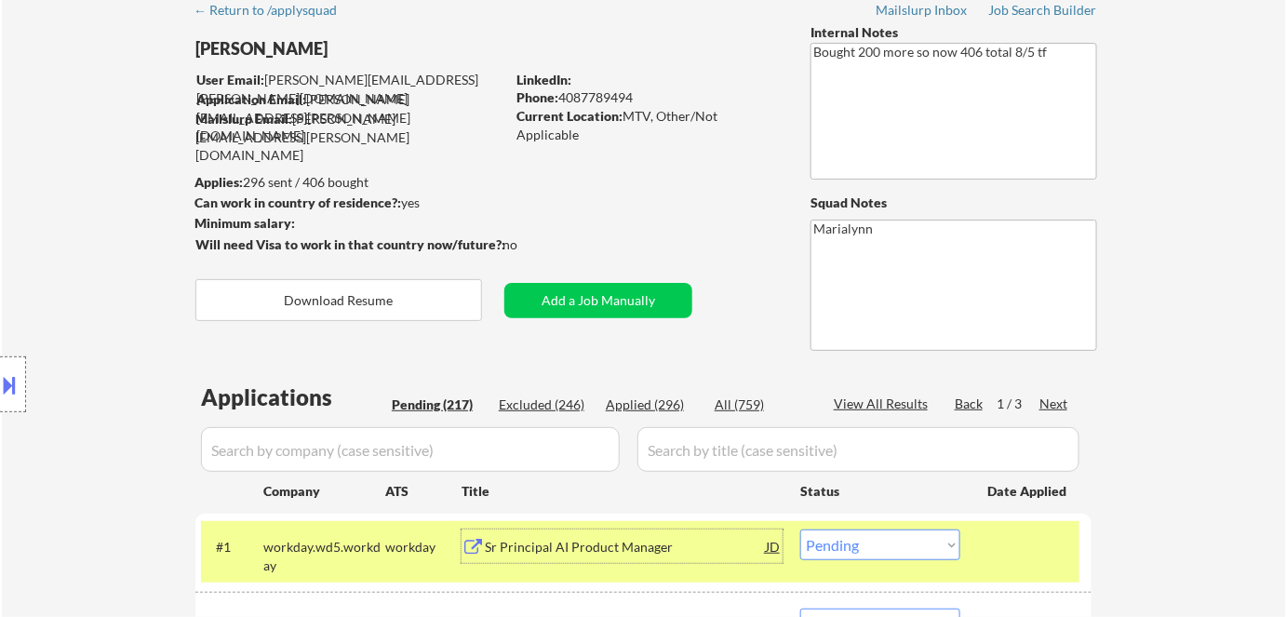
click at [23, 393] on div at bounding box center [13, 384] width 26 height 56
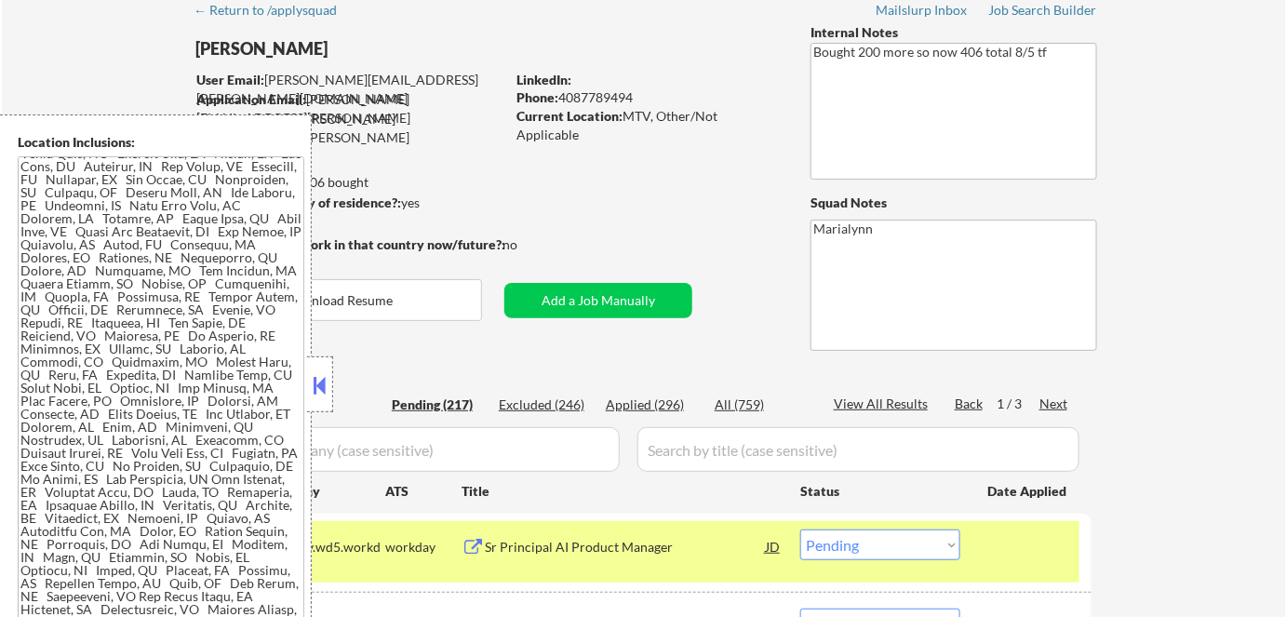
scroll to position [59, 0]
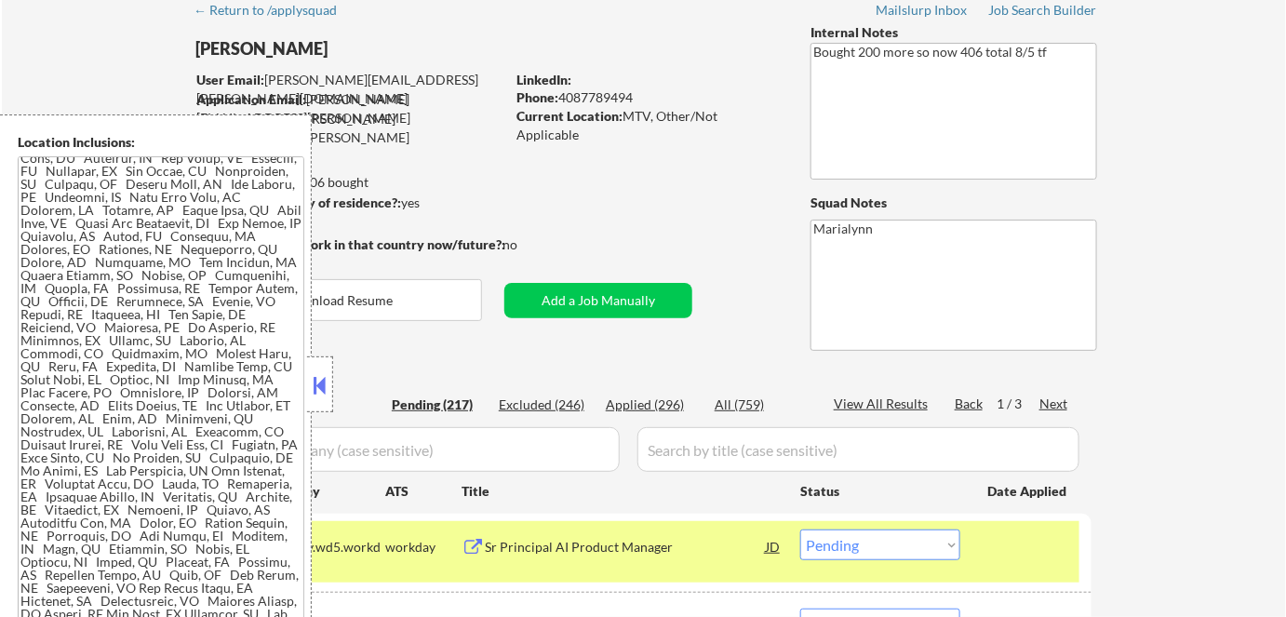
click at [316, 390] on button at bounding box center [320, 385] width 20 height 28
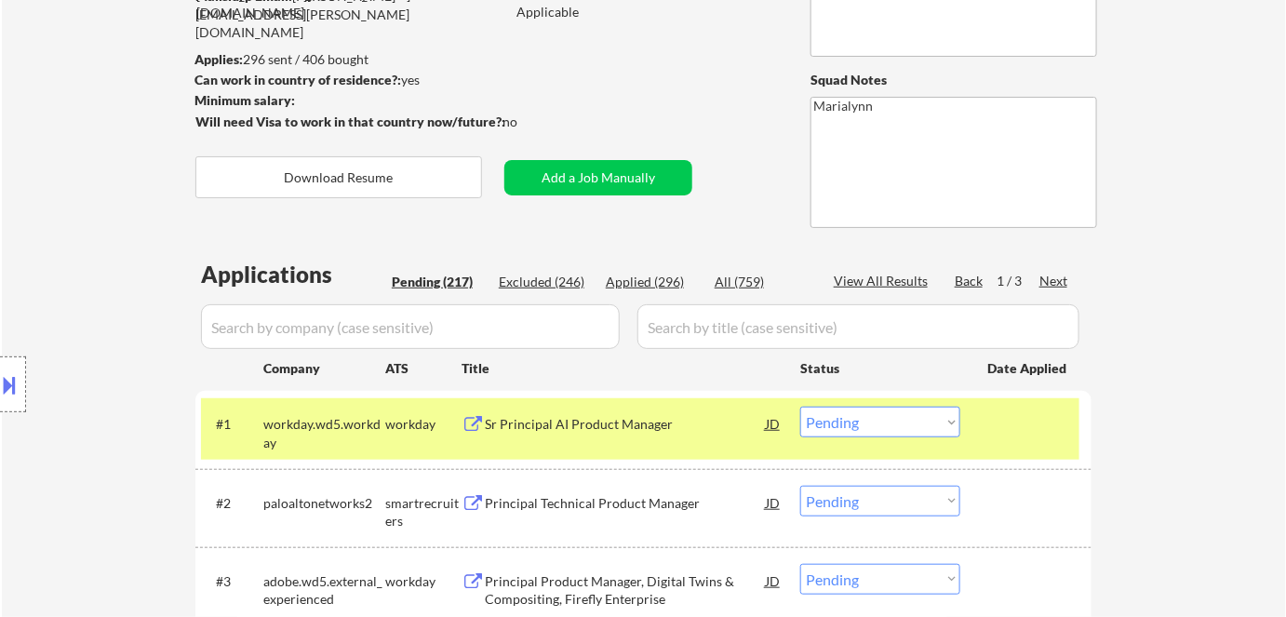
scroll to position [338, 0]
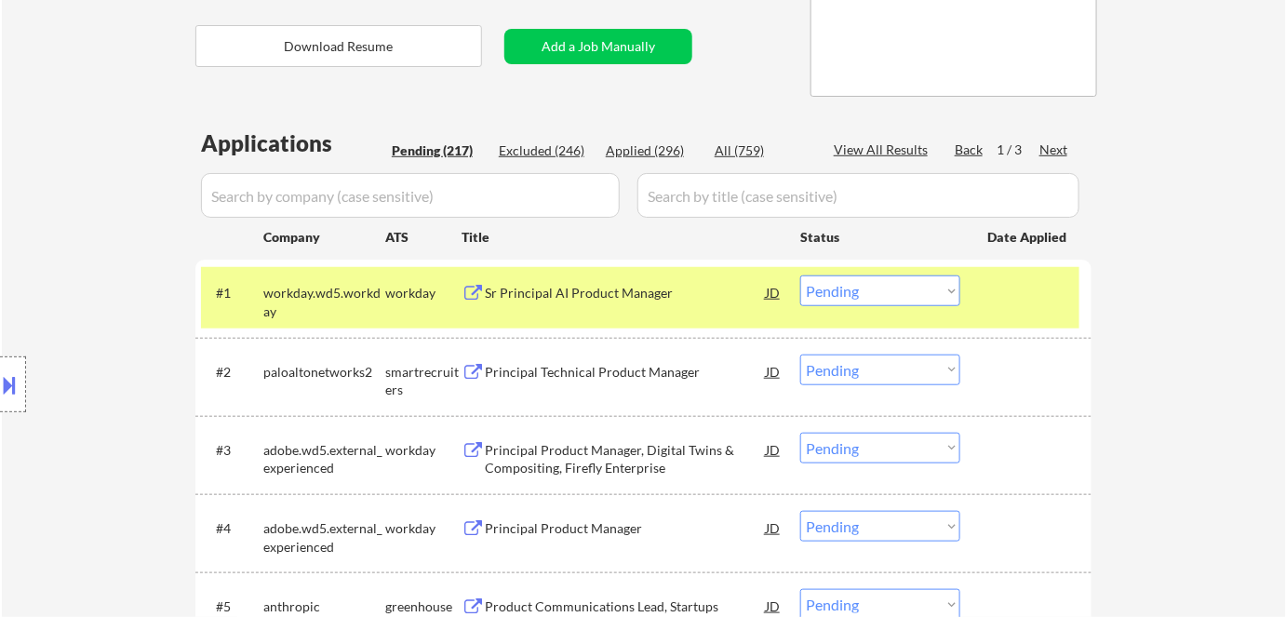
click at [895, 296] on select "Choose an option... Pending Applied Excluded (Questions) Excluded (Expired) Exc…" at bounding box center [880, 290] width 160 height 31
click at [800, 275] on select "Choose an option... Pending Applied Excluded (Questions) Excluded (Expired) Exc…" at bounding box center [880, 290] width 160 height 31
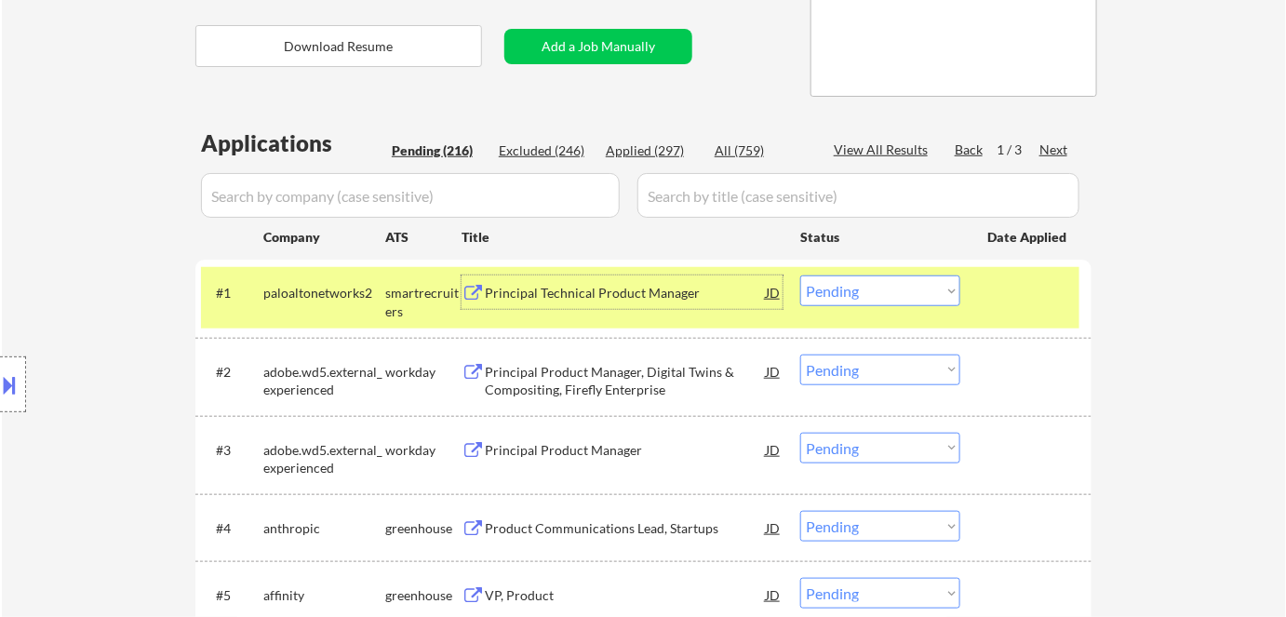
click at [558, 290] on div "Principal Technical Product Manager" at bounding box center [625, 293] width 281 height 19
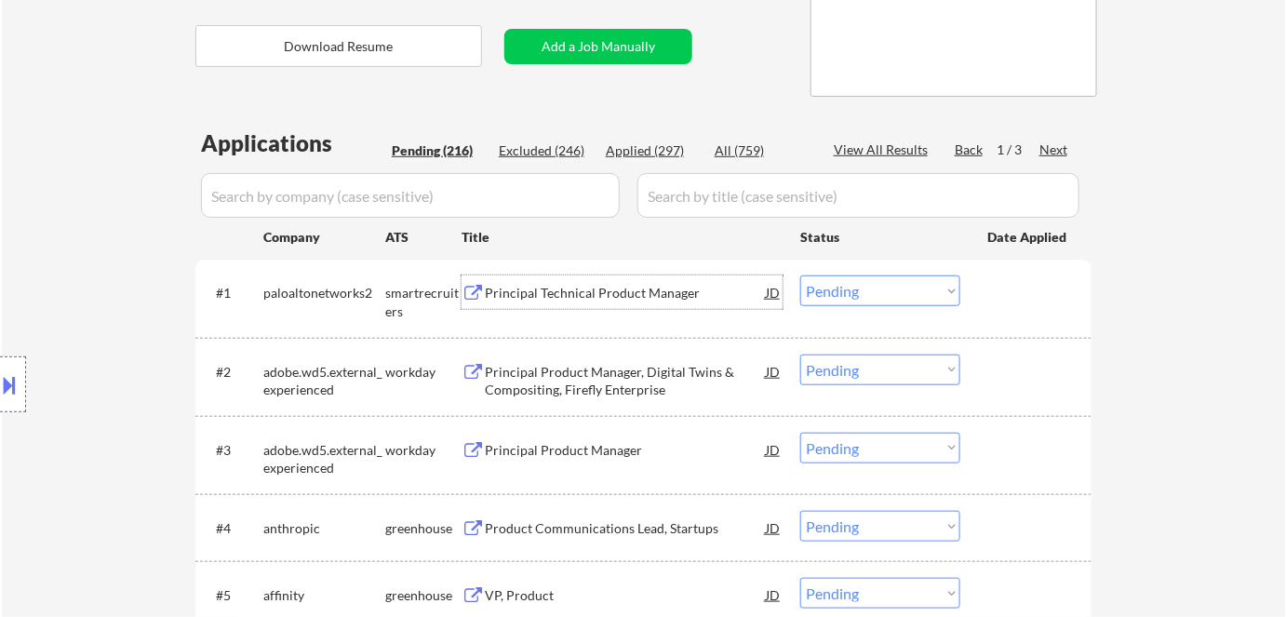
click at [863, 294] on select "Choose an option... Pending Applied Excluded (Questions) Excluded (Expired) Exc…" at bounding box center [880, 290] width 160 height 31
click at [800, 275] on select "Choose an option... Pending Applied Excluded (Questions) Excluded (Expired) Exc…" at bounding box center [880, 290] width 160 height 31
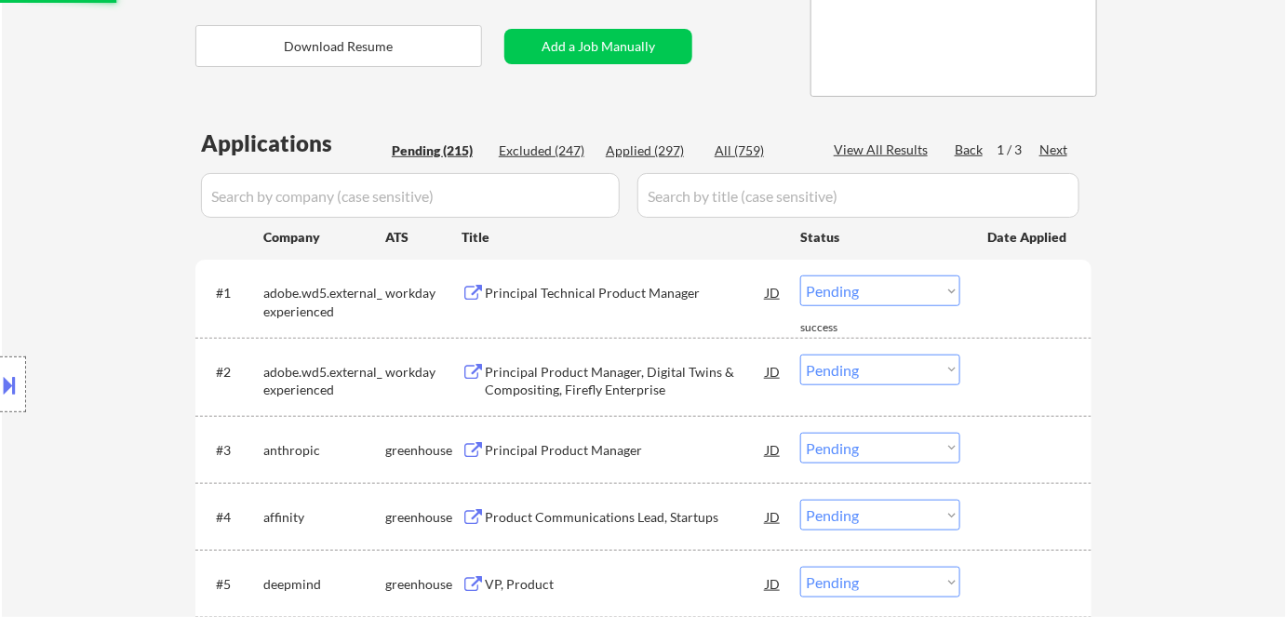
click at [528, 292] on div "Principal Technical Product Manager" at bounding box center [625, 293] width 281 height 19
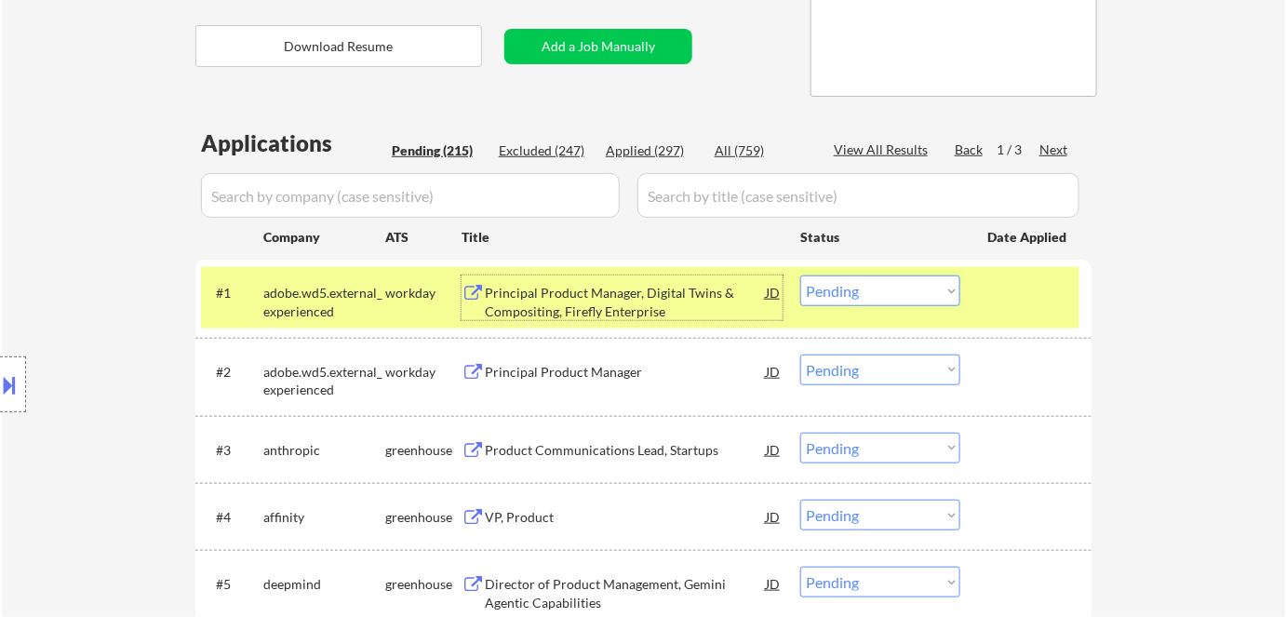
click at [875, 289] on select "Choose an option... Pending Applied Excluded (Questions) Excluded (Expired) Exc…" at bounding box center [880, 290] width 160 height 31
click at [800, 275] on select "Choose an option... Pending Applied Excluded (Questions) Excluded (Expired) Exc…" at bounding box center [880, 290] width 160 height 31
select select ""pending""
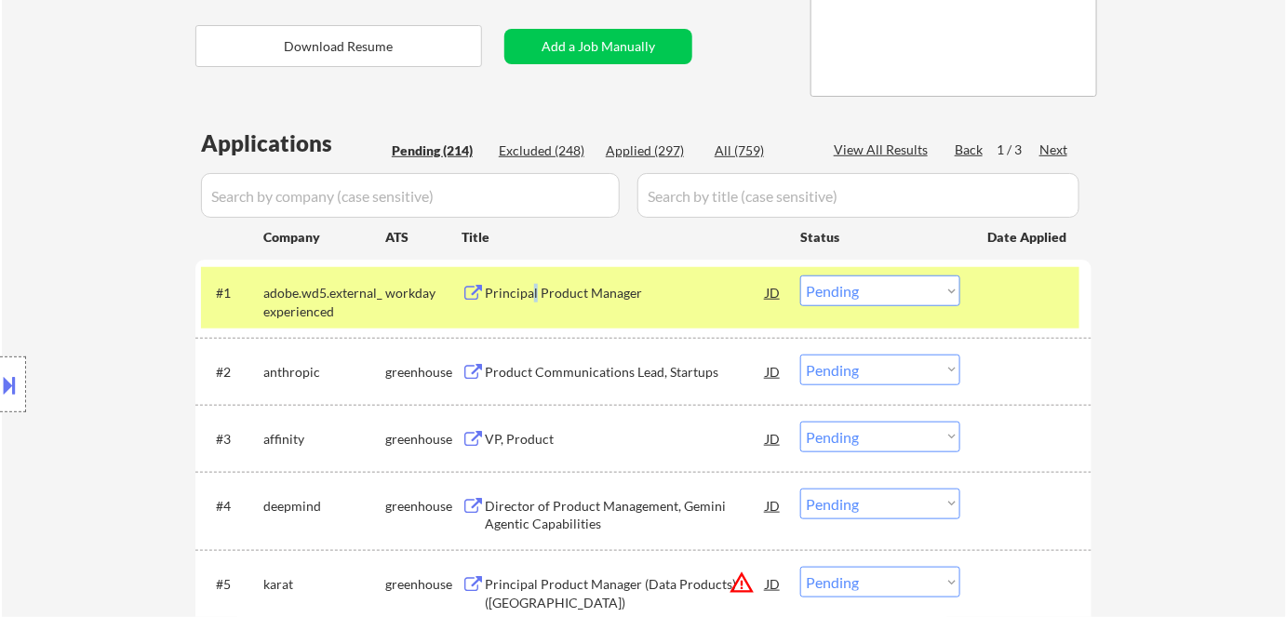
click at [536, 292] on div "Principal Product Manager" at bounding box center [625, 293] width 281 height 19
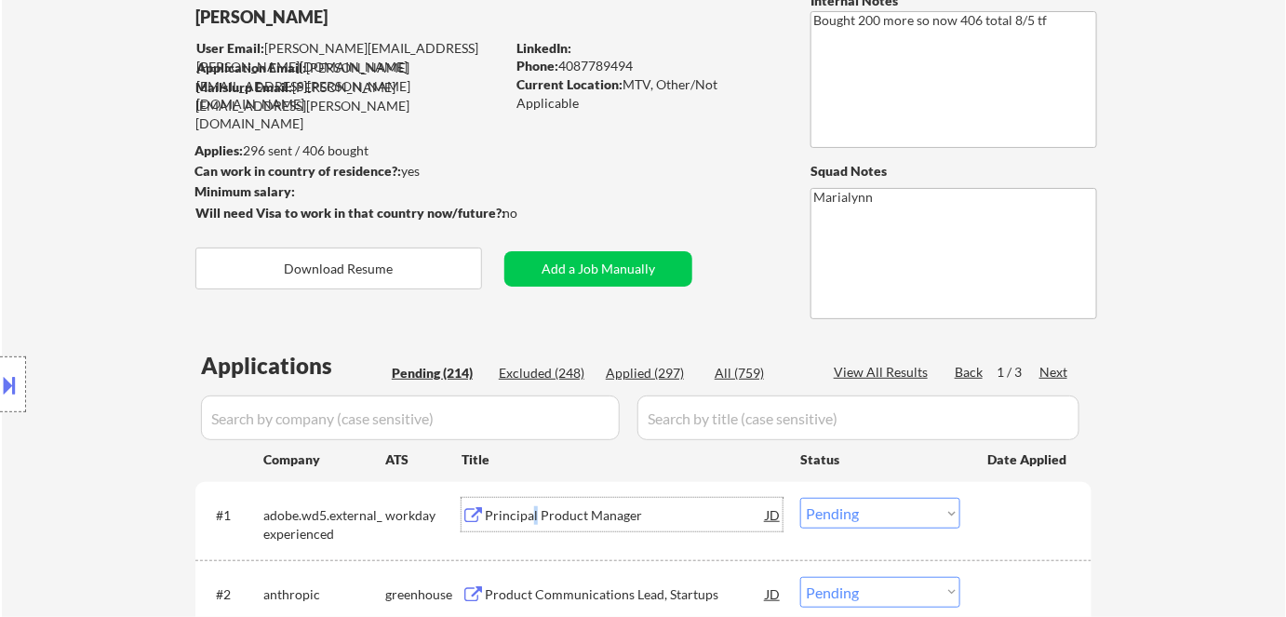
scroll to position [101, 0]
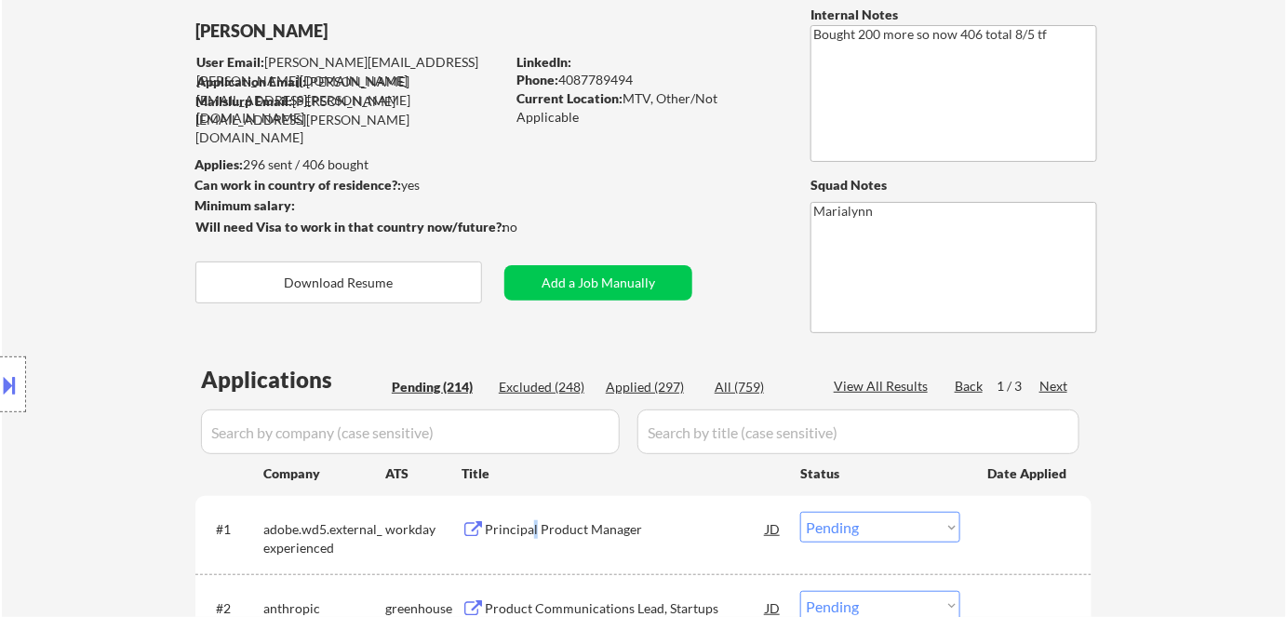
drag, startPoint x: 564, startPoint y: 78, endPoint x: 638, endPoint y: 82, distance: 73.6
click at [639, 82] on div "Phone: 4087789494" at bounding box center [648, 80] width 263 height 19
drag, startPoint x: 560, startPoint y: 81, endPoint x: 644, endPoint y: 82, distance: 83.8
click at [644, 82] on div "Phone: 4087789494" at bounding box center [648, 80] width 263 height 19
copy div "4087789494"
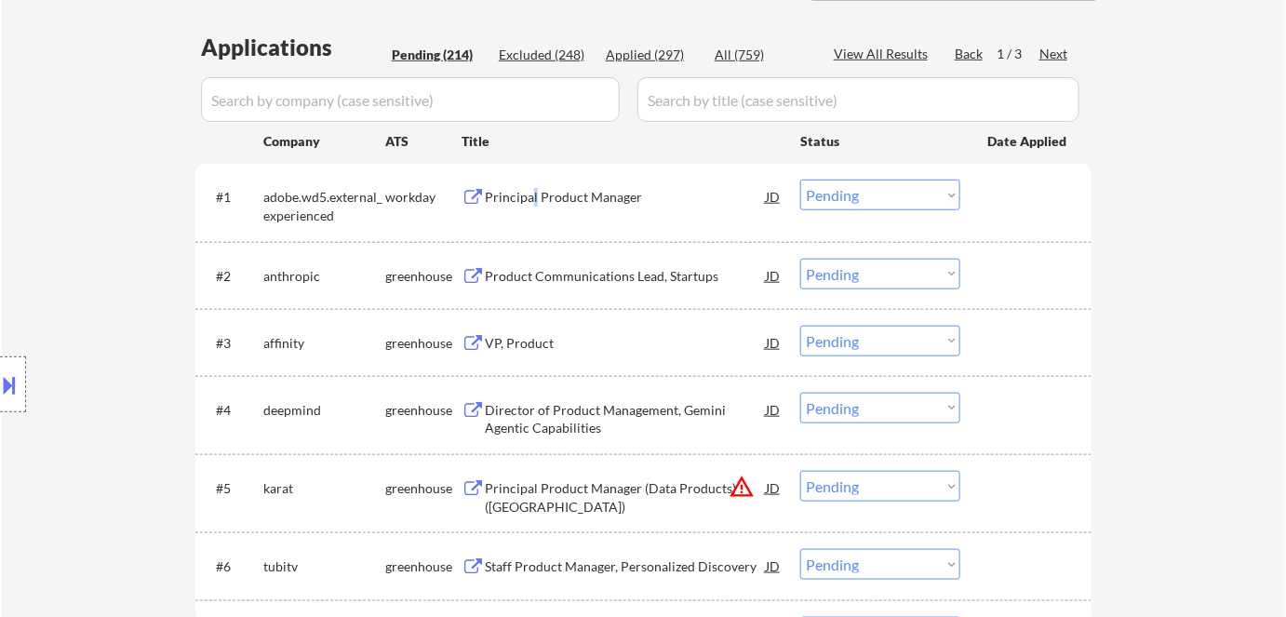
scroll to position [524, 0]
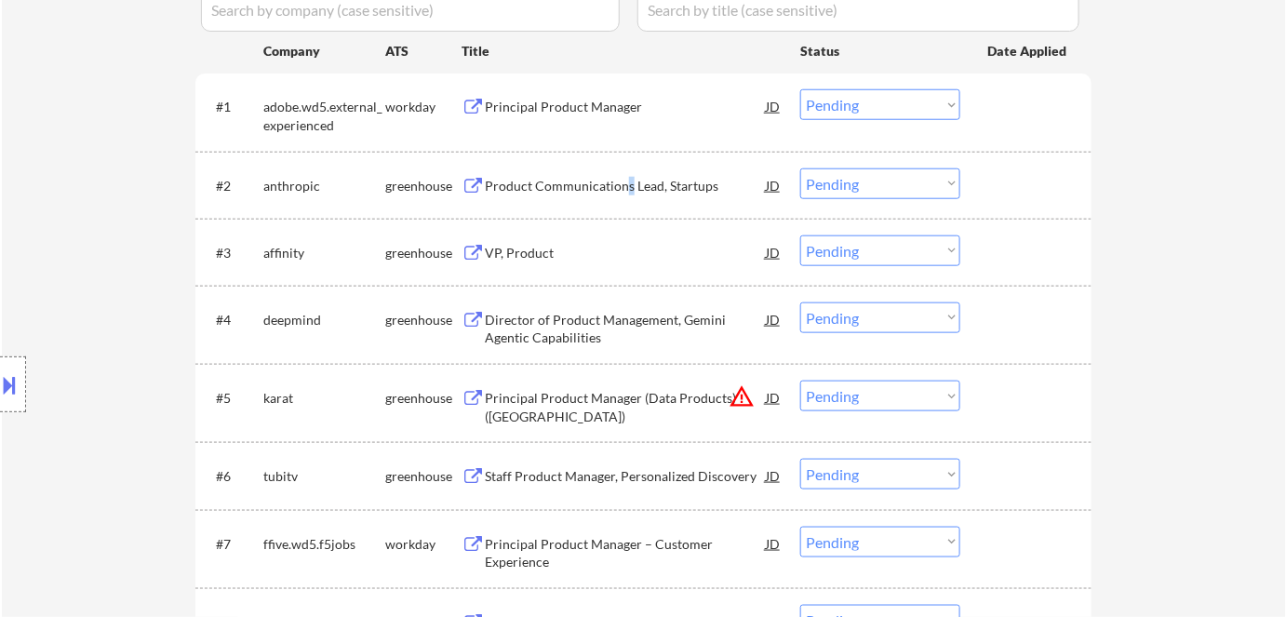
click at [629, 189] on div "Product Communications Lead, Startups" at bounding box center [625, 186] width 281 height 19
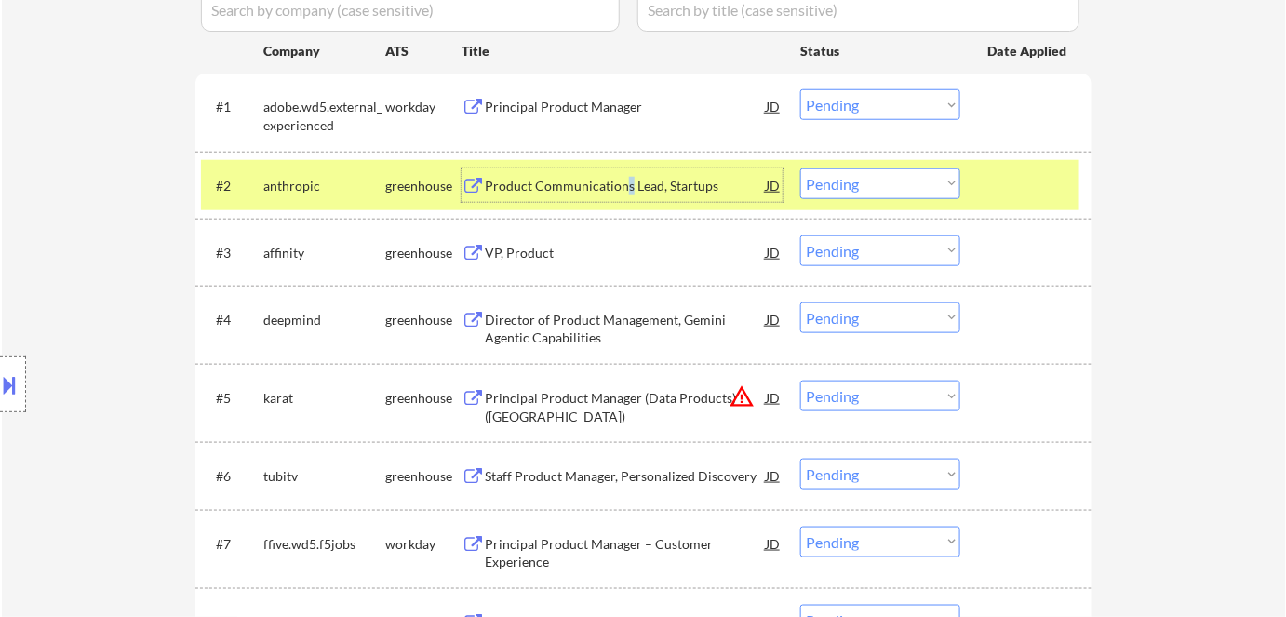
click at [863, 186] on select "Choose an option... Pending Applied Excluded (Questions) Excluded (Expired) Exc…" at bounding box center [880, 183] width 160 height 31
click at [800, 168] on select "Choose an option... Pending Applied Excluded (Questions) Excluded (Expired) Exc…" at bounding box center [880, 183] width 160 height 31
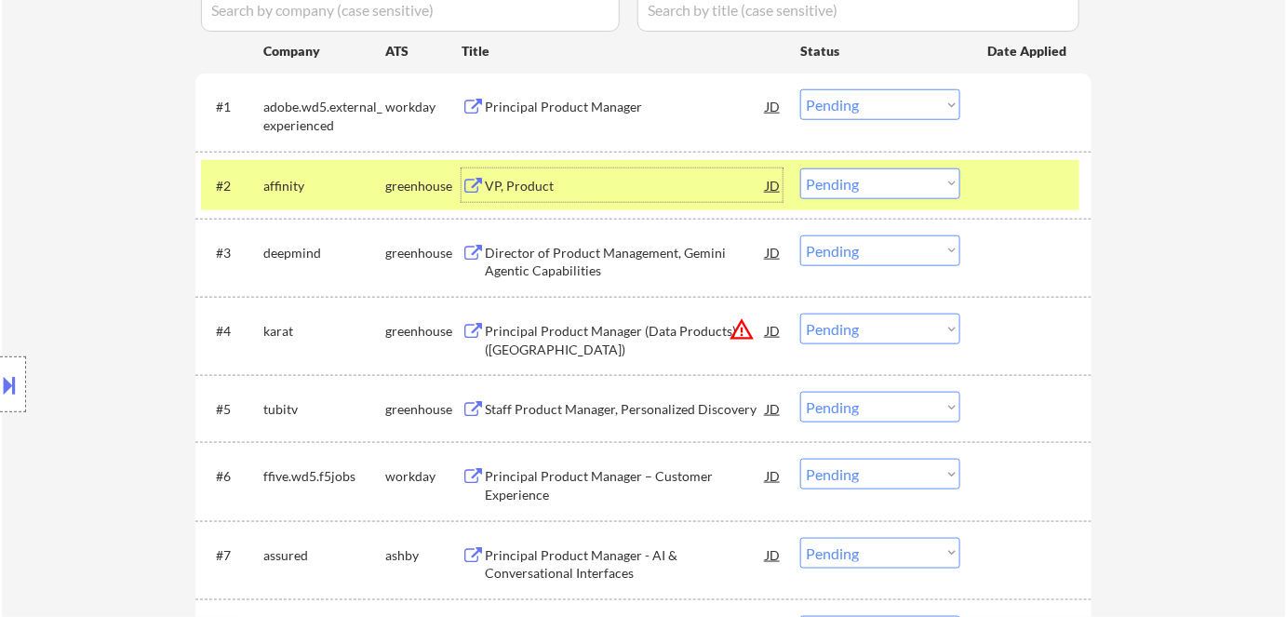
click at [598, 186] on div "VP, Product" at bounding box center [625, 186] width 281 height 19
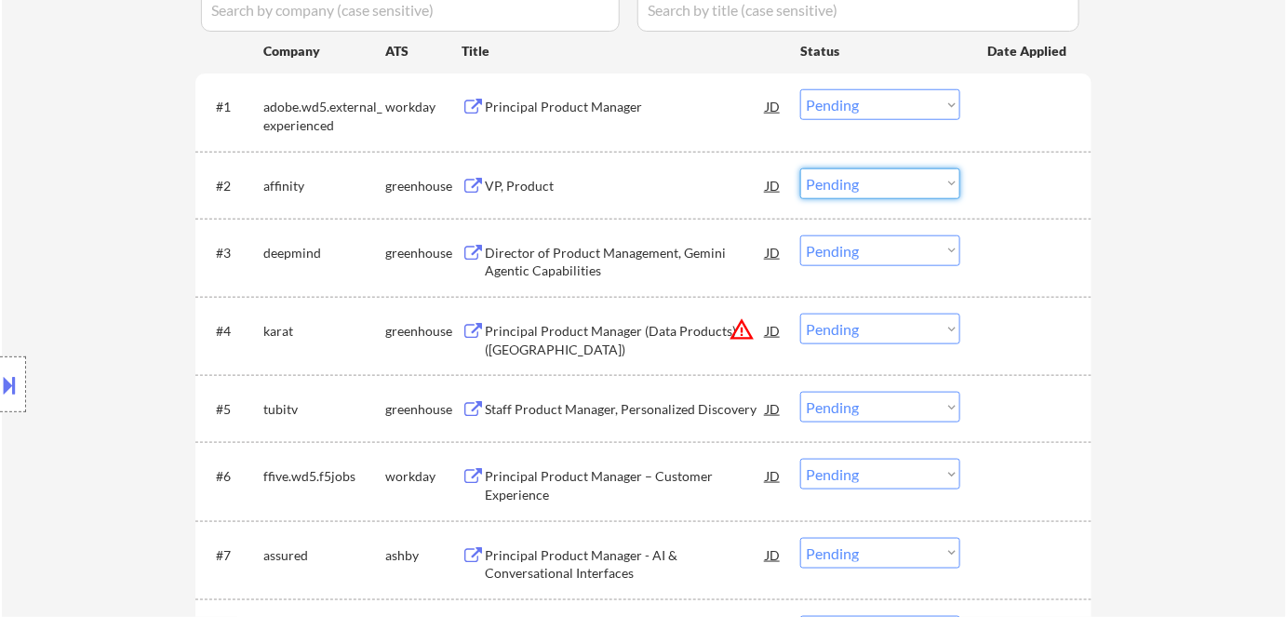
click at [858, 184] on select "Choose an option... Pending Applied Excluded (Questions) Excluded (Expired) Exc…" at bounding box center [880, 183] width 160 height 31
click at [916, 184] on select "Choose an option... Pending Applied Excluded (Questions) Excluded (Expired) Exc…" at bounding box center [880, 183] width 160 height 31
click at [800, 168] on select "Choose an option... Pending Applied Excluded (Questions) Excluded (Expired) Exc…" at bounding box center [880, 183] width 160 height 31
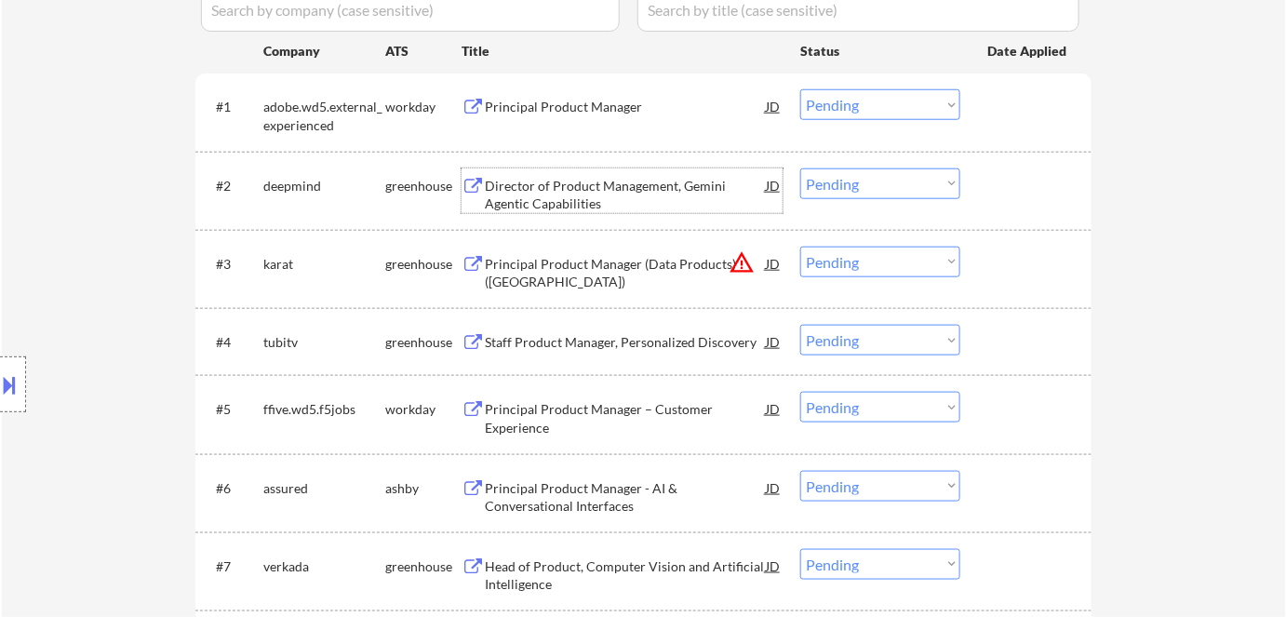
click at [559, 187] on div "Director of Product Management, Gemini Agentic Capabilities" at bounding box center [625, 195] width 281 height 36
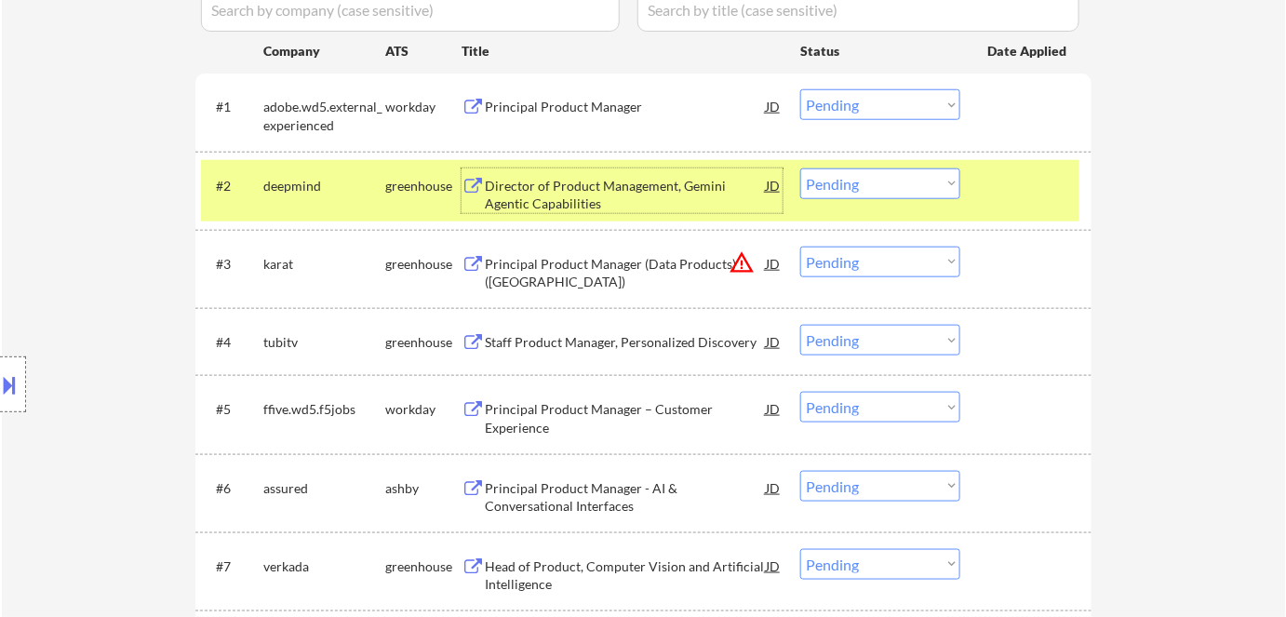
click at [841, 171] on select "Choose an option... Pending Applied Excluded (Questions) Excluded (Expired) Exc…" at bounding box center [880, 183] width 160 height 31
click at [800, 168] on select "Choose an option... Pending Applied Excluded (Questions) Excluded (Expired) Exc…" at bounding box center [880, 183] width 160 height 31
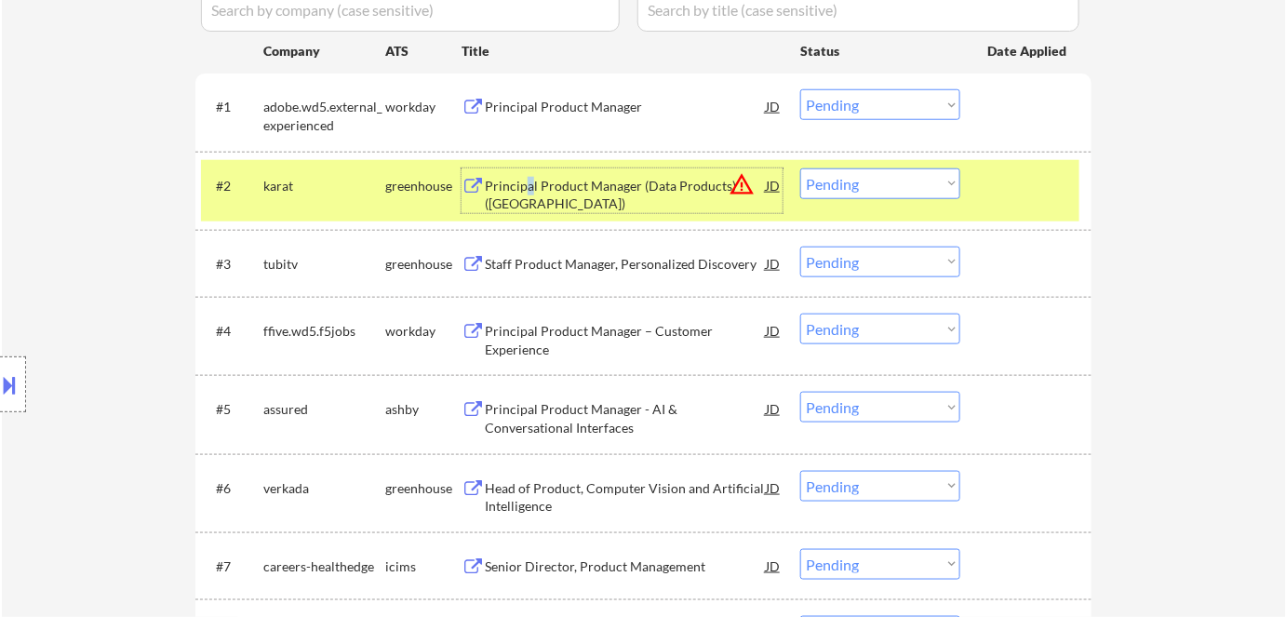
click at [528, 184] on div "Principal Product Manager (Data Products) (United States)" at bounding box center [625, 195] width 281 height 36
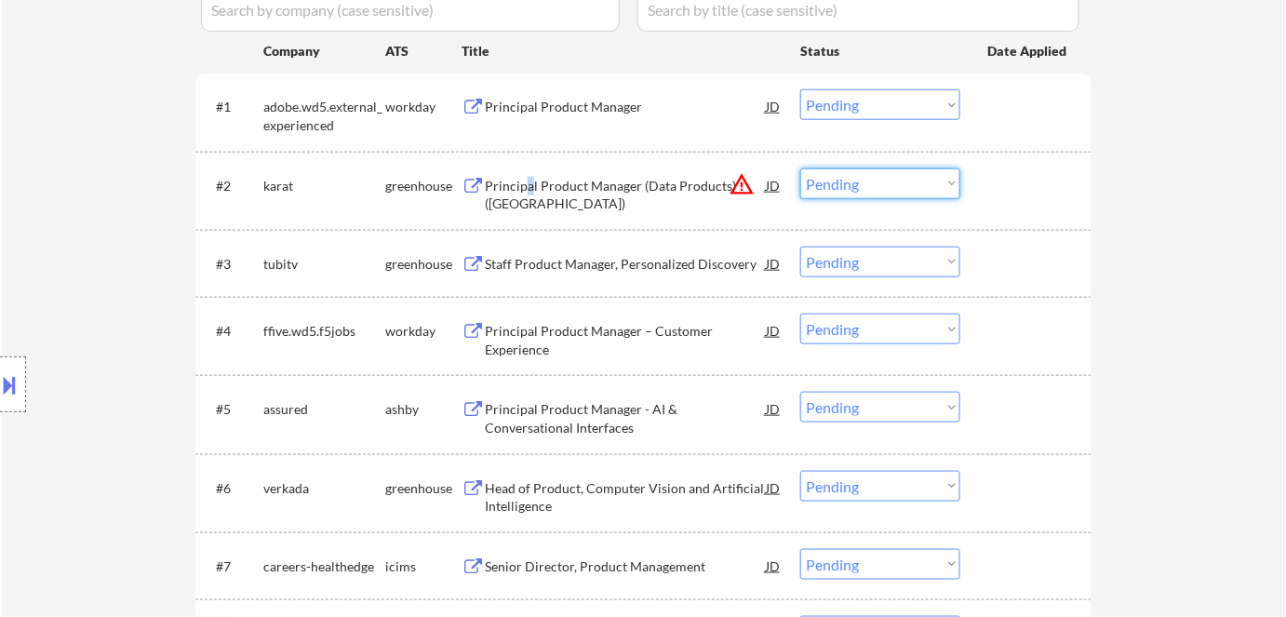
click at [850, 176] on select "Choose an option... Pending Applied Excluded (Questions) Excluded (Expired) Exc…" at bounding box center [880, 183] width 160 height 31
click at [800, 168] on select "Choose an option... Pending Applied Excluded (Questions) Excluded (Expired) Exc…" at bounding box center [880, 183] width 160 height 31
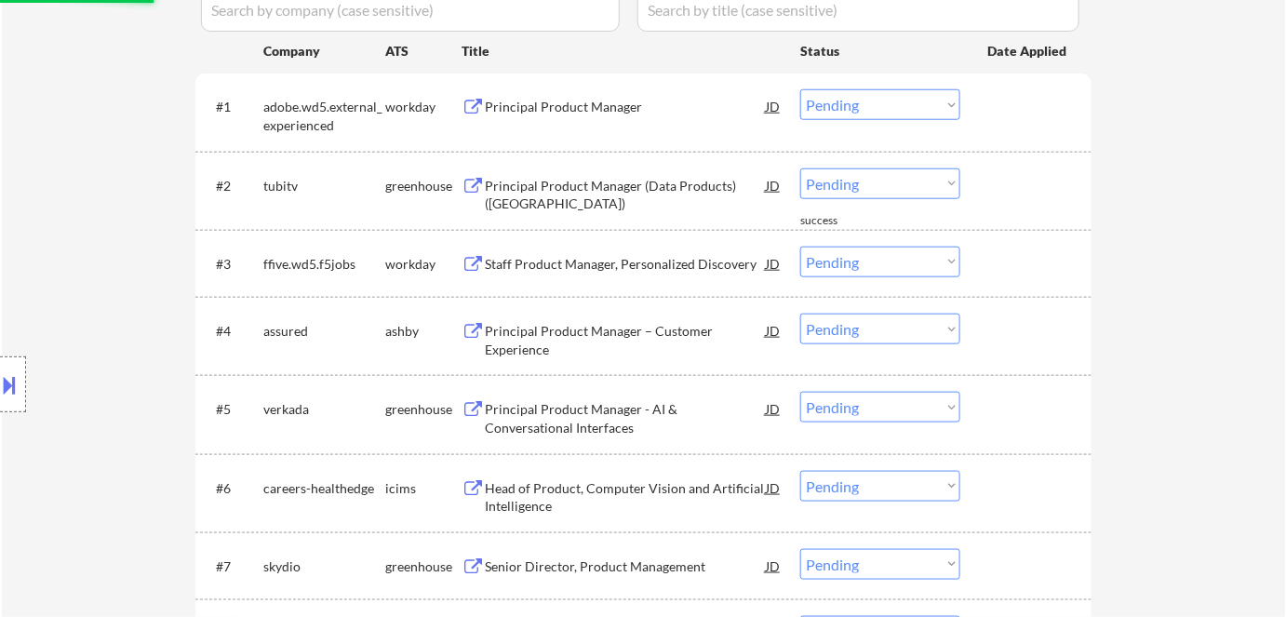
click at [554, 184] on div "Principal Product Manager (Data Products) (United States)" at bounding box center [625, 195] width 281 height 36
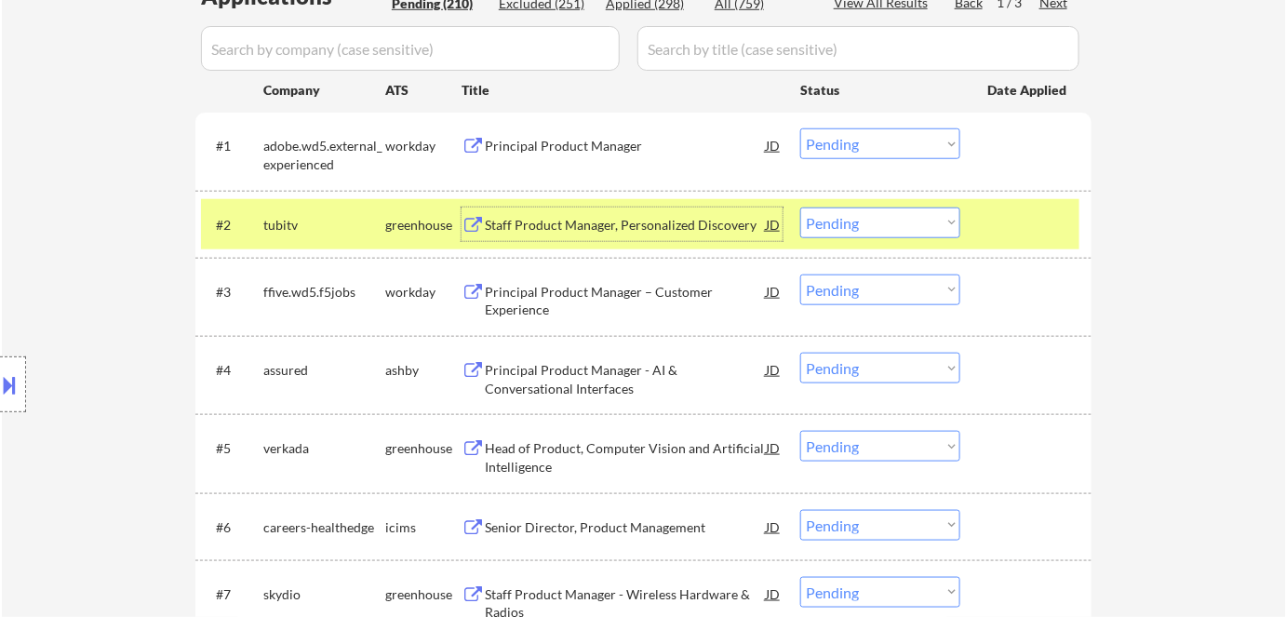
scroll to position [355, 0]
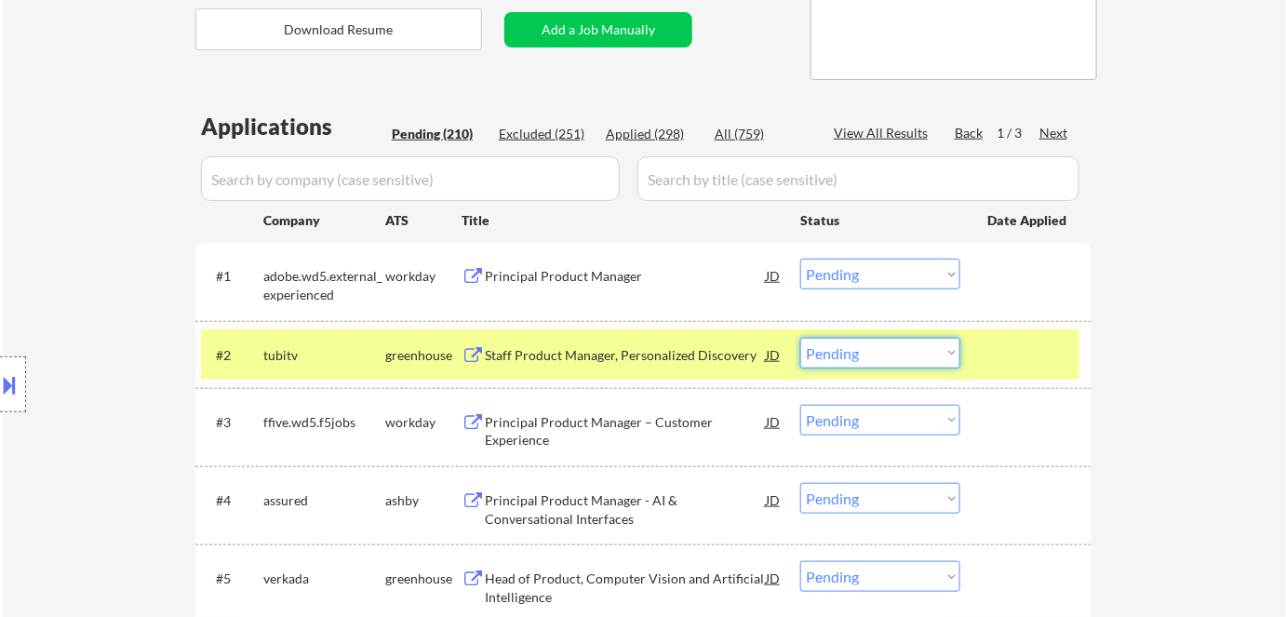
drag, startPoint x: 877, startPoint y: 354, endPoint x: 877, endPoint y: 365, distance: 11.2
click at [877, 354] on select "Choose an option... Pending Applied Excluded (Questions) Excluded (Expired) Exc…" at bounding box center [880, 353] width 160 height 31
click at [800, 338] on select "Choose an option... Pending Applied Excluded (Questions) Excluded (Expired) Exc…" at bounding box center [880, 353] width 160 height 31
select select ""pending""
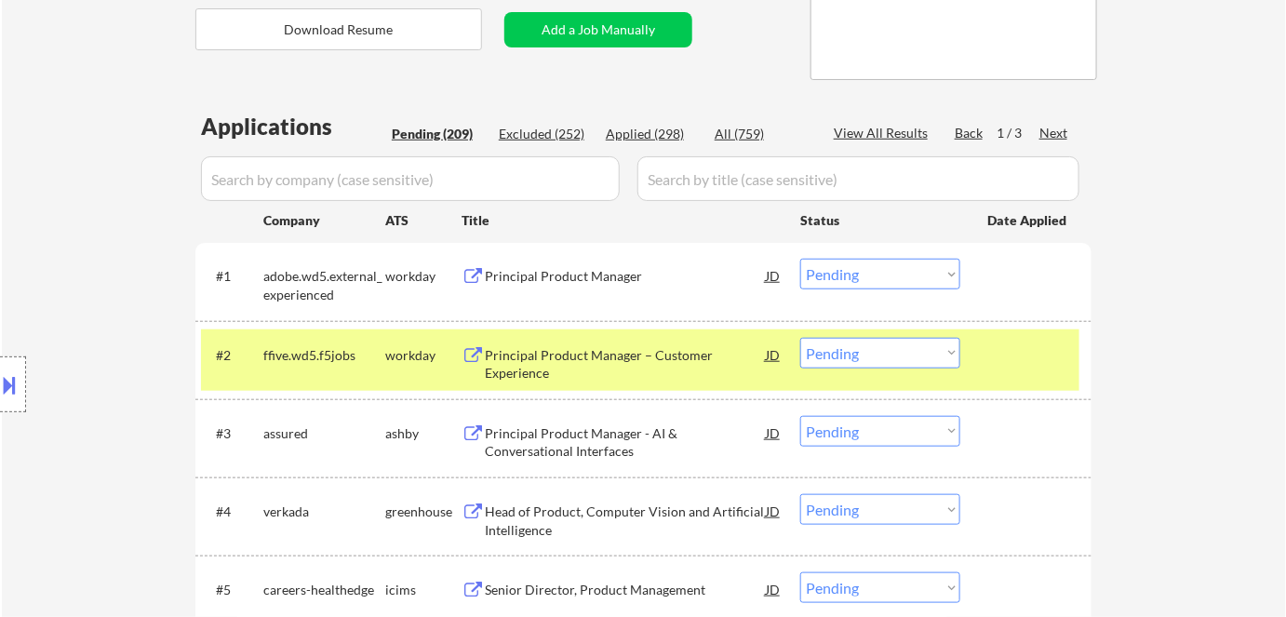
click at [329, 167] on div "Location Inclusions:" at bounding box center [166, 384] width 333 height 541
click at [319, 187] on div "Location Inclusions:" at bounding box center [166, 384] width 333 height 541
click at [315, 171] on div "Location Inclusions:" at bounding box center [166, 384] width 333 height 541
click at [316, 171] on div "Location Inclusions:" at bounding box center [166, 384] width 333 height 541
click at [318, 171] on div "Location Inclusions:" at bounding box center [166, 384] width 333 height 541
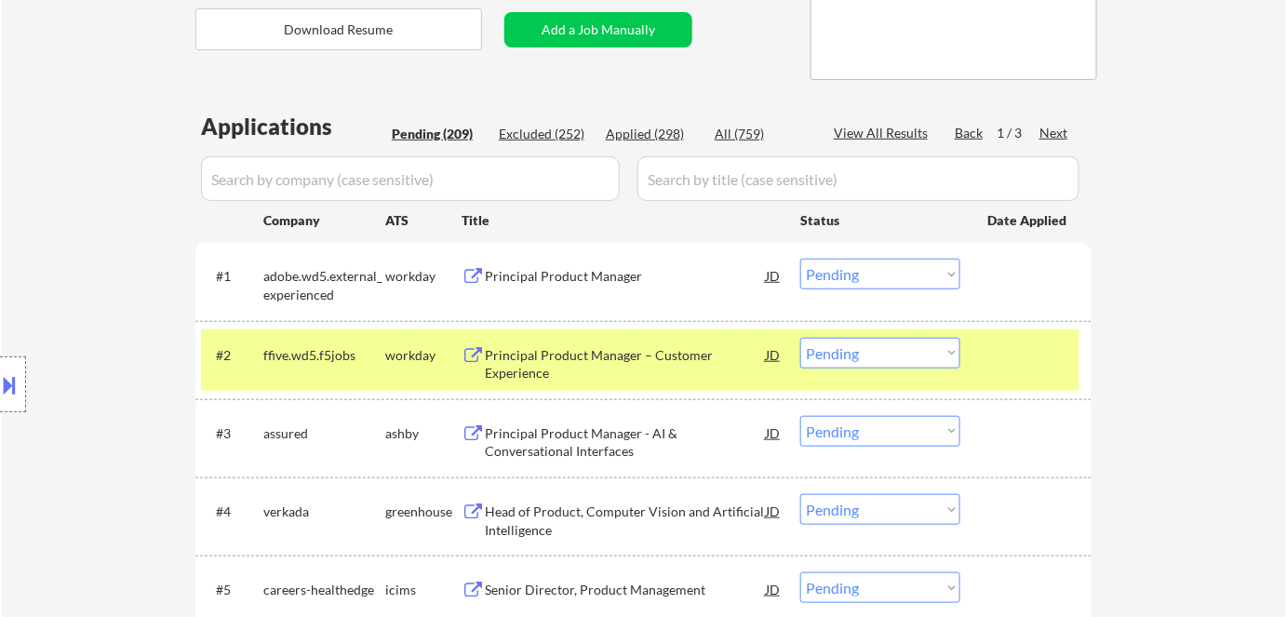
click at [665, 168] on input "input" at bounding box center [859, 178] width 442 height 45
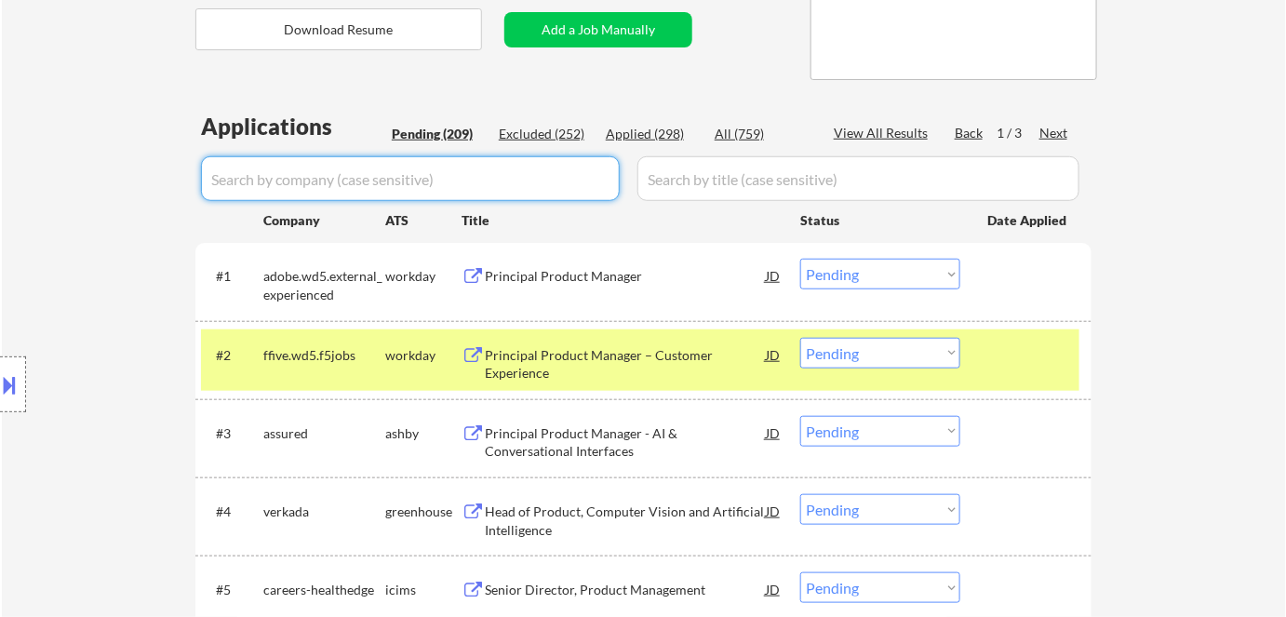
click at [547, 178] on input "input" at bounding box center [410, 178] width 419 height 45
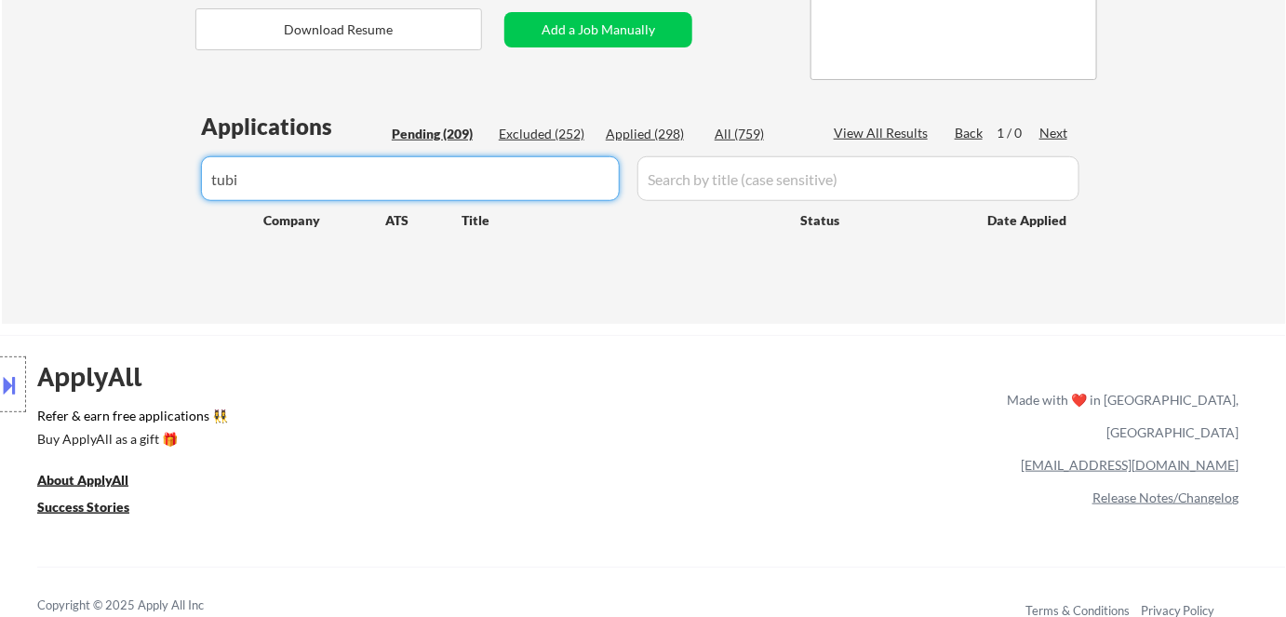
type input "tubi"
click at [566, 134] on div "Excluded (252)" at bounding box center [545, 134] width 93 height 19
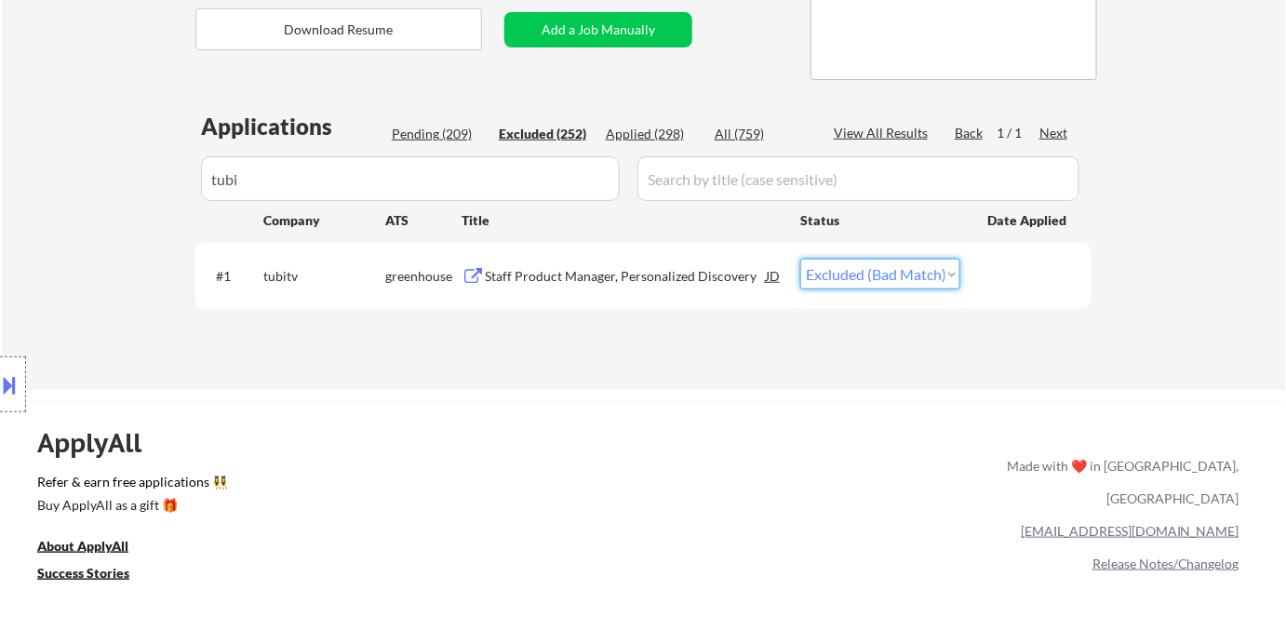
click at [866, 268] on select "Choose an option... Pending Applied Excluded (Questions) Excluded (Expired) Exc…" at bounding box center [880, 274] width 160 height 31
select select ""pending""
click at [800, 259] on select "Choose an option... Pending Applied Excluded (Questions) Excluded (Expired) Exc…" at bounding box center [880, 274] width 160 height 31
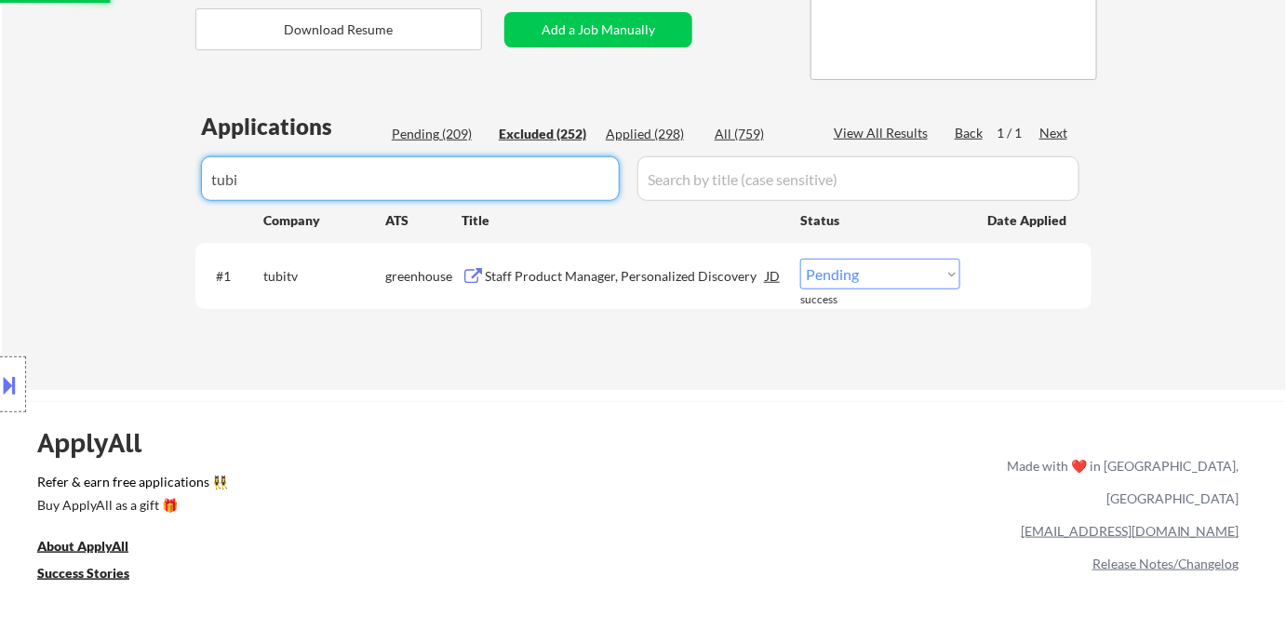
drag, startPoint x: 352, startPoint y: 177, endPoint x: 101, endPoint y: 200, distance: 251.4
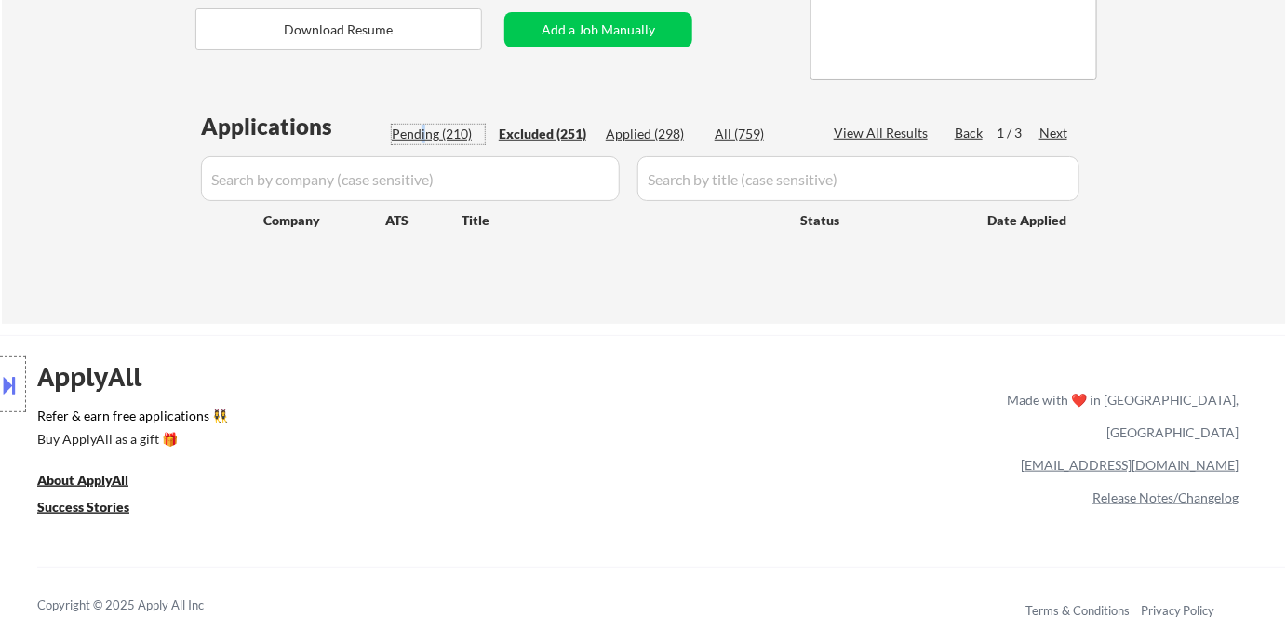
click at [423, 129] on div "Pending (210)" at bounding box center [438, 134] width 93 height 19
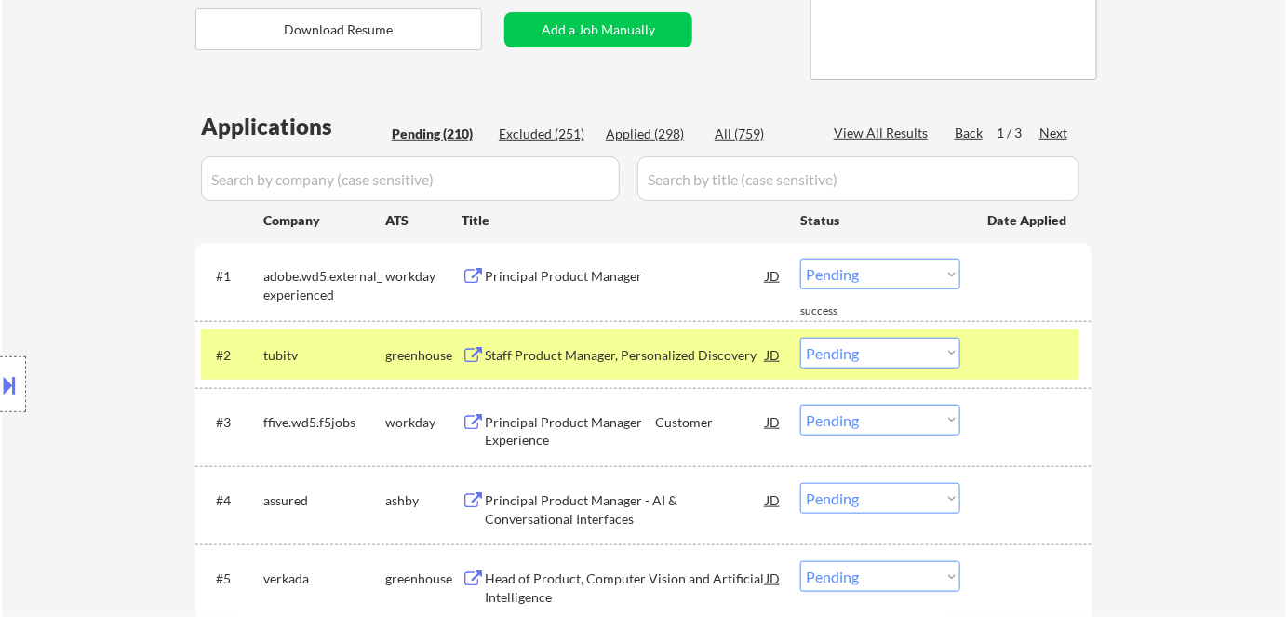
select select ""pending""
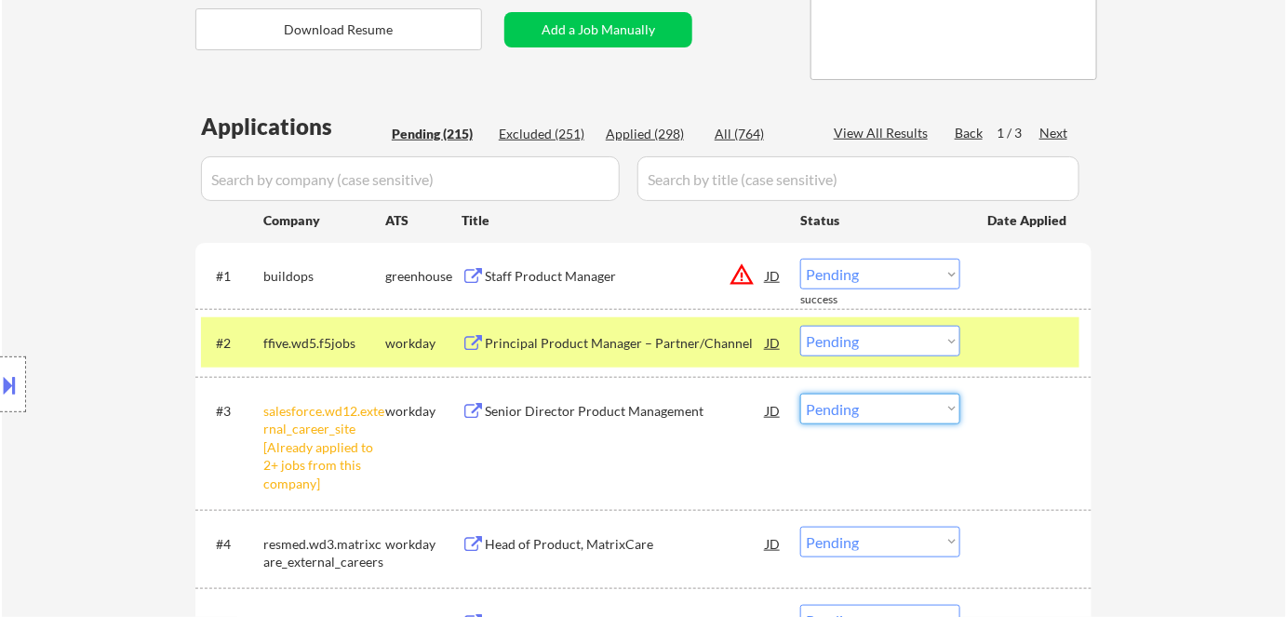
click at [872, 409] on select "Choose an option... Pending Applied Excluded (Questions) Excluded (Expired) Exc…" at bounding box center [880, 409] width 160 height 31
click at [800, 394] on select "Choose an option... Pending Applied Excluded (Questions) Excluded (Expired) Exc…" at bounding box center [880, 409] width 160 height 31
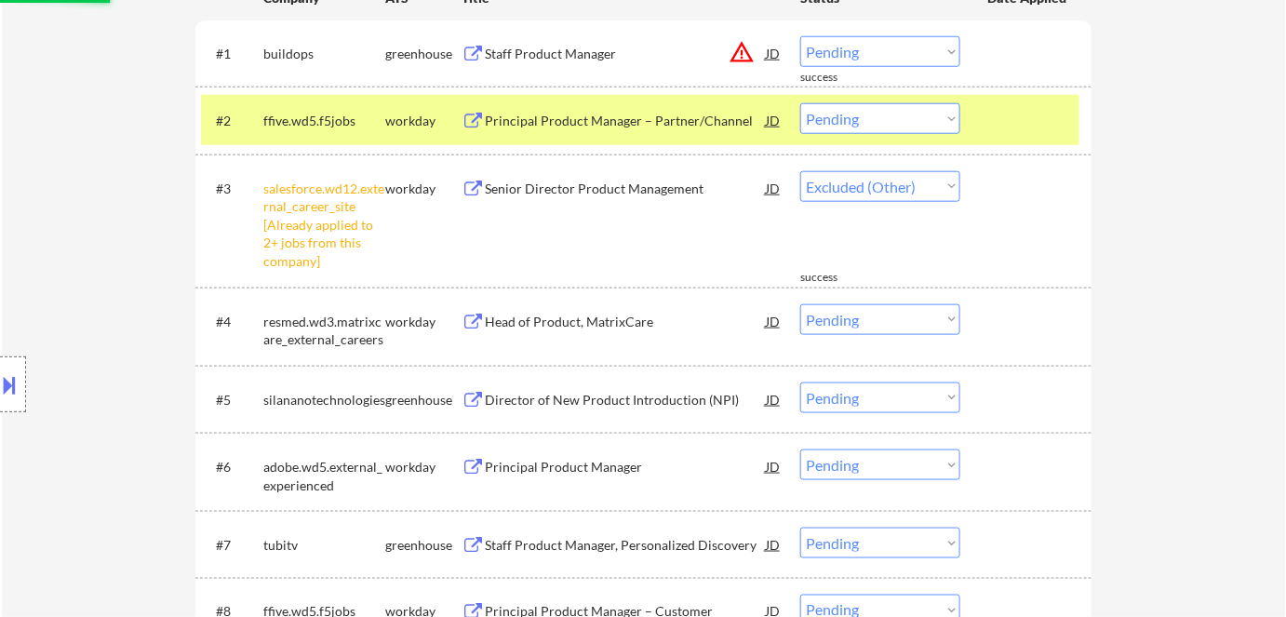
select select ""pending""
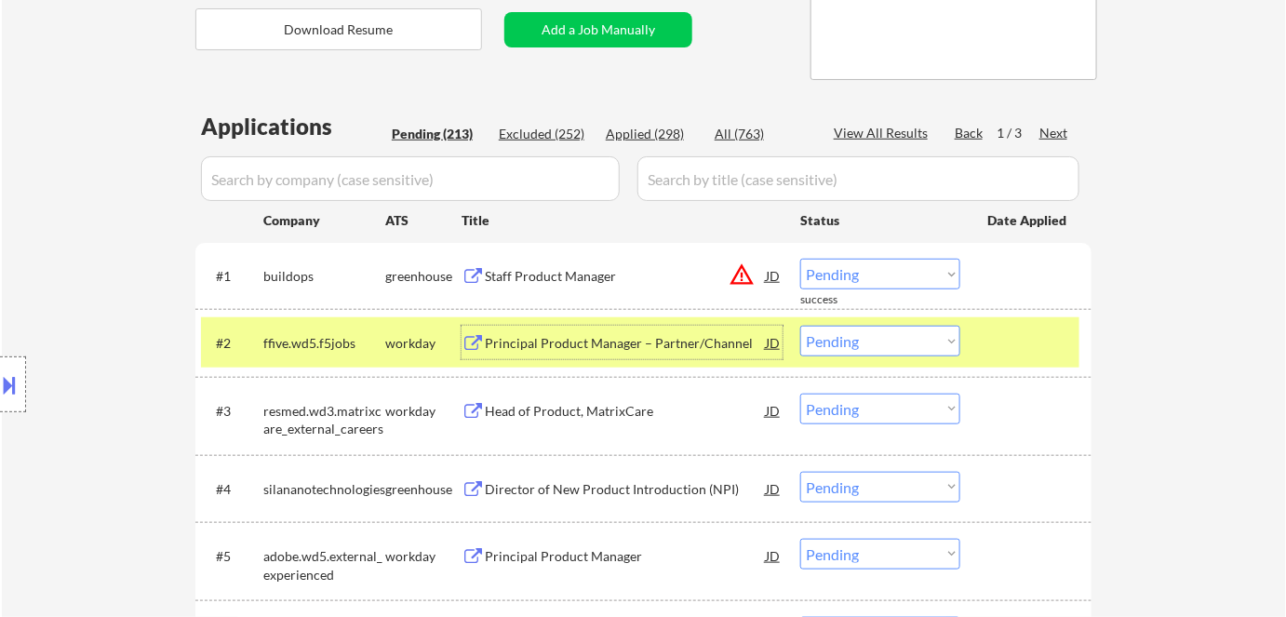
click at [562, 339] on div "Principal Product Manager – Partner/Channel" at bounding box center [625, 343] width 281 height 19
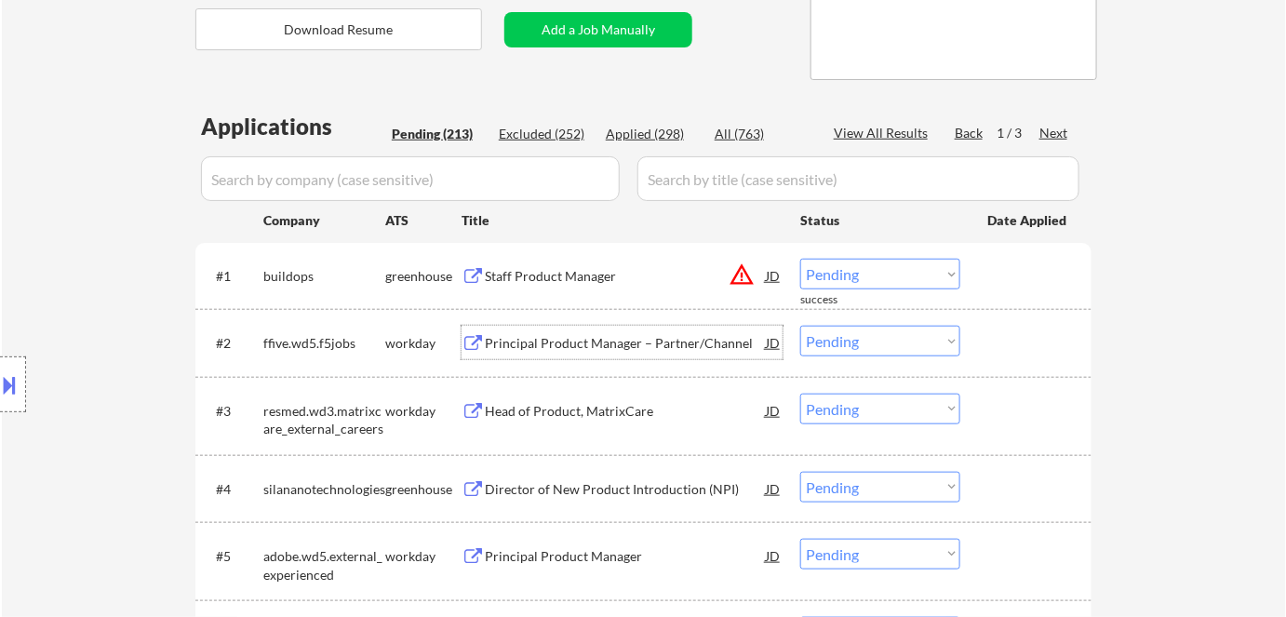
click at [878, 333] on select "Choose an option... Pending Applied Excluded (Questions) Excluded (Expired) Exc…" at bounding box center [880, 341] width 160 height 31
click at [800, 326] on select "Choose an option... Pending Applied Excluded (Questions) Excluded (Expired) Exc…" at bounding box center [880, 341] width 160 height 31
select select ""pending""
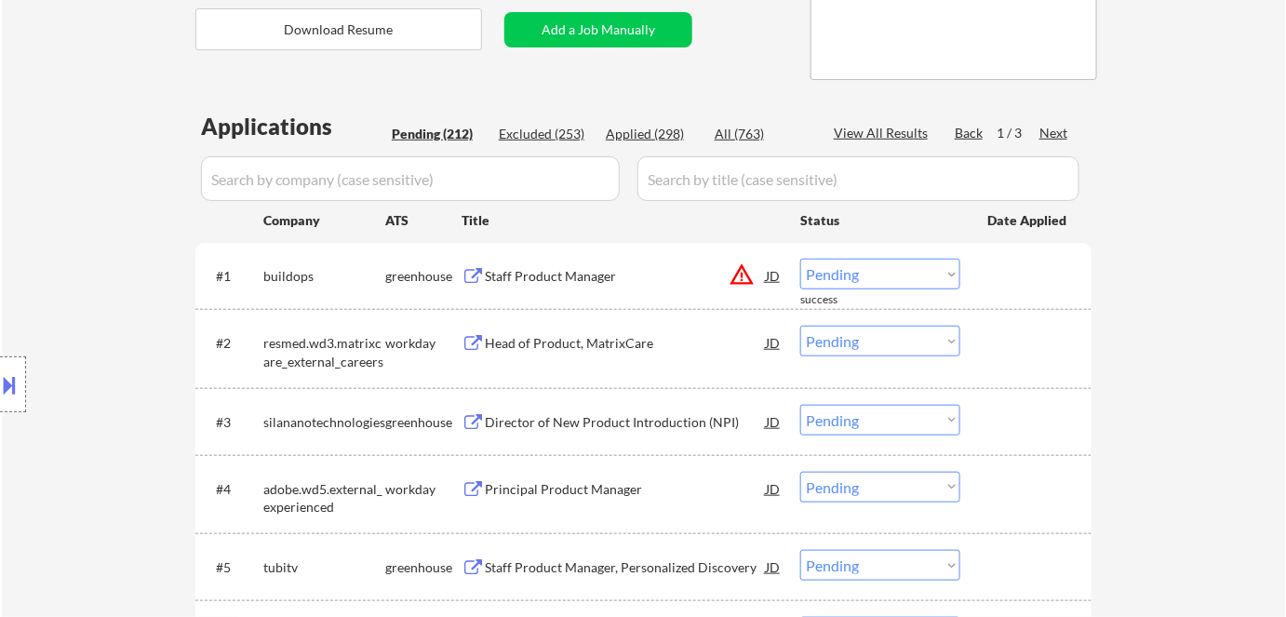
click at [506, 278] on div "Staff Product Manager" at bounding box center [625, 276] width 281 height 19
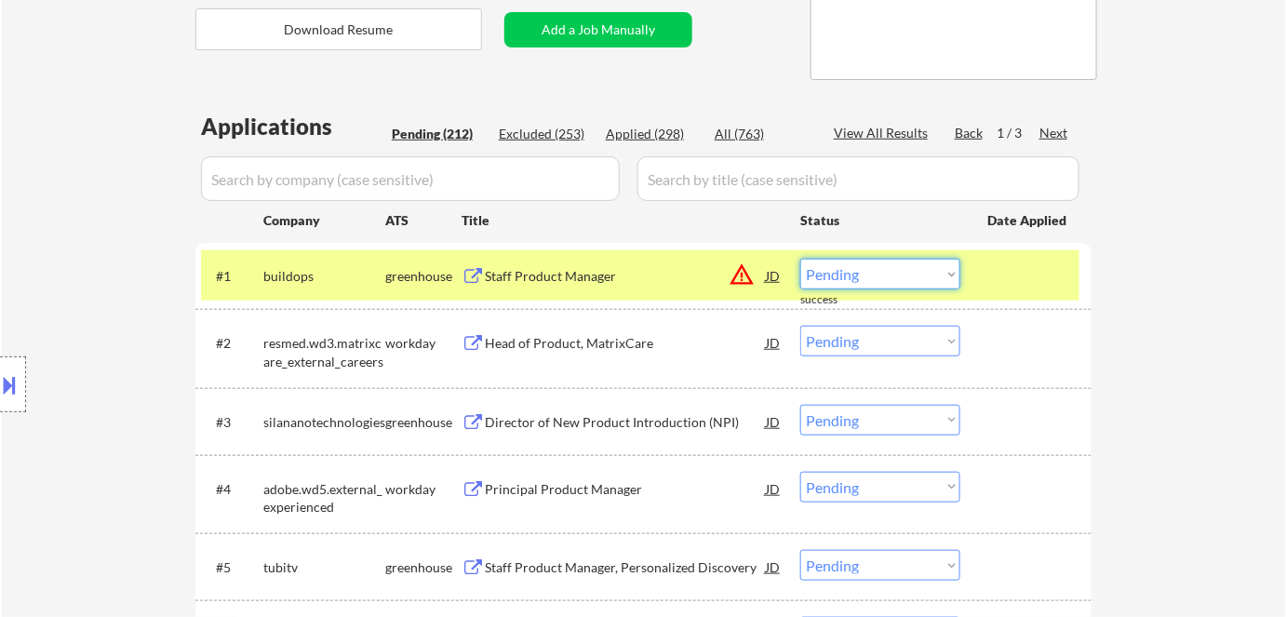
drag, startPoint x: 858, startPoint y: 265, endPoint x: 866, endPoint y: 275, distance: 11.9
click at [864, 273] on select "Choose an option... Pending Applied Excluded (Questions) Excluded (Expired) Exc…" at bounding box center [880, 274] width 160 height 31
click at [800, 259] on select "Choose an option... Pending Applied Excluded (Questions) Excluded (Expired) Exc…" at bounding box center [880, 274] width 160 height 31
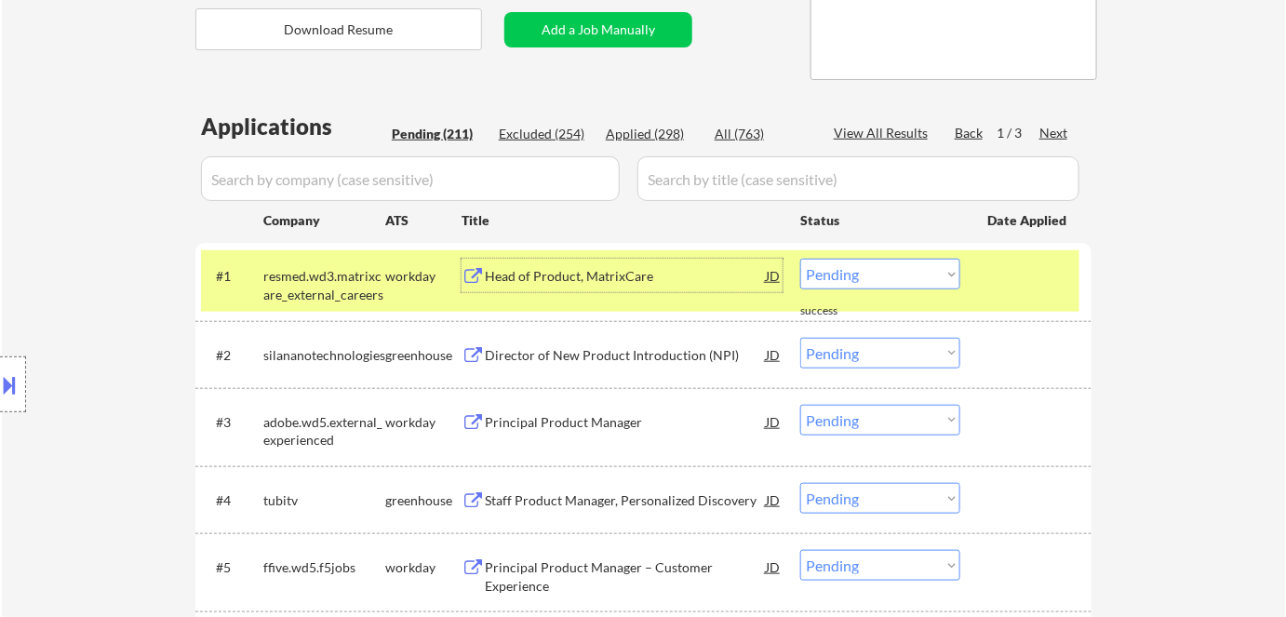
click at [571, 273] on div "Head of Product, MatrixCare" at bounding box center [625, 276] width 281 height 19
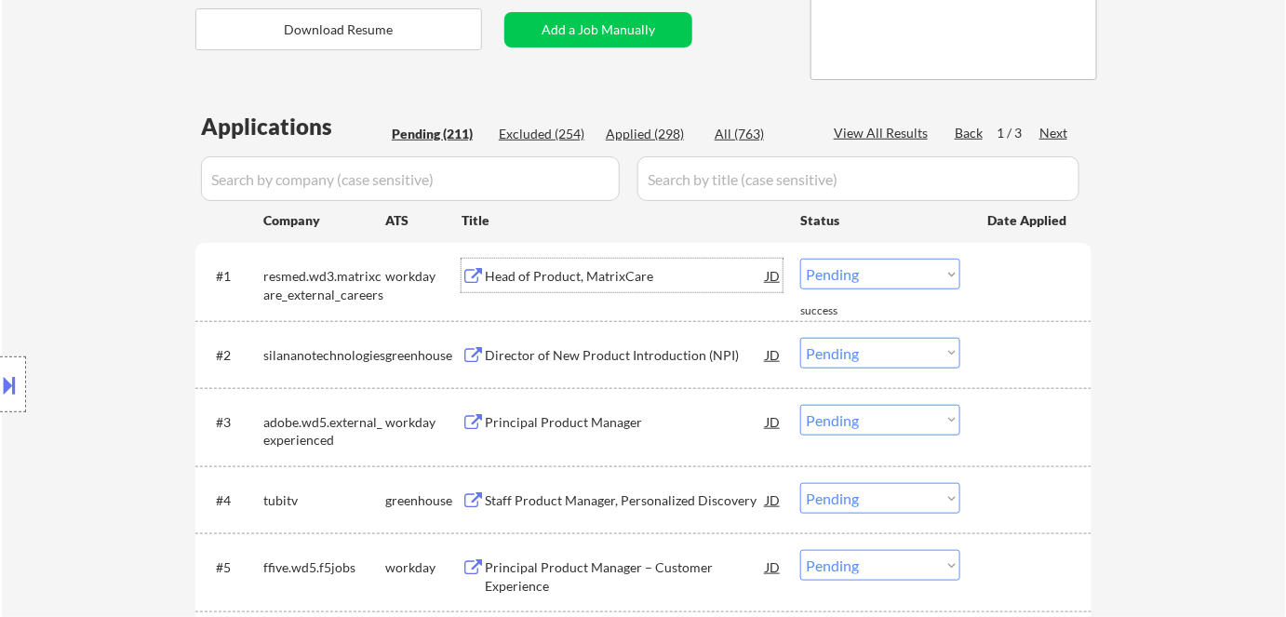
click at [857, 268] on select "Choose an option... Pending Applied Excluded (Questions) Excluded (Expired) Exc…" at bounding box center [880, 274] width 160 height 31
click at [800, 259] on select "Choose an option... Pending Applied Excluded (Questions) Excluded (Expired) Exc…" at bounding box center [880, 274] width 160 height 31
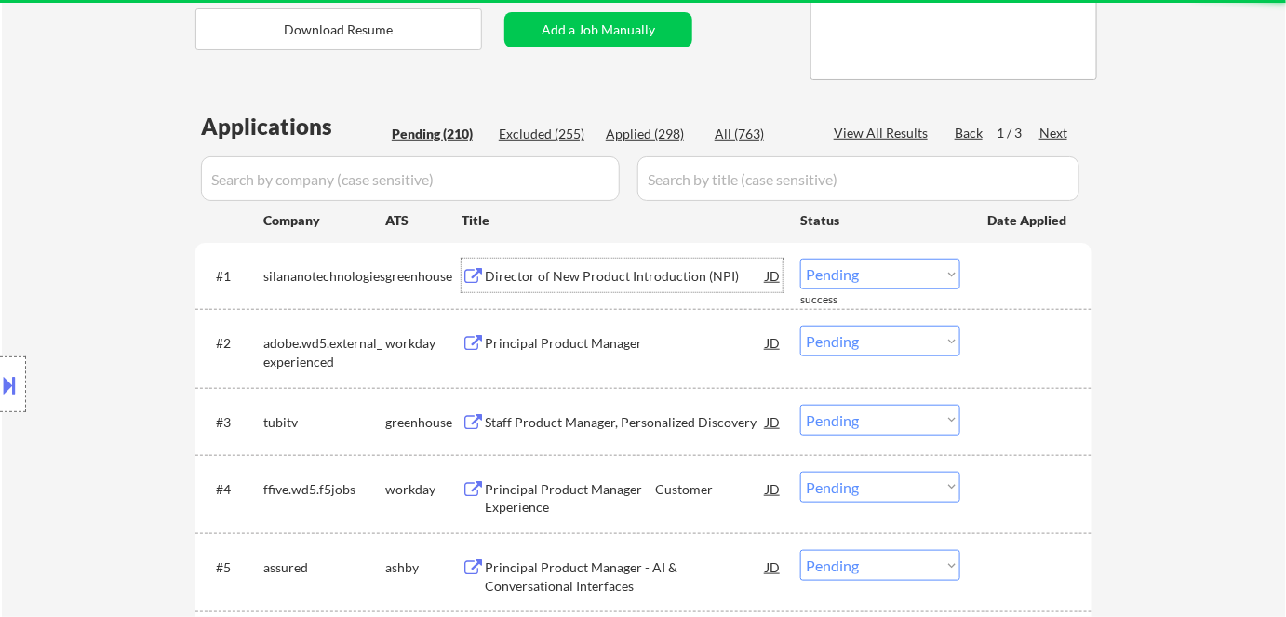
click at [545, 274] on div "Director of New Product Introduction (NPI)" at bounding box center [625, 276] width 281 height 19
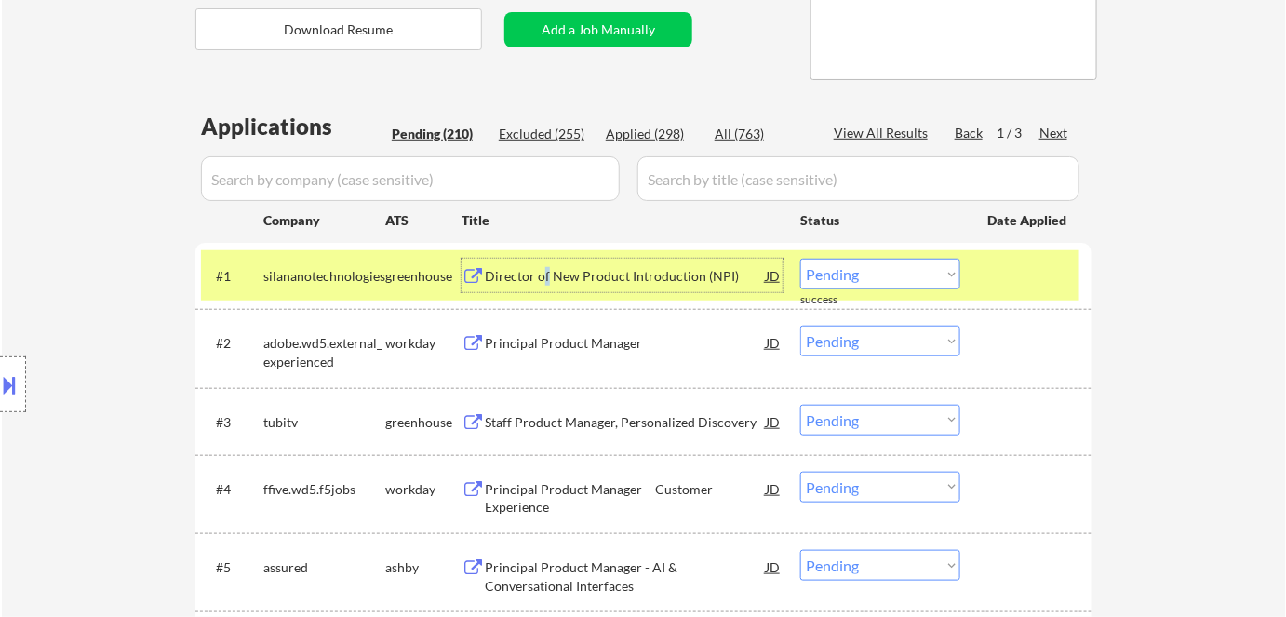
click at [824, 275] on select "Choose an option... Pending Applied Excluded (Questions) Excluded (Expired) Exc…" at bounding box center [880, 274] width 160 height 31
click at [867, 282] on select "Choose an option... Pending Applied Excluded (Questions) Excluded (Expired) Exc…" at bounding box center [880, 274] width 160 height 31
click at [800, 259] on select "Choose an option... Pending Applied Excluded (Questions) Excluded (Expired) Exc…" at bounding box center [880, 274] width 160 height 31
select select ""pending""
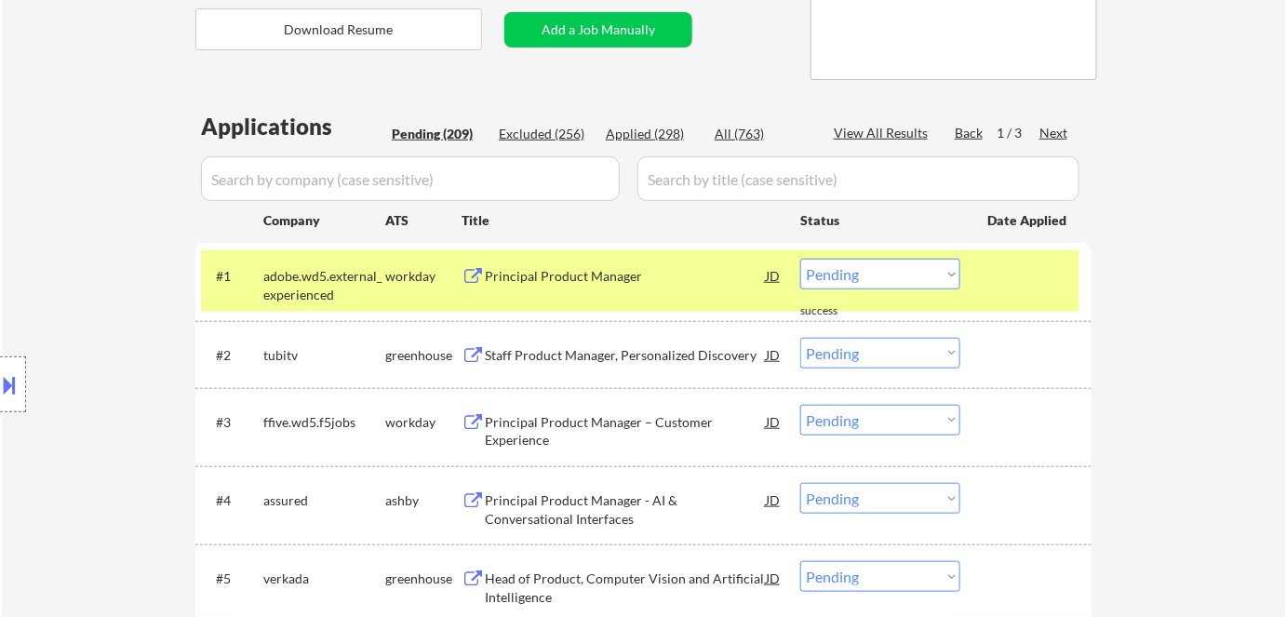
click at [625, 272] on div "Principal Product Manager" at bounding box center [625, 276] width 281 height 19
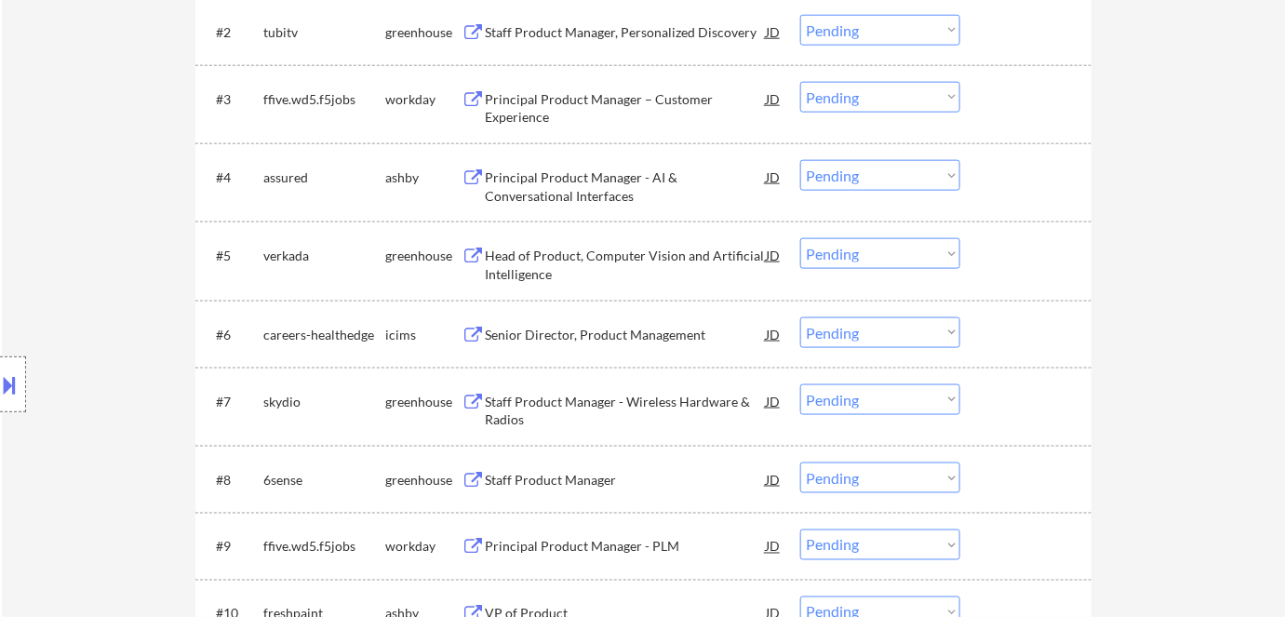
scroll to position [693, 0]
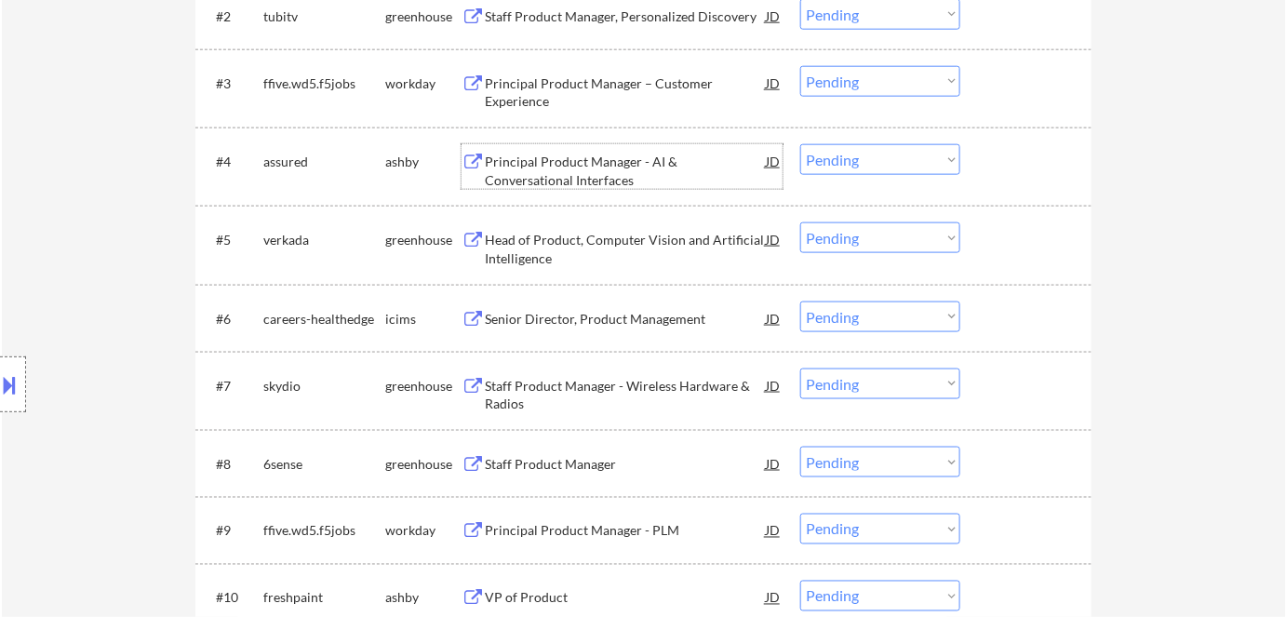
click at [560, 153] on div "Principal Product Manager - AI & Conversational Interfaces" at bounding box center [625, 171] width 281 height 36
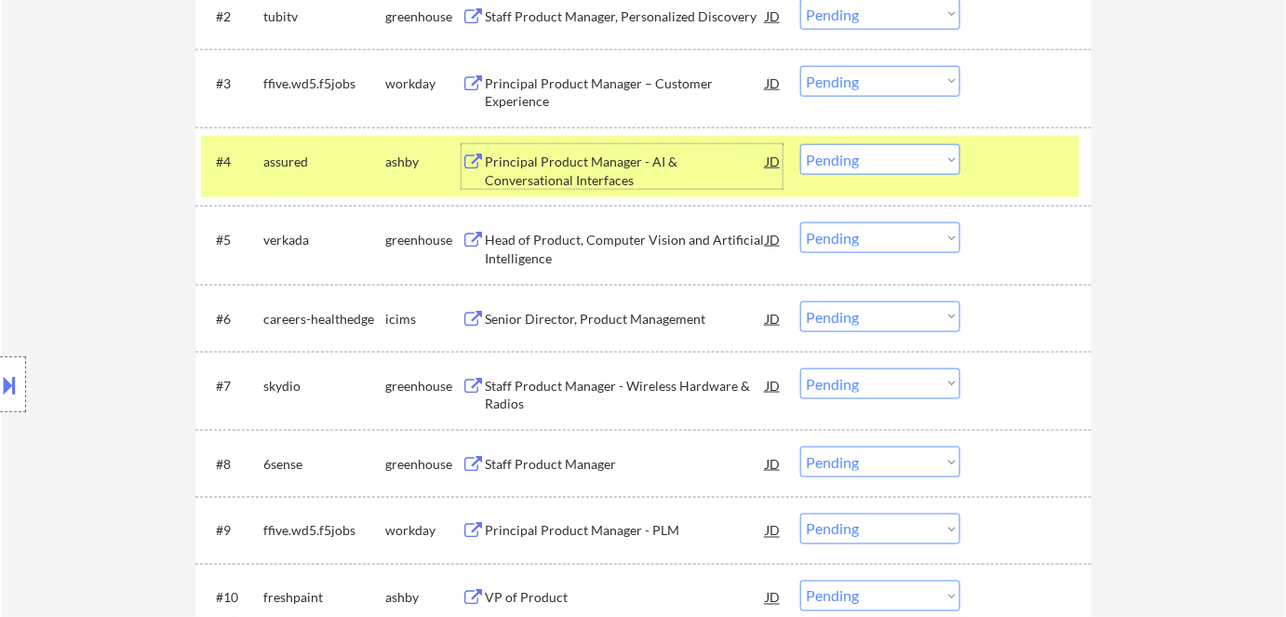
click at [828, 161] on select "Choose an option... Pending Applied Excluded (Questions) Excluded (Expired) Exc…" at bounding box center [880, 159] width 160 height 31
click at [800, 144] on select "Choose an option... Pending Applied Excluded (Questions) Excluded (Expired) Exc…" at bounding box center [880, 159] width 160 height 31
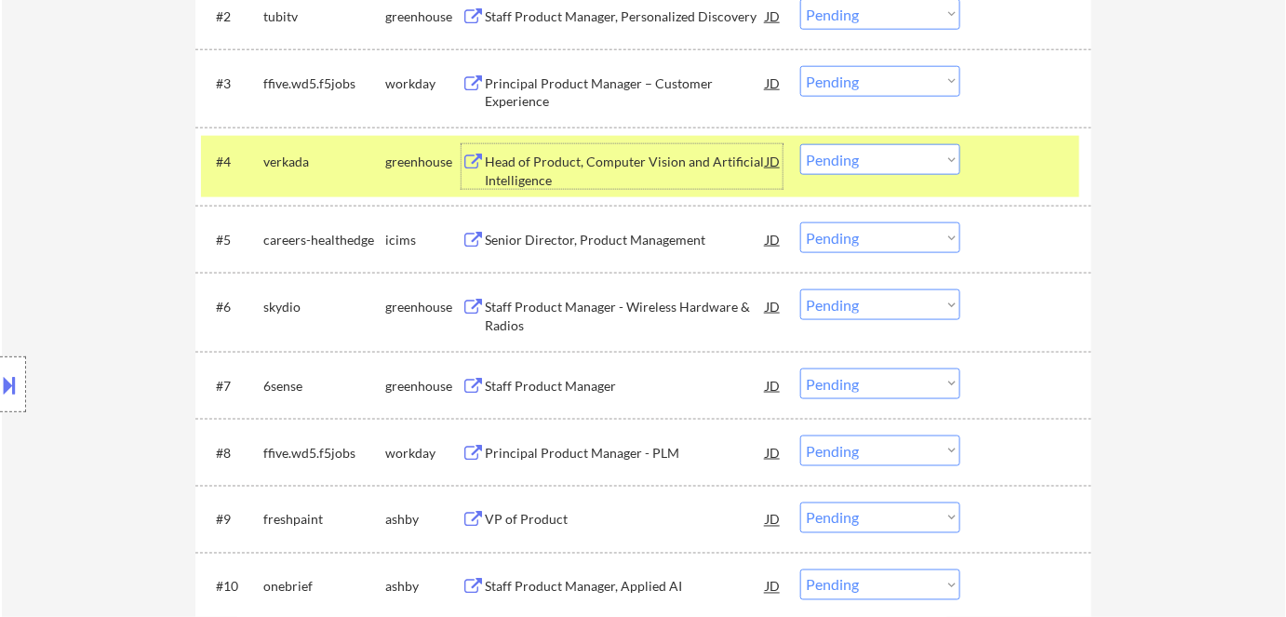
click at [611, 158] on div "Head of Product, Computer Vision and Artificial Intelligence" at bounding box center [625, 171] width 281 height 36
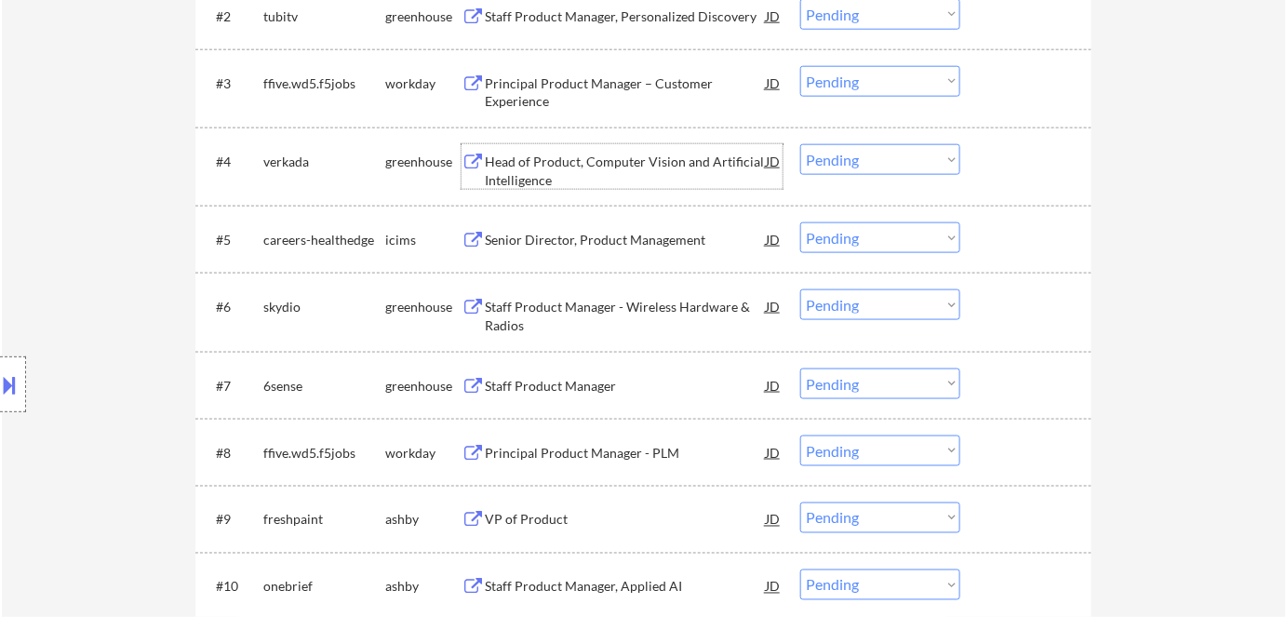
click at [869, 159] on select "Choose an option... Pending Applied Excluded (Questions) Excluded (Expired) Exc…" at bounding box center [880, 159] width 160 height 31
click at [901, 160] on select "Choose an option... Pending Applied Excluded (Questions) Excluded (Expired) Exc…" at bounding box center [880, 159] width 160 height 31
click at [800, 144] on select "Choose an option... Pending Applied Excluded (Questions) Excluded (Expired) Exc…" at bounding box center [880, 159] width 160 height 31
select select ""pending""
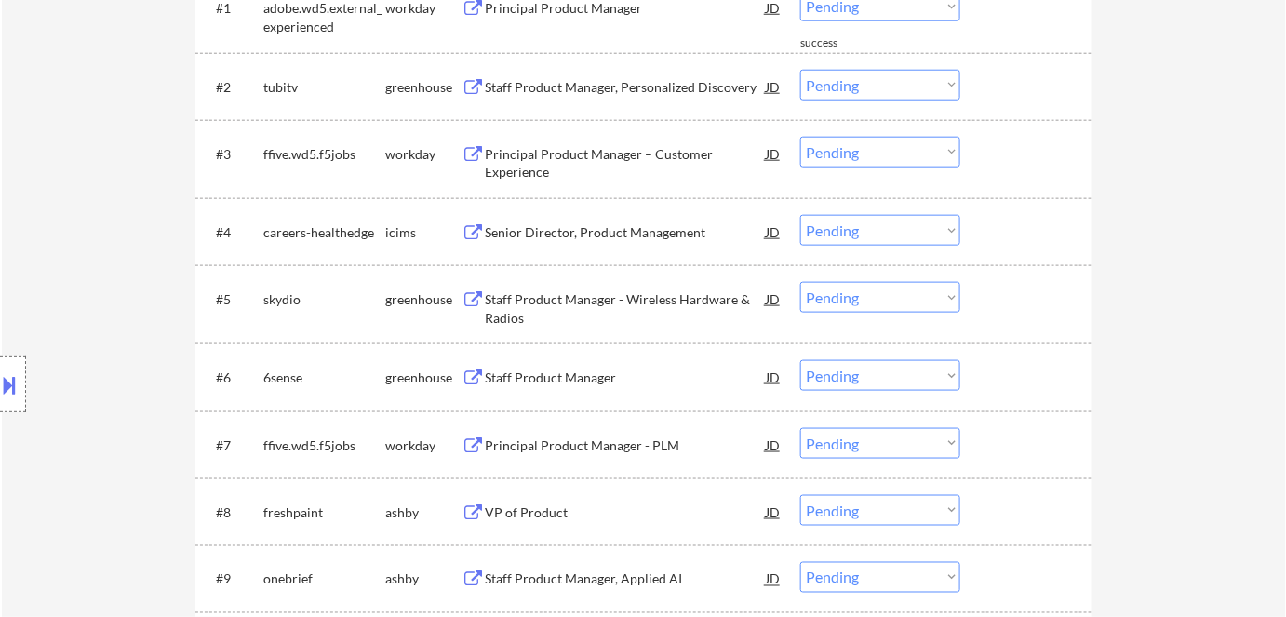
scroll to position [524, 0]
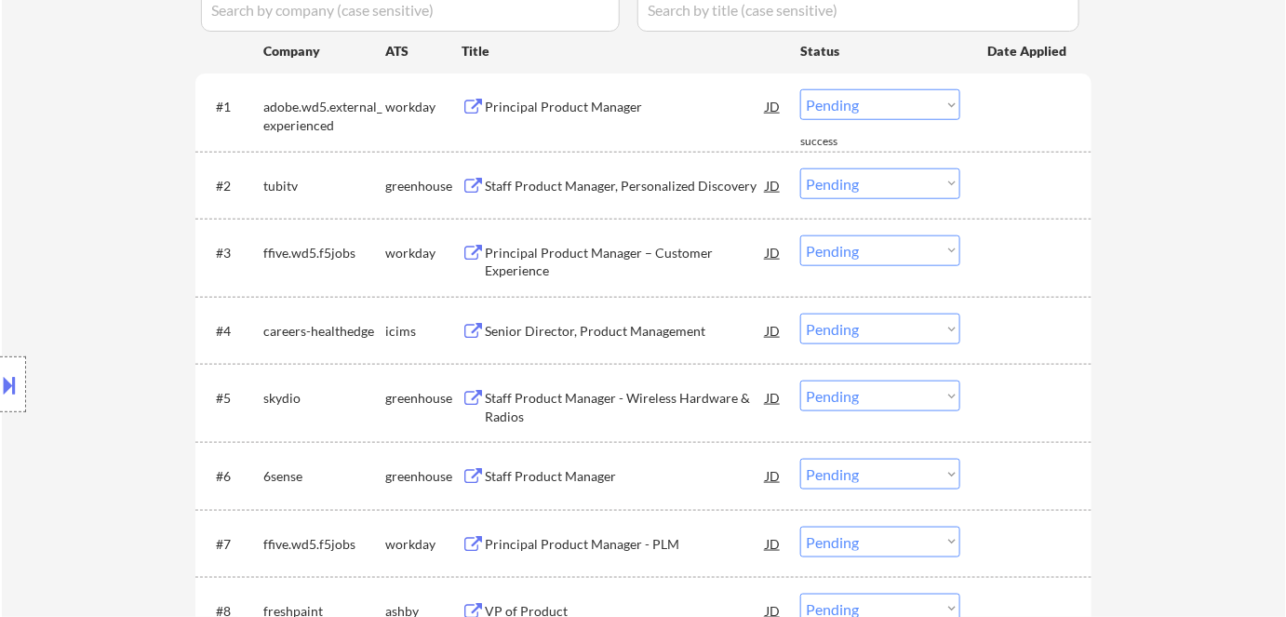
click at [650, 189] on div "Staff Product Manager, Personalized Discovery" at bounding box center [625, 186] width 281 height 19
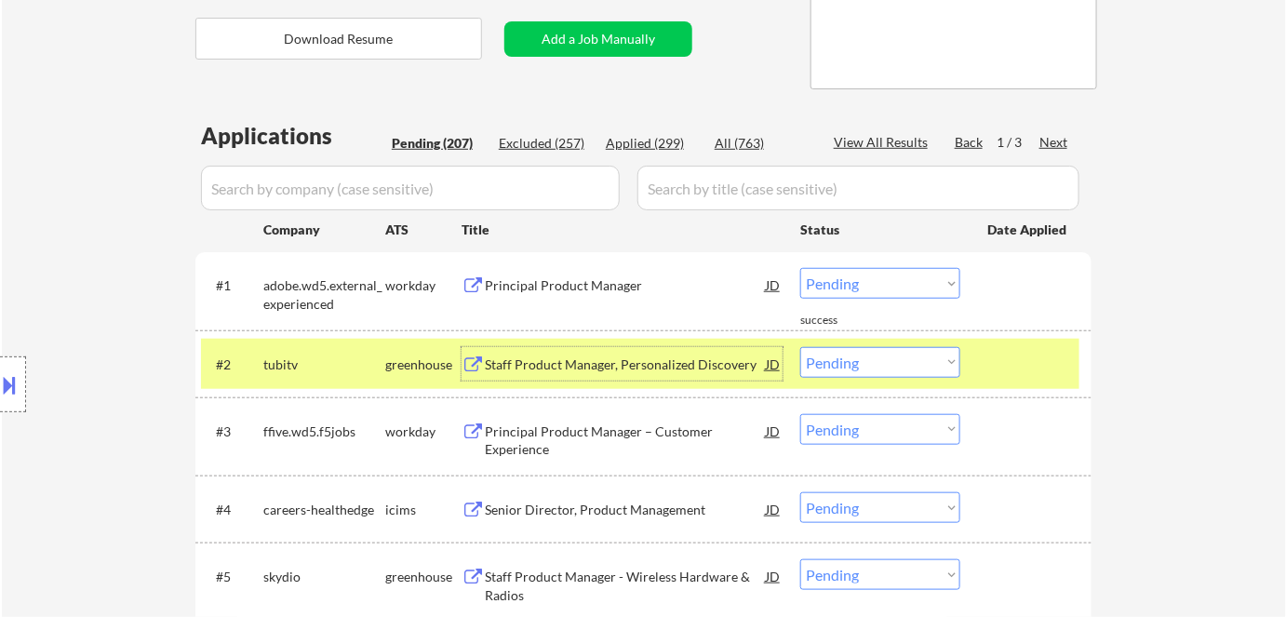
scroll to position [355, 0]
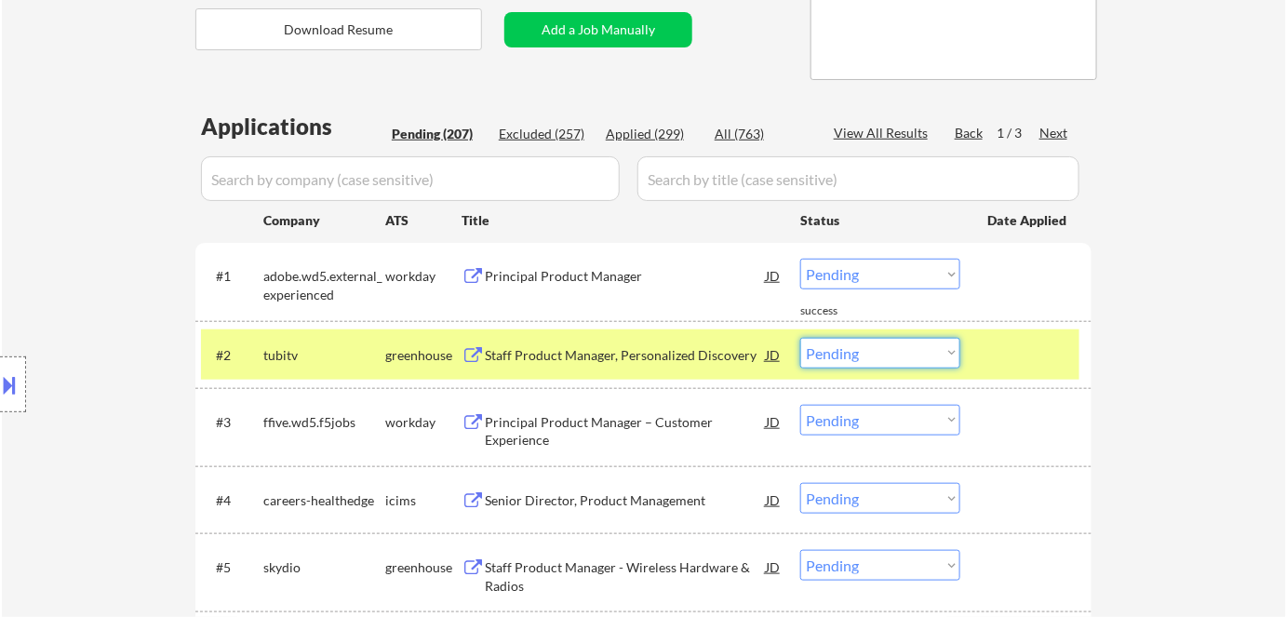
click at [893, 350] on select "Choose an option... Pending Applied Excluded (Questions) Excluded (Expired) Exc…" at bounding box center [880, 353] width 160 height 31
click at [800, 338] on select "Choose an option... Pending Applied Excluded (Questions) Excluded (Expired) Exc…" at bounding box center [880, 353] width 160 height 31
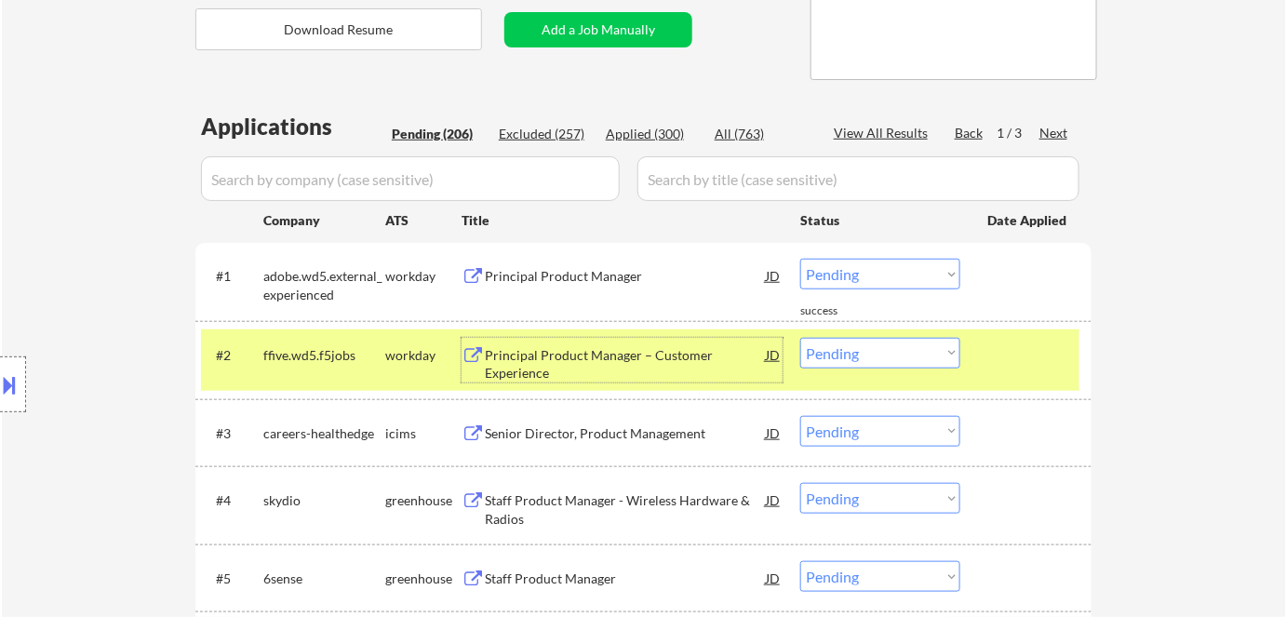
click at [612, 363] on div "Principal Product Manager – Customer Experience" at bounding box center [625, 364] width 281 height 36
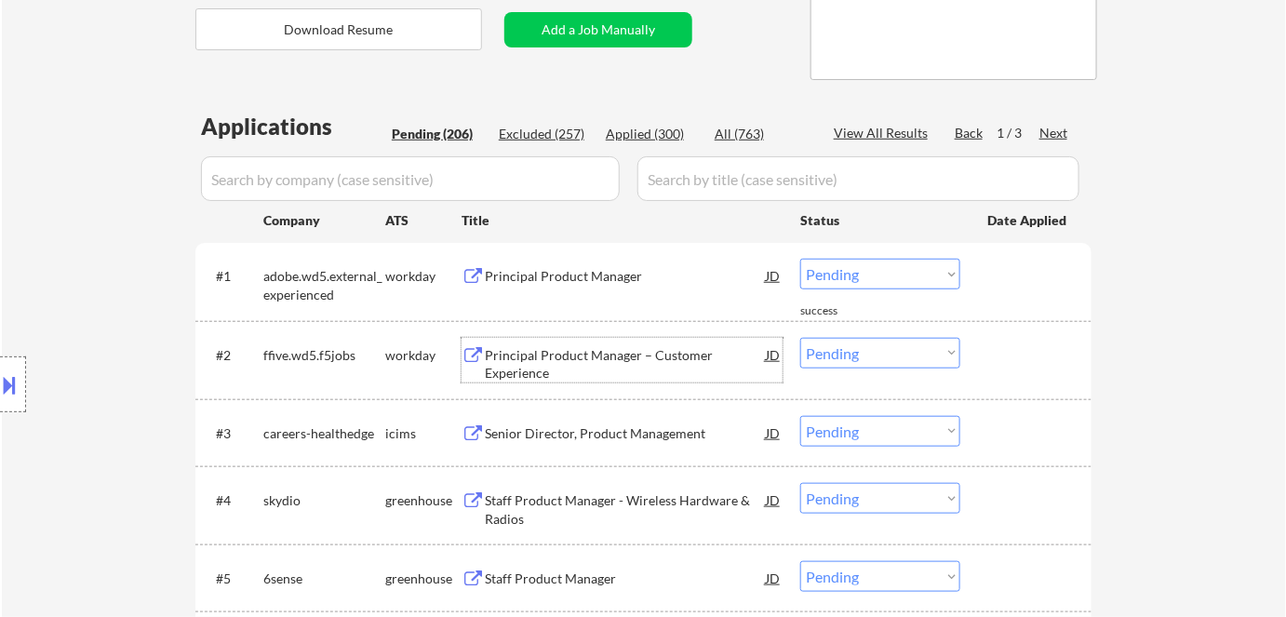
click at [866, 357] on select "Choose an option... Pending Applied Excluded (Questions) Excluded (Expired) Exc…" at bounding box center [880, 353] width 160 height 31
click at [800, 338] on select "Choose an option... Pending Applied Excluded (Questions) Excluded (Expired) Exc…" at bounding box center [880, 353] width 160 height 31
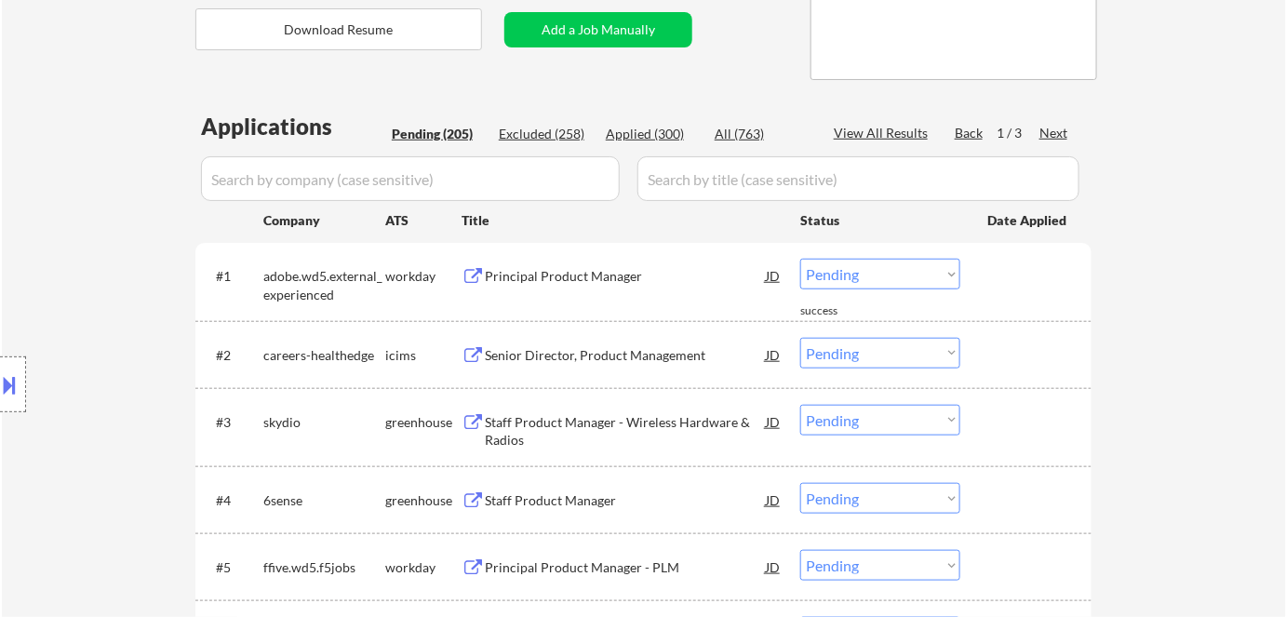
click at [546, 360] on div "Senior Director, Product Management" at bounding box center [625, 355] width 281 height 19
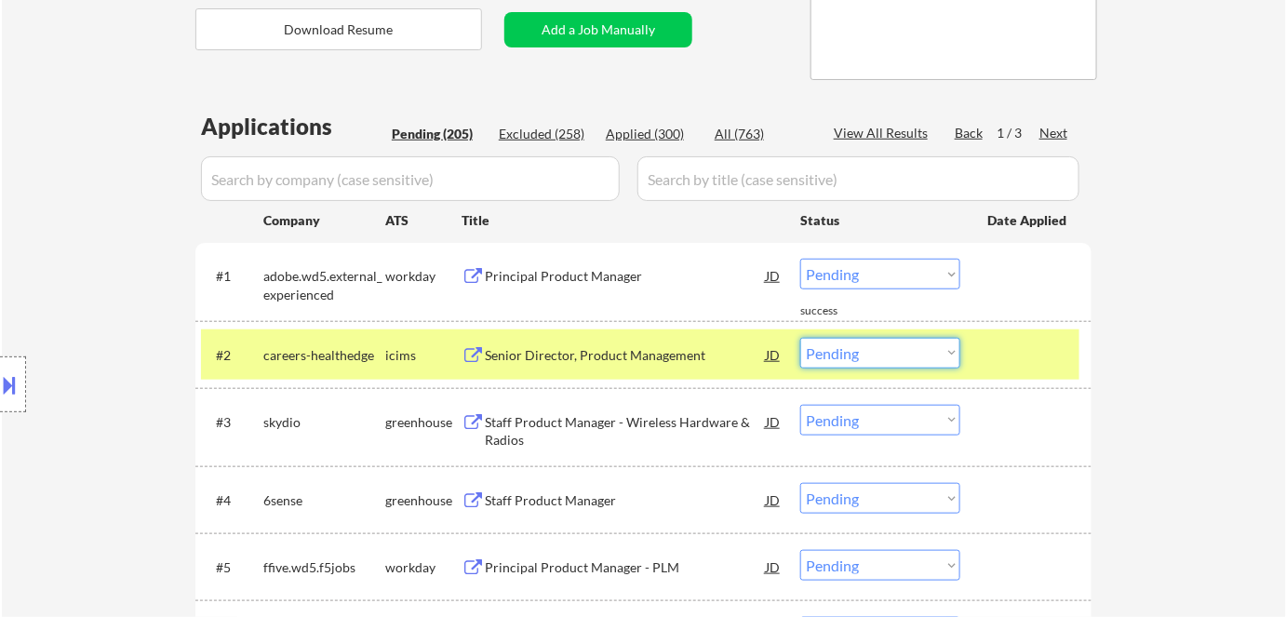
drag, startPoint x: 908, startPoint y: 345, endPoint x: 916, endPoint y: 356, distance: 13.4
click at [910, 348] on select "Choose an option... Pending Applied Excluded (Questions) Excluded (Expired) Exc…" at bounding box center [880, 353] width 160 height 31
click at [800, 338] on select "Choose an option... Pending Applied Excluded (Questions) Excluded (Expired) Exc…" at bounding box center [880, 353] width 160 height 31
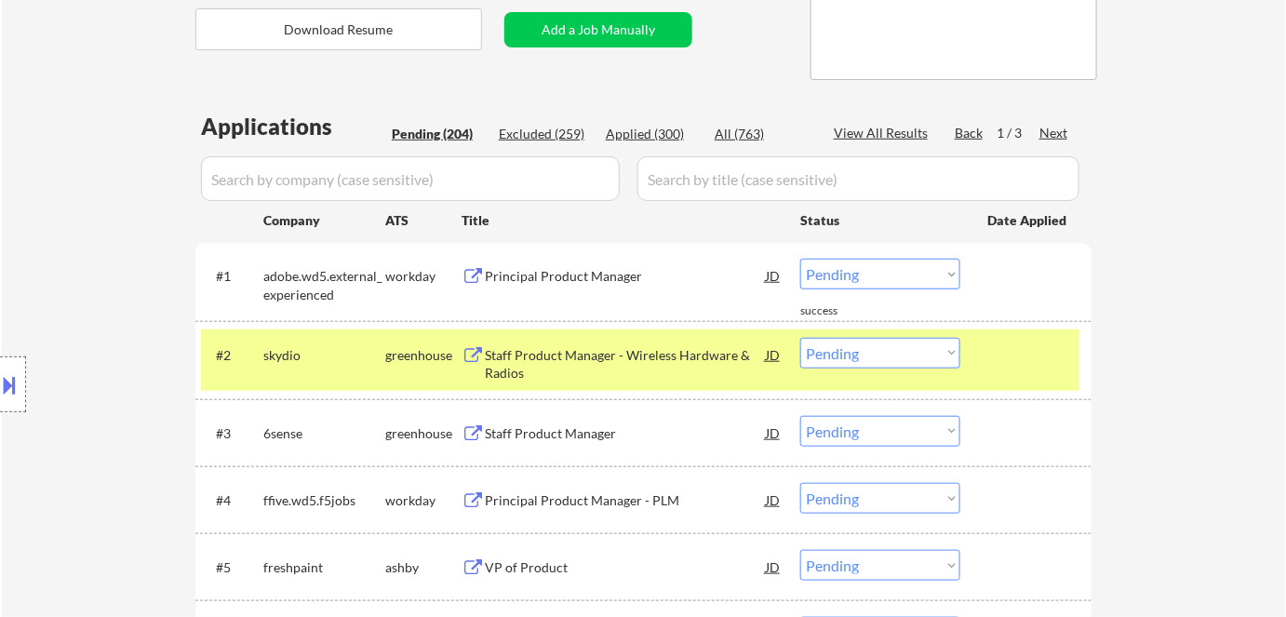
click at [612, 352] on div "Staff Product Manager - Wireless Hardware & Radios" at bounding box center [625, 364] width 281 height 36
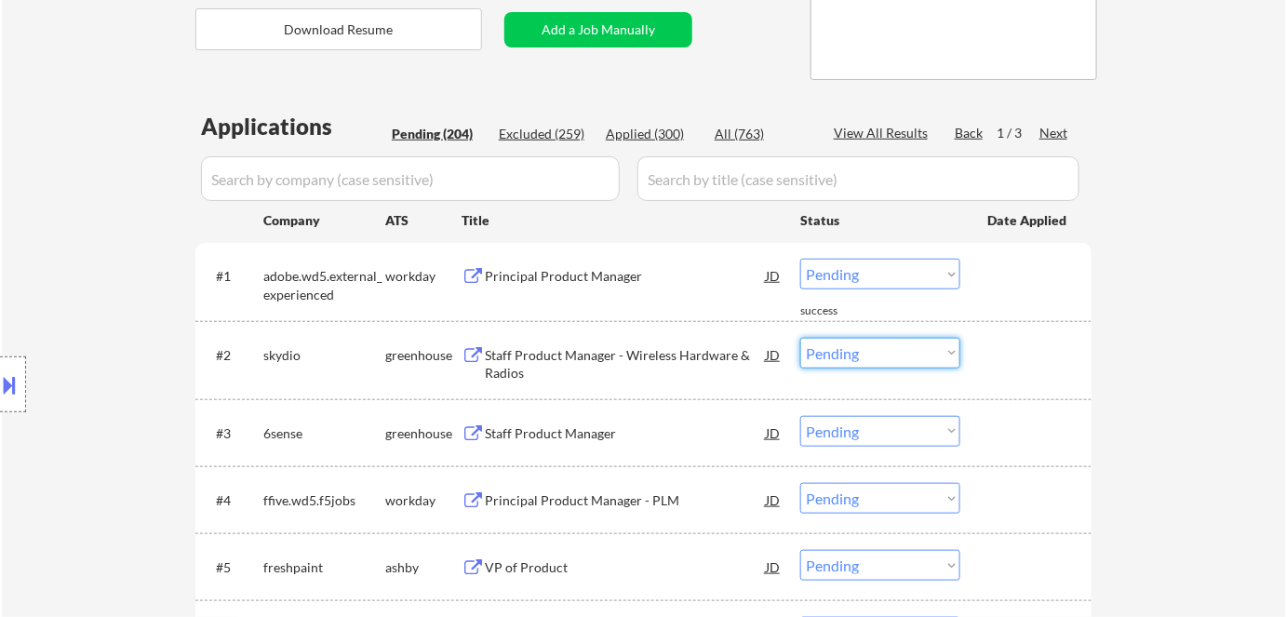
click at [876, 352] on select "Choose an option... Pending Applied Excluded (Questions) Excluded (Expired) Exc…" at bounding box center [880, 353] width 160 height 31
click at [800, 338] on select "Choose an option... Pending Applied Excluded (Questions) Excluded (Expired) Exc…" at bounding box center [880, 353] width 160 height 31
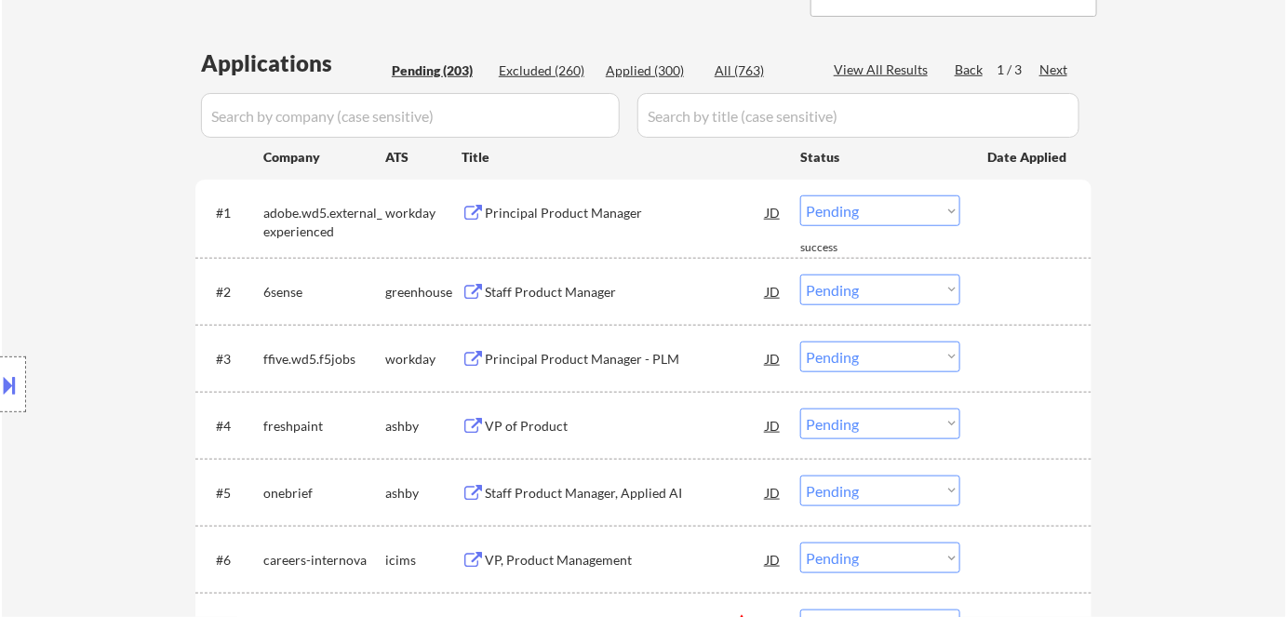
scroll to position [524, 0]
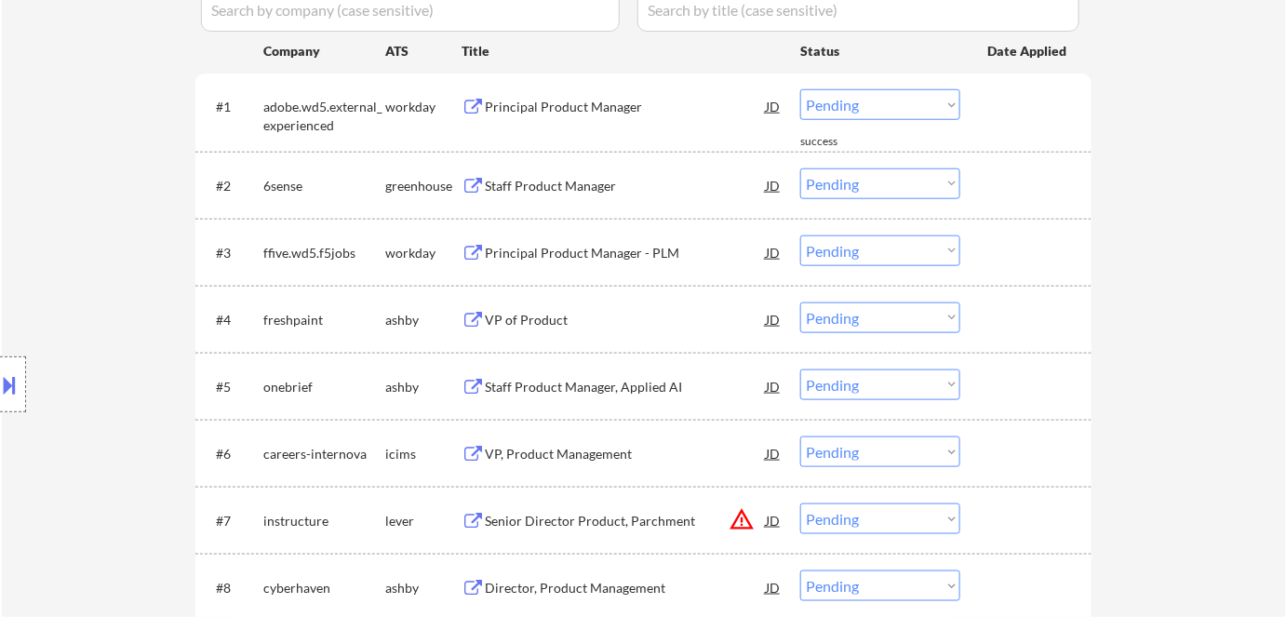
click at [535, 196] on div "Staff Product Manager" at bounding box center [625, 185] width 281 height 34
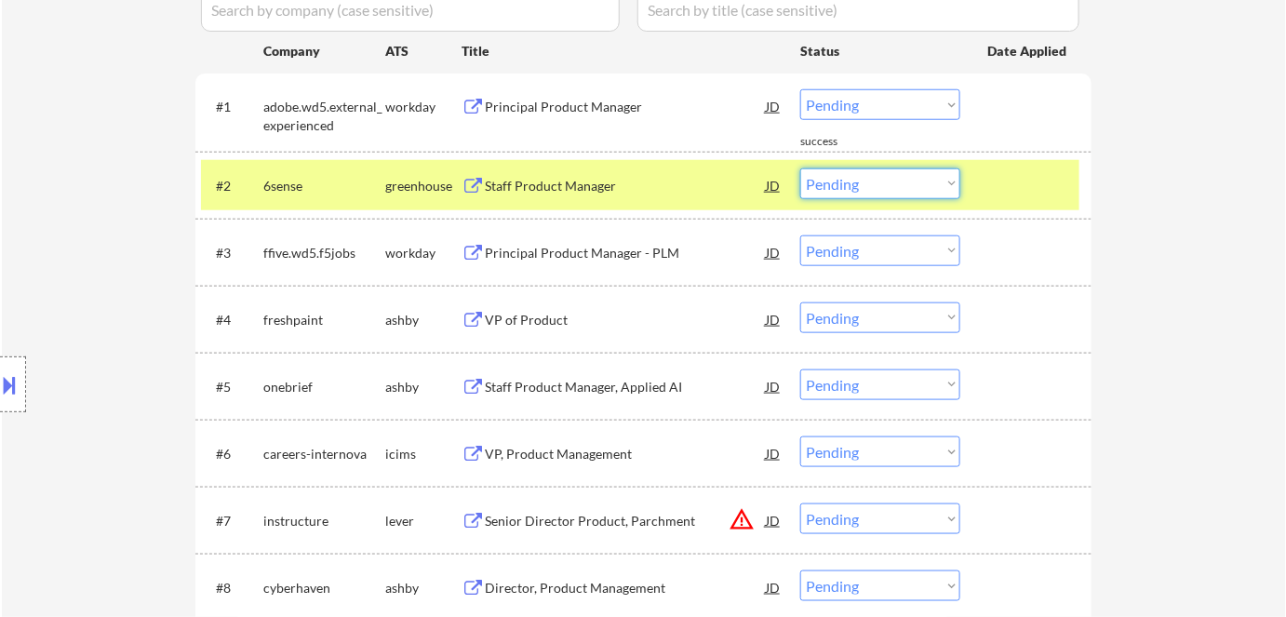
drag, startPoint x: 885, startPoint y: 182, endPoint x: 886, endPoint y: 196, distance: 14.0
click at [885, 186] on select "Choose an option... Pending Applied Excluded (Questions) Excluded (Expired) Exc…" at bounding box center [880, 183] width 160 height 31
click at [800, 168] on select "Choose an option... Pending Applied Excluded (Questions) Excluded (Expired) Exc…" at bounding box center [880, 183] width 160 height 31
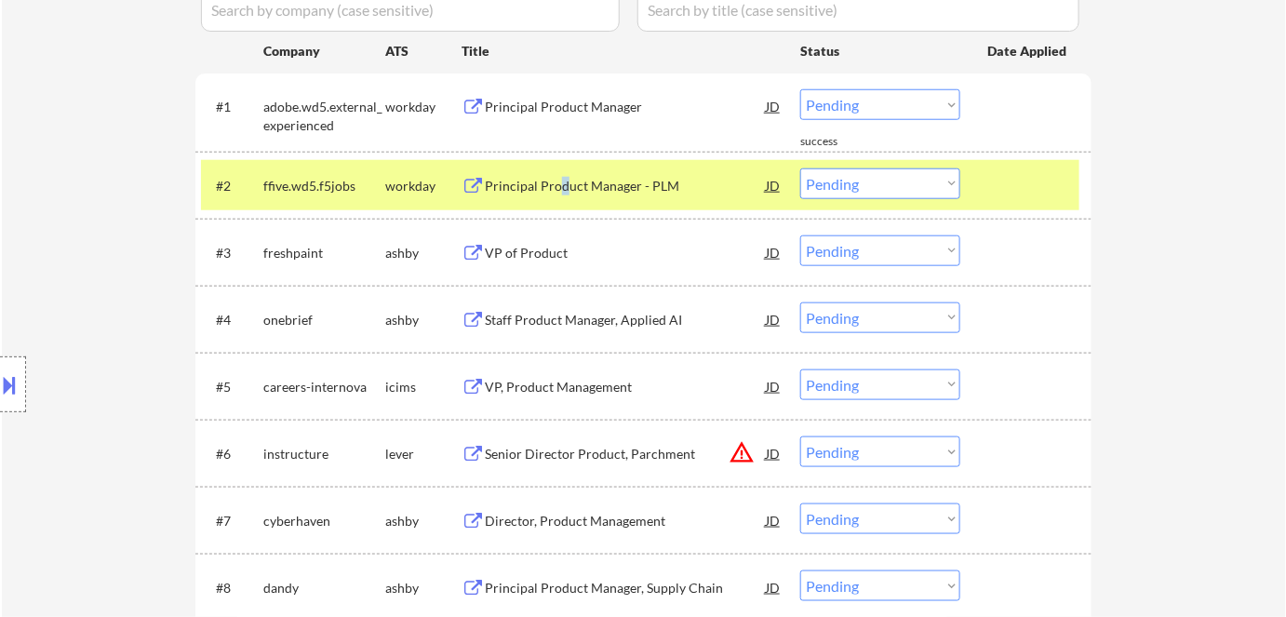
click at [562, 179] on div "Principal Product Manager - PLM" at bounding box center [625, 186] width 281 height 19
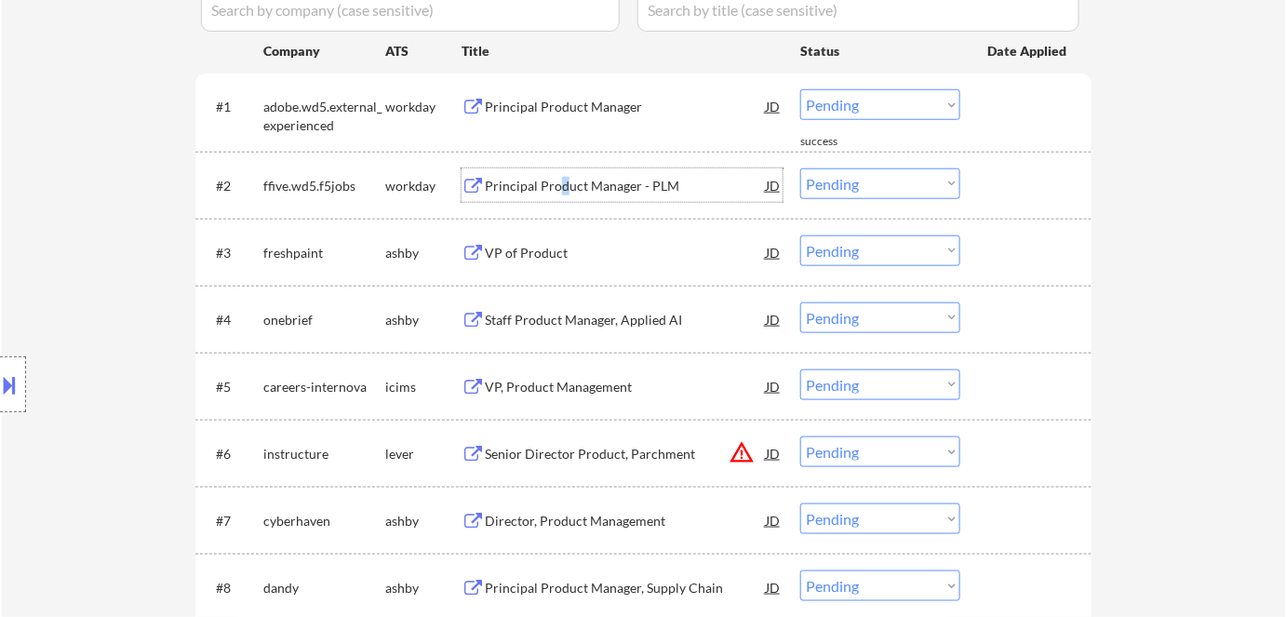
click at [836, 189] on select "Choose an option... Pending Applied Excluded (Questions) Excluded (Expired) Exc…" at bounding box center [880, 183] width 160 height 31
click at [800, 168] on select "Choose an option... Pending Applied Excluded (Questions) Excluded (Expired) Exc…" at bounding box center [880, 183] width 160 height 31
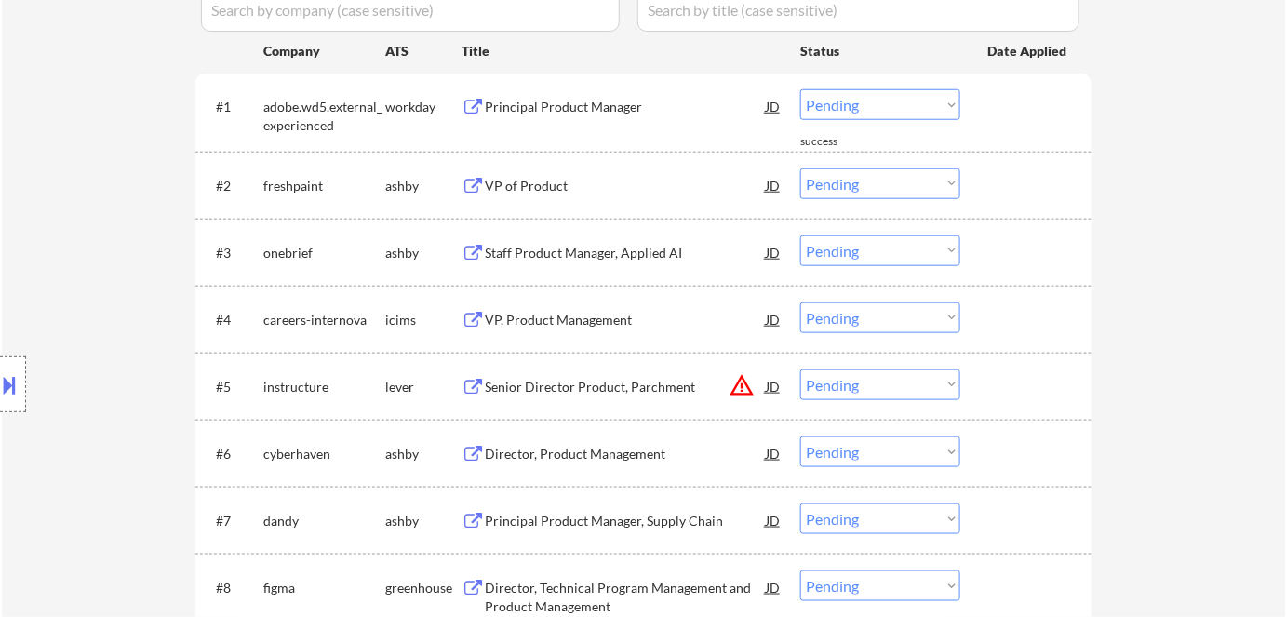
click at [502, 189] on div "VP of Product" at bounding box center [625, 186] width 281 height 19
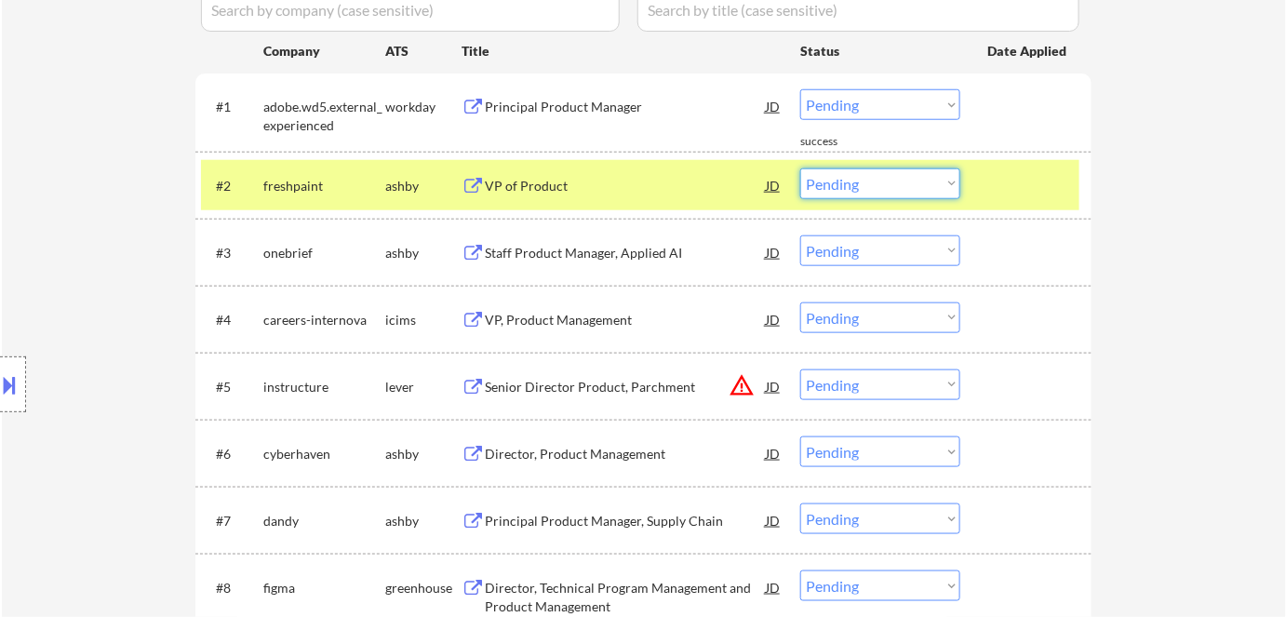
drag, startPoint x: 847, startPoint y: 178, endPoint x: 856, endPoint y: 196, distance: 20.8
click at [848, 178] on select "Choose an option... Pending Applied Excluded (Questions) Excluded (Expired) Exc…" at bounding box center [880, 183] width 160 height 31
click at [800, 168] on select "Choose an option... Pending Applied Excluded (Questions) Excluded (Expired) Exc…" at bounding box center [880, 183] width 160 height 31
select select ""pending""
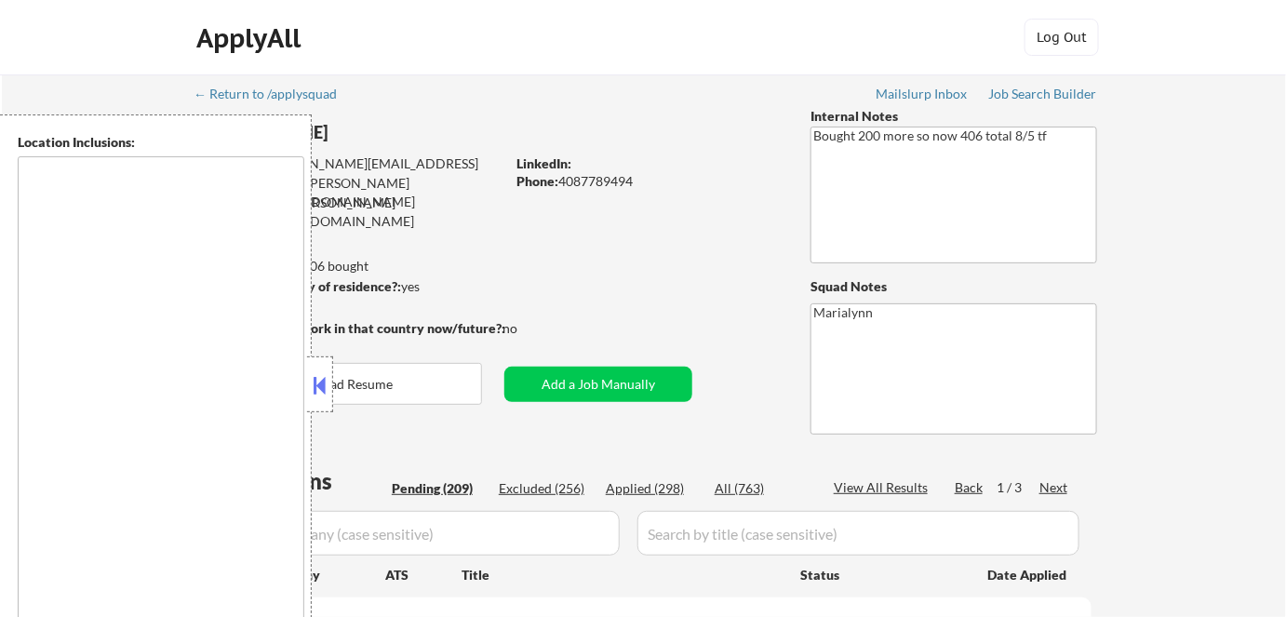
type textarea "[GEOGRAPHIC_DATA], [GEOGRAPHIC_DATA] [GEOGRAPHIC_DATA], [GEOGRAPHIC_DATA] [GEOG…"
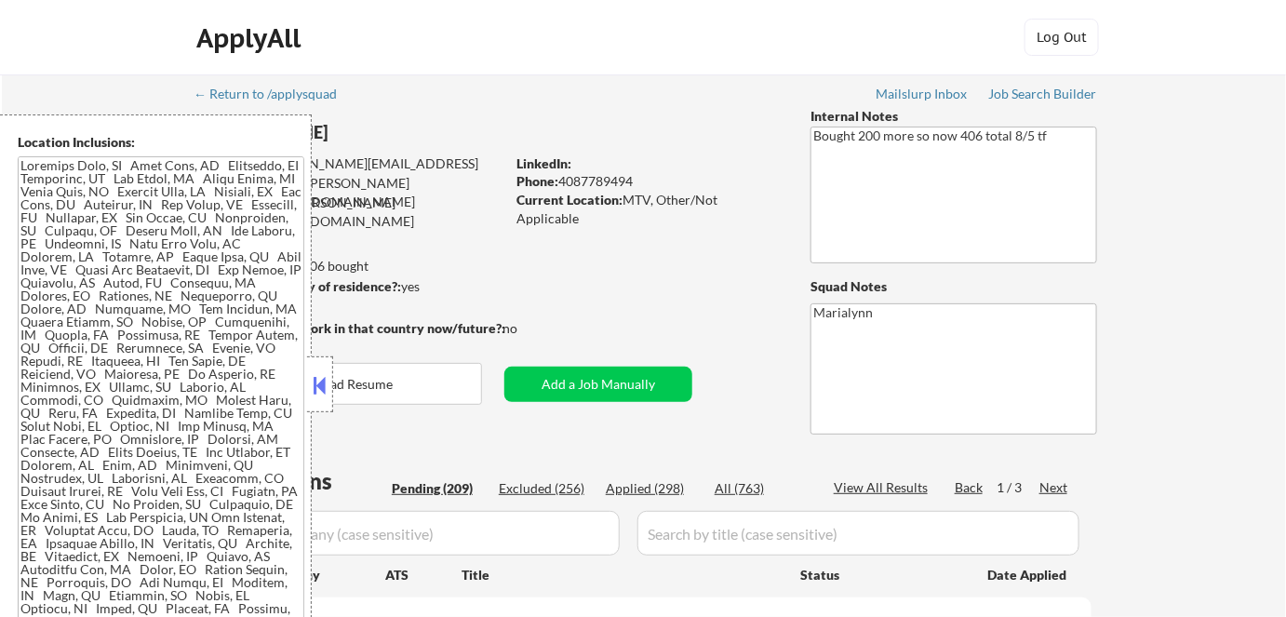
select select ""pending""
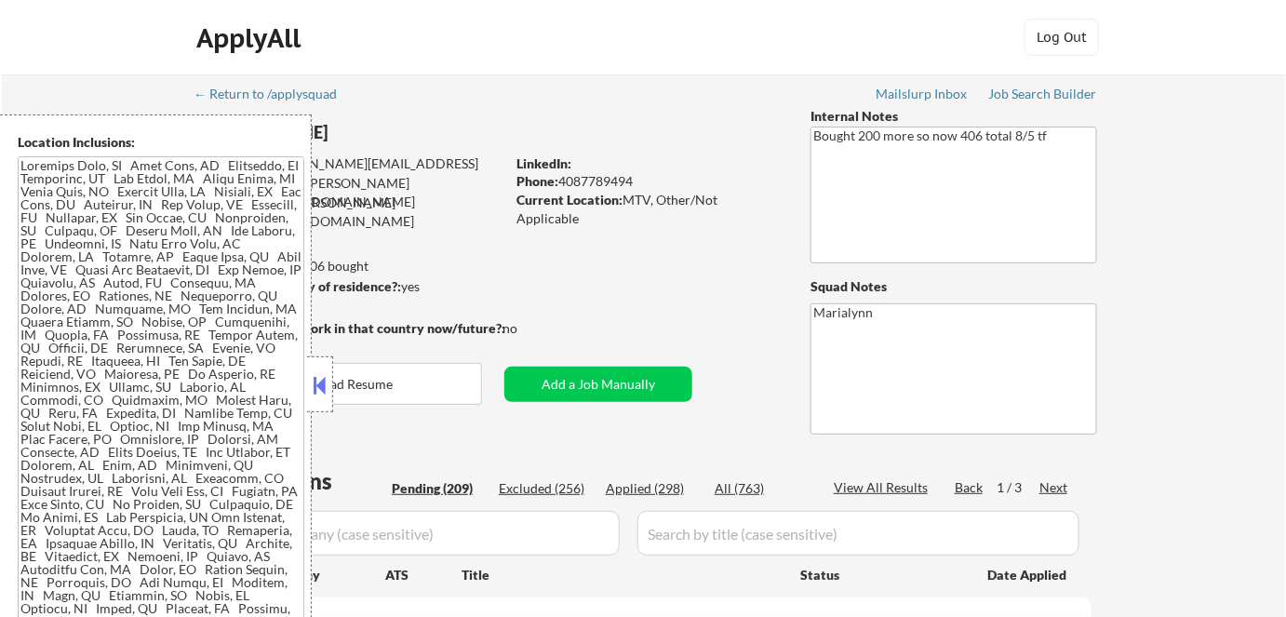
select select ""pending""
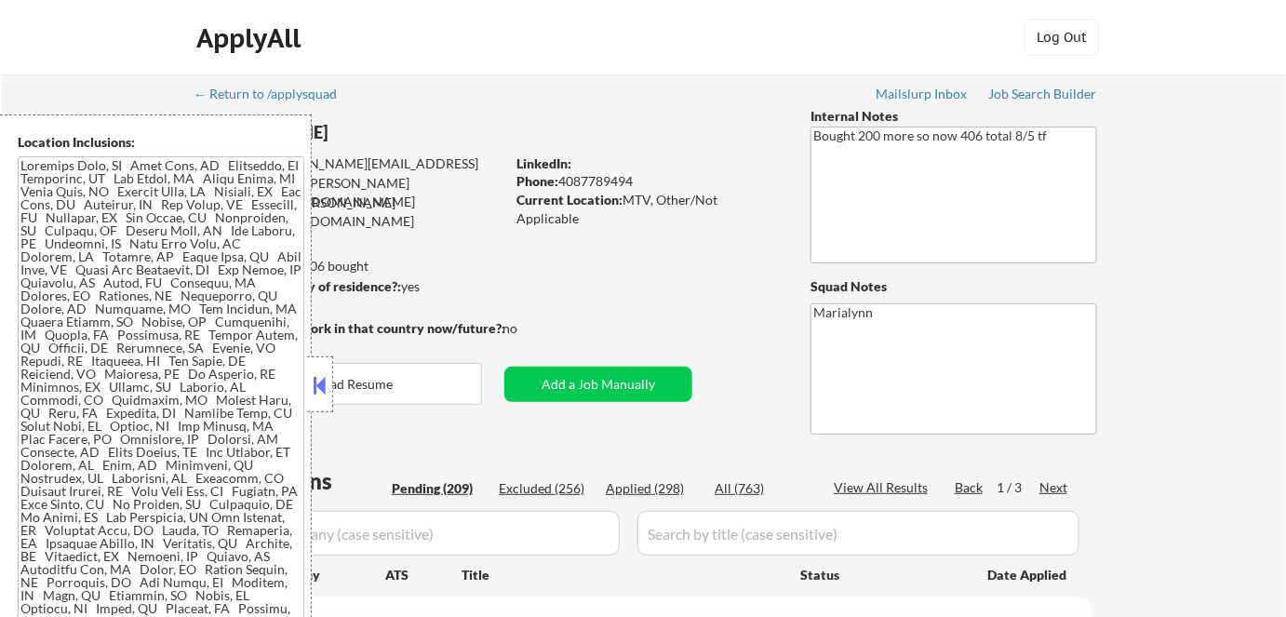
select select ""pending""
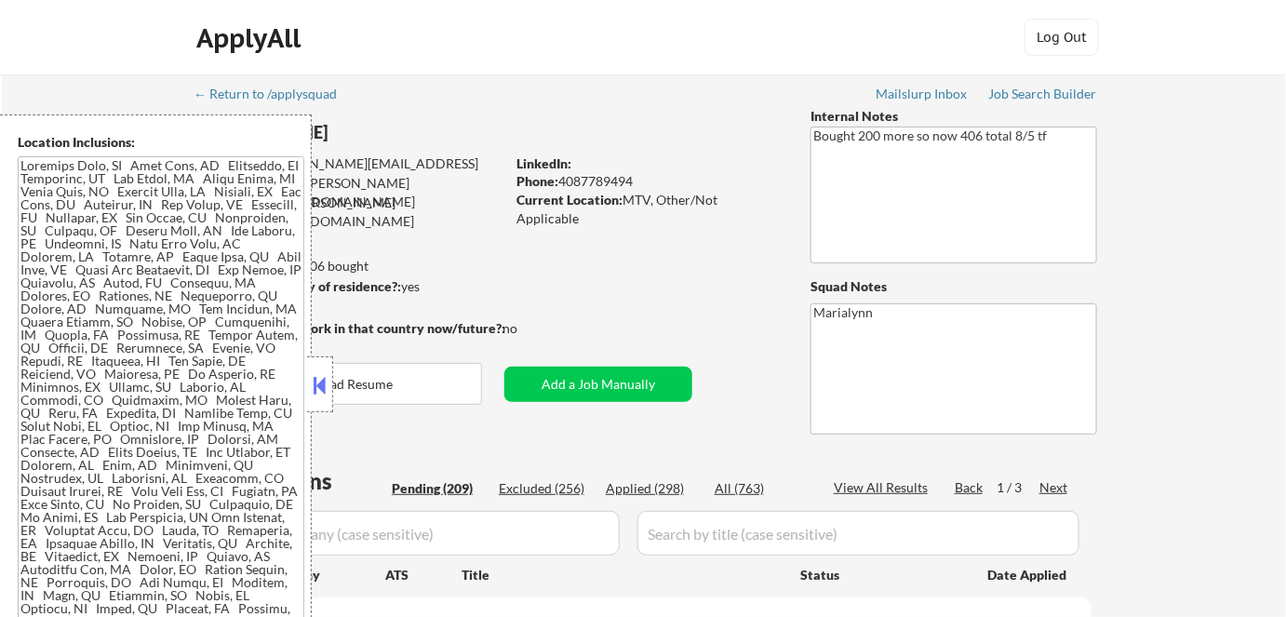
select select ""pending""
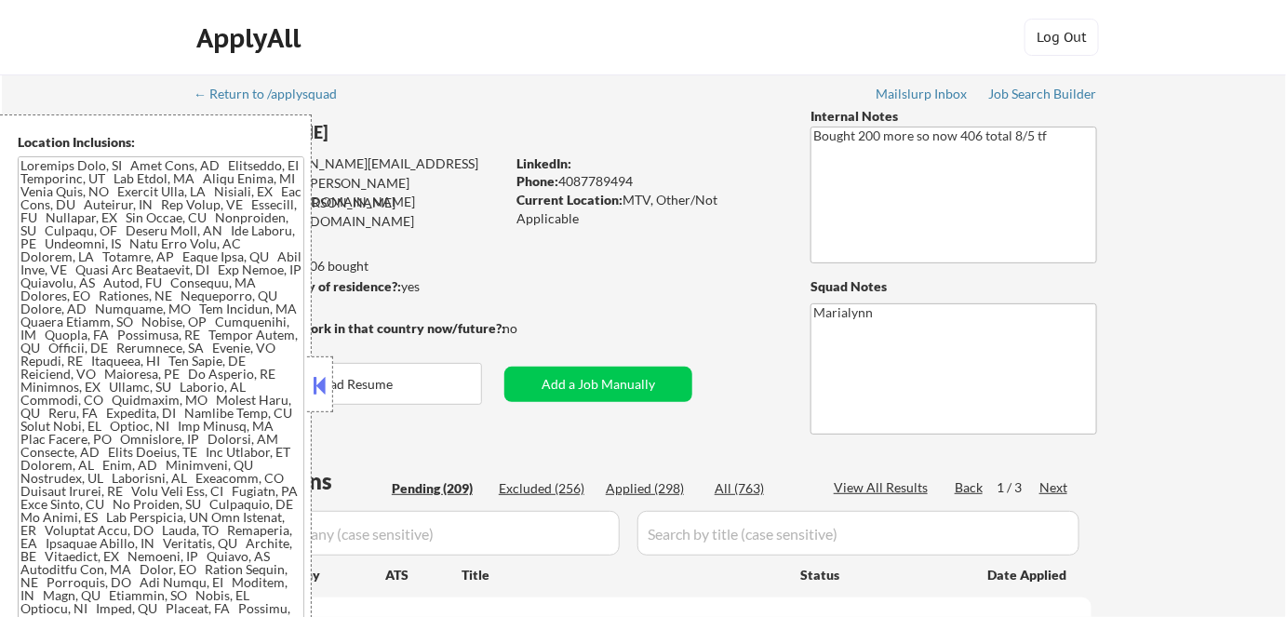
select select ""pending""
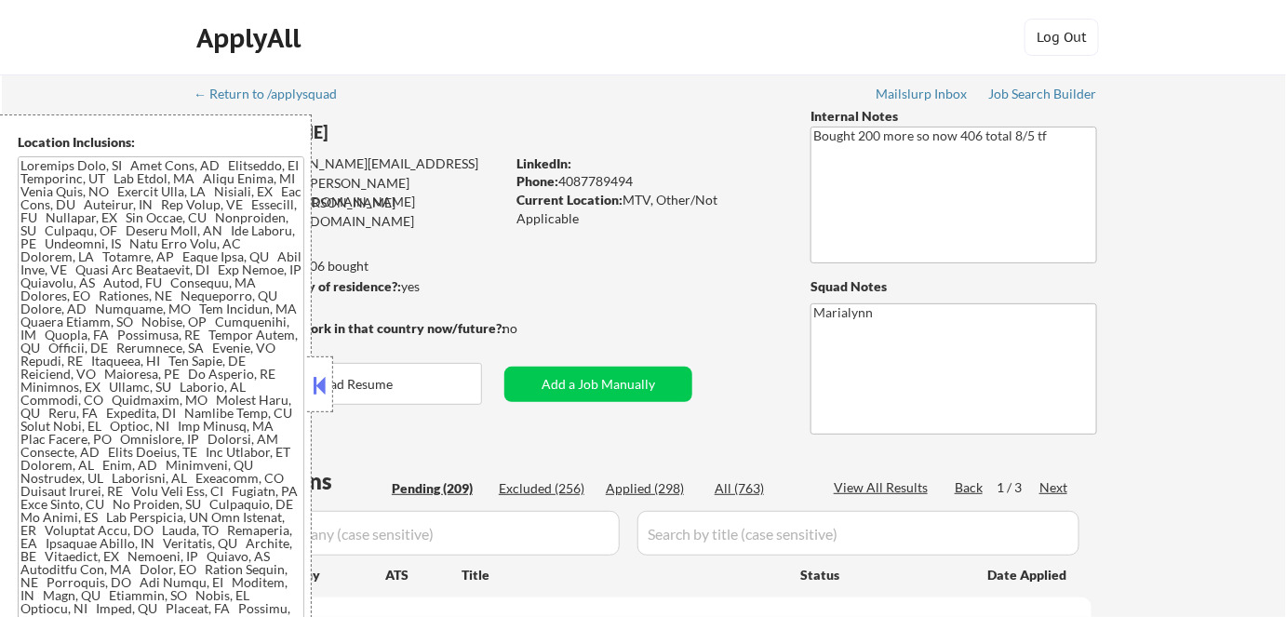
select select ""pending""
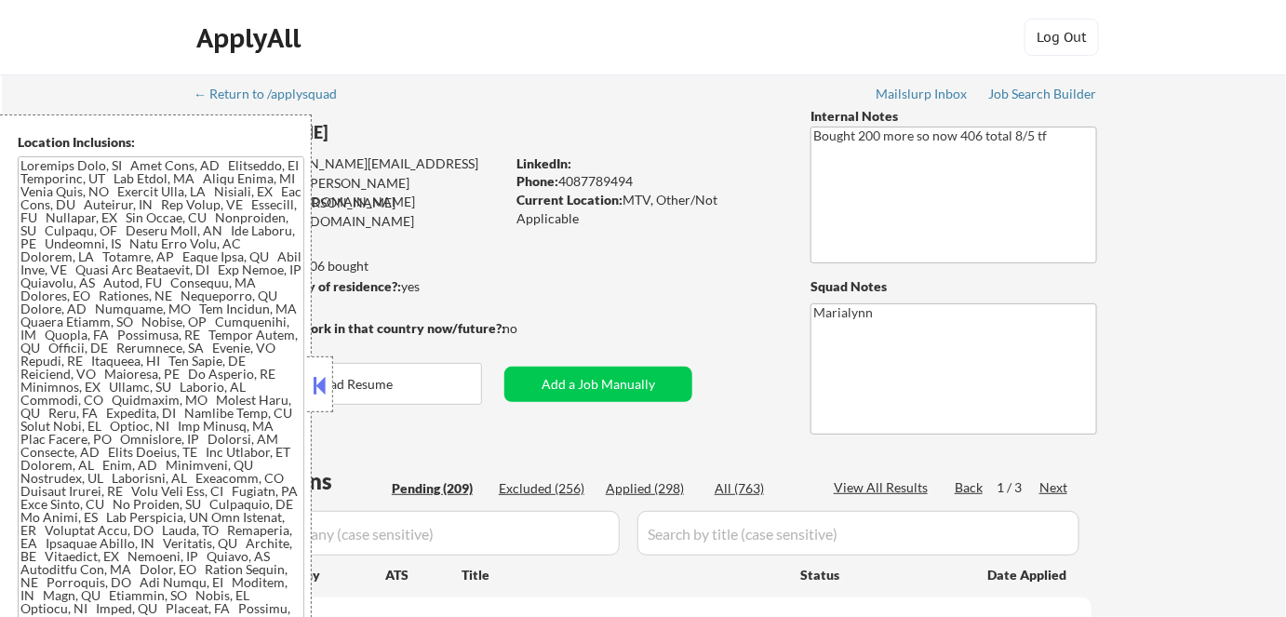
select select ""pending""
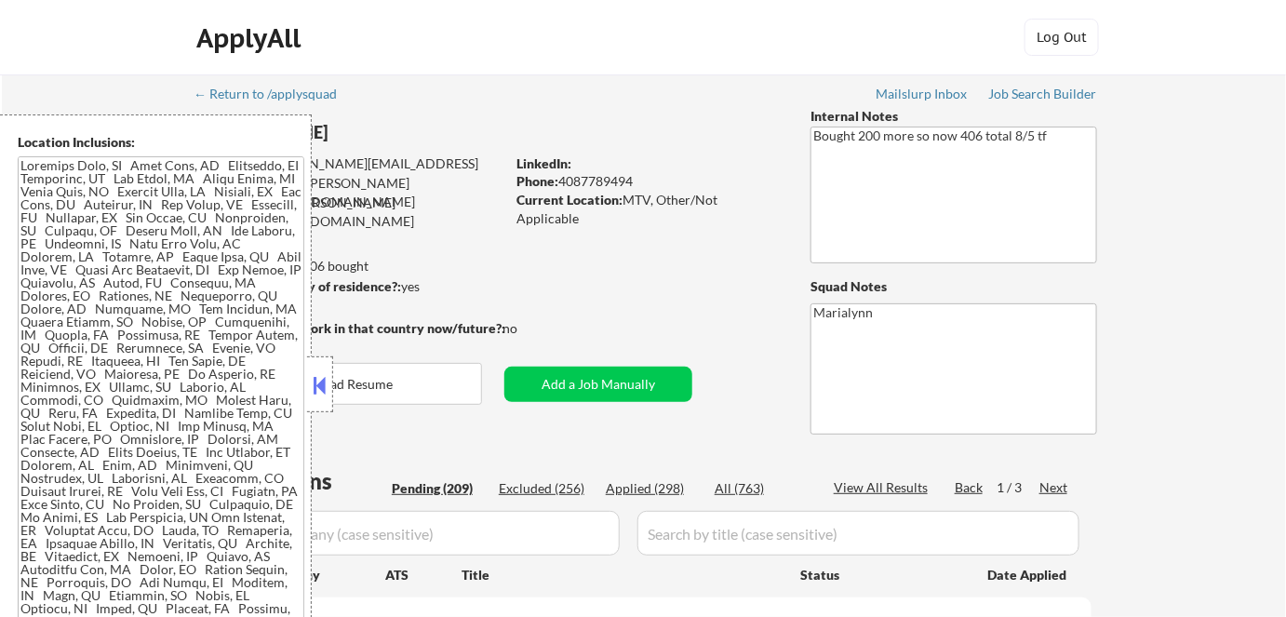
select select ""pending""
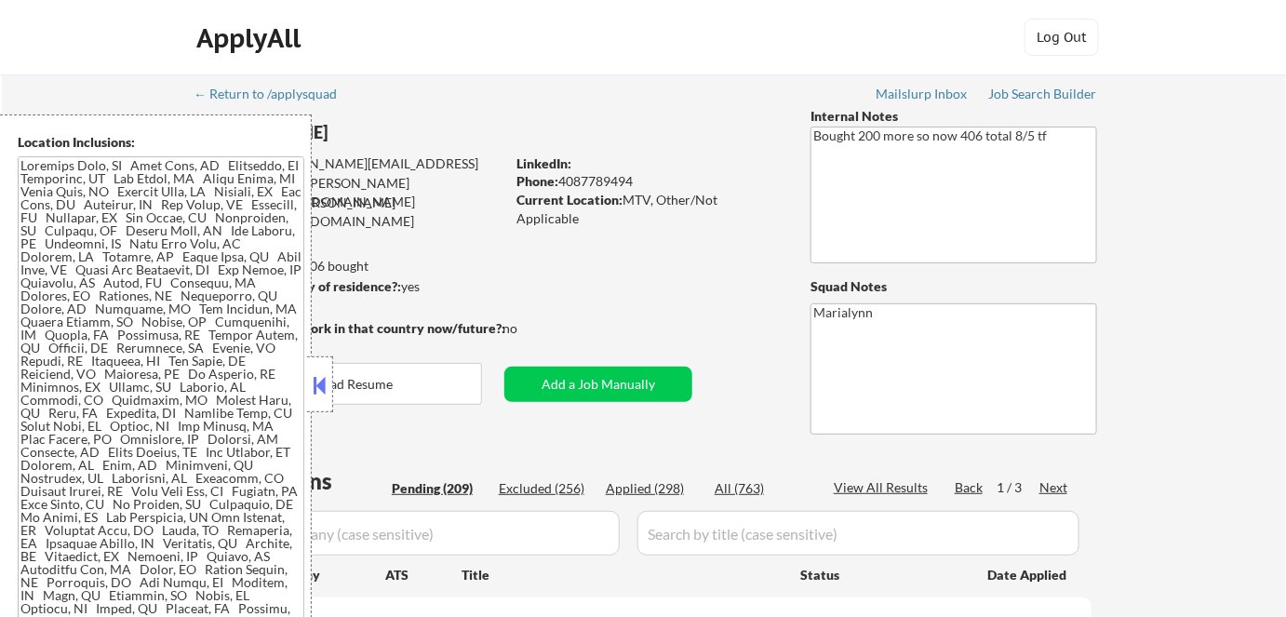
select select ""pending""
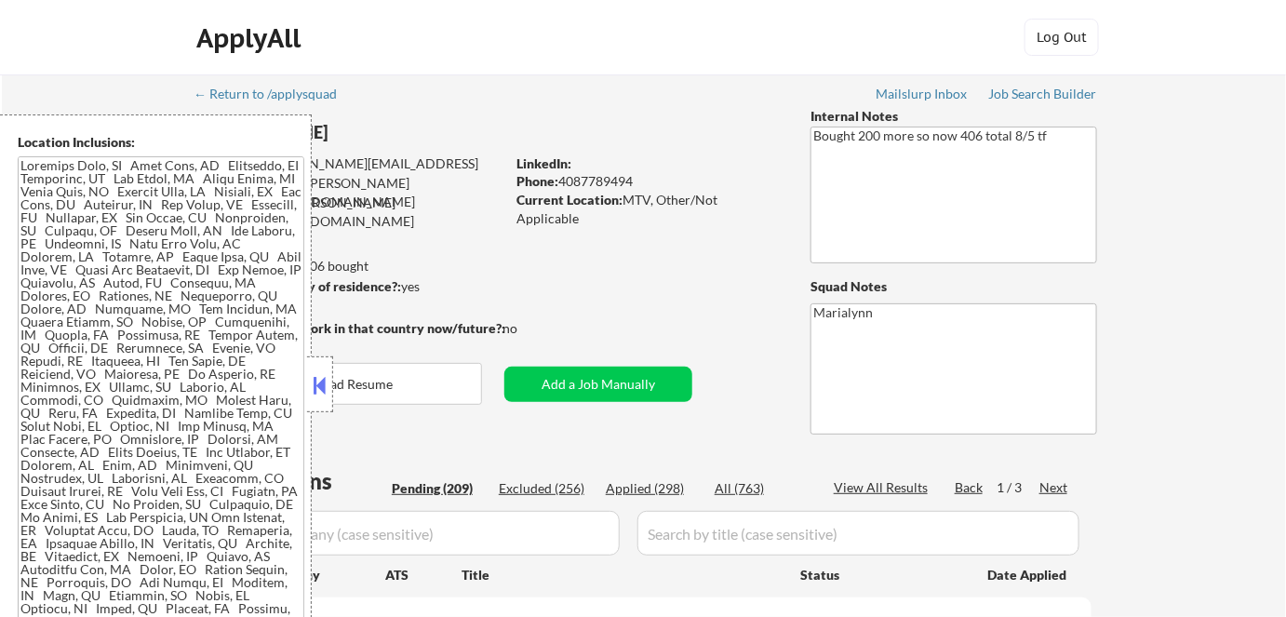
select select ""pending""
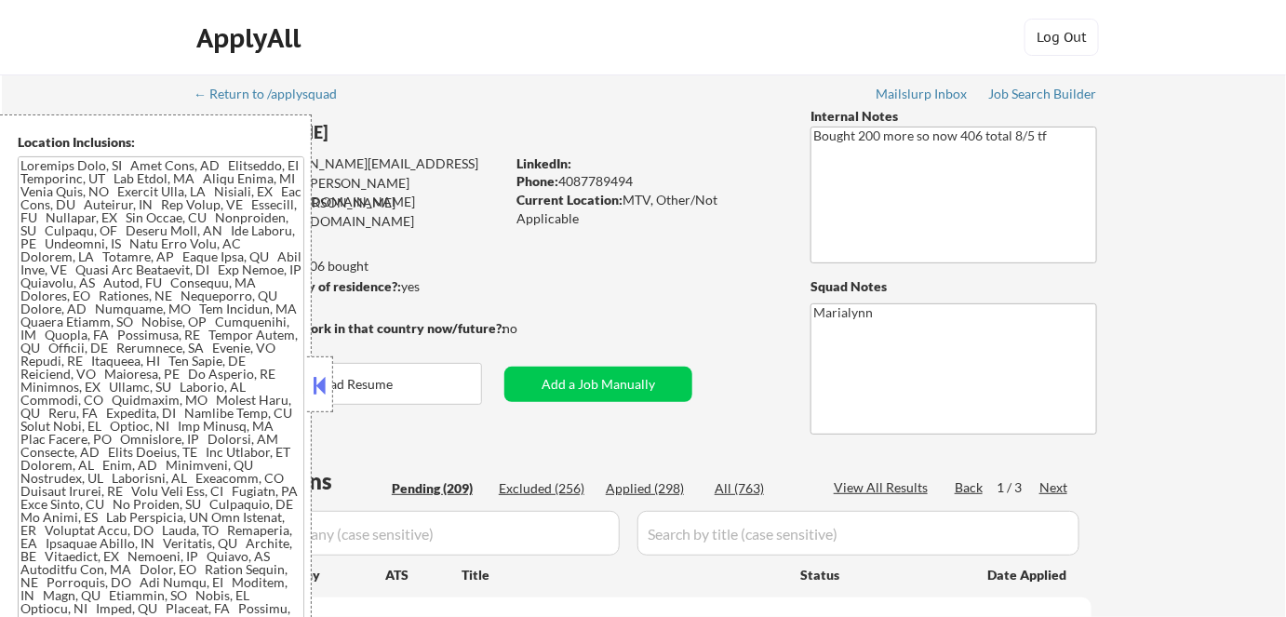
select select ""pending""
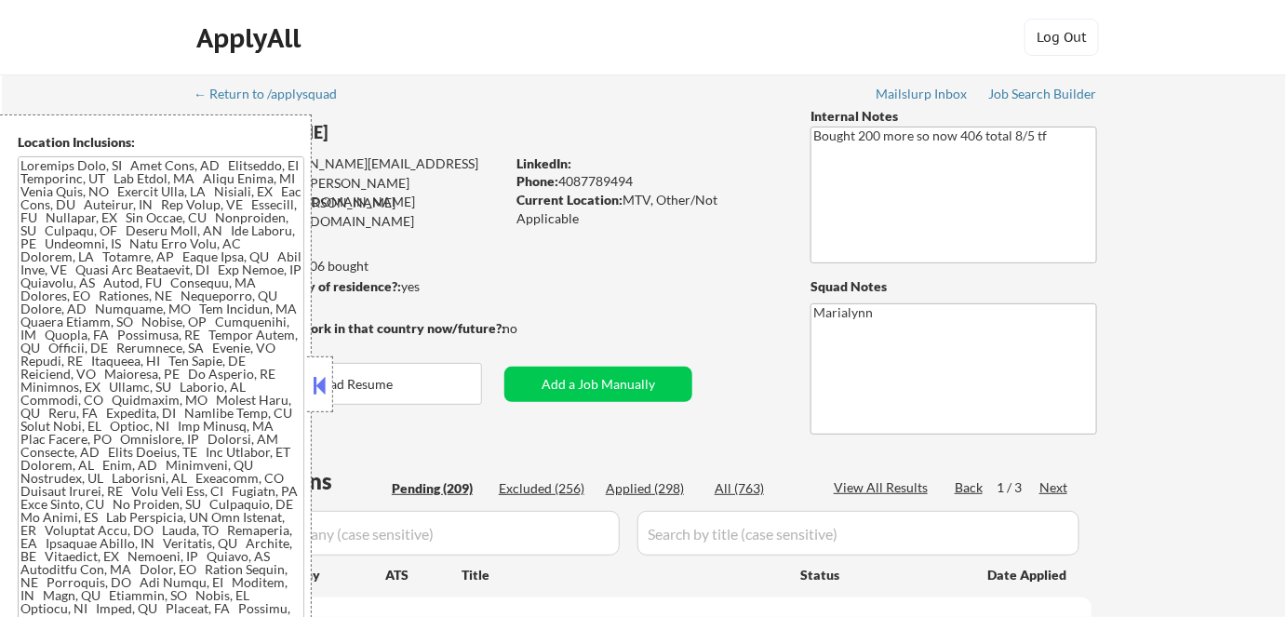
select select ""pending""
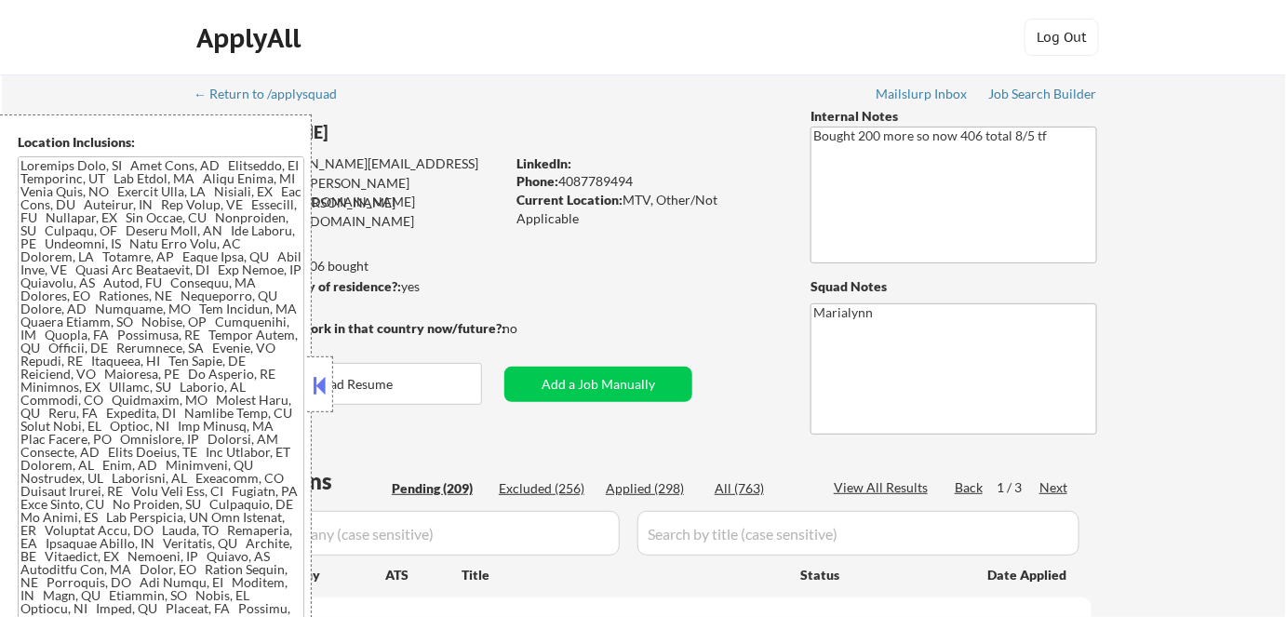
select select ""pending""
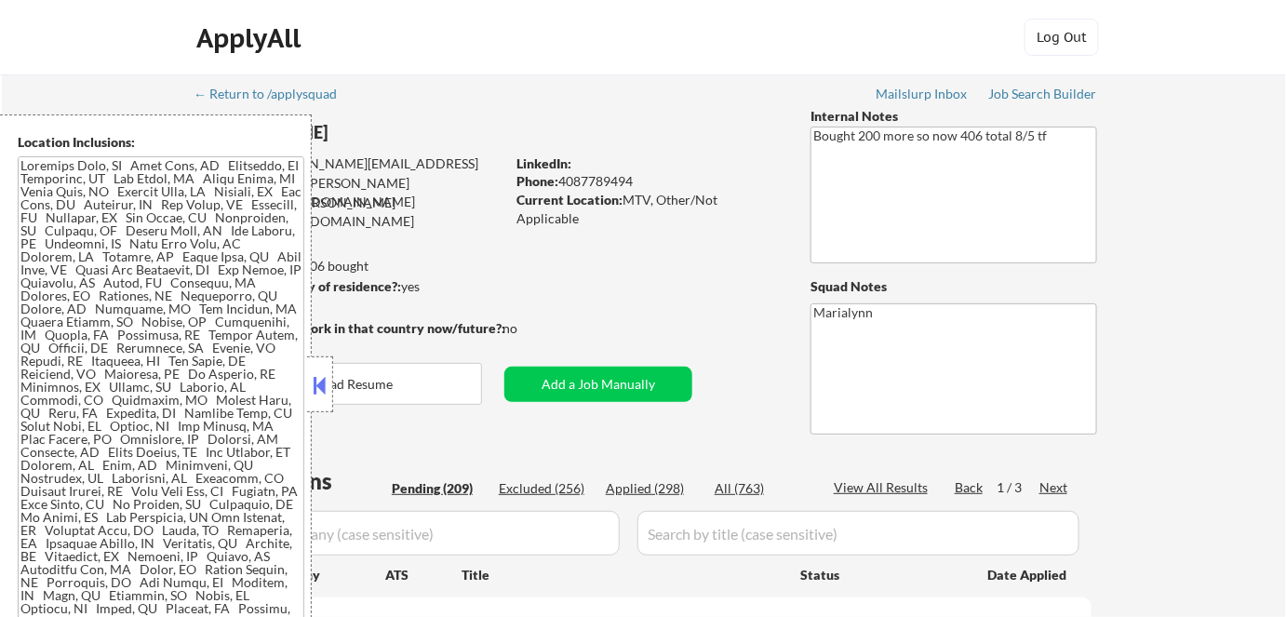
select select ""pending""
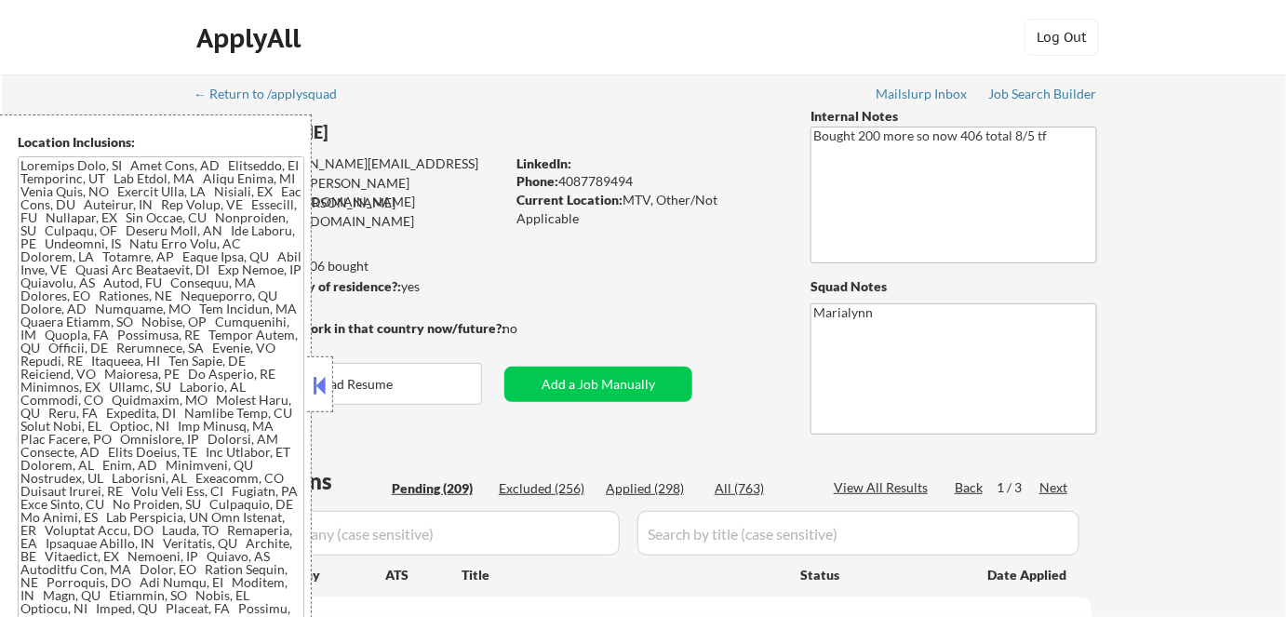
select select ""pending""
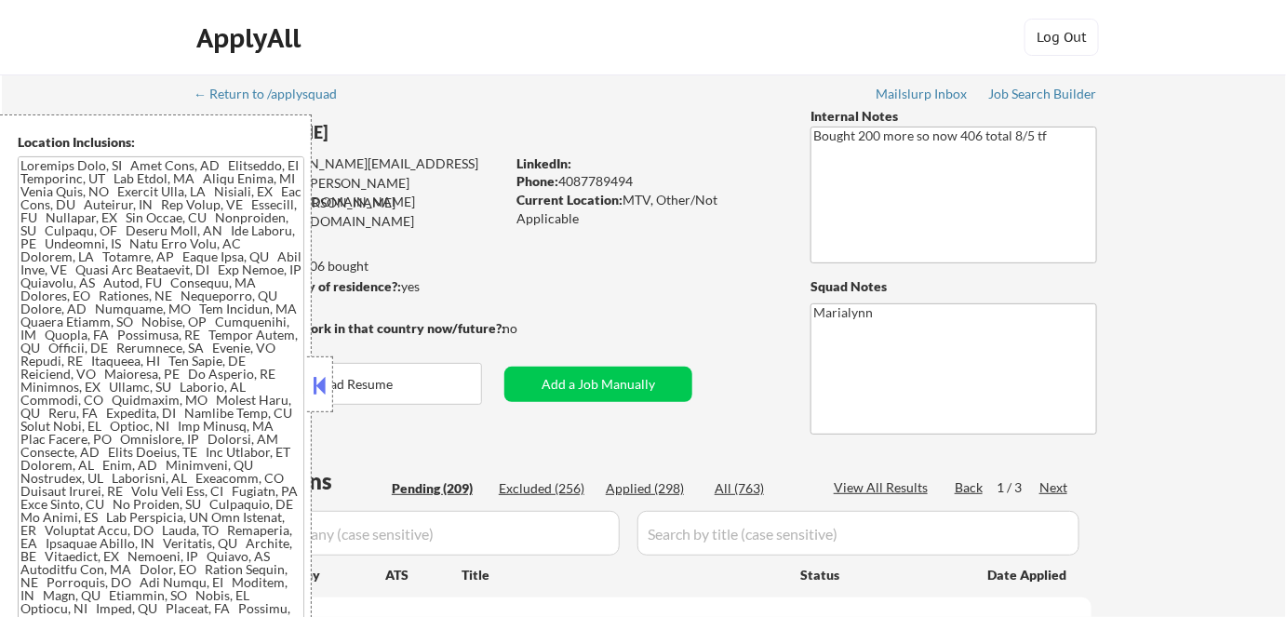
select select ""pending""
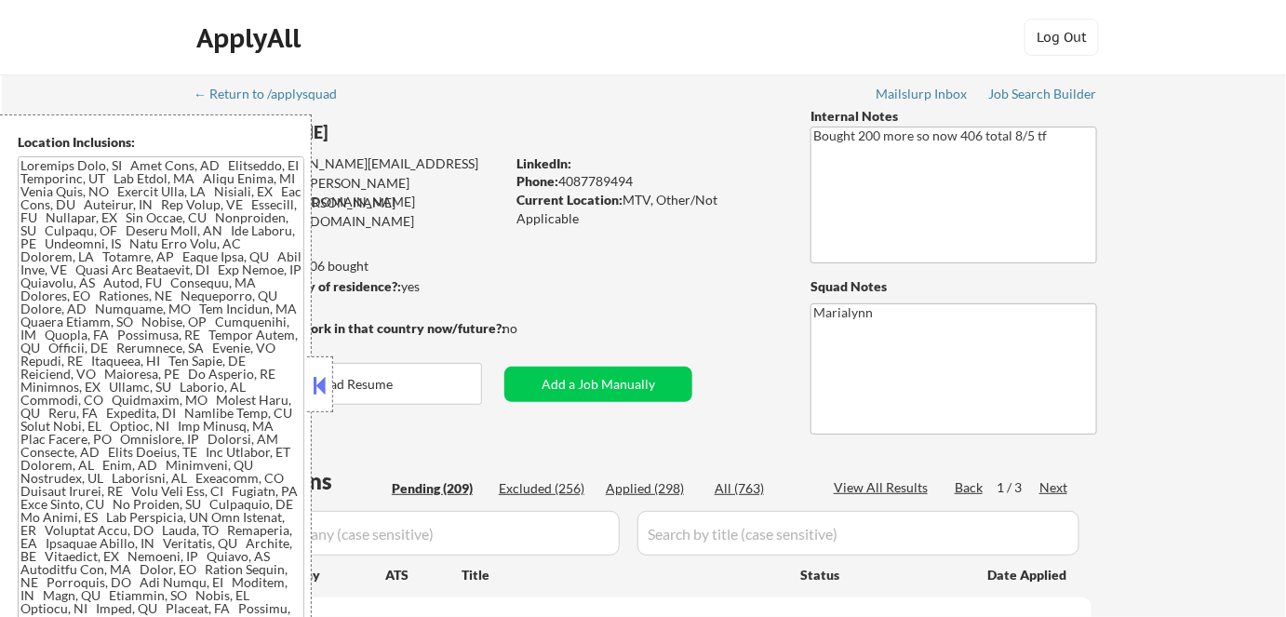
select select ""pending""
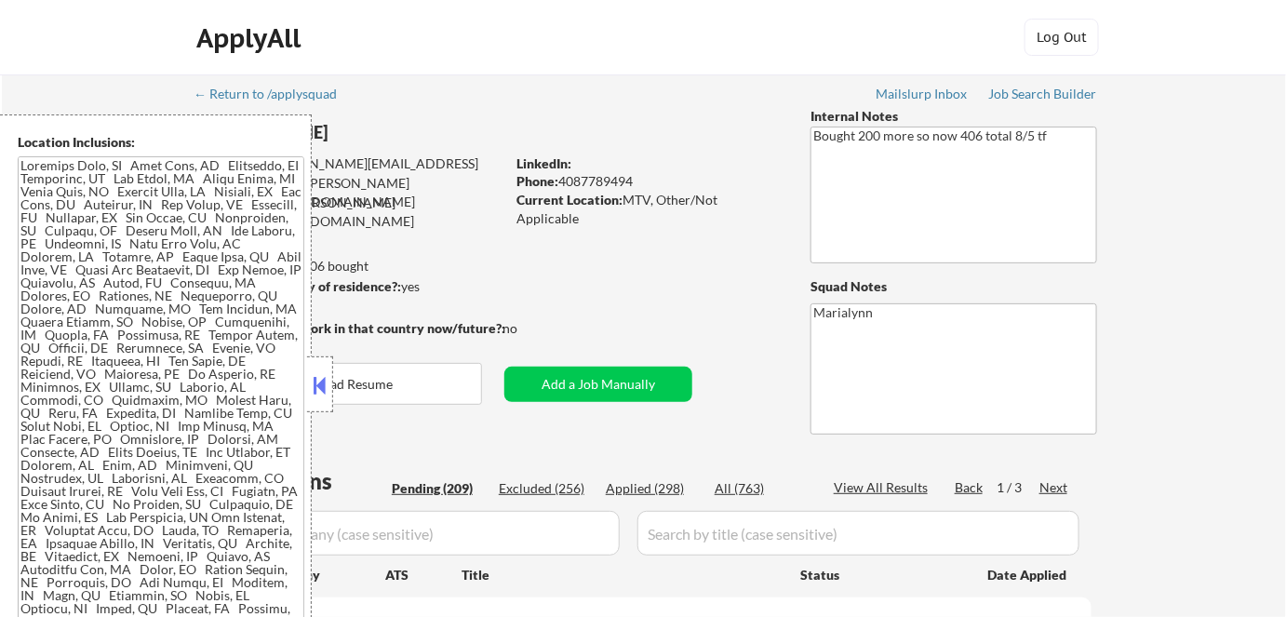
select select ""pending""
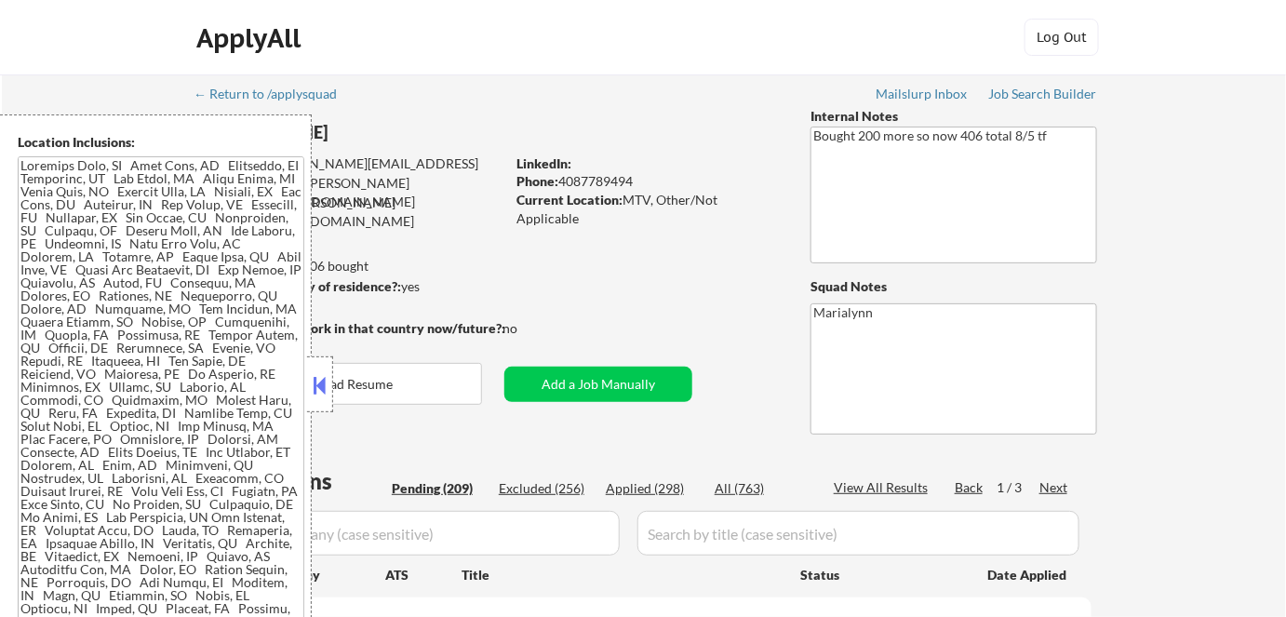
select select ""pending""
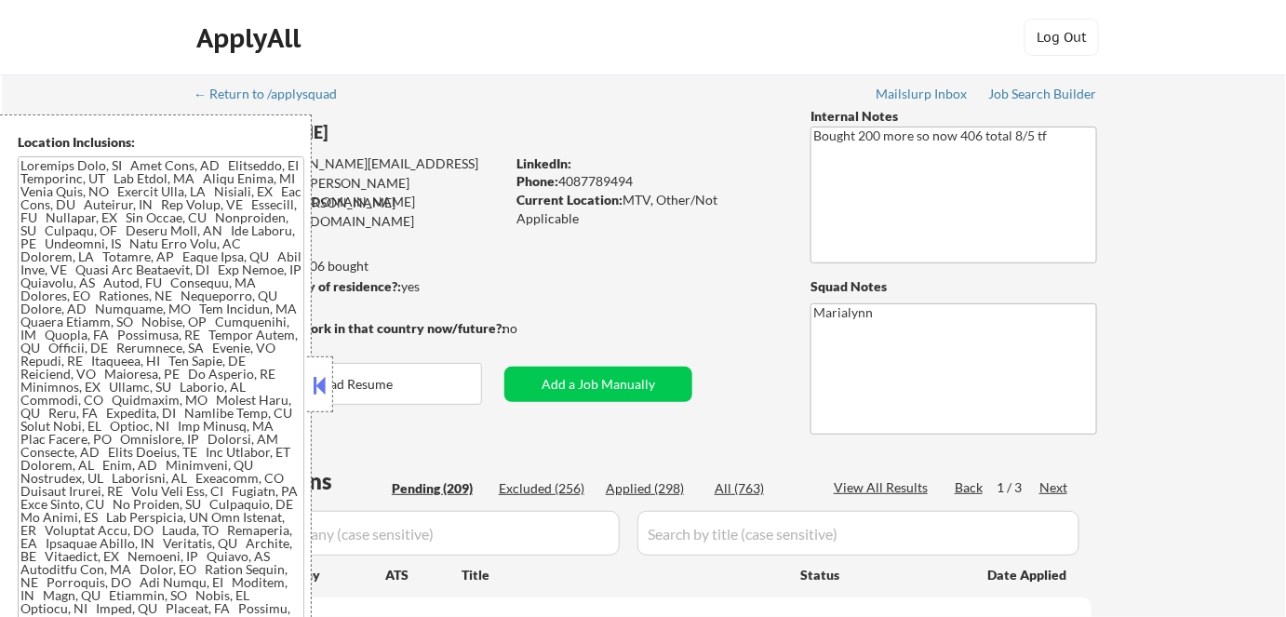
select select ""pending""
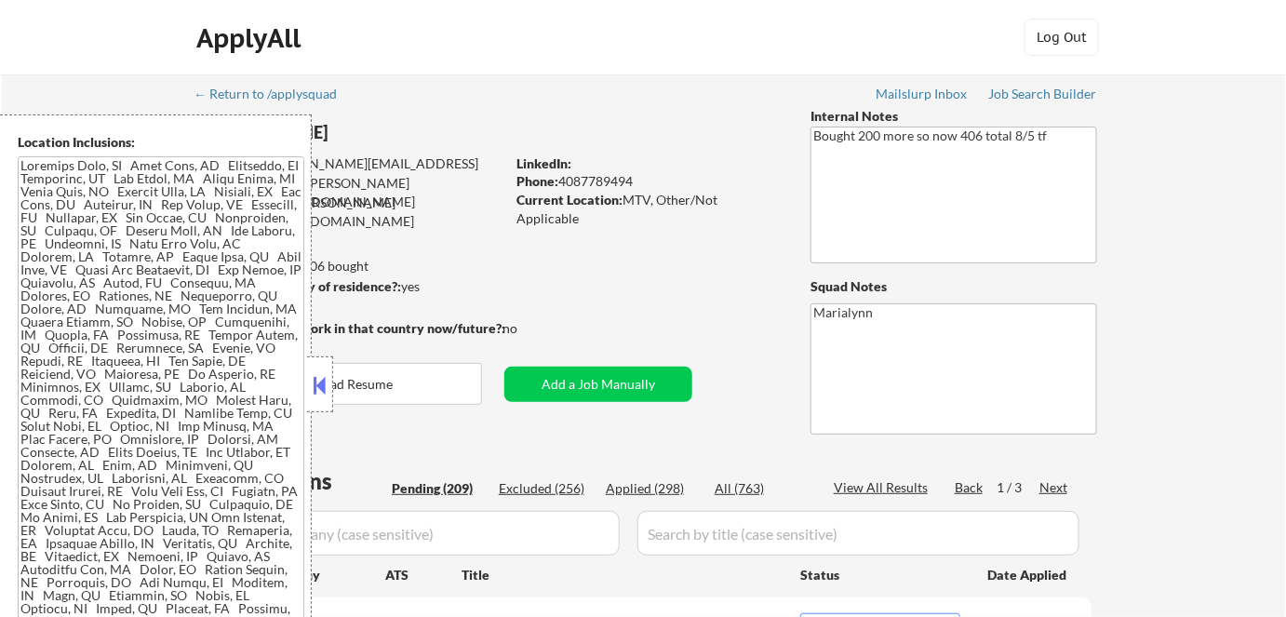
click at [628, 488] on div "Applied (298)" at bounding box center [652, 488] width 93 height 19
click at [316, 382] on button at bounding box center [320, 385] width 20 height 28
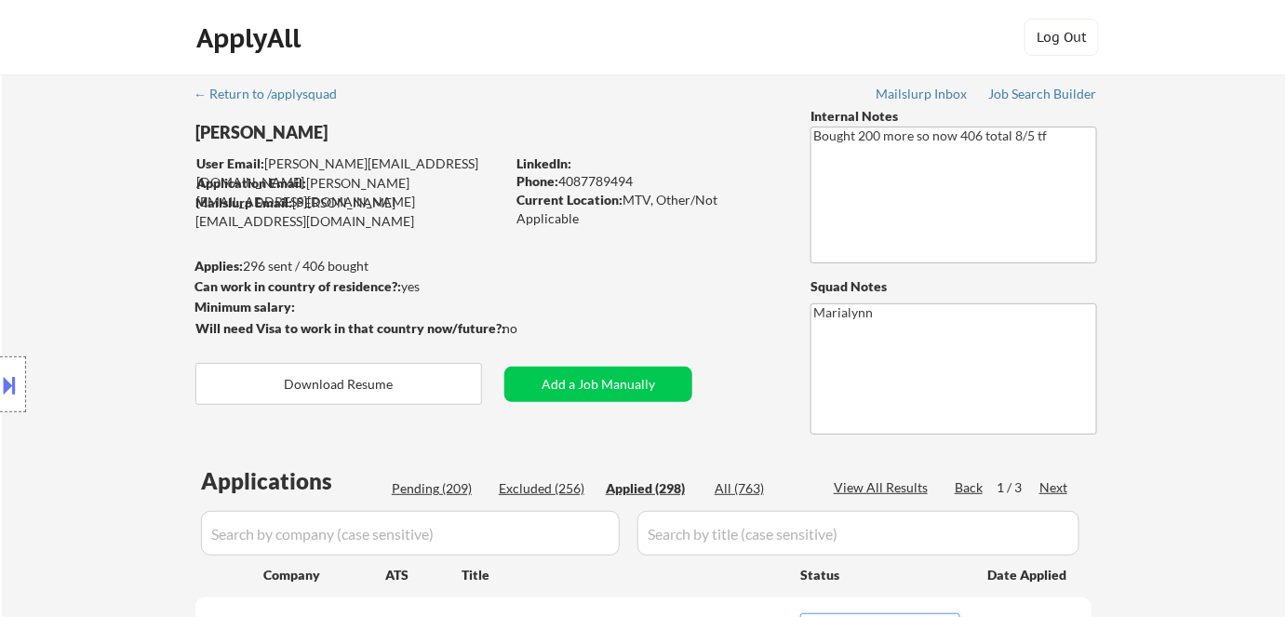
select select ""applied""
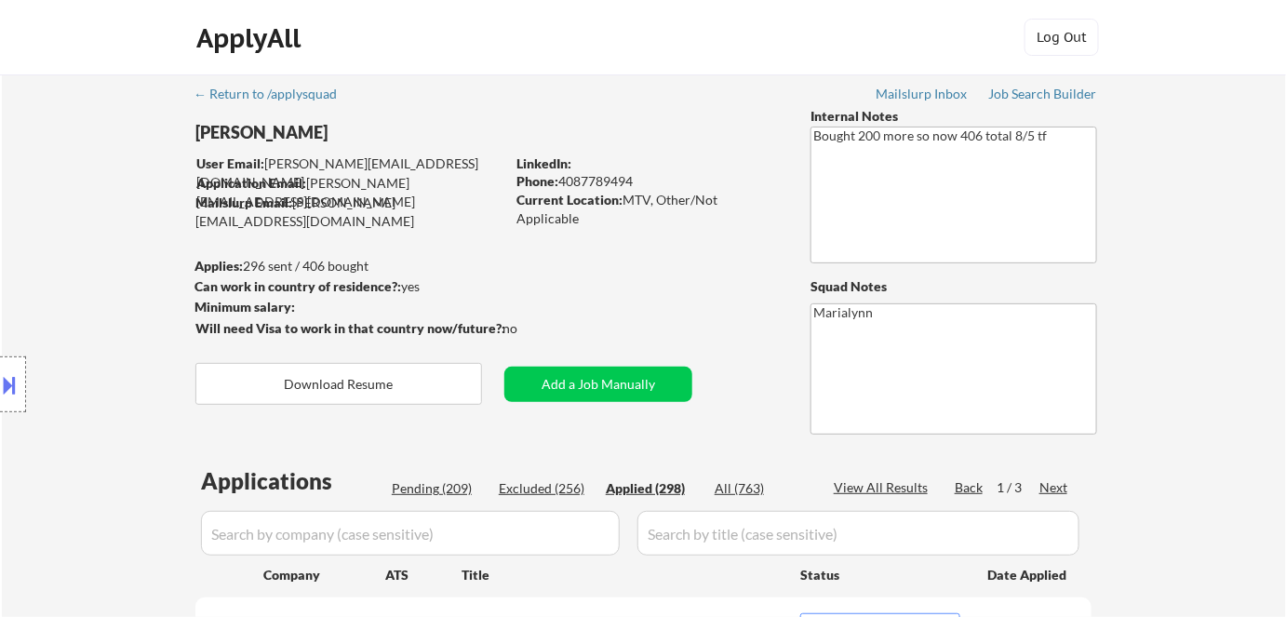
select select ""applied""
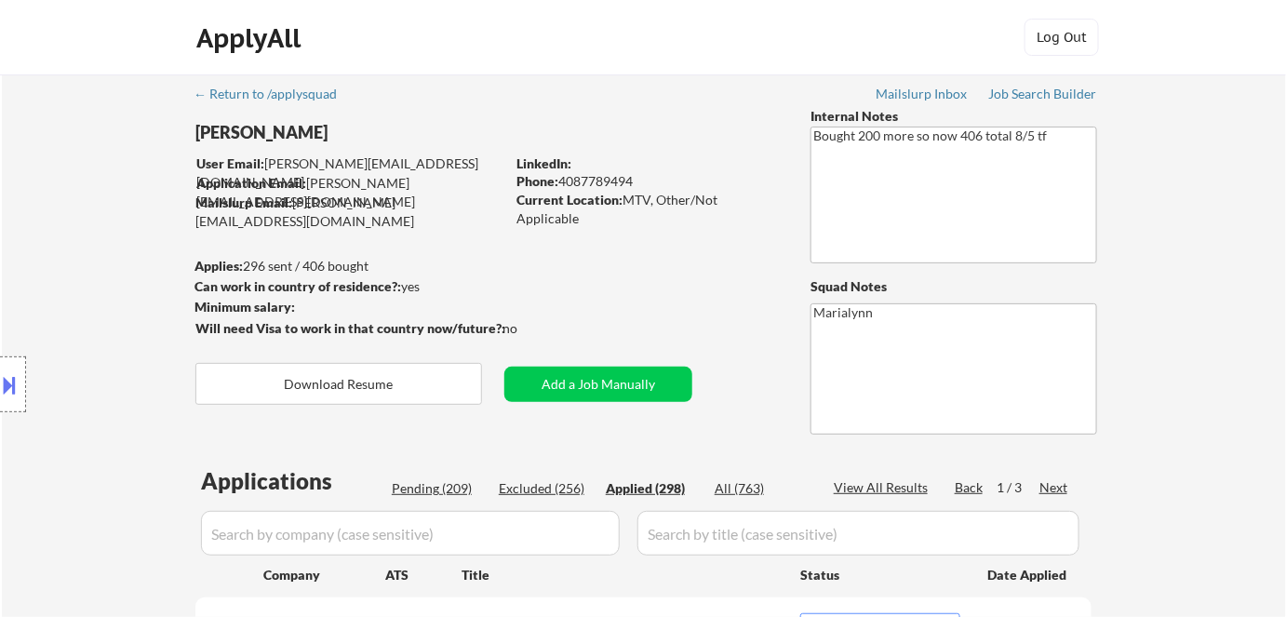
select select ""applied""
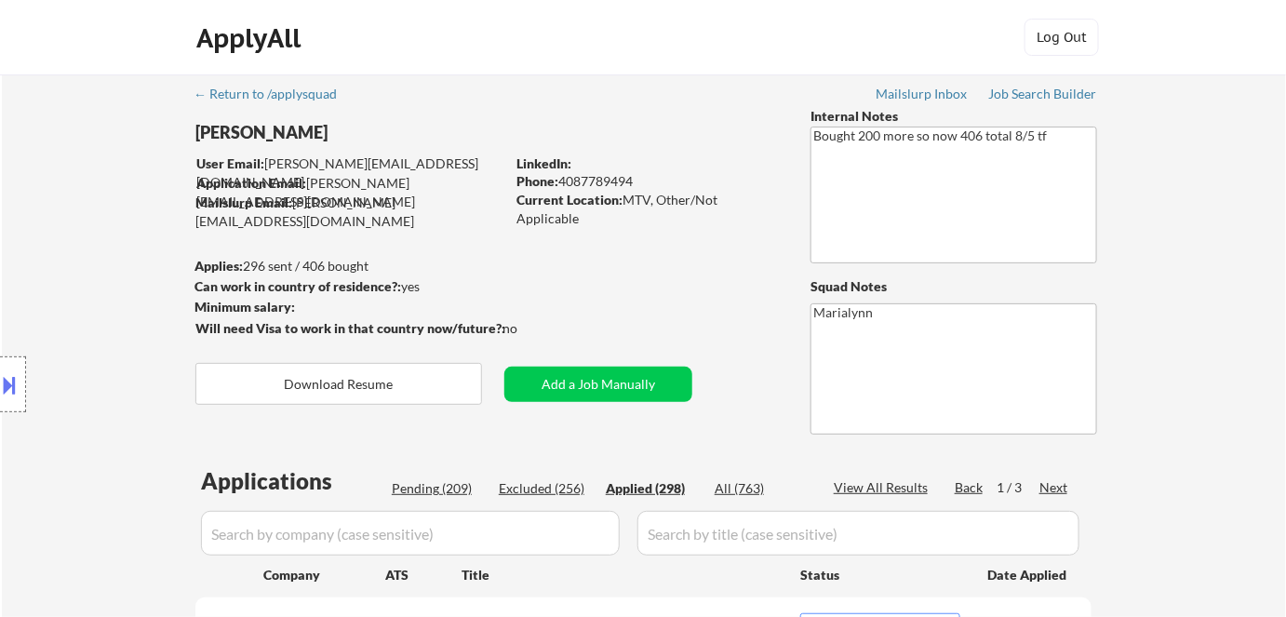
select select ""applied""
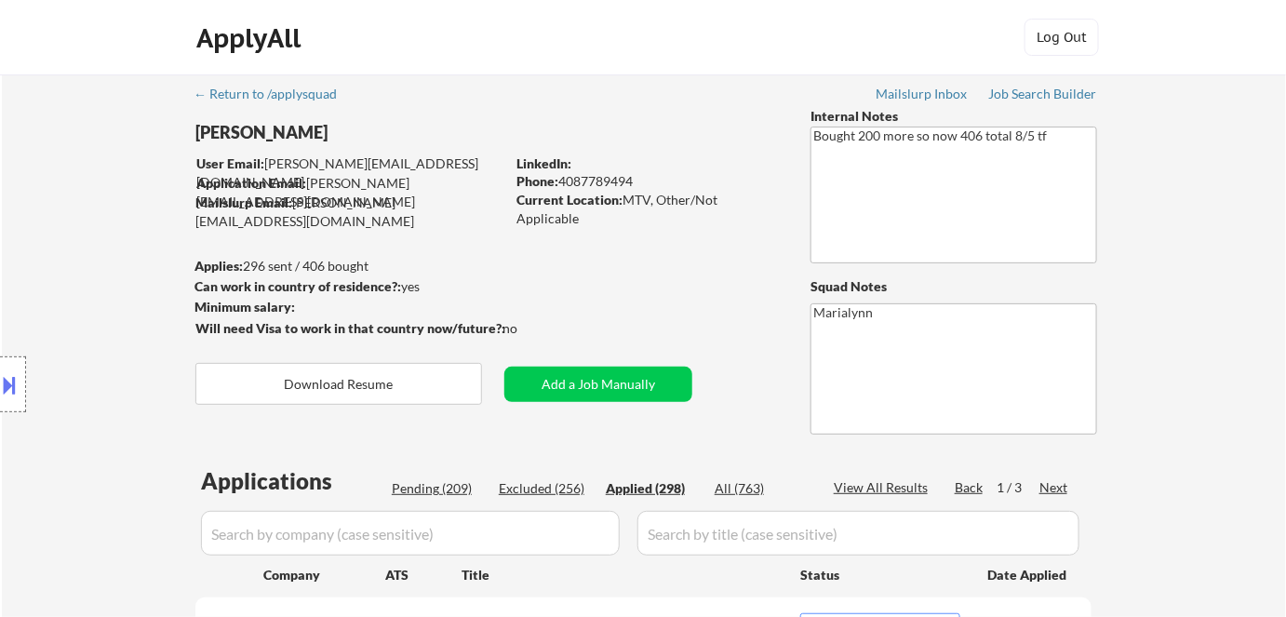
select select ""applied""
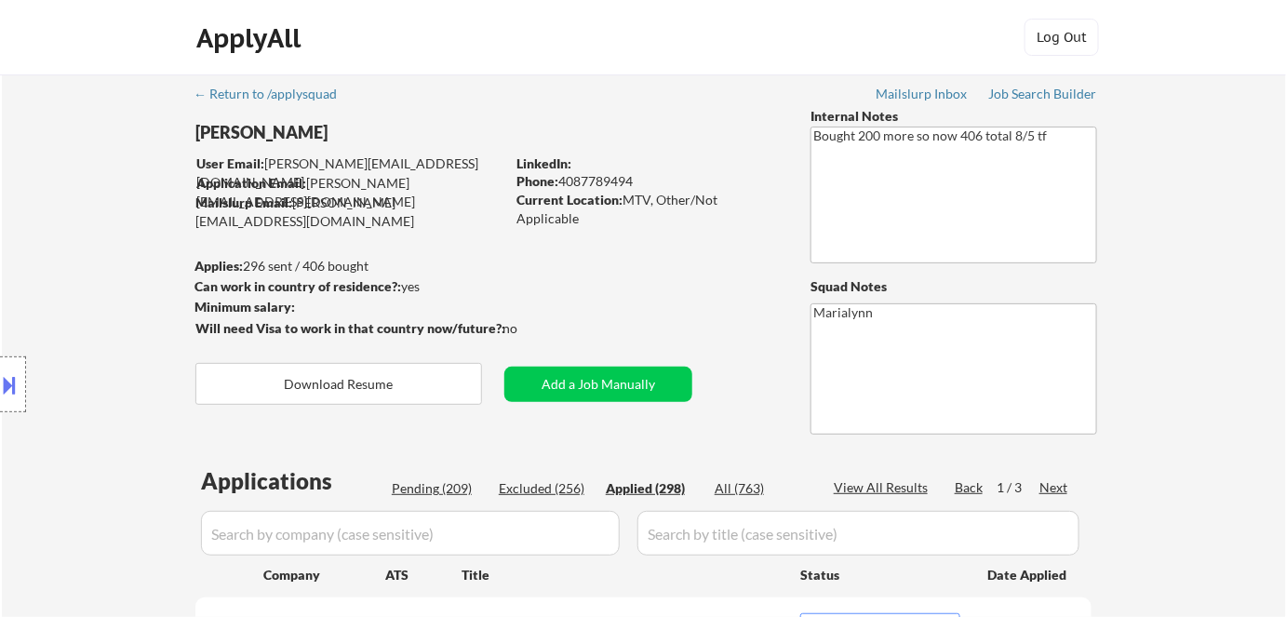
select select ""applied""
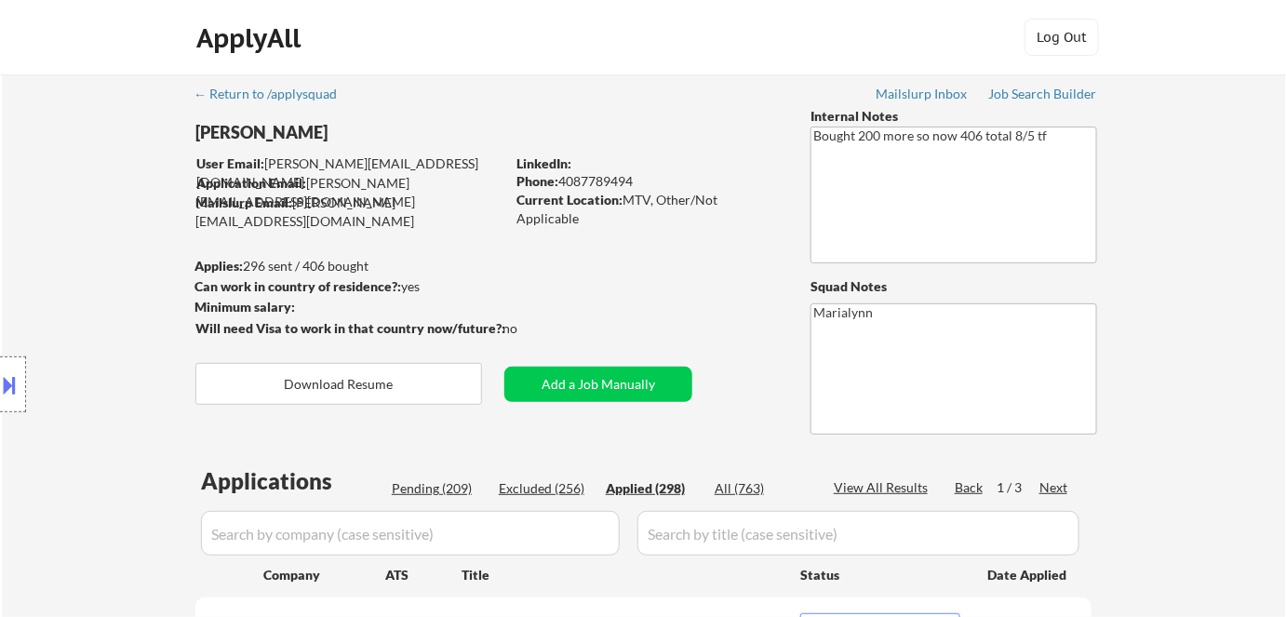
select select ""applied""
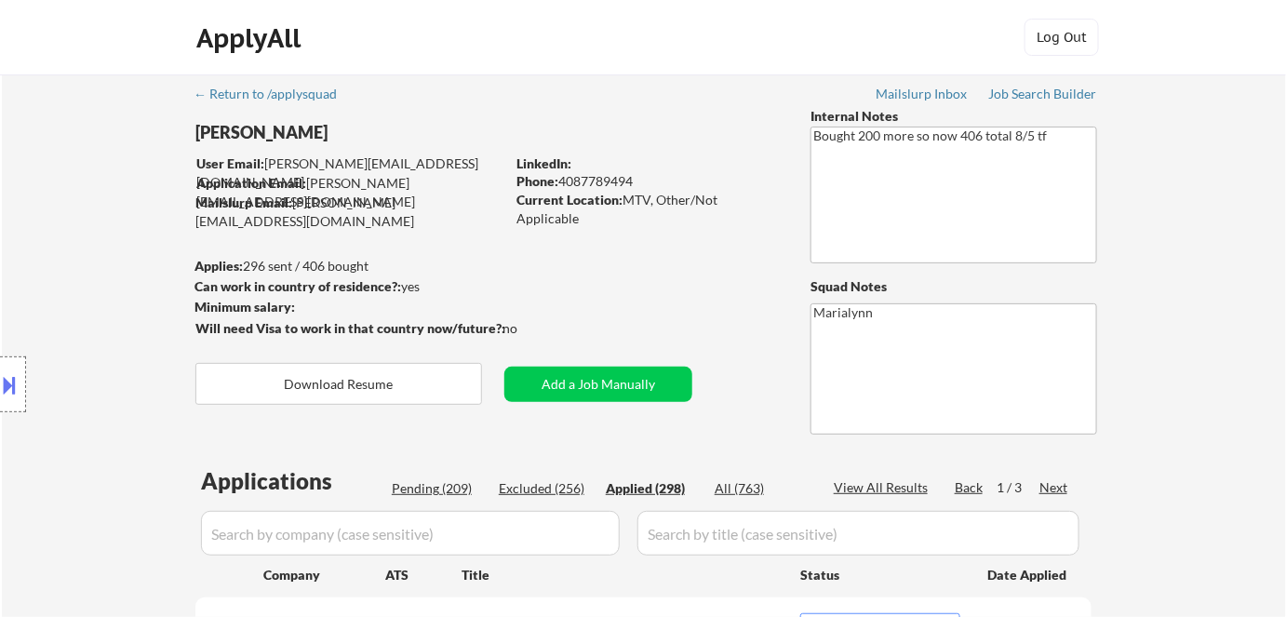
select select ""applied""
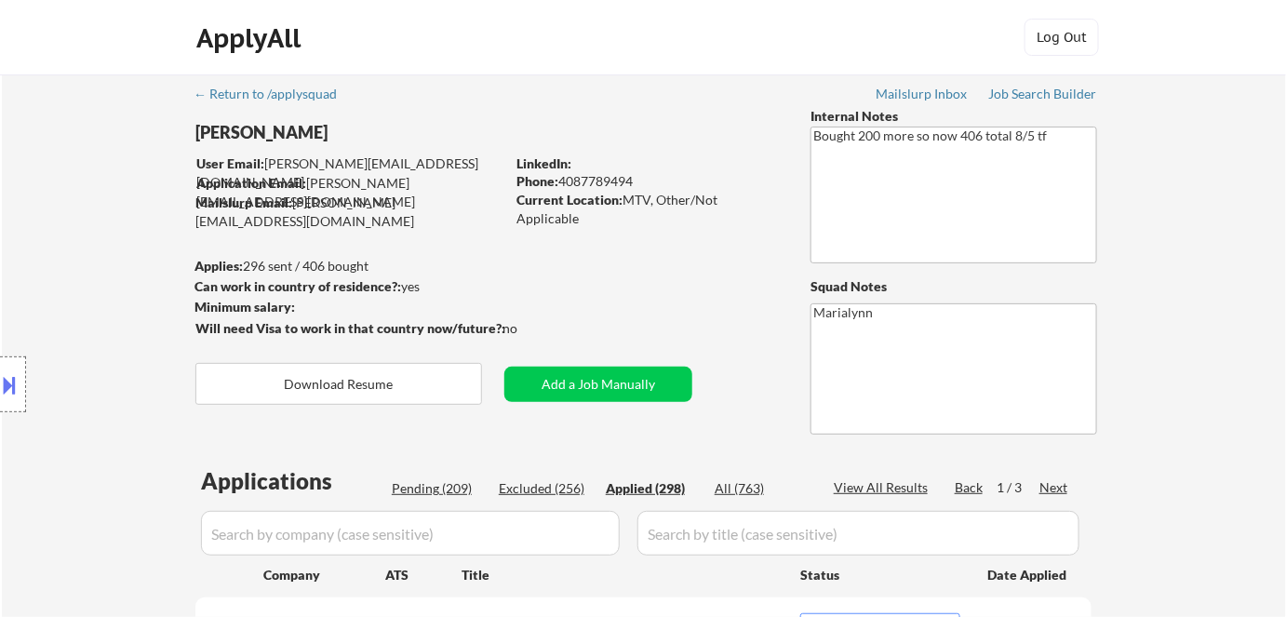
select select ""applied""
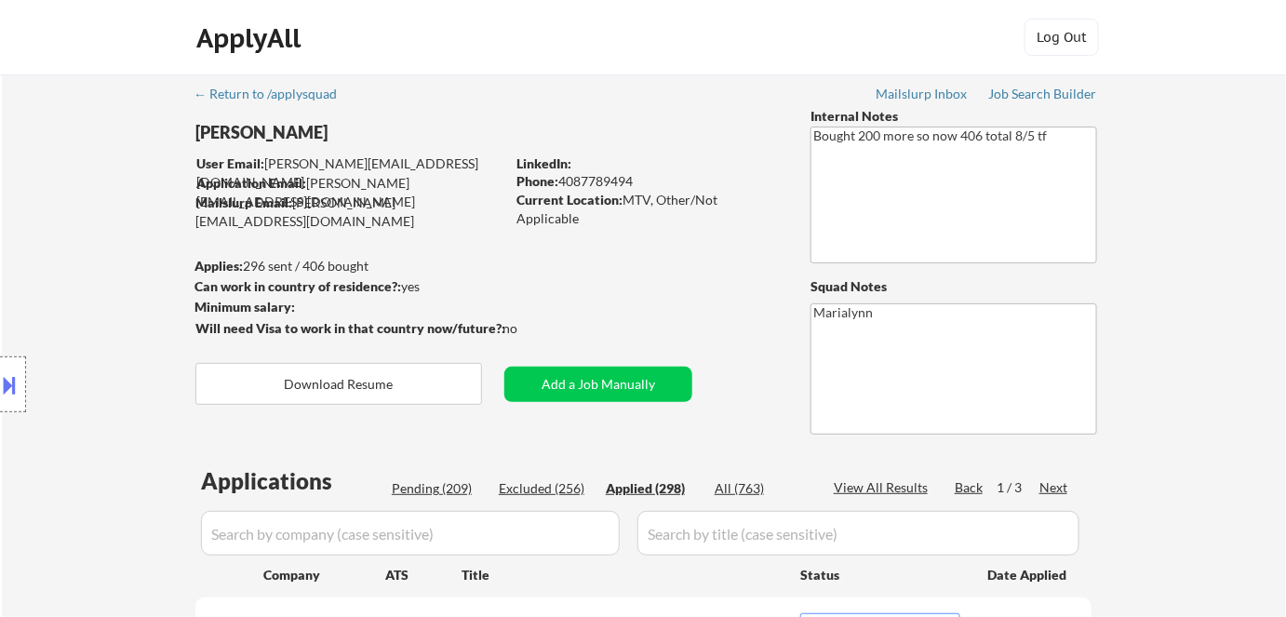
select select ""applied""
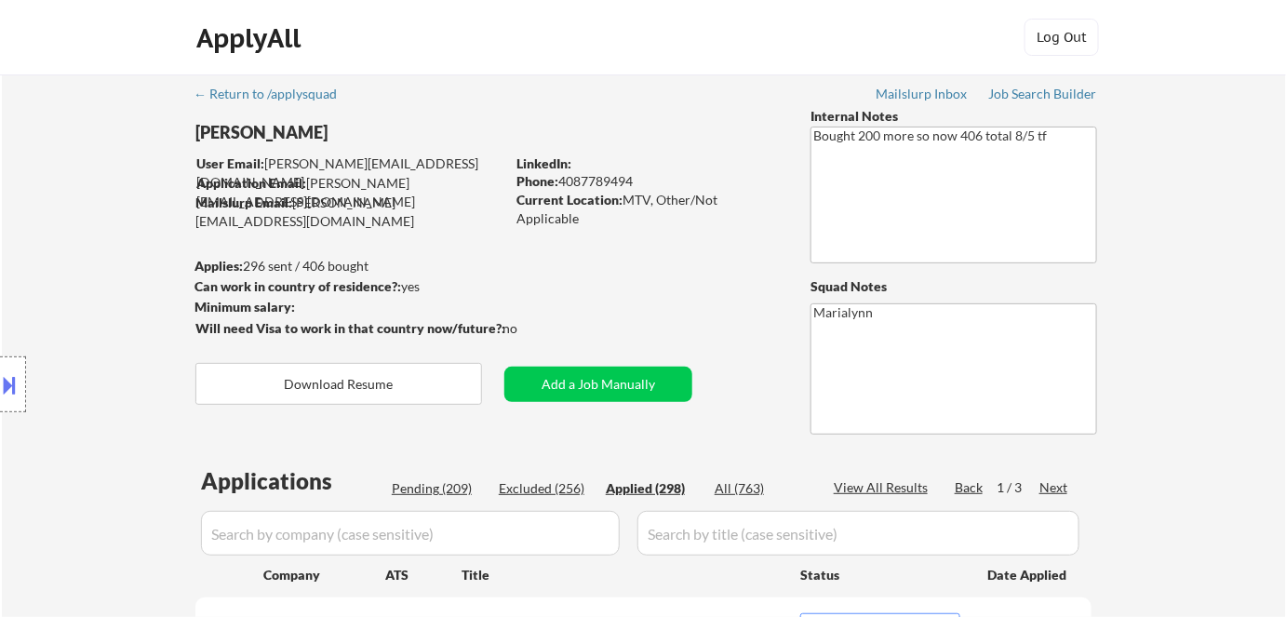
select select ""applied""
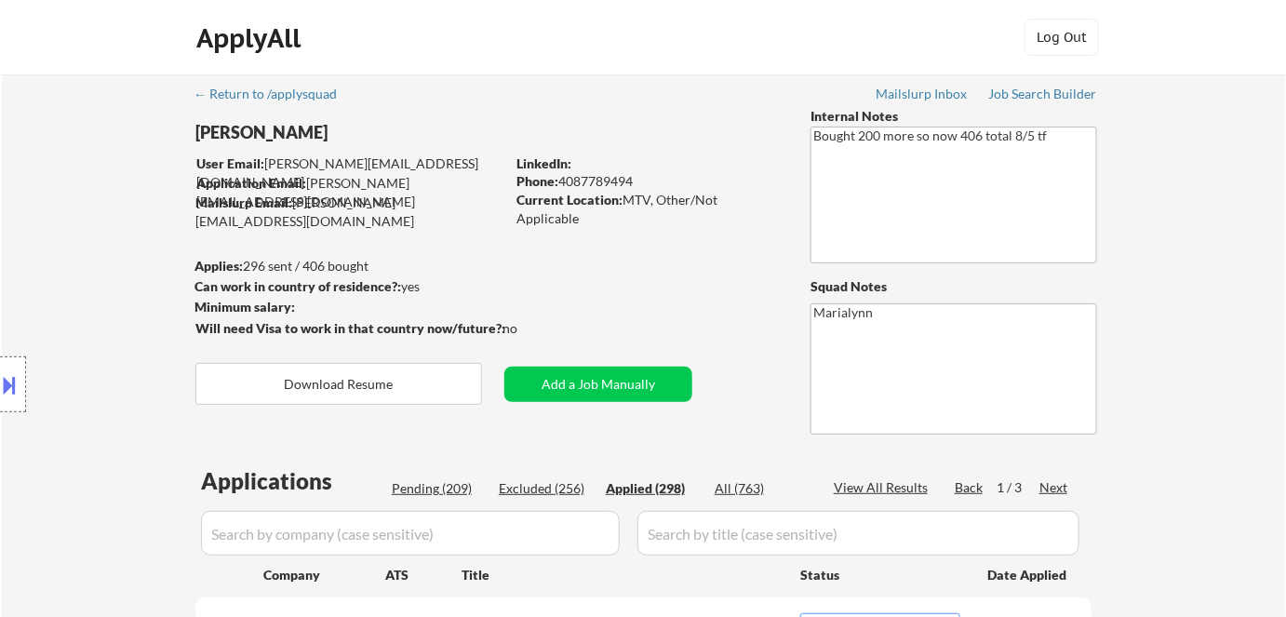
select select ""applied""
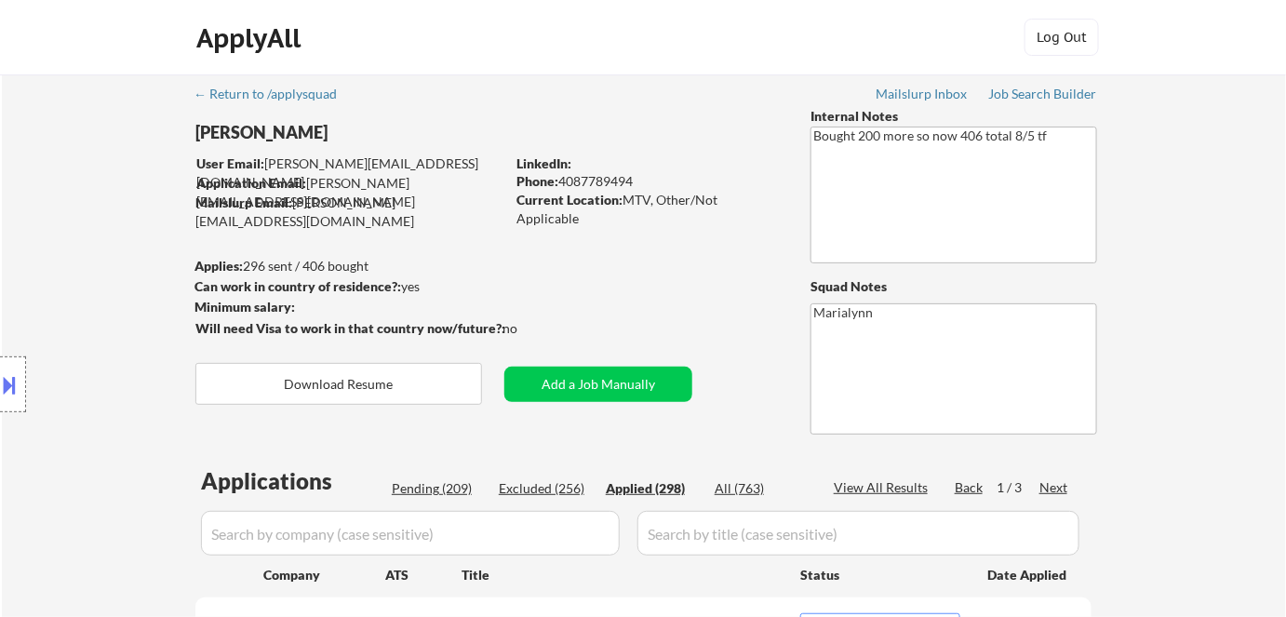
select select ""applied""
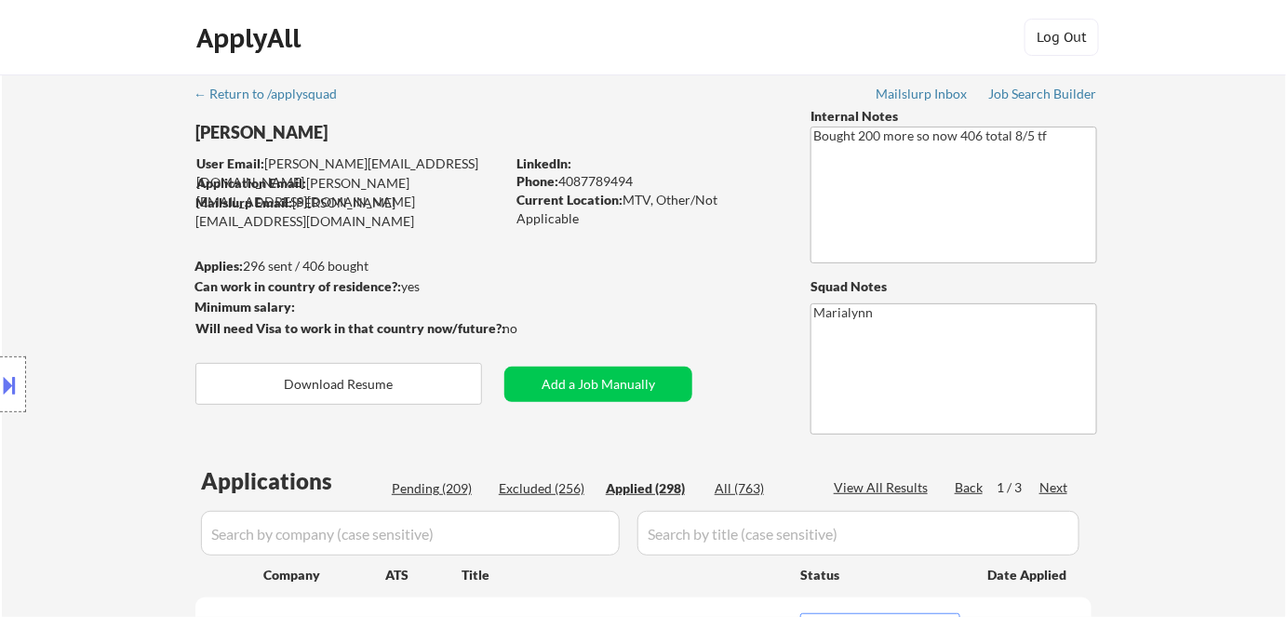
select select ""applied""
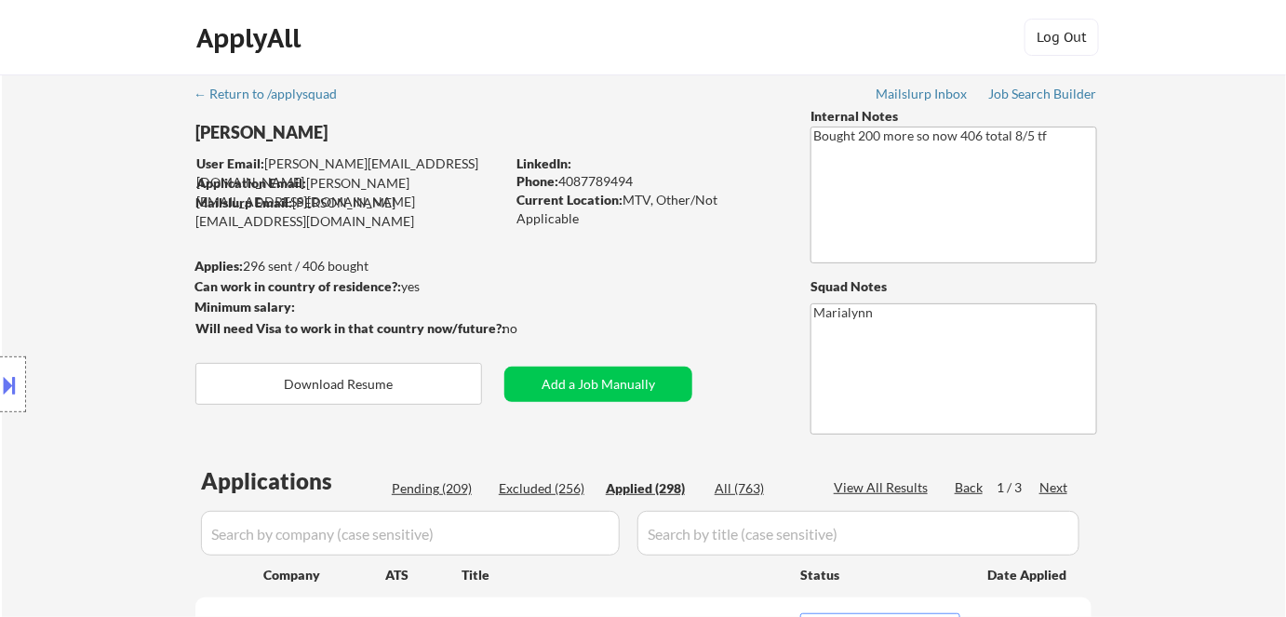
select select ""applied""
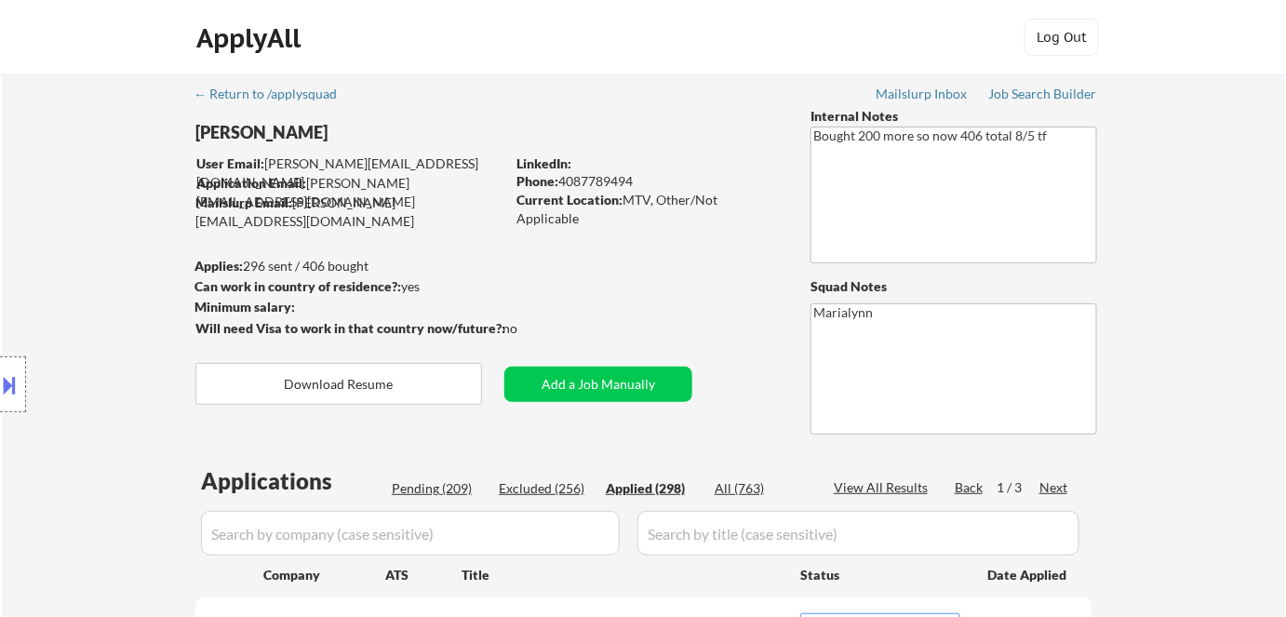
select select ""applied""
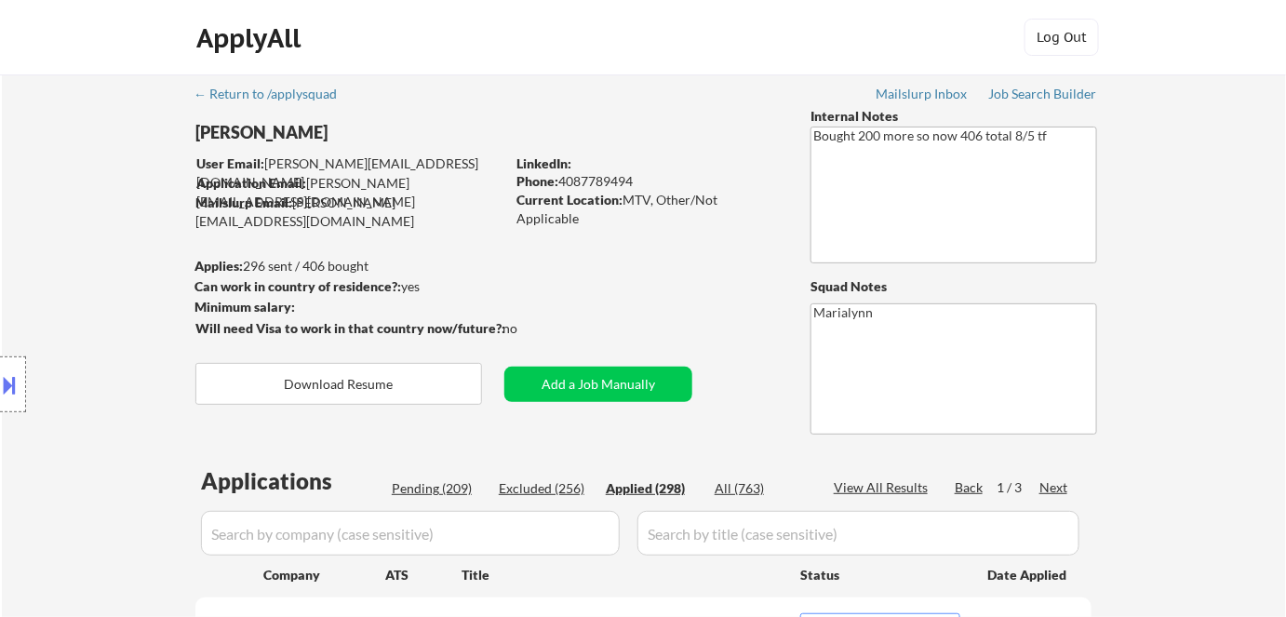
select select ""applied""
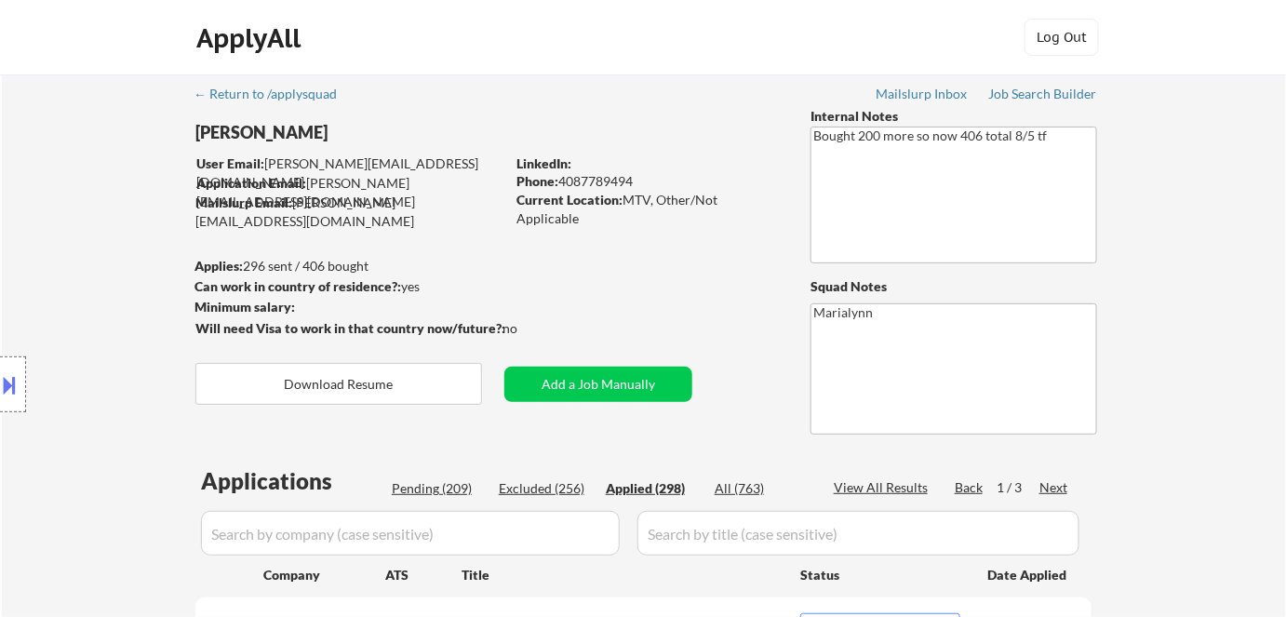
select select ""applied""
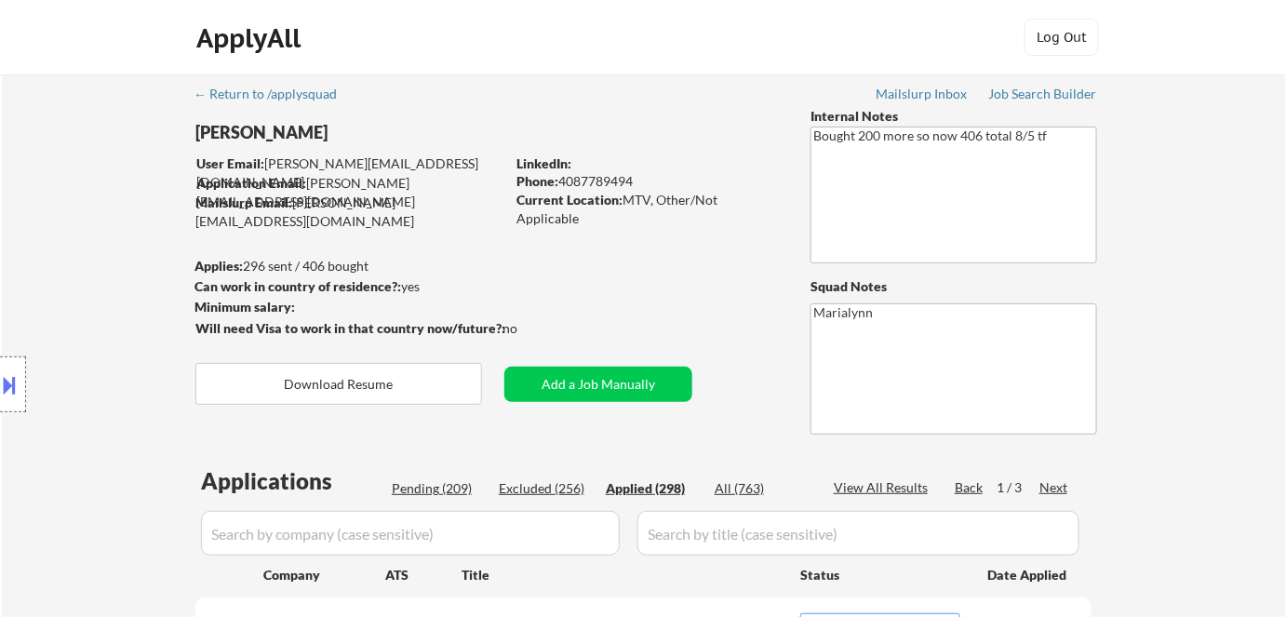
select select ""applied""
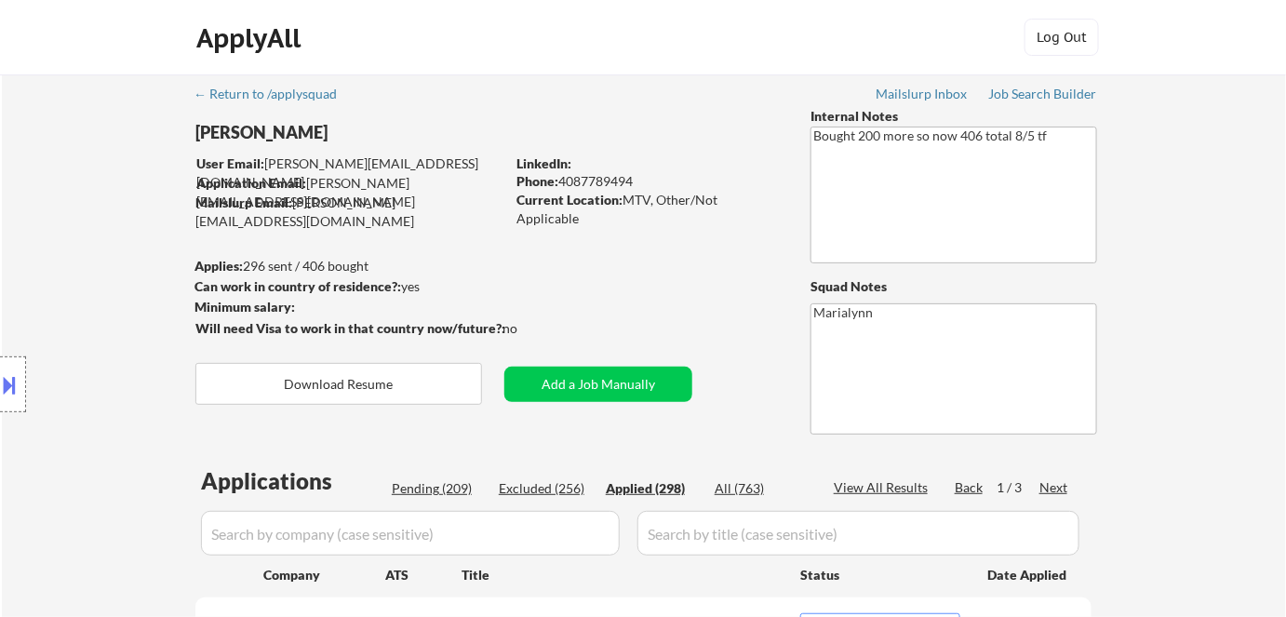
select select ""applied""
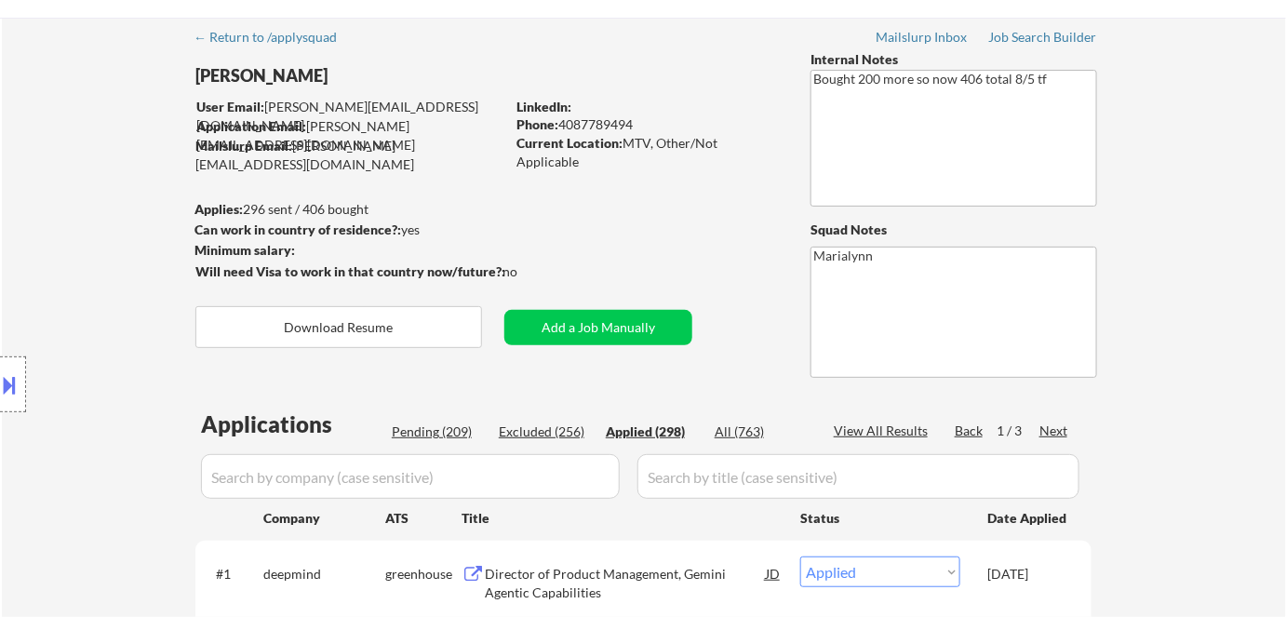
scroll to position [84, 0]
